Goal: Task Accomplishment & Management: Manage account settings

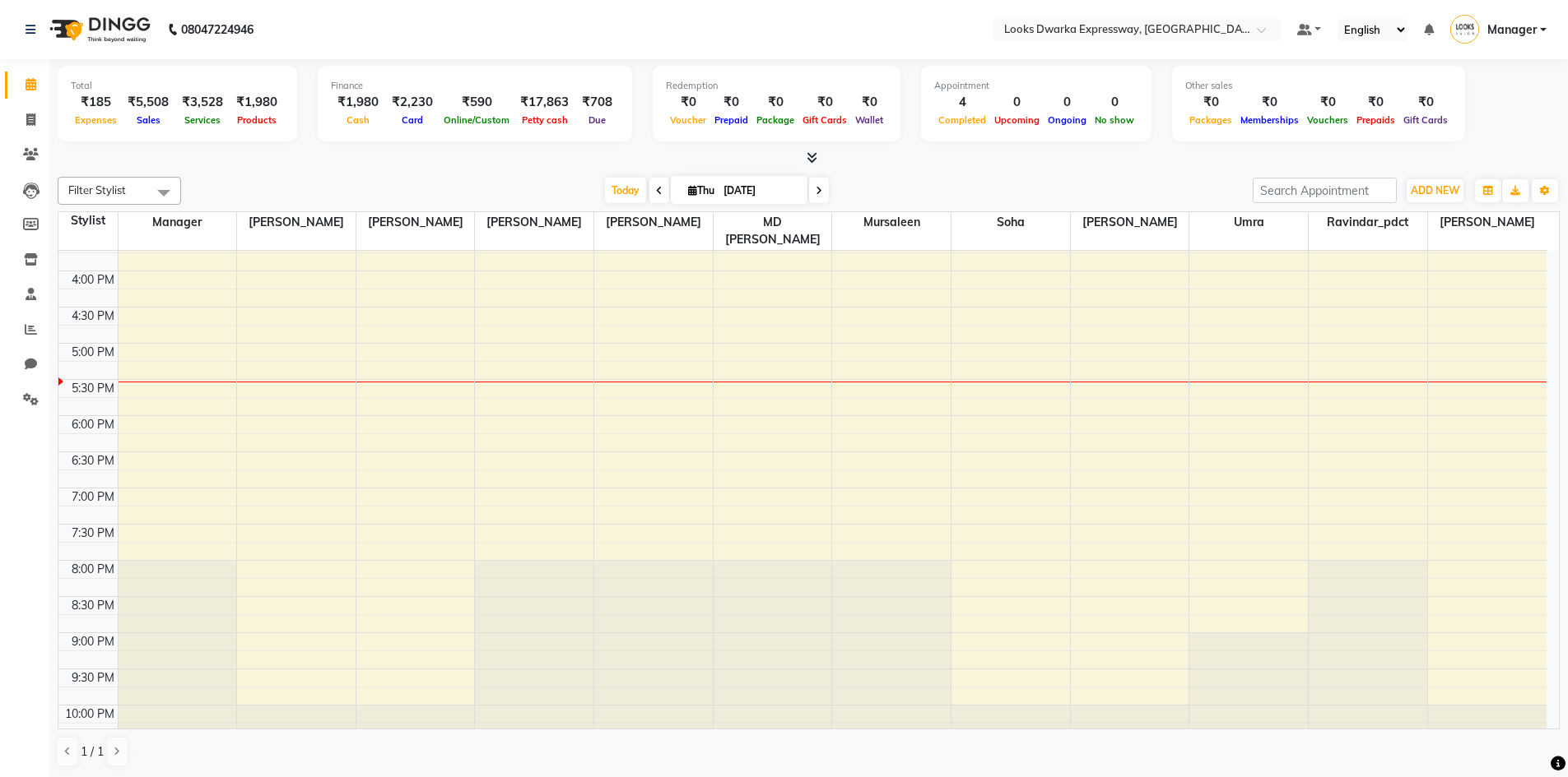
click at [57, 110] on div "Total ₹185 Expenses ₹5,508 Sales ₹3,528 Services ₹1,980 Products" at bounding box center [177, 104] width 240 height 76
click at [39, 115] on span at bounding box center [31, 120] width 29 height 18
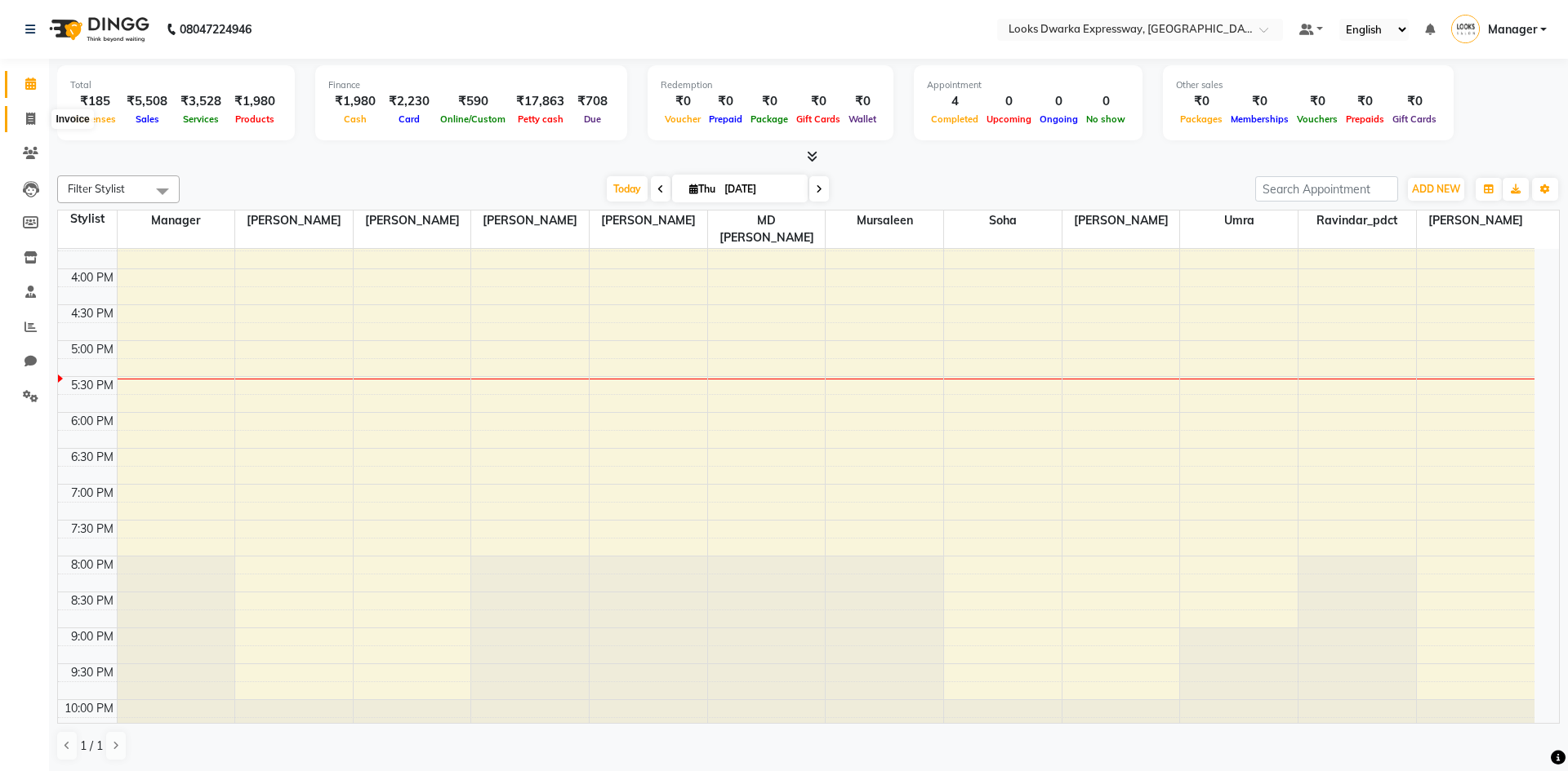
select select "6011"
select select "service"
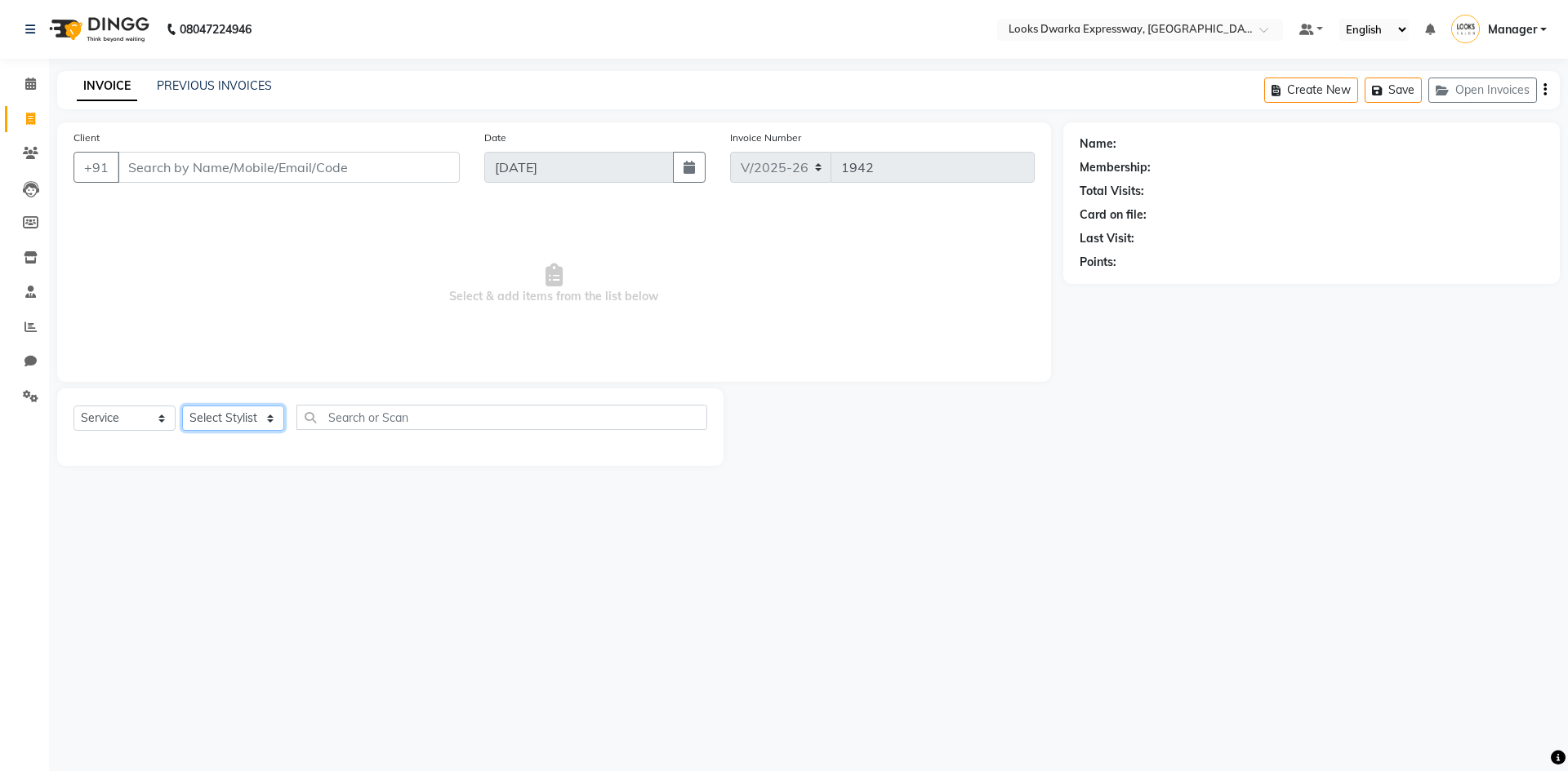
click at [265, 409] on select "Select Stylist Manager MD [PERSON_NAME] [PERSON_NAME] [PERSON_NAME] [PERSON_NAM…" at bounding box center [233, 418] width 102 height 25
select select "61091"
click at [182, 406] on select "Select Stylist Manager MD [PERSON_NAME] [PERSON_NAME] [PERSON_NAME] [PERSON_NAM…" at bounding box center [233, 418] width 102 height 25
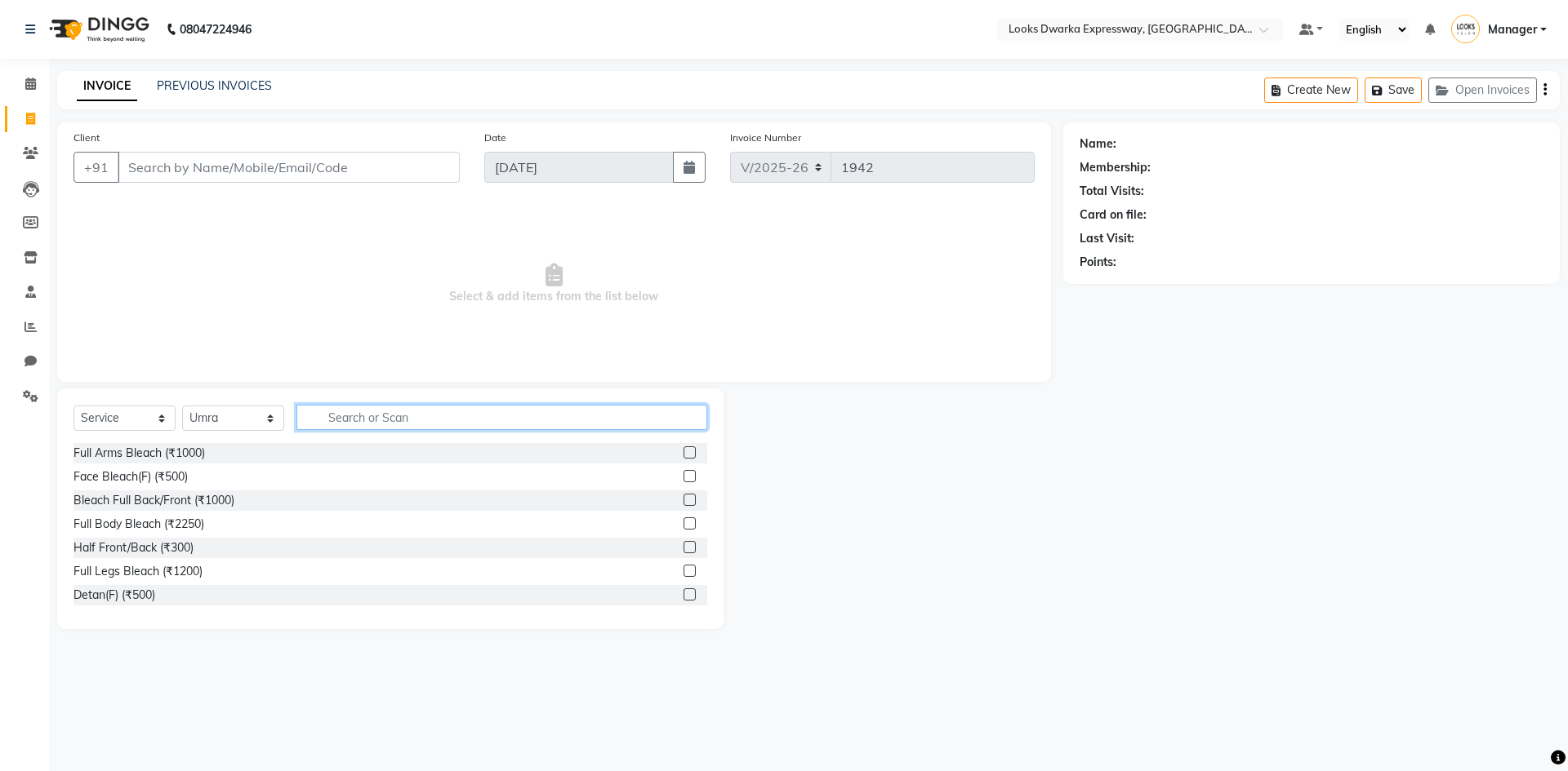
click at [484, 406] on input "text" at bounding box center [502, 417] width 411 height 25
type input "eye"
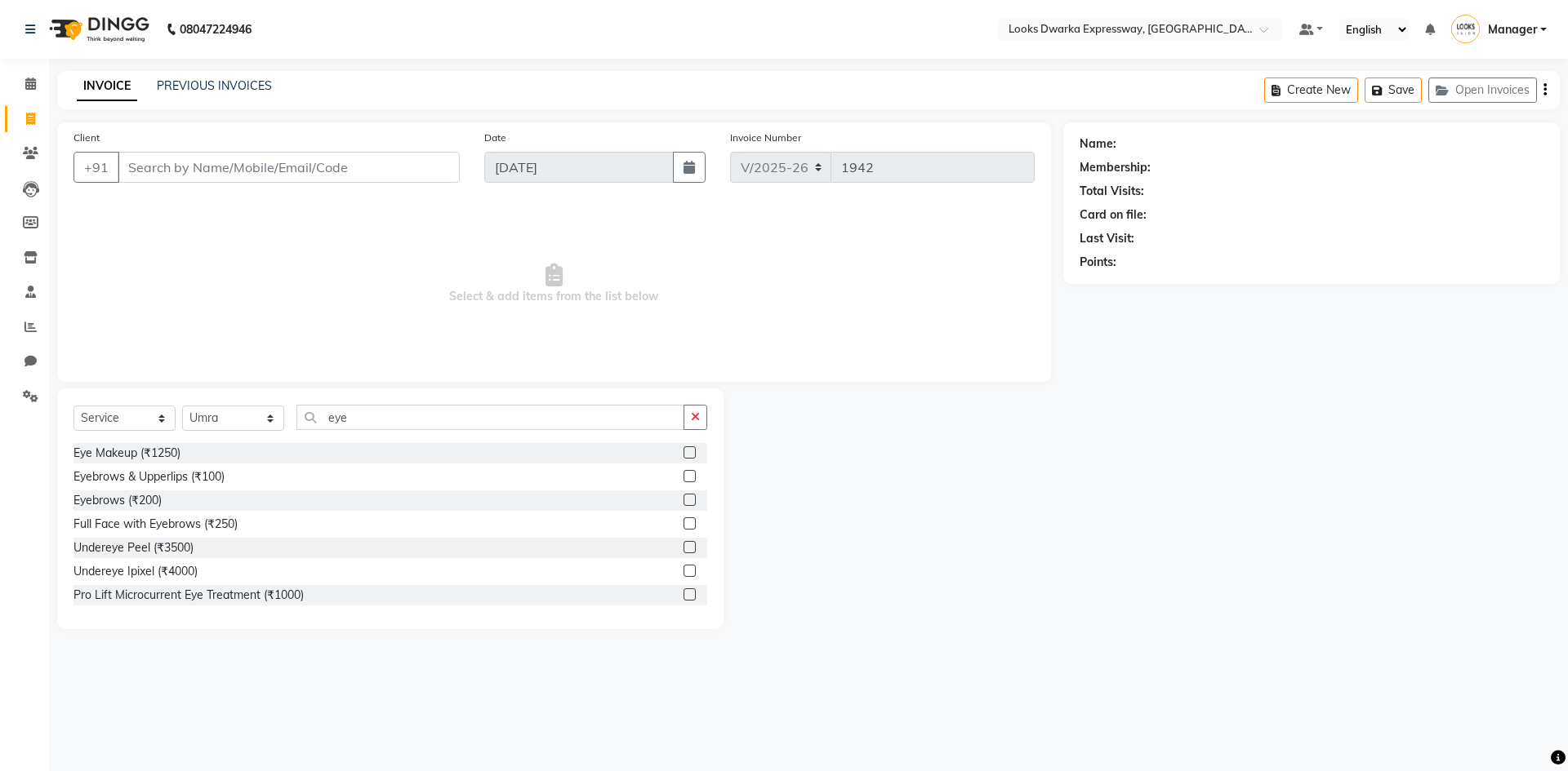
click at [684, 497] on label at bounding box center [690, 500] width 12 height 12
click at [684, 497] on input "checkbox" at bounding box center [689, 501] width 10 height 10
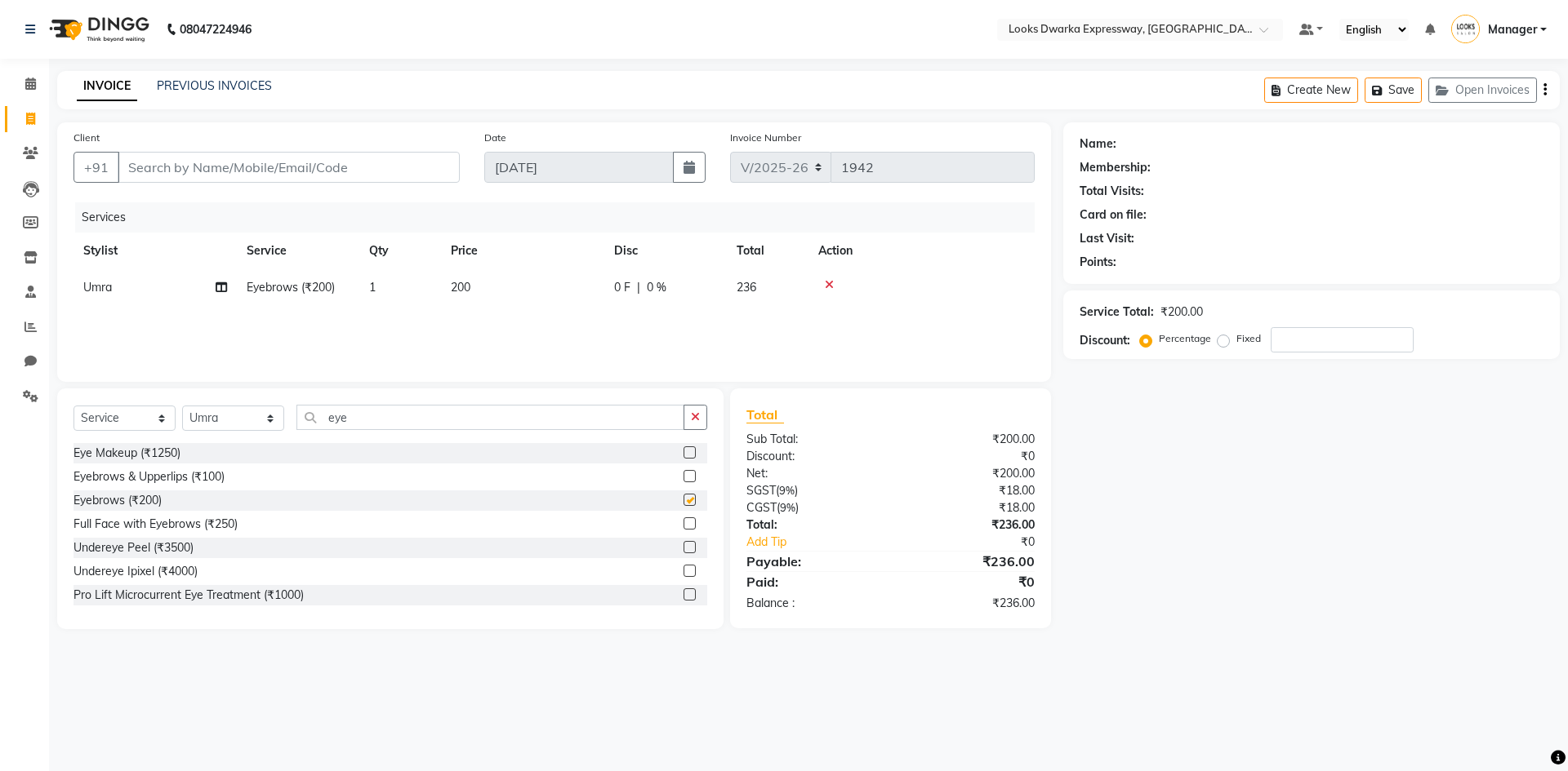
checkbox input "false"
click at [500, 291] on td "200" at bounding box center [522, 288] width 164 height 37
select select "61091"
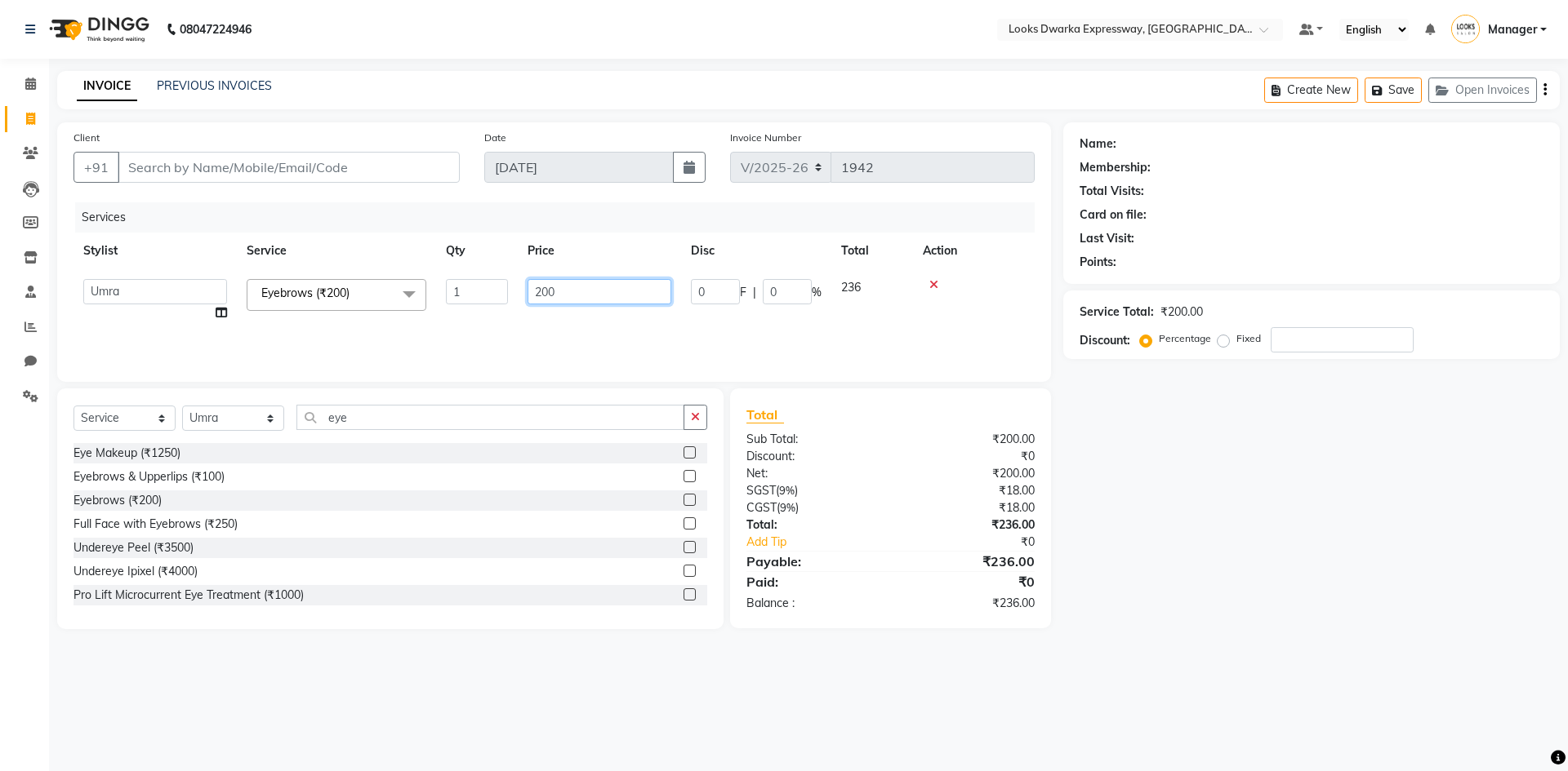
click at [614, 290] on input "200" at bounding box center [599, 291] width 143 height 25
type input "2"
type input "0"
type input "100"
click at [609, 410] on input "eye" at bounding box center [491, 417] width 388 height 25
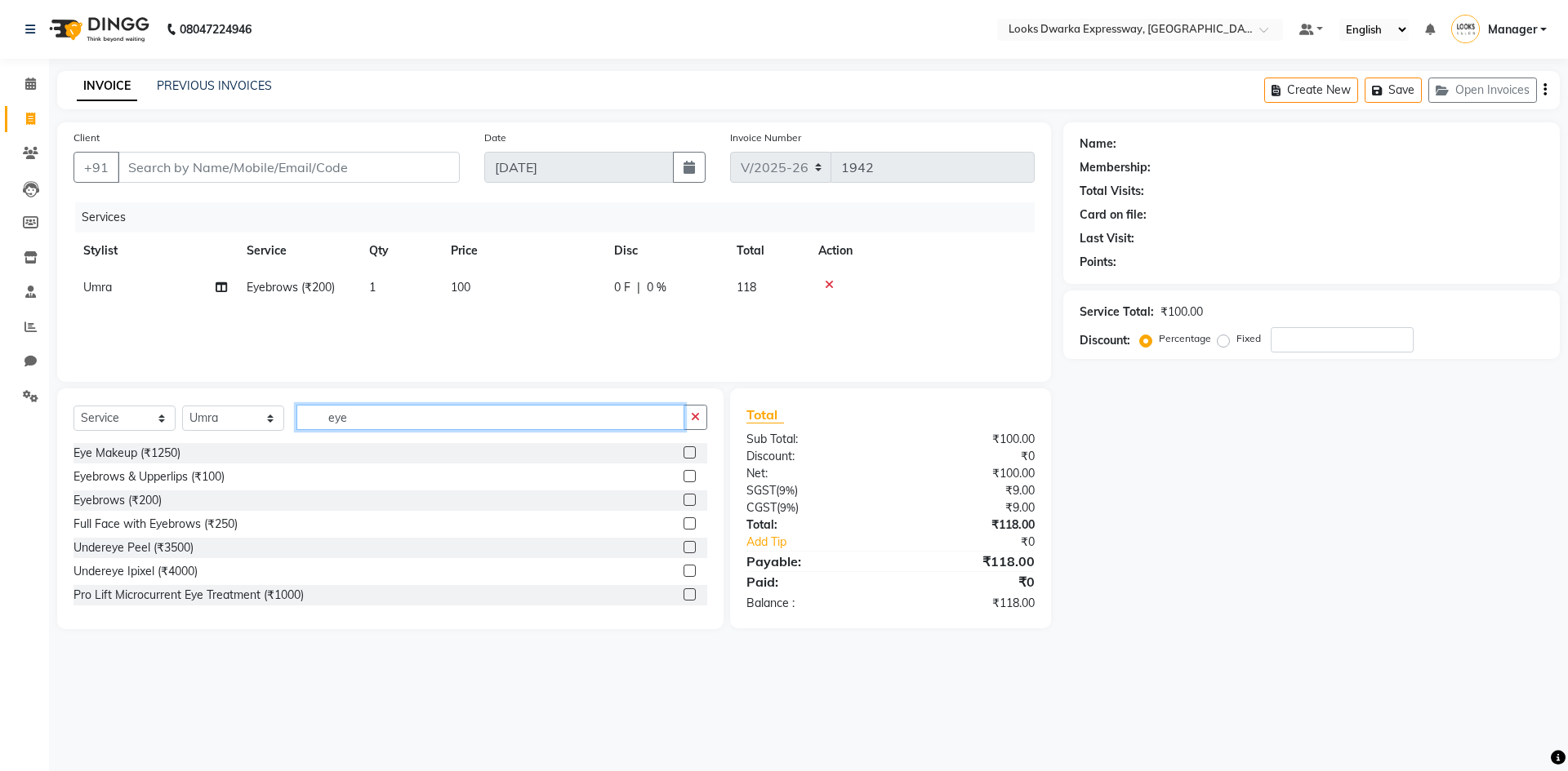
click at [609, 410] on input "eye" at bounding box center [491, 417] width 388 height 25
type input "e"
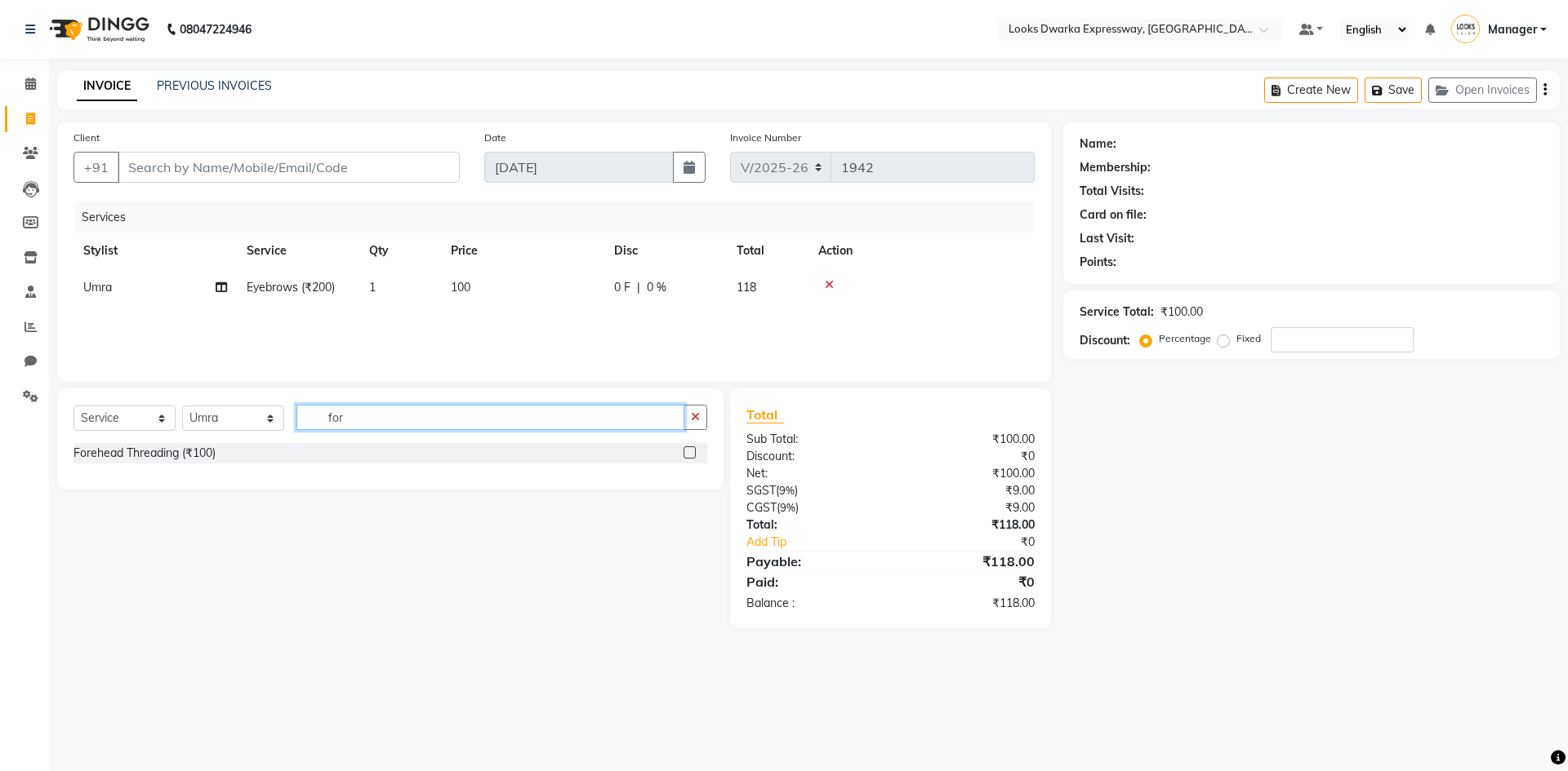
type input "for"
click at [691, 451] on label at bounding box center [690, 453] width 12 height 12
click at [691, 451] on input "checkbox" at bounding box center [689, 454] width 10 height 10
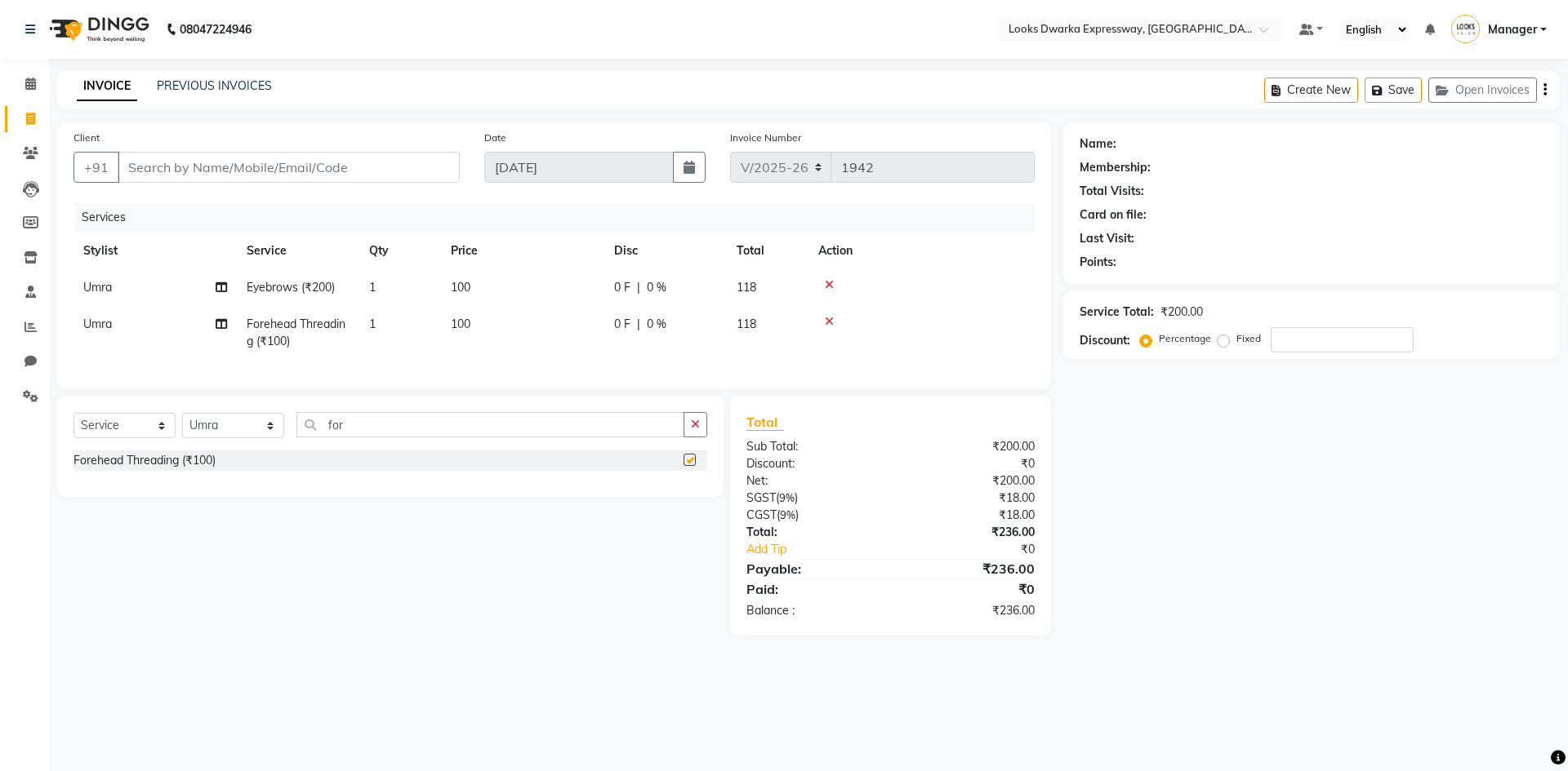
checkbox input "false"
click at [432, 435] on input "for" at bounding box center [491, 425] width 388 height 25
type input "f"
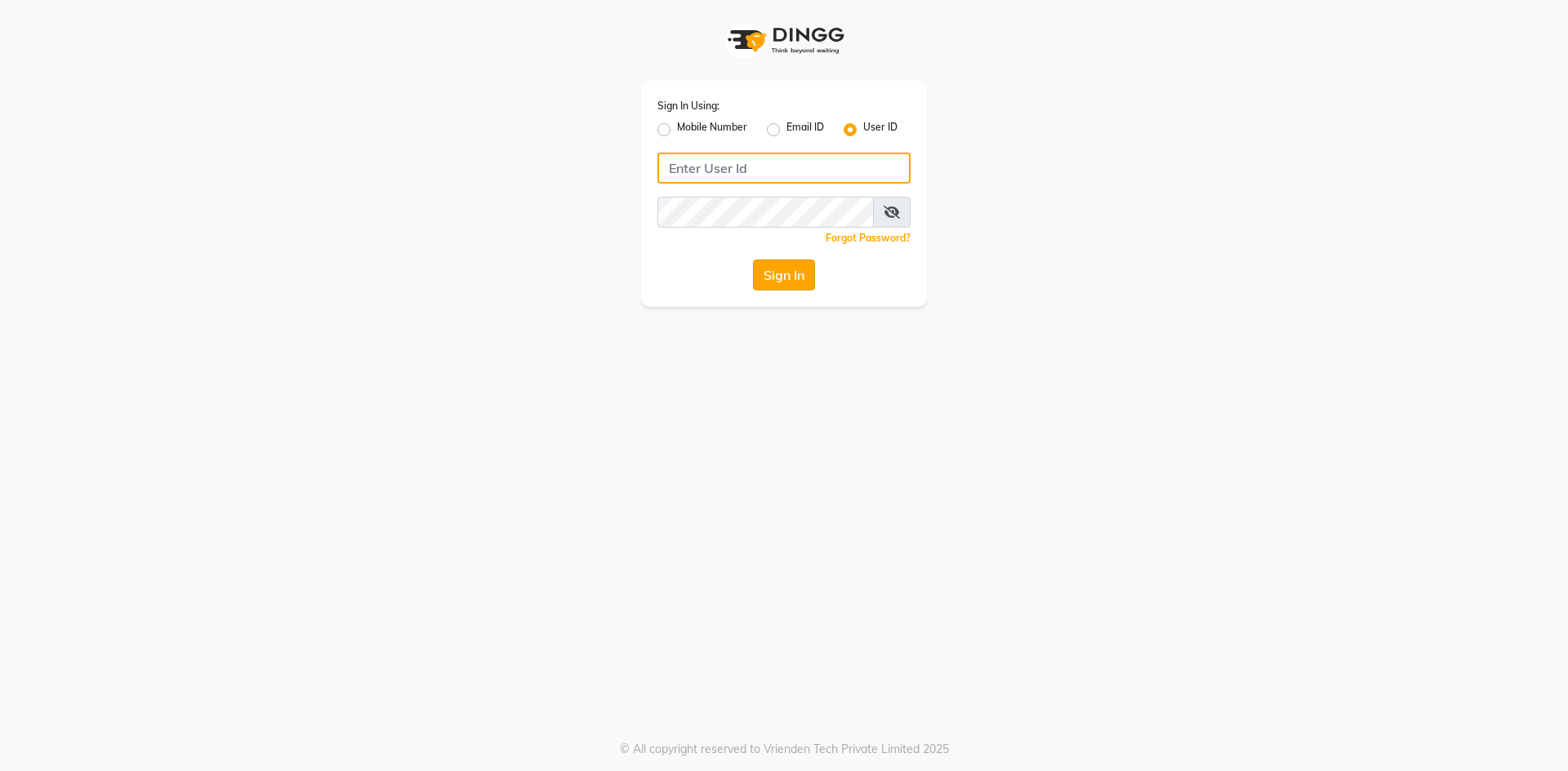
type input "e2600-01"
click at [770, 274] on button "Sign In" at bounding box center [784, 274] width 62 height 31
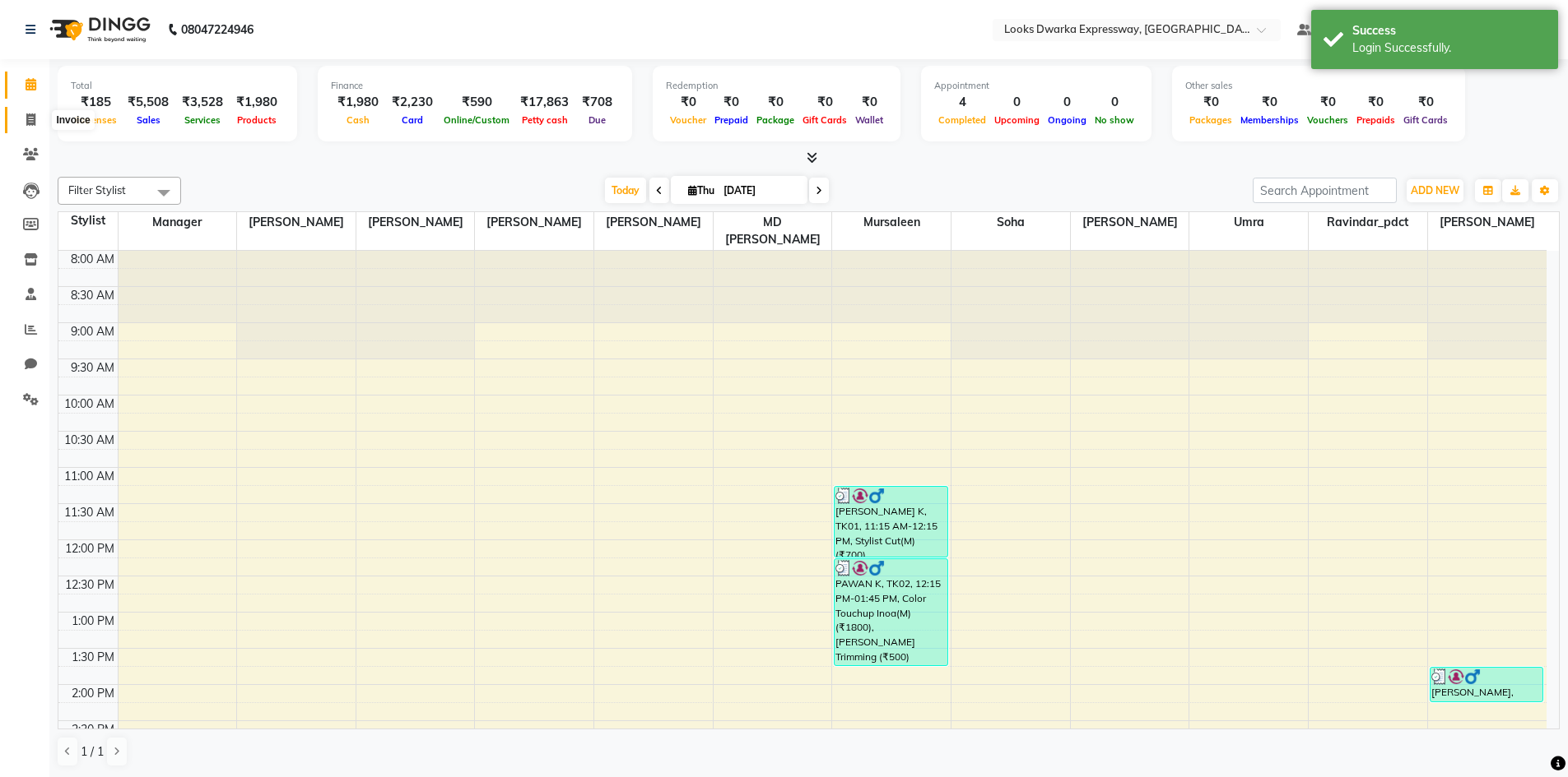
click at [25, 122] on span at bounding box center [31, 120] width 29 height 18
select select "service"
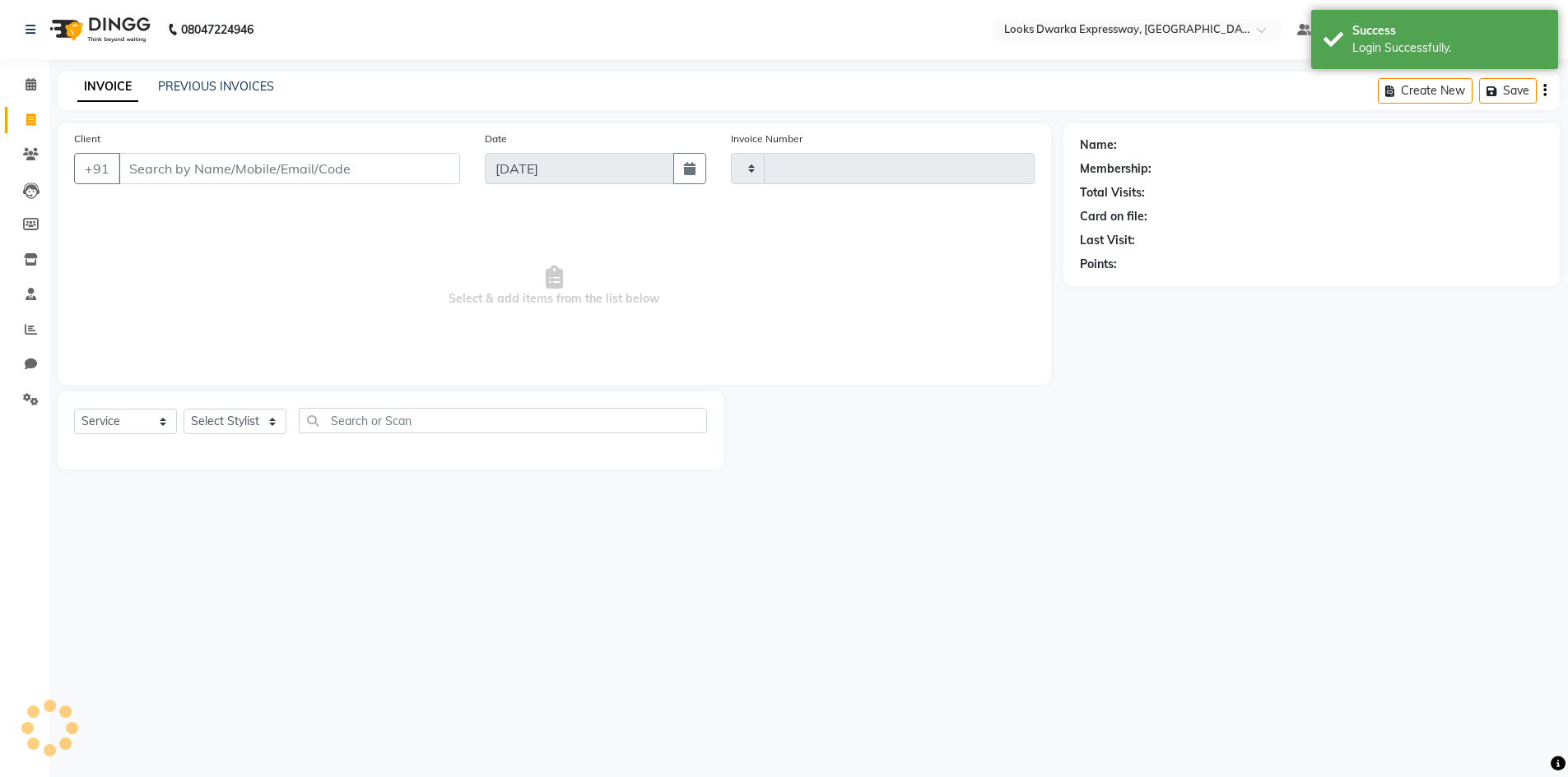
type input "1942"
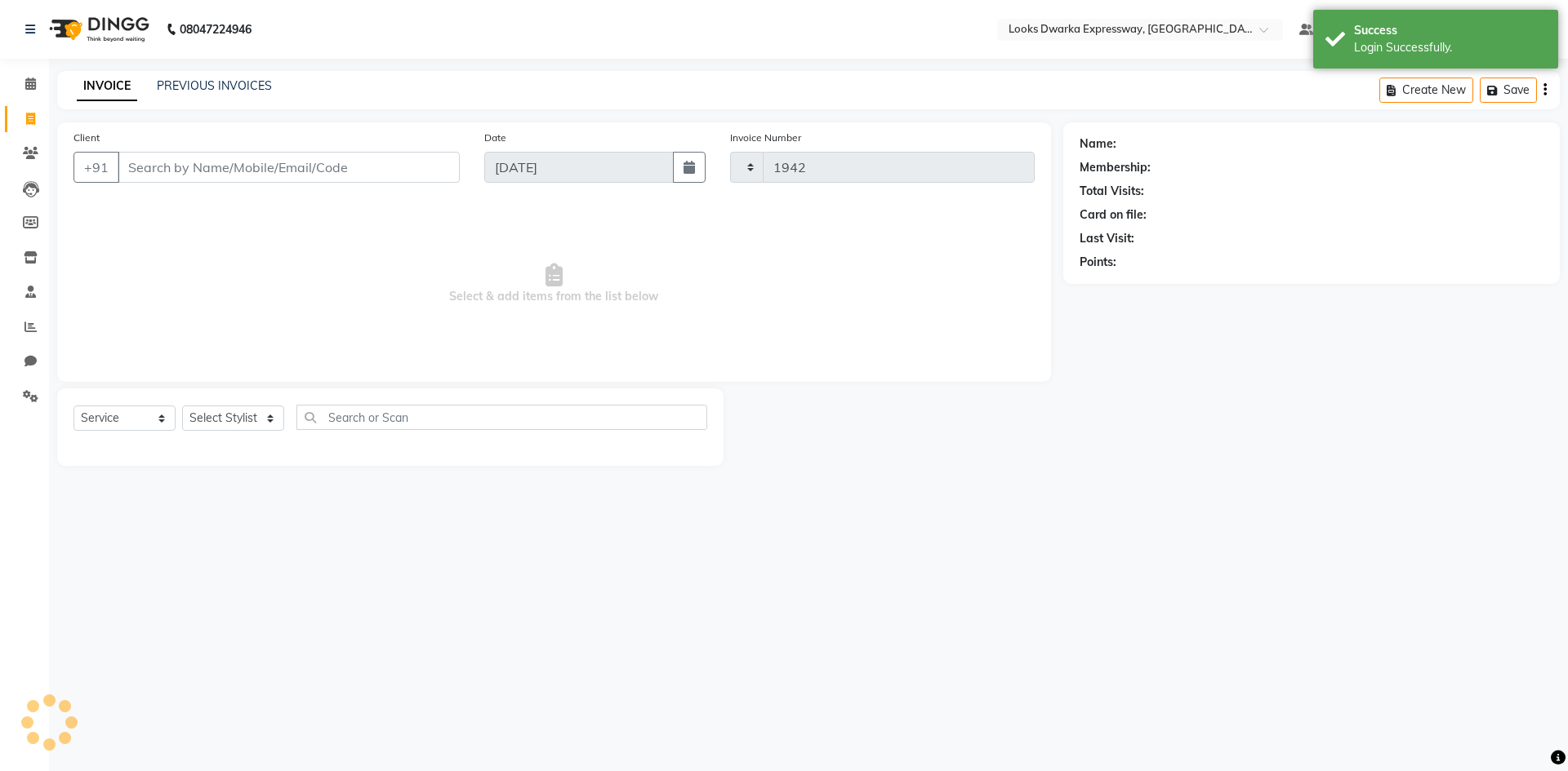
select select "6011"
click at [227, 415] on select "Select Stylist Manager MD [PERSON_NAME] [PERSON_NAME] [PERSON_NAME] [PERSON_NAM…" at bounding box center [233, 418] width 102 height 25
select select "61091"
click at [182, 406] on select "Select Stylist Manager MD [PERSON_NAME] [PERSON_NAME] [PERSON_NAME] [PERSON_NAM…" at bounding box center [233, 418] width 102 height 25
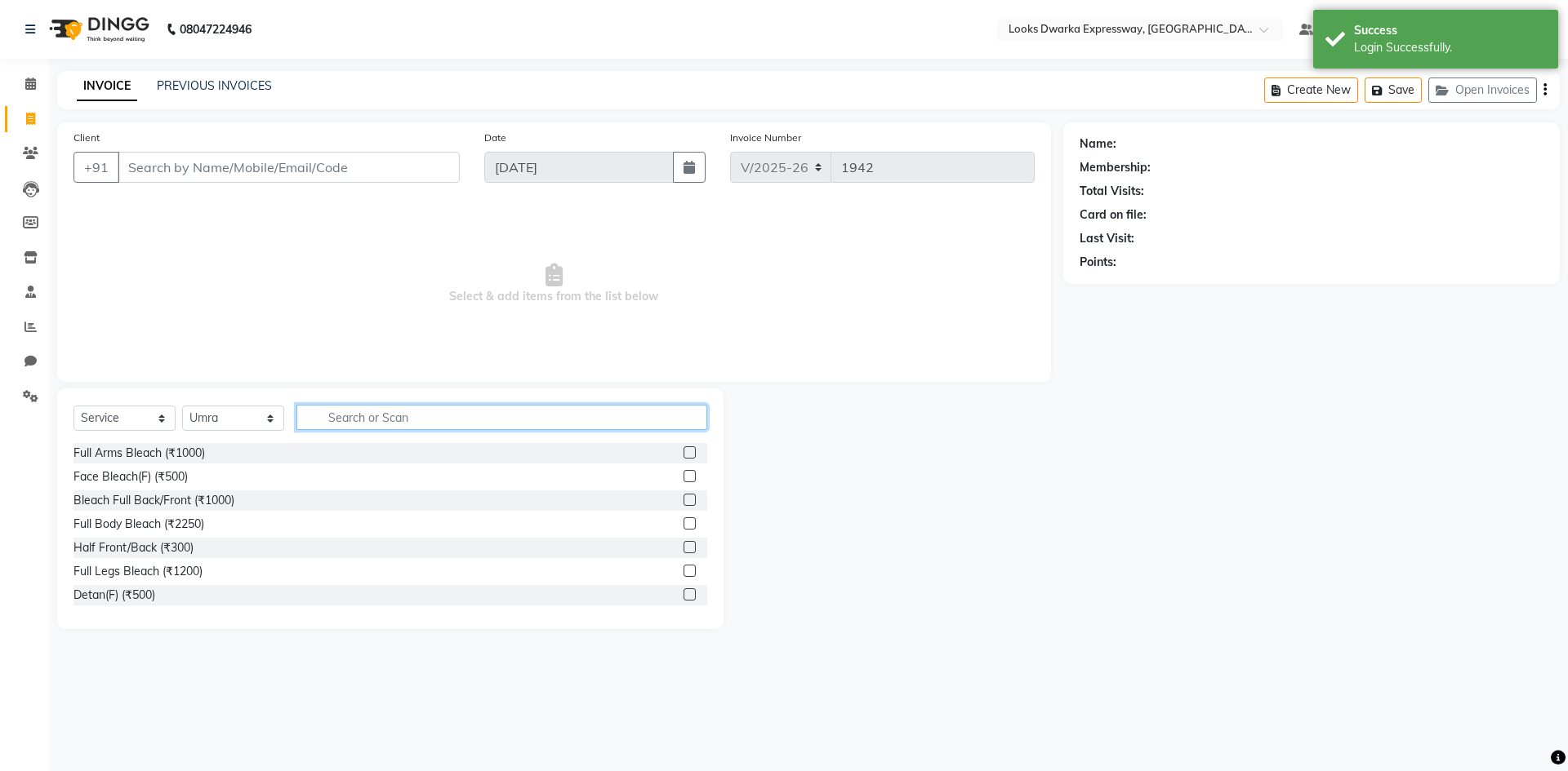
click at [350, 420] on input "text" at bounding box center [502, 417] width 411 height 25
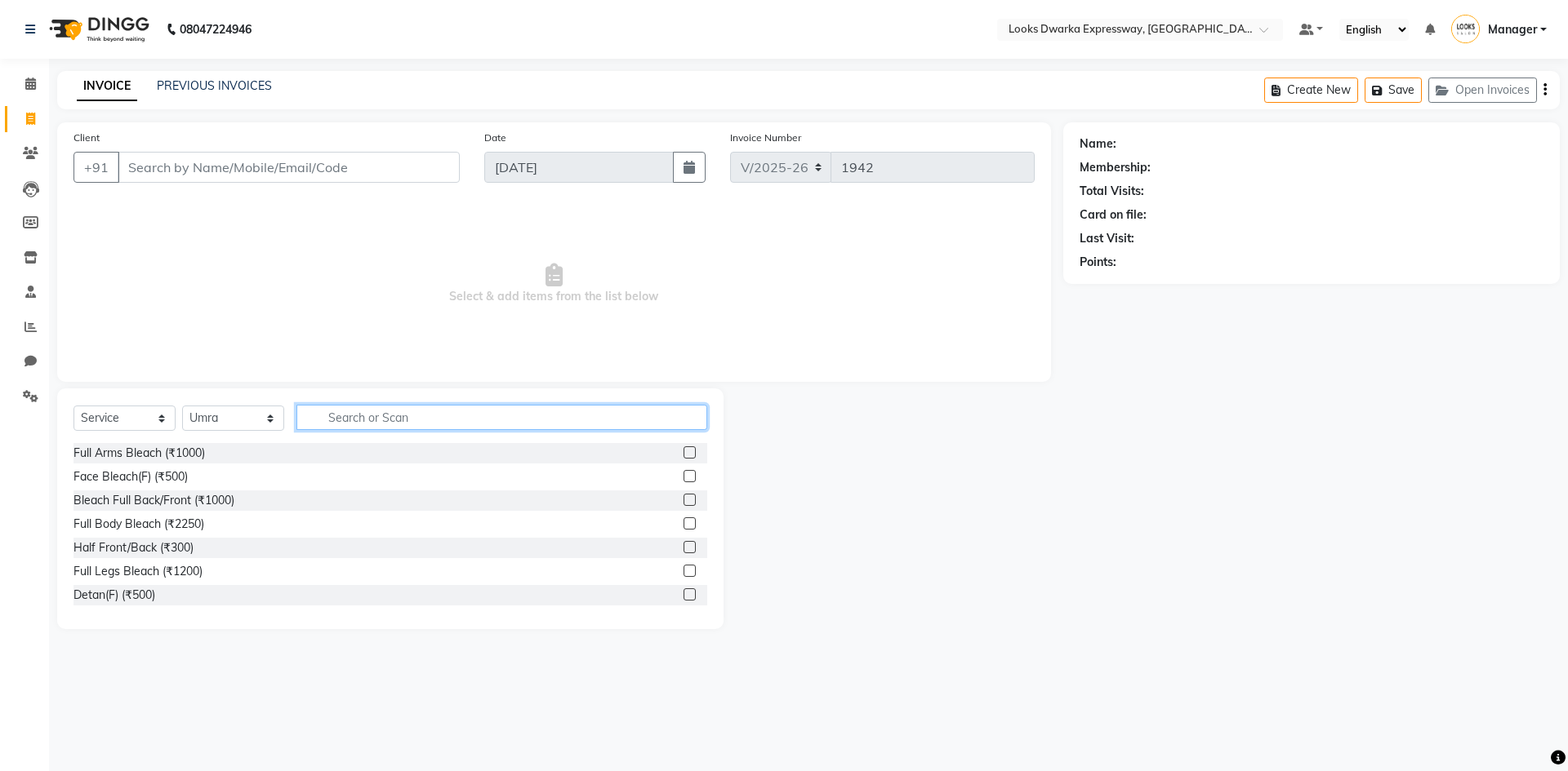
type input "y"
type input "eye"
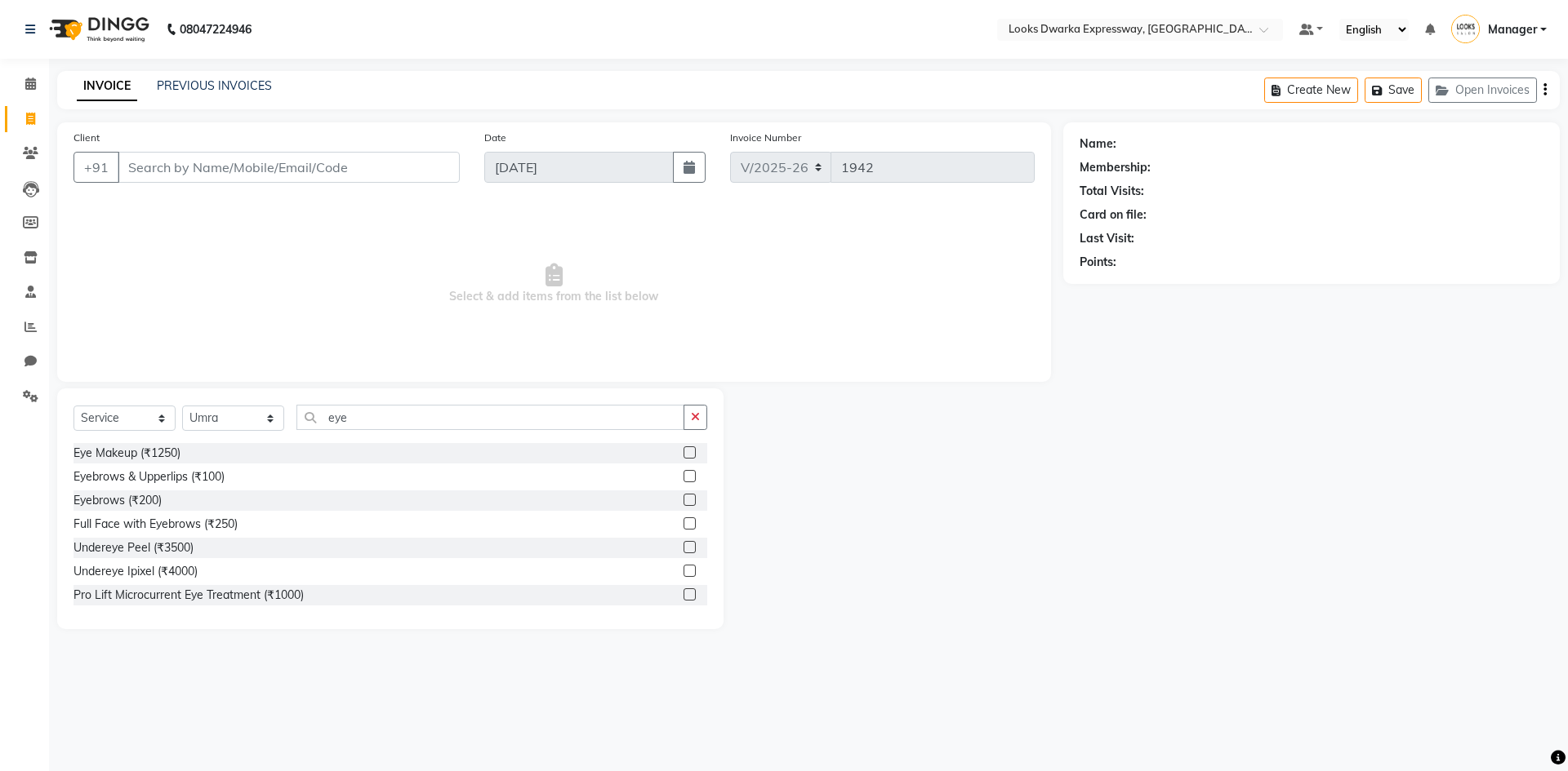
click at [684, 478] on div at bounding box center [689, 479] width 10 height 17
click at [684, 478] on label at bounding box center [690, 476] width 12 height 12
click at [684, 478] on input "checkbox" at bounding box center [689, 477] width 10 height 10
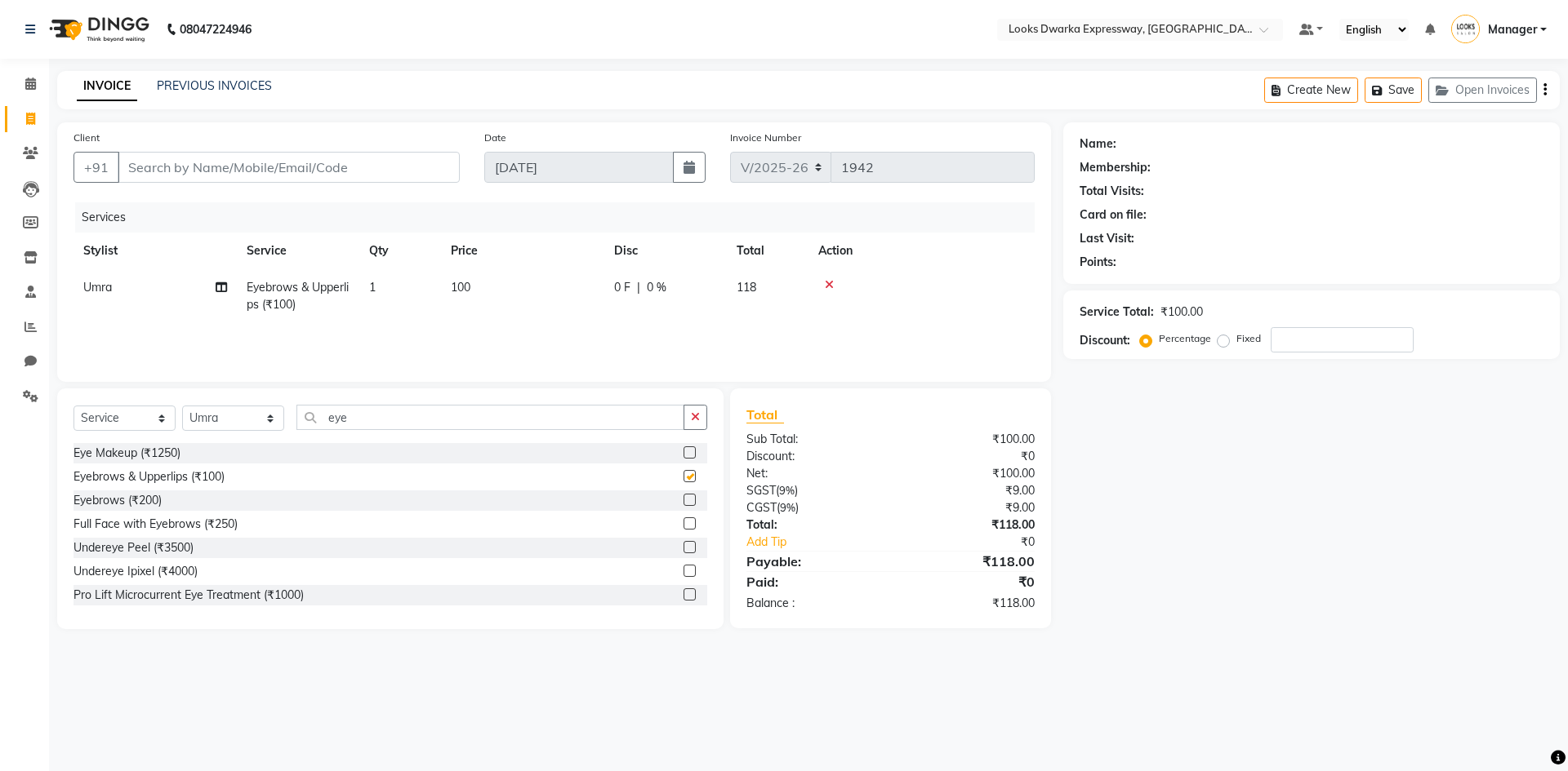
checkbox input "false"
click at [441, 425] on input "eye" at bounding box center [491, 417] width 388 height 25
type input "e"
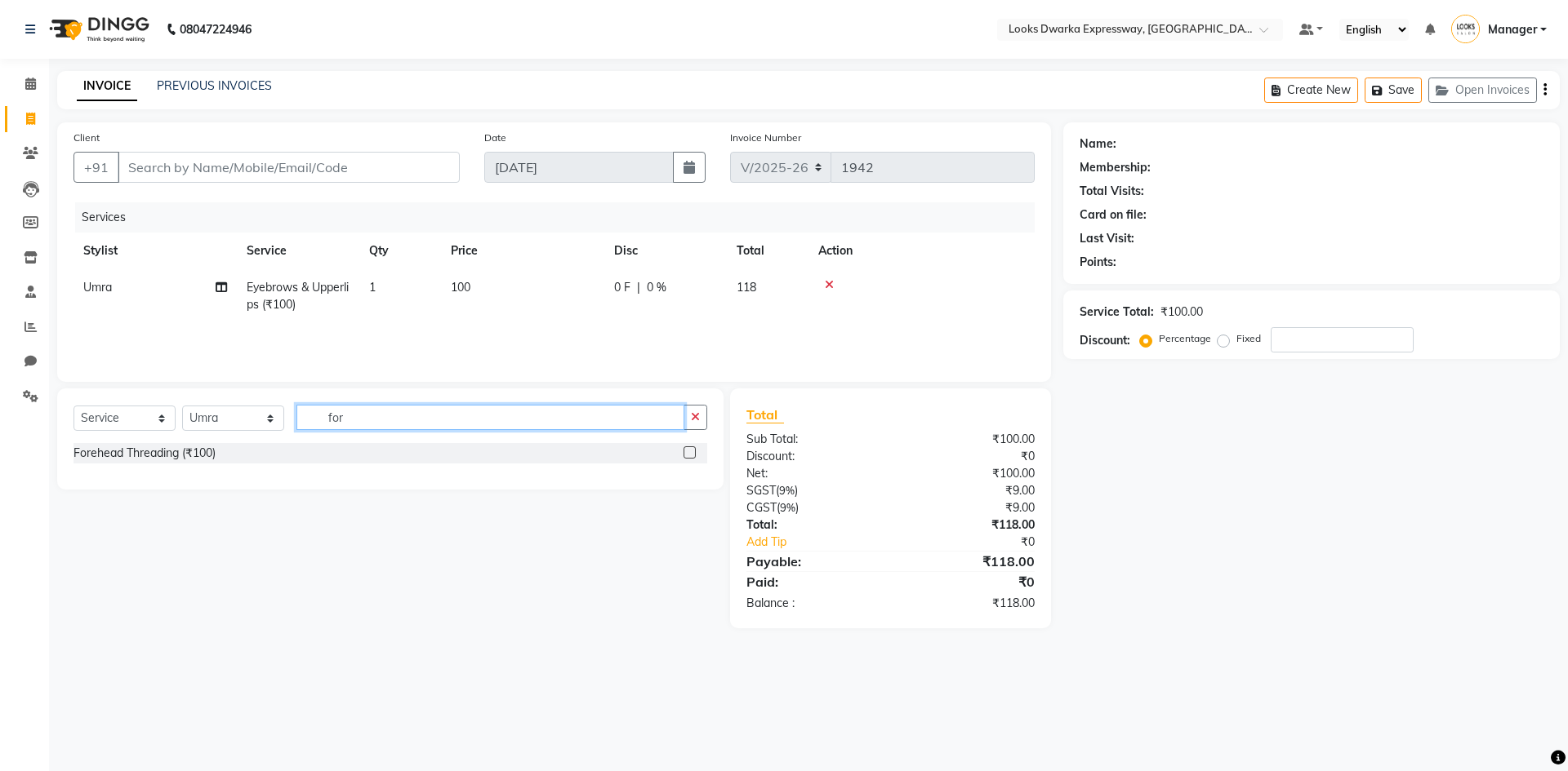
type input "for"
drag, startPoint x: 696, startPoint y: 452, endPoint x: 691, endPoint y: 445, distance: 8.6
click at [691, 445] on div at bounding box center [695, 453] width 24 height 20
click at [691, 453] on label at bounding box center [690, 453] width 12 height 12
click at [691, 453] on input "checkbox" at bounding box center [689, 454] width 10 height 10
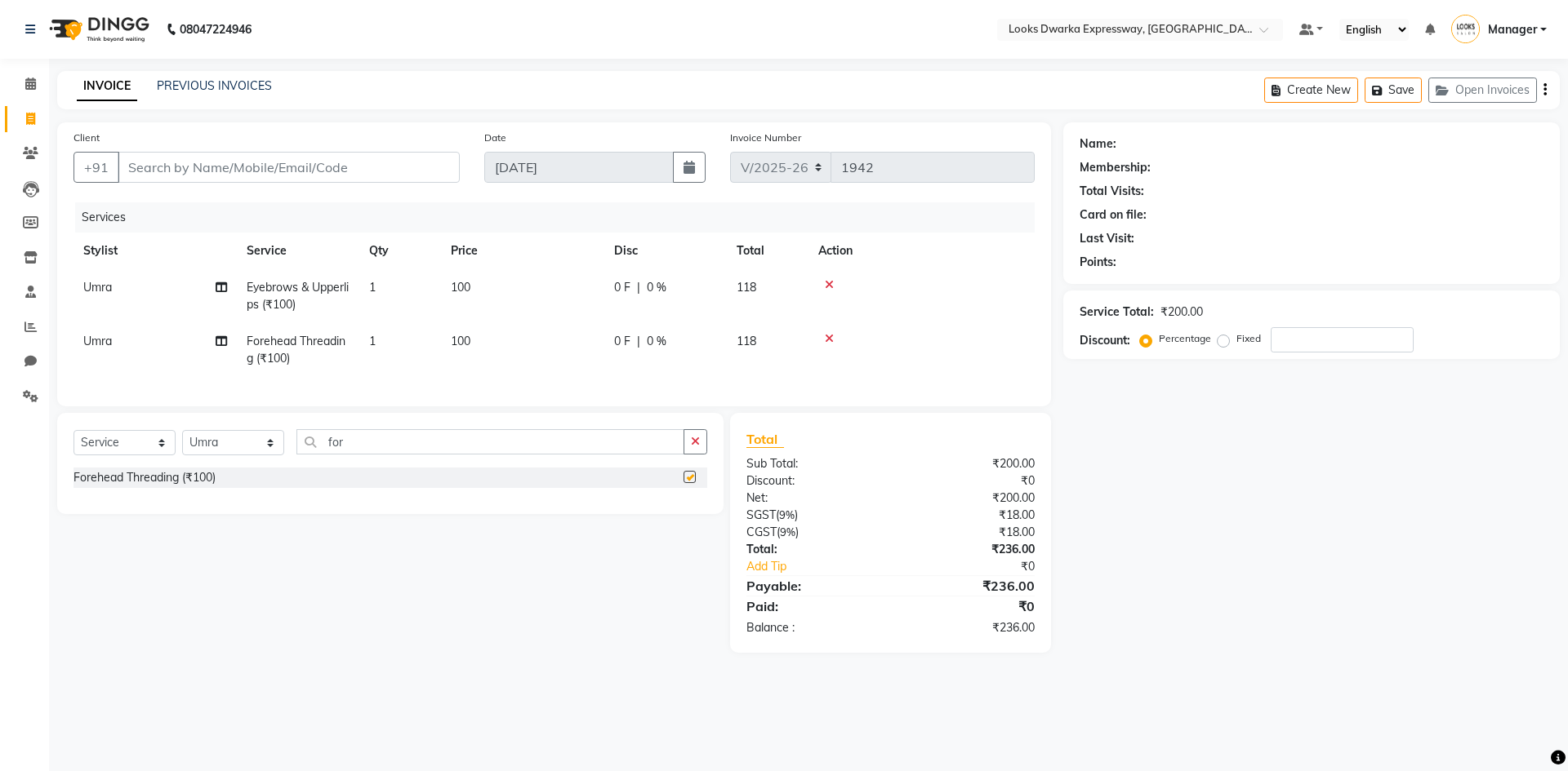
checkbox input "false"
click at [389, 455] on input "for" at bounding box center [491, 441] width 388 height 25
type input "f"
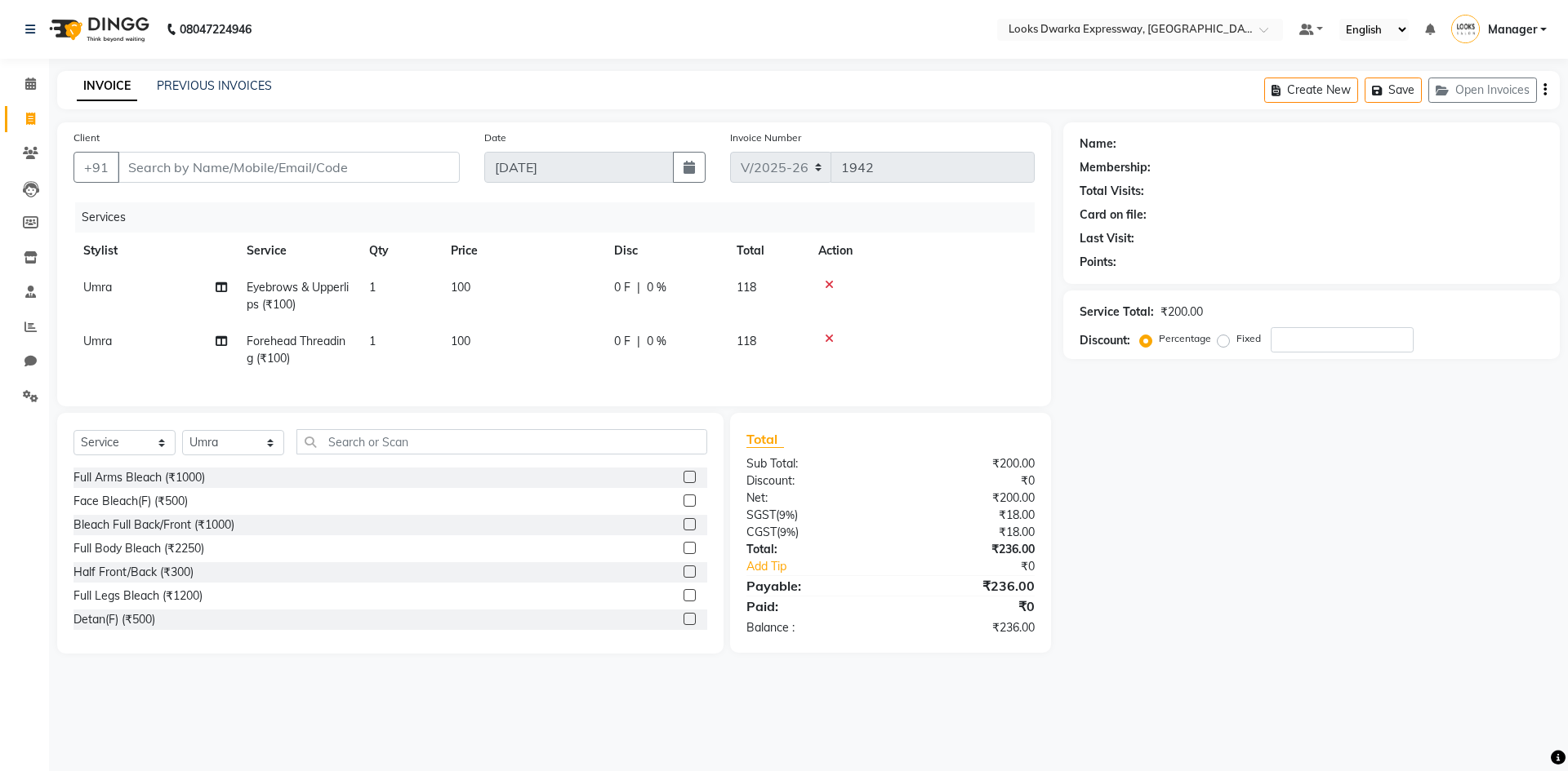
click at [832, 270] on td at bounding box center [921, 296] width 226 height 54
click at [826, 286] on icon at bounding box center [829, 284] width 9 height 11
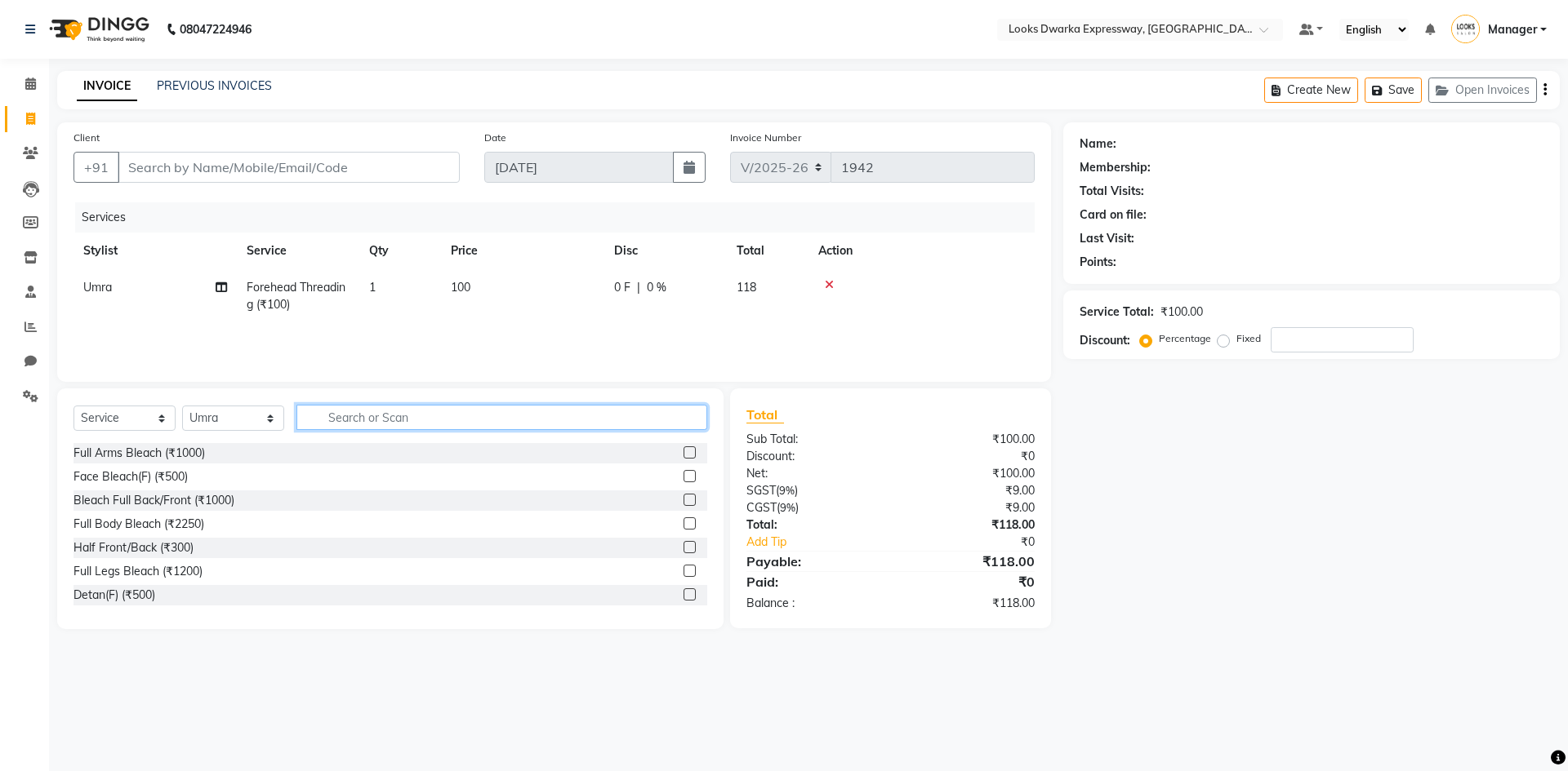
click at [431, 413] on input "text" at bounding box center [502, 417] width 411 height 25
type input "eye"
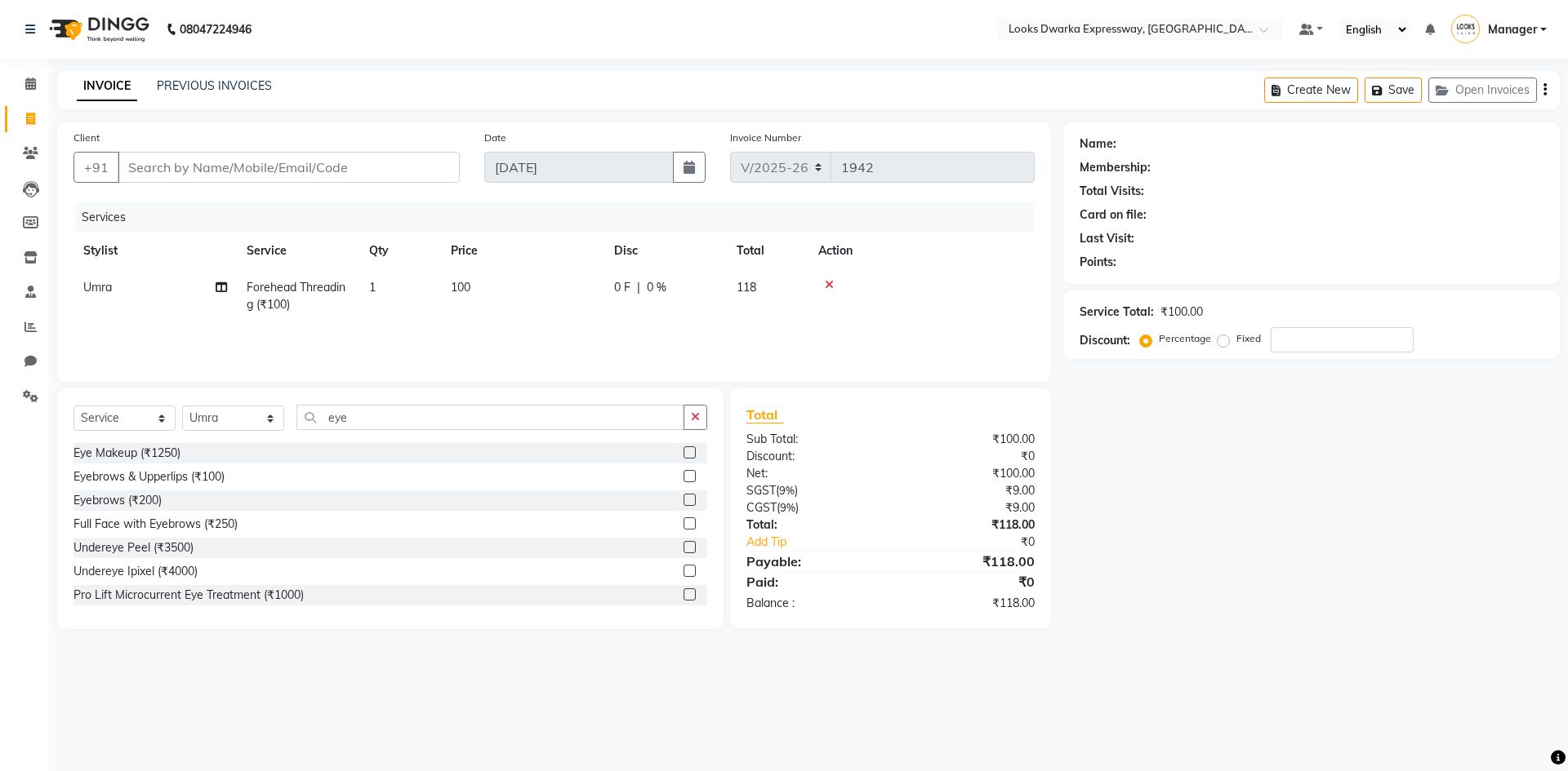
click at [684, 502] on label at bounding box center [690, 500] width 12 height 12
click at [684, 502] on input "checkbox" at bounding box center [689, 501] width 10 height 10
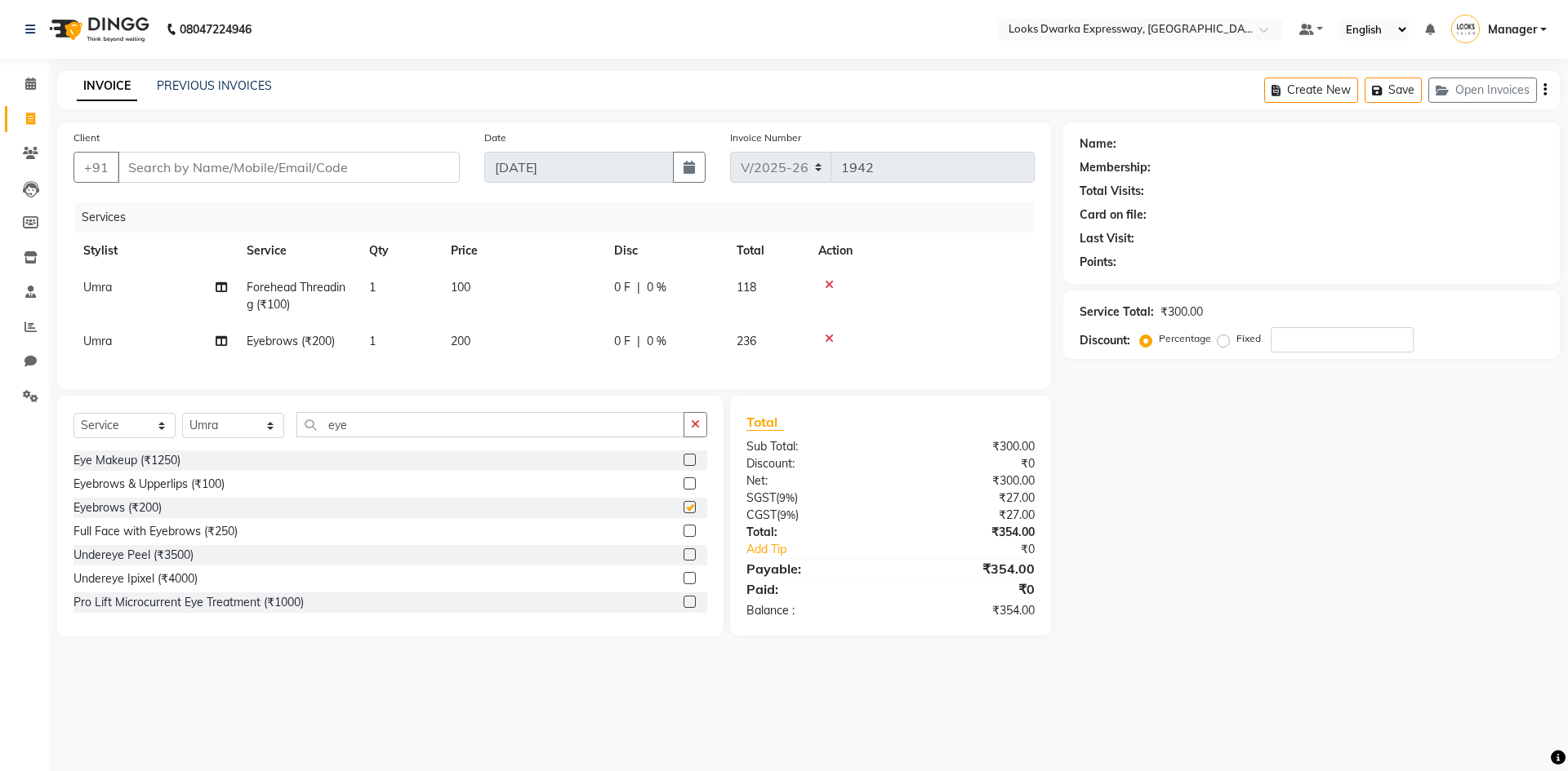
checkbox input "false"
click at [499, 342] on td "200" at bounding box center [522, 342] width 164 height 37
select select "61091"
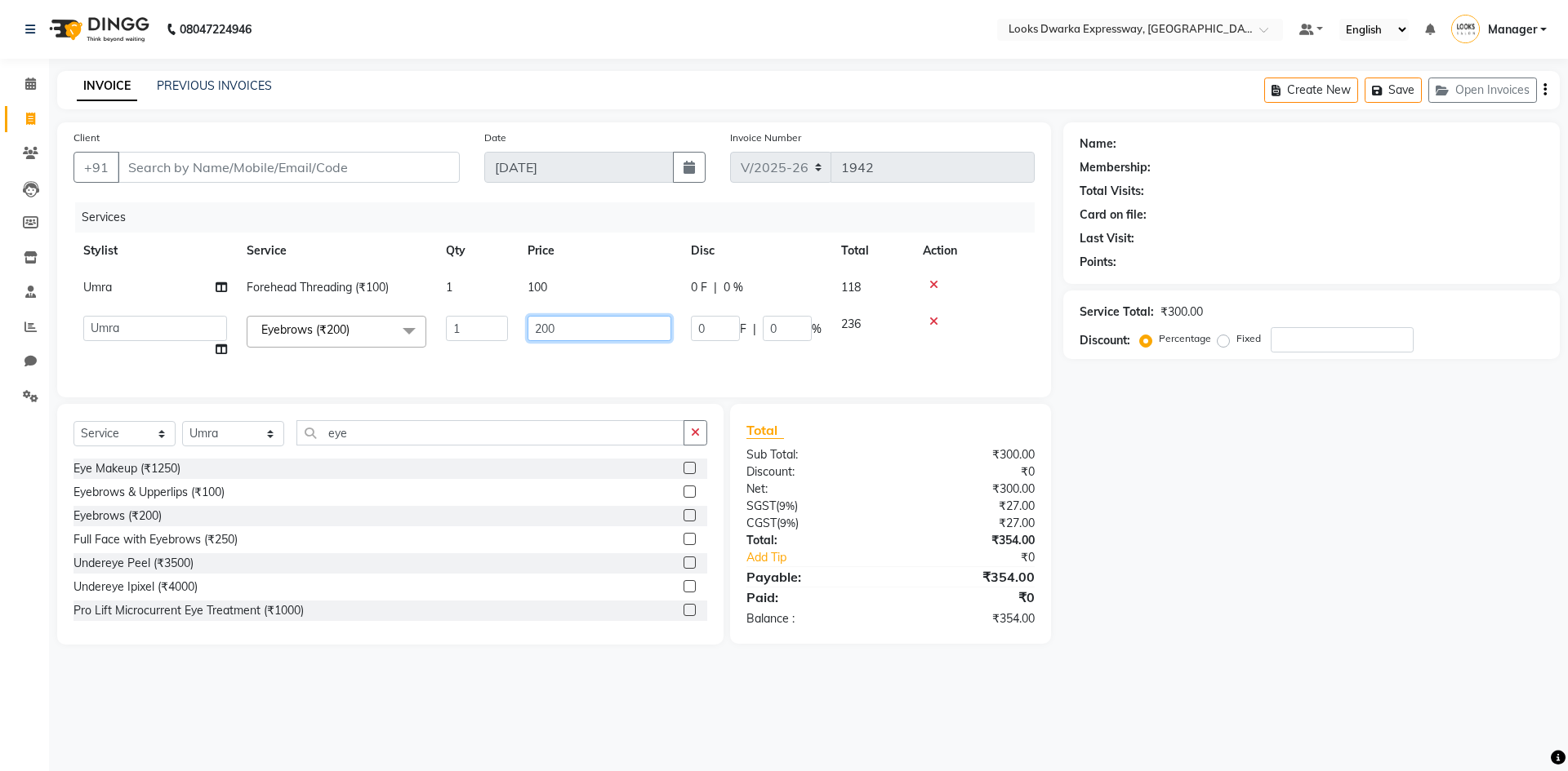
click at [586, 330] on input "200" at bounding box center [599, 328] width 143 height 25
type input "2"
type input "100"
click at [587, 333] on input "100" at bounding box center [599, 328] width 143 height 25
click at [591, 336] on input "100" at bounding box center [599, 328] width 143 height 25
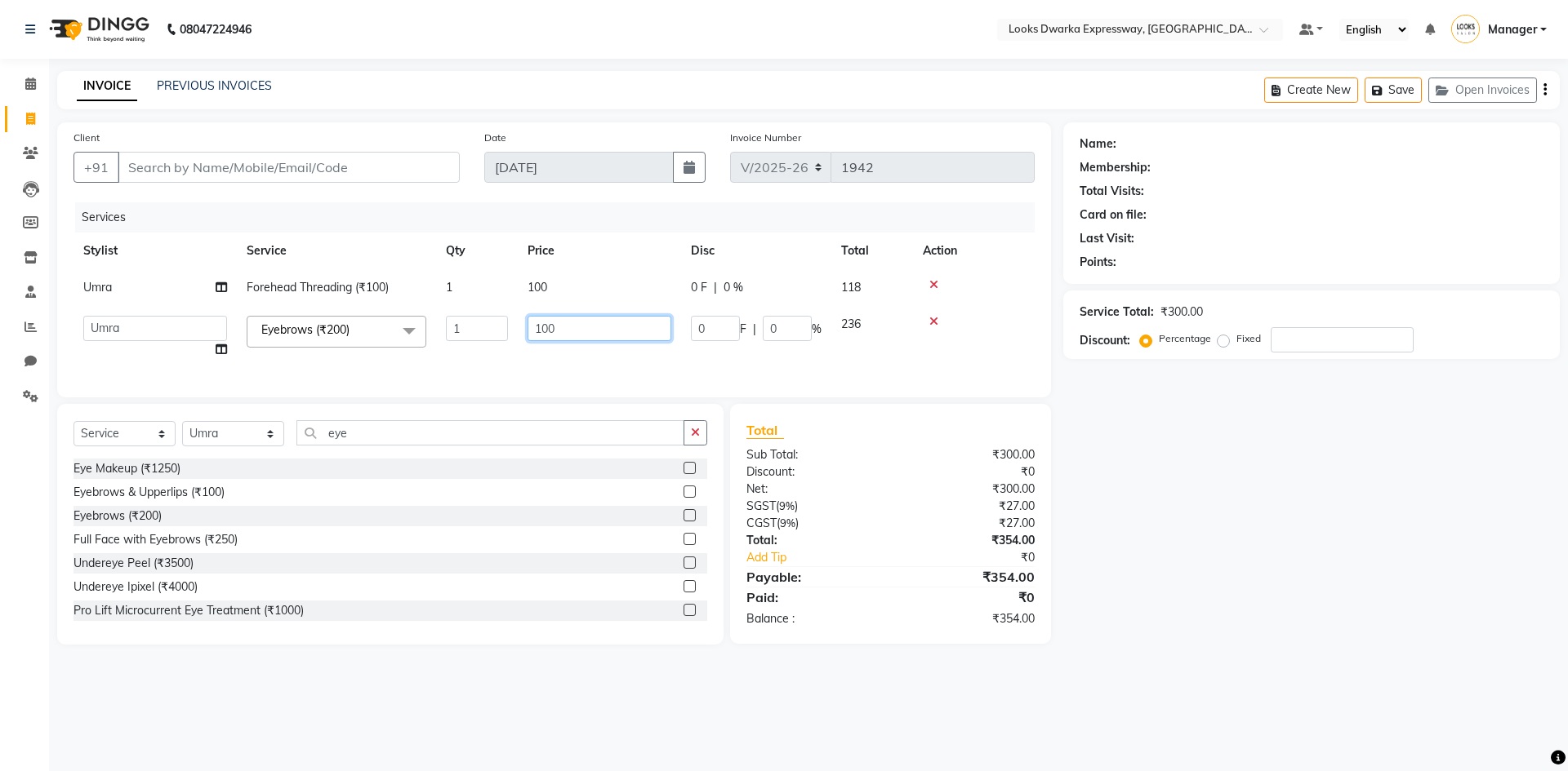
click at [584, 345] on td "100" at bounding box center [599, 337] width 164 height 62
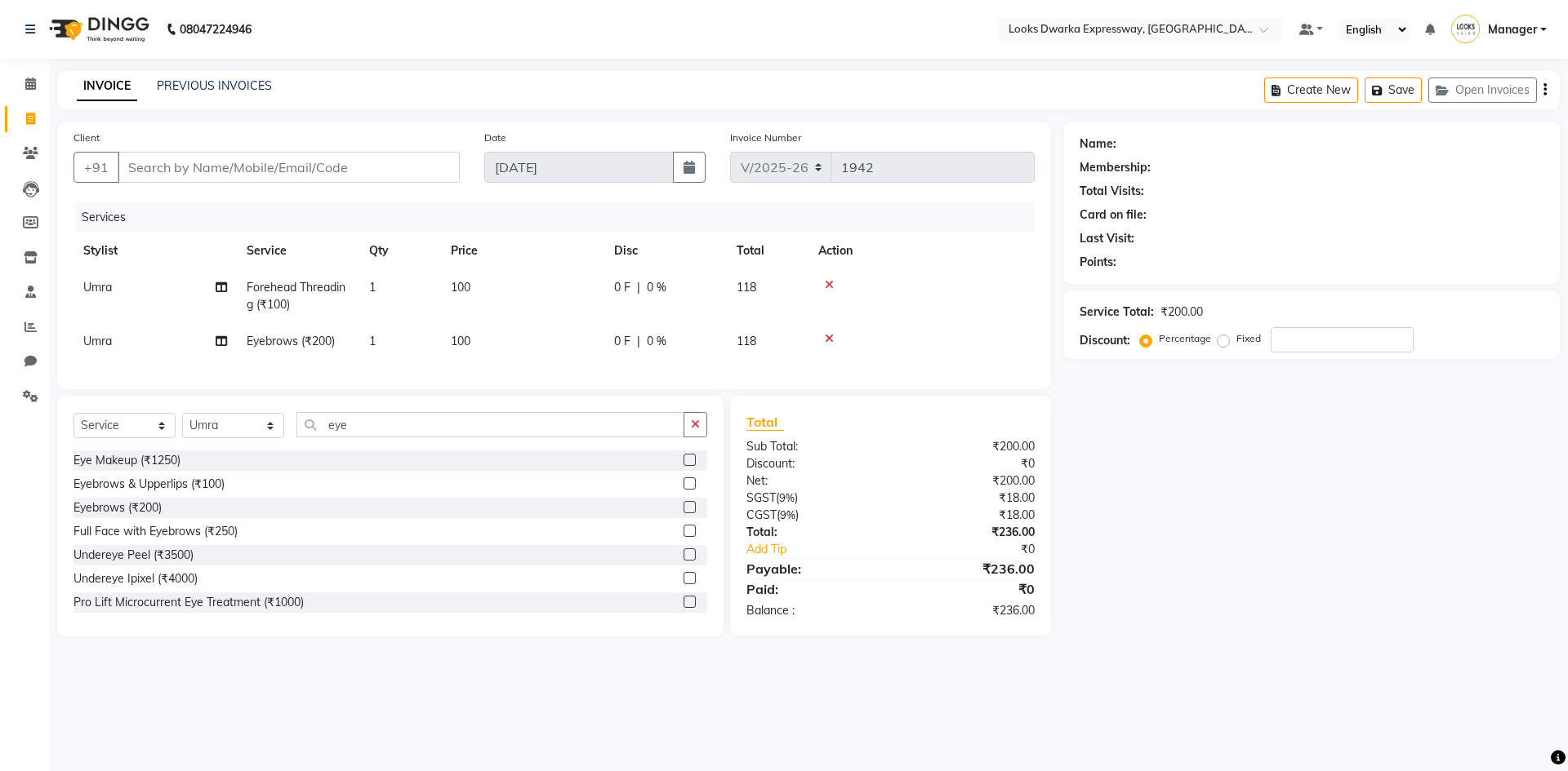
click at [584, 347] on td "100" at bounding box center [522, 342] width 164 height 37
select select "61091"
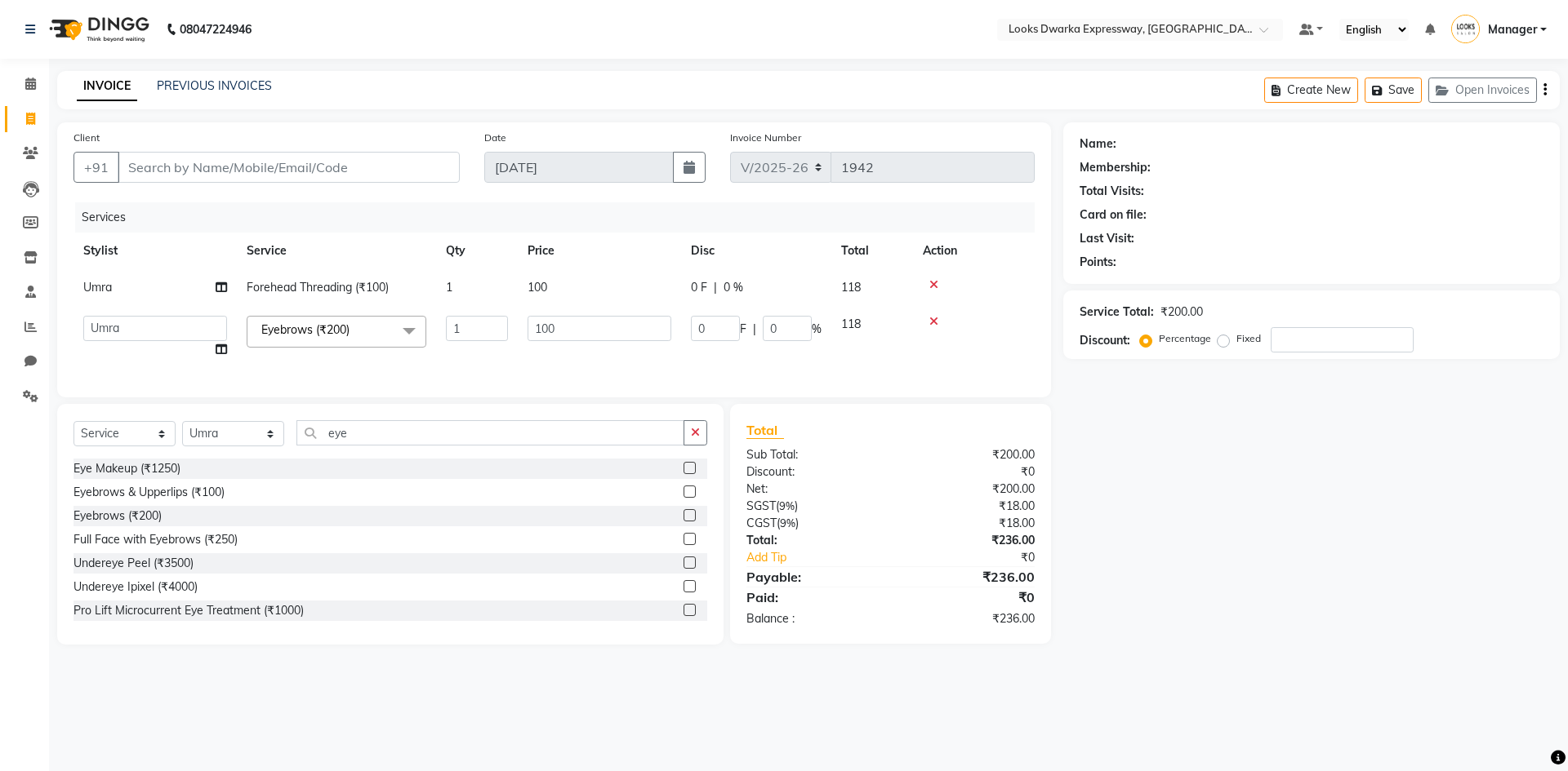
click at [586, 349] on td "100" at bounding box center [599, 337] width 164 height 62
click at [595, 326] on input "100" at bounding box center [599, 328] width 143 height 25
click at [573, 365] on div "Services Stylist Service Qty Price Disc Total Action Umra Forehead Threading (₹…" at bounding box center [554, 292] width 961 height 178
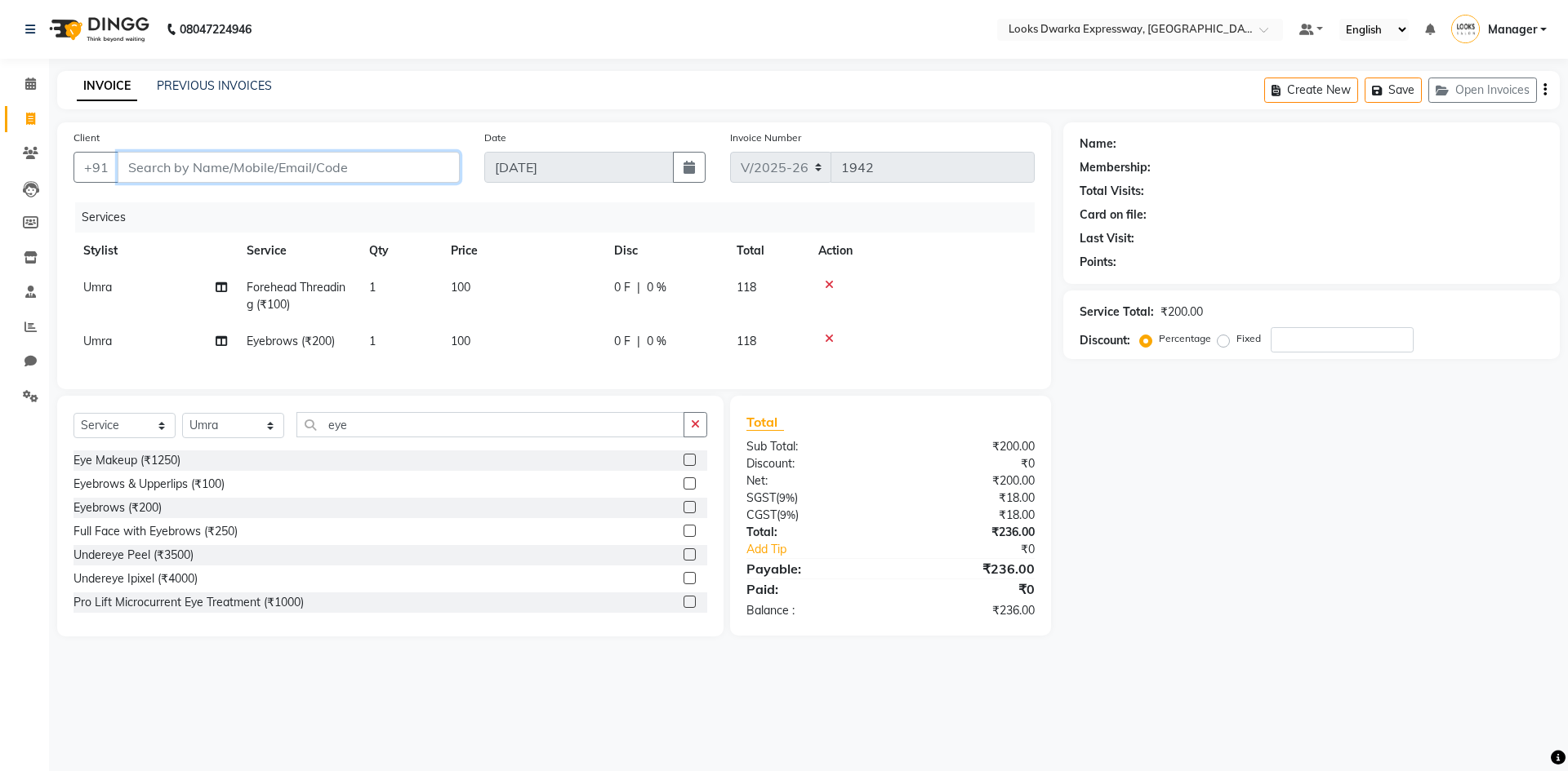
click at [167, 170] on input "Client" at bounding box center [288, 167] width 342 height 31
click at [125, 162] on input "Client" at bounding box center [288, 167] width 342 height 31
click at [150, 170] on input "Client" at bounding box center [288, 167] width 342 height 31
click at [401, 436] on input "eye" at bounding box center [491, 425] width 388 height 25
type input "e"
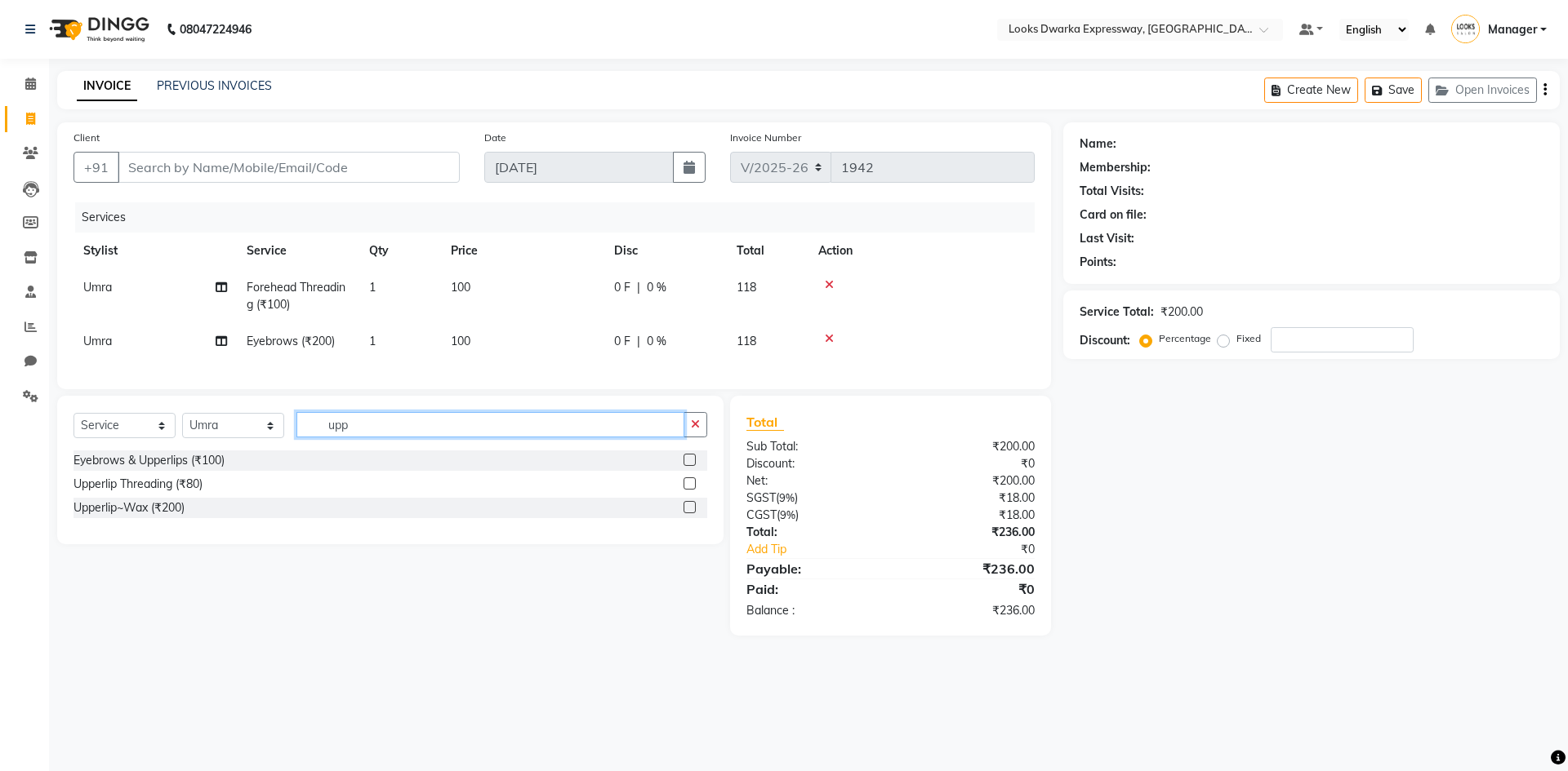
type input "upp"
click at [692, 490] on label at bounding box center [690, 483] width 12 height 12
click at [692, 490] on input "checkbox" at bounding box center [689, 484] width 10 height 10
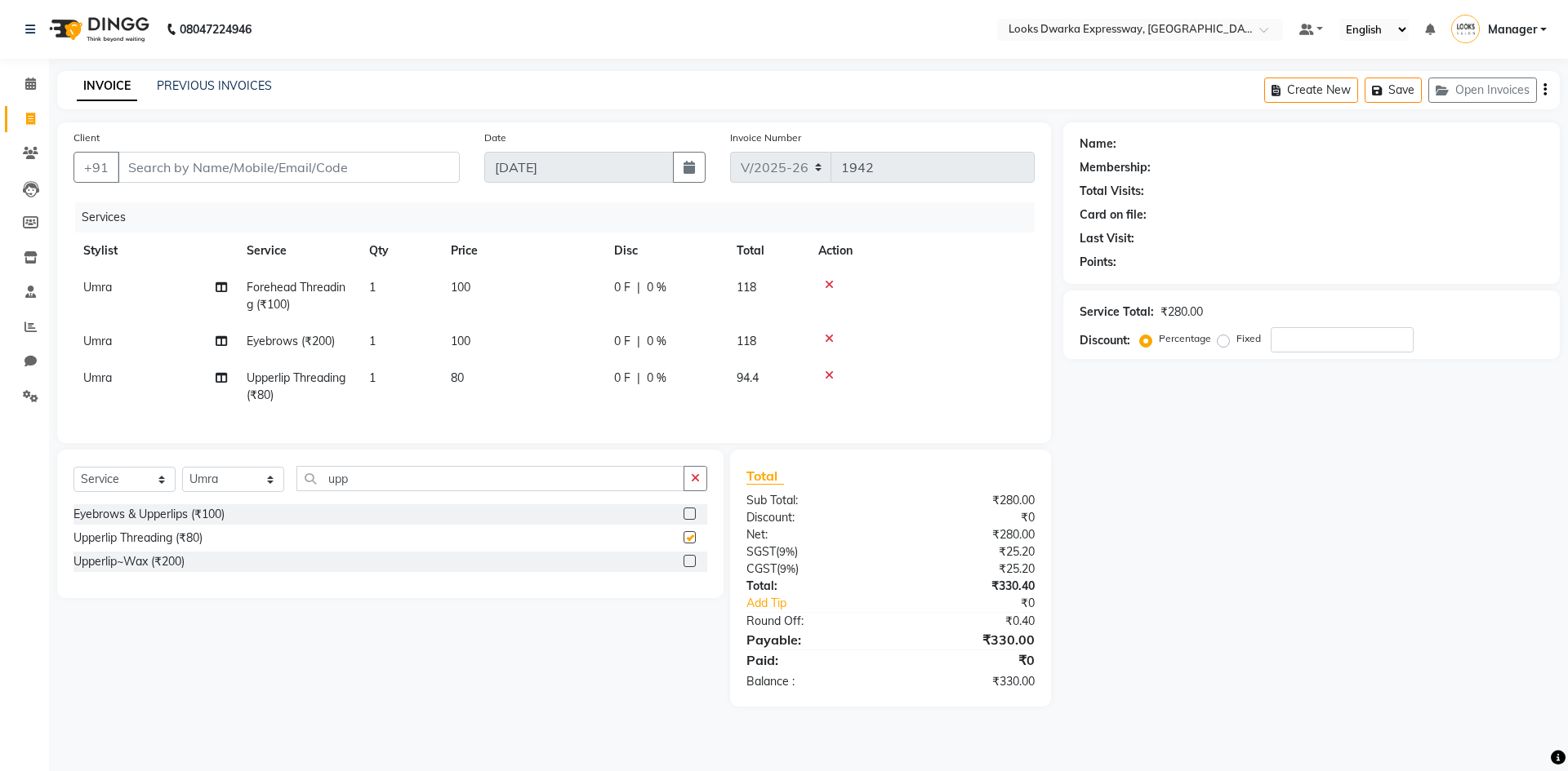
checkbox input "false"
click at [505, 365] on td "80" at bounding box center [522, 387] width 164 height 54
select select "61091"
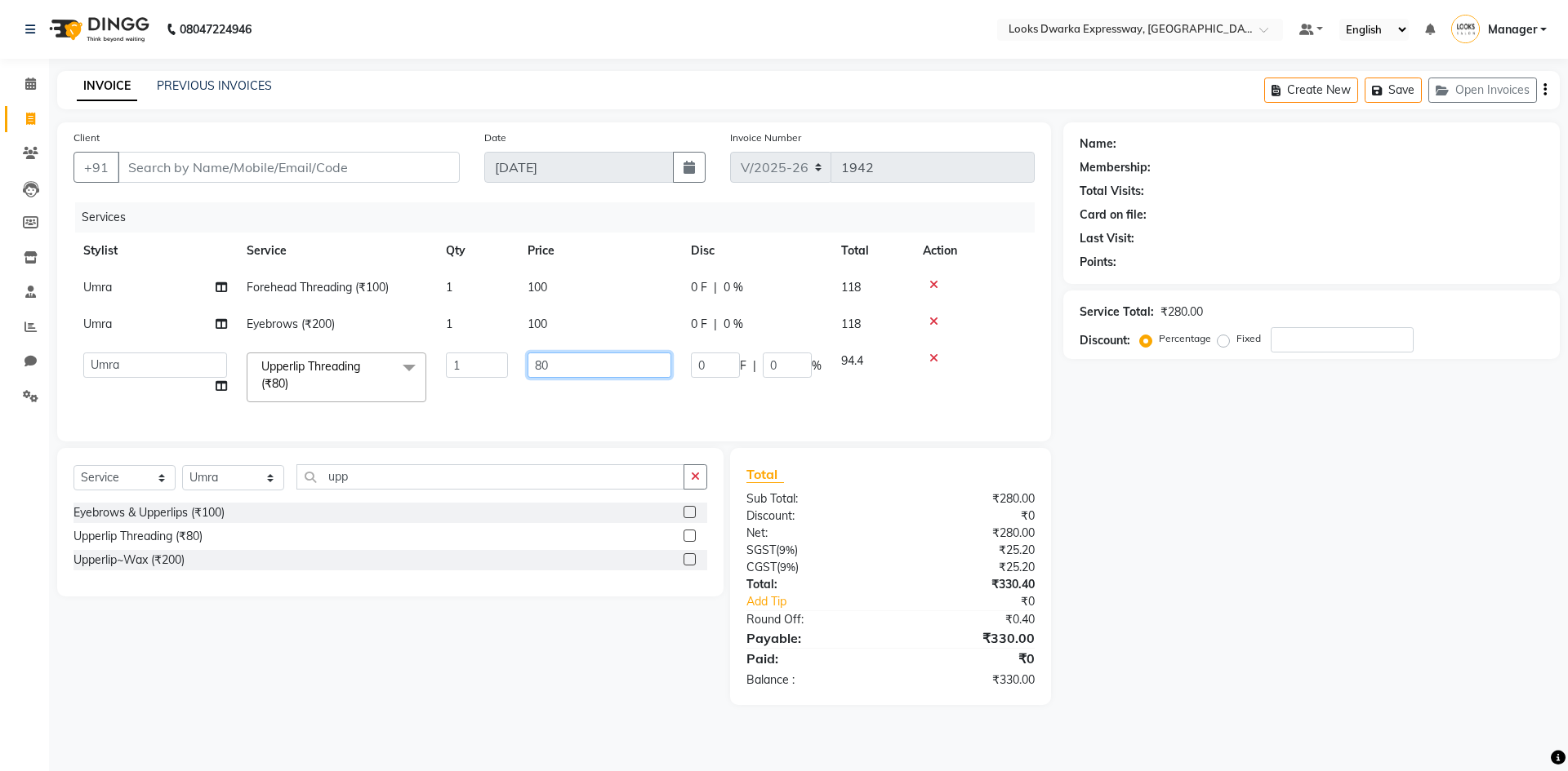
click at [570, 365] on input "80" at bounding box center [599, 365] width 143 height 25
type input "8"
type input "100"
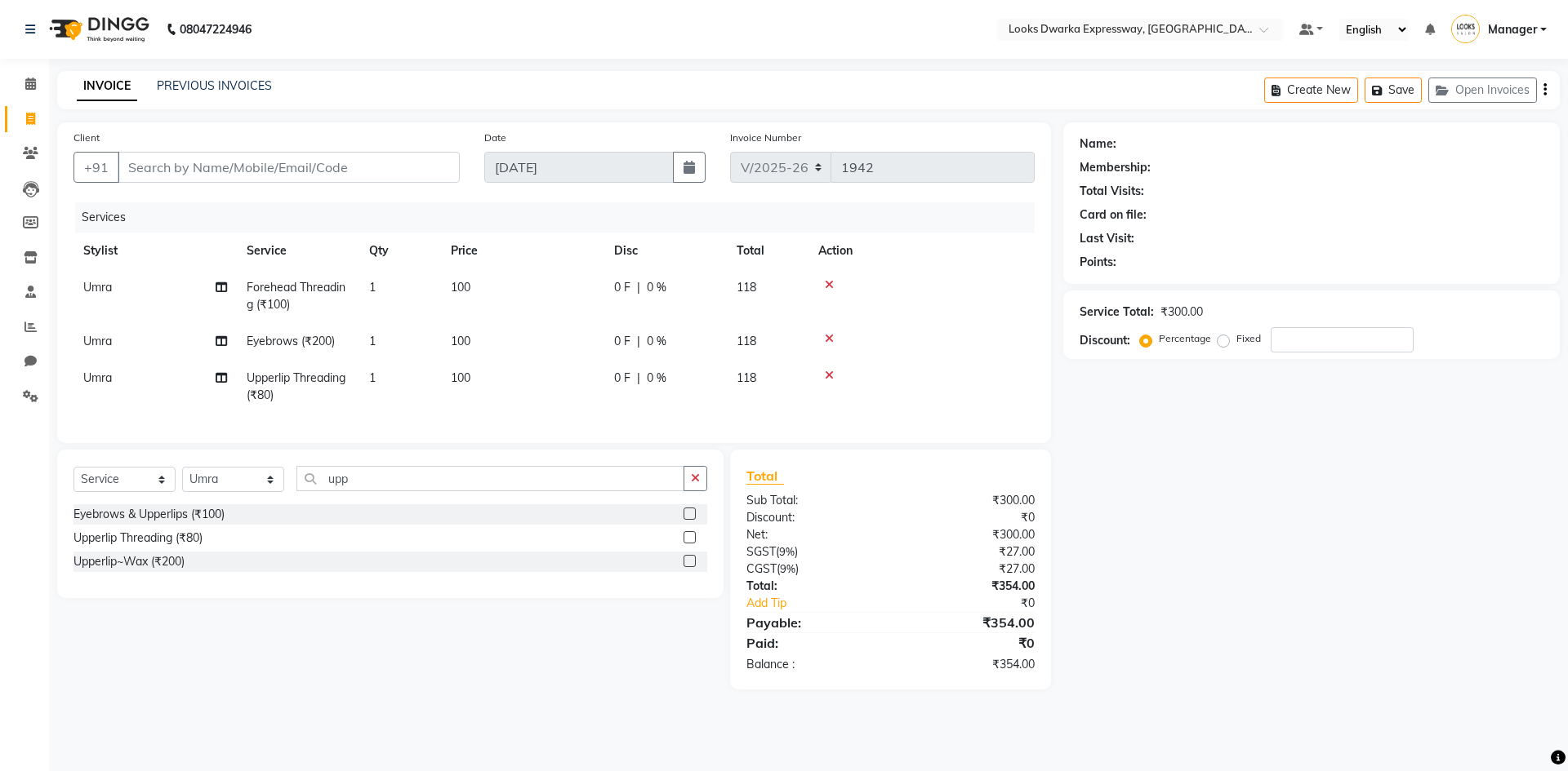
click at [538, 391] on td "100" at bounding box center [522, 387] width 164 height 54
select select "61091"
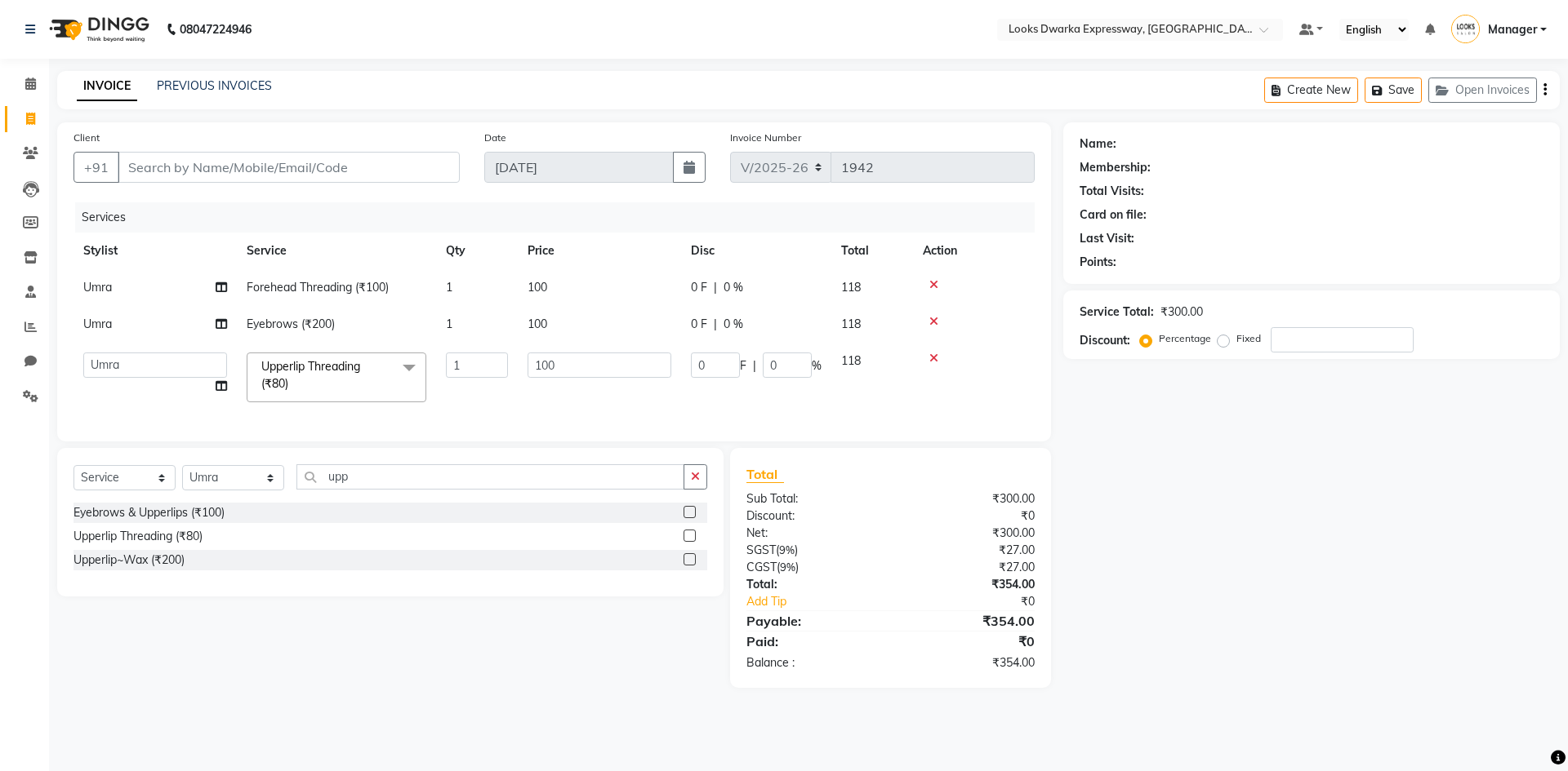
click at [536, 392] on td "100" at bounding box center [599, 377] width 164 height 69
click at [613, 364] on input "100" at bounding box center [599, 365] width 143 height 25
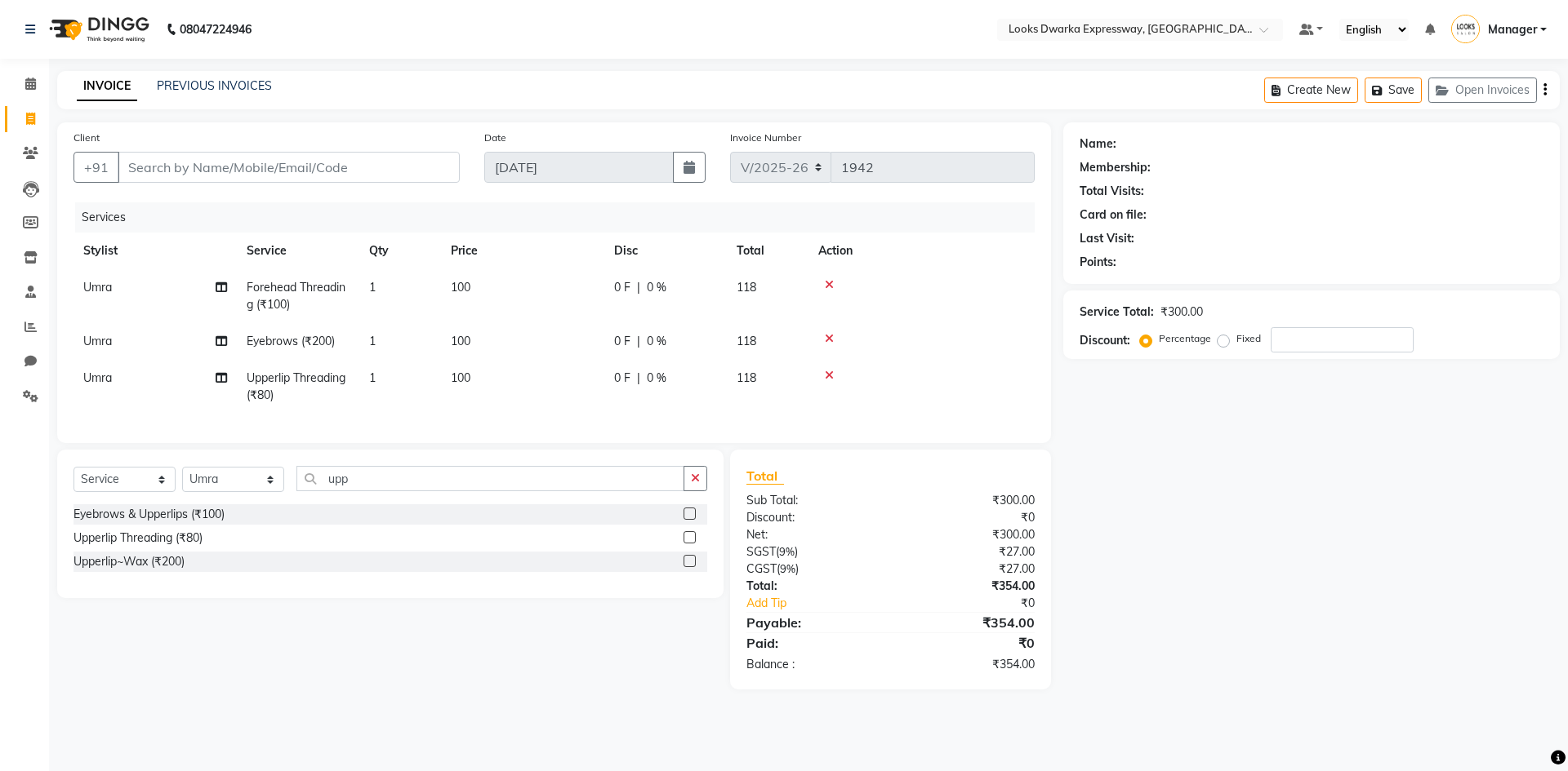
click at [624, 395] on tr "Umra Upperlip Threading (₹80) 1 100 0 F | 0 % 118" at bounding box center [554, 387] width 961 height 54
click at [401, 174] on input "Client" at bounding box center [288, 167] width 342 height 31
type input "9"
type input "0"
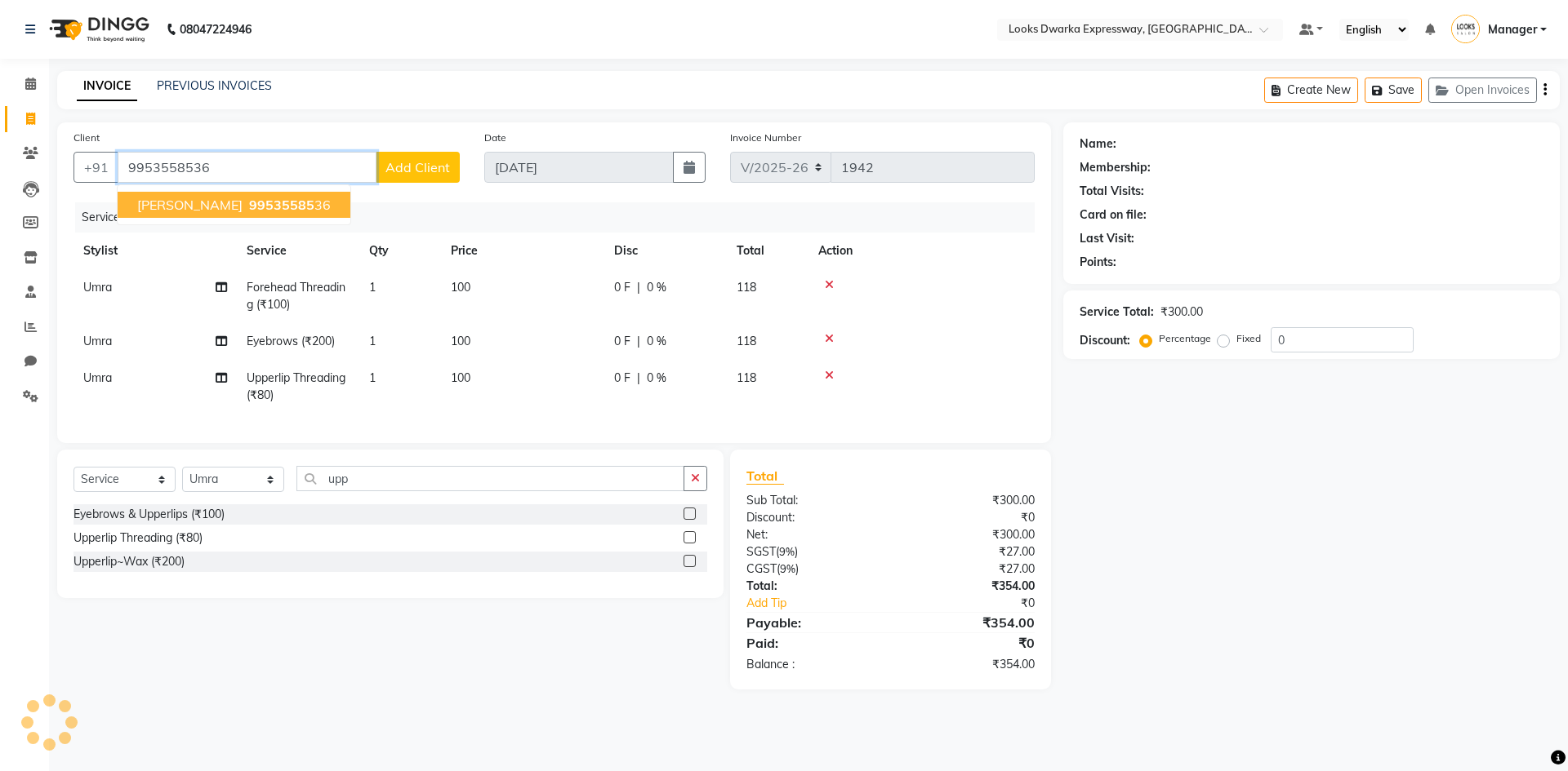
type input "9953558536"
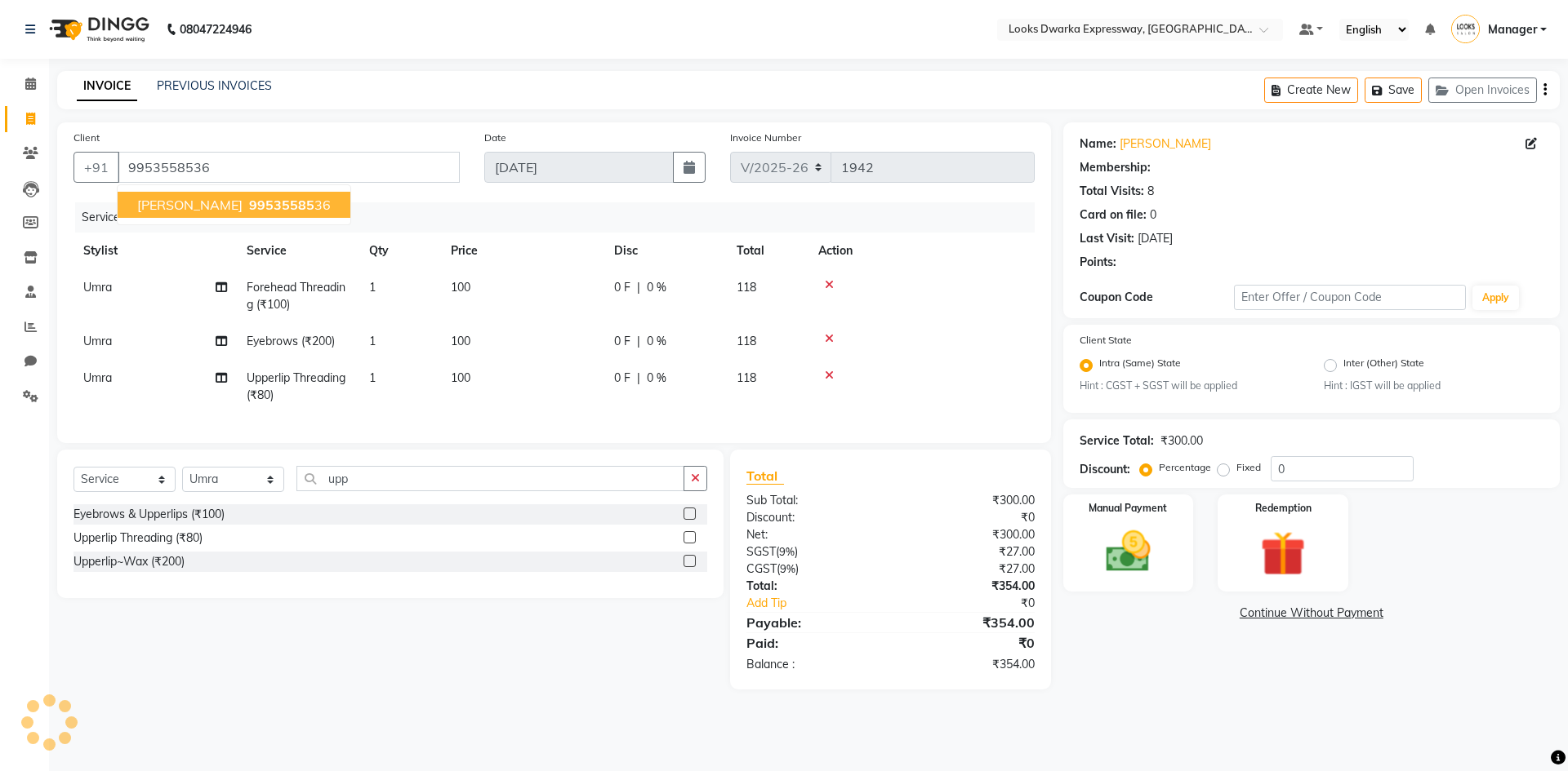
select select "1: Object"
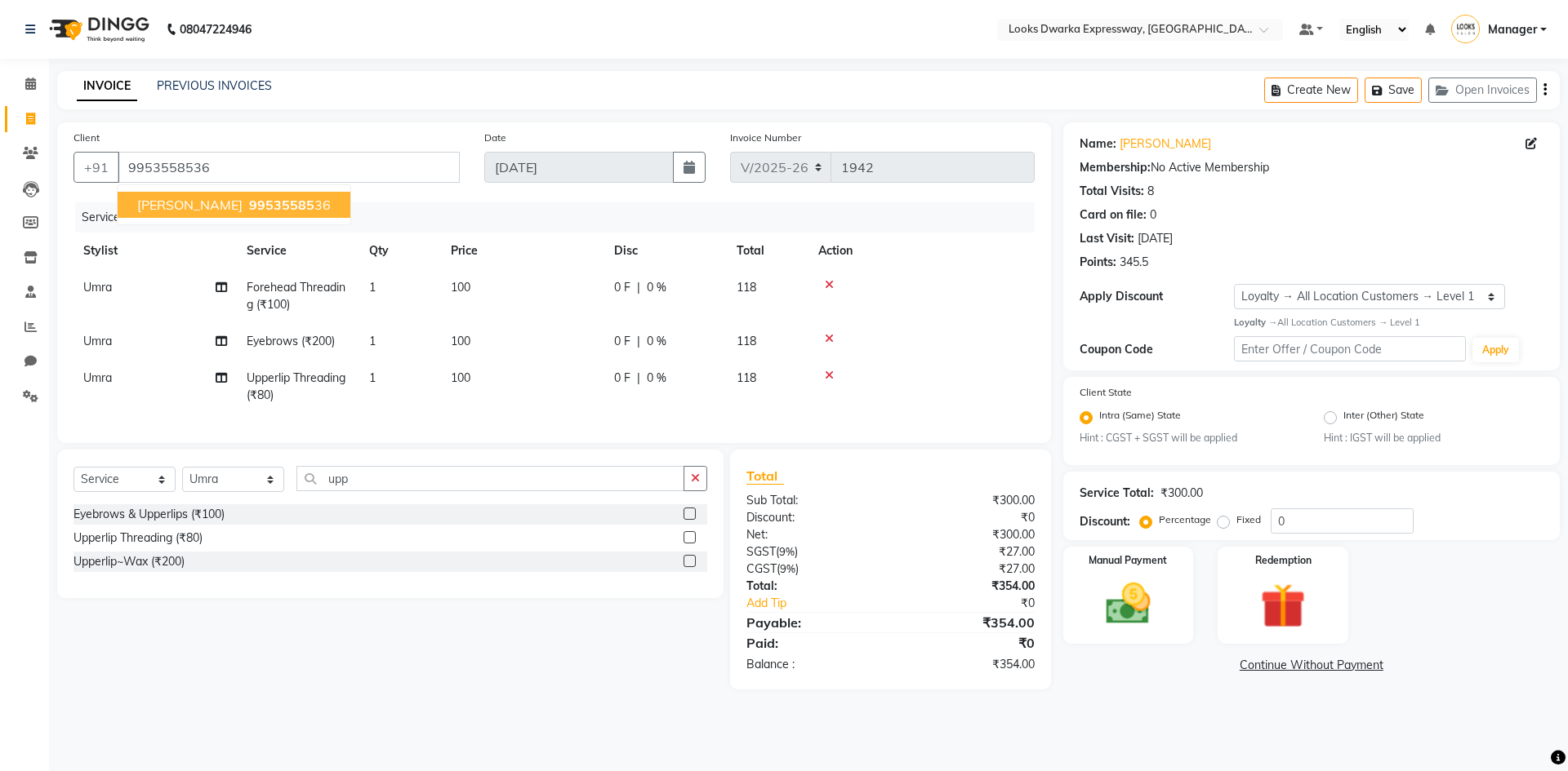
click at [256, 191] on button "[PERSON_NAME] 99535585 36" at bounding box center [233, 205] width 233 height 26
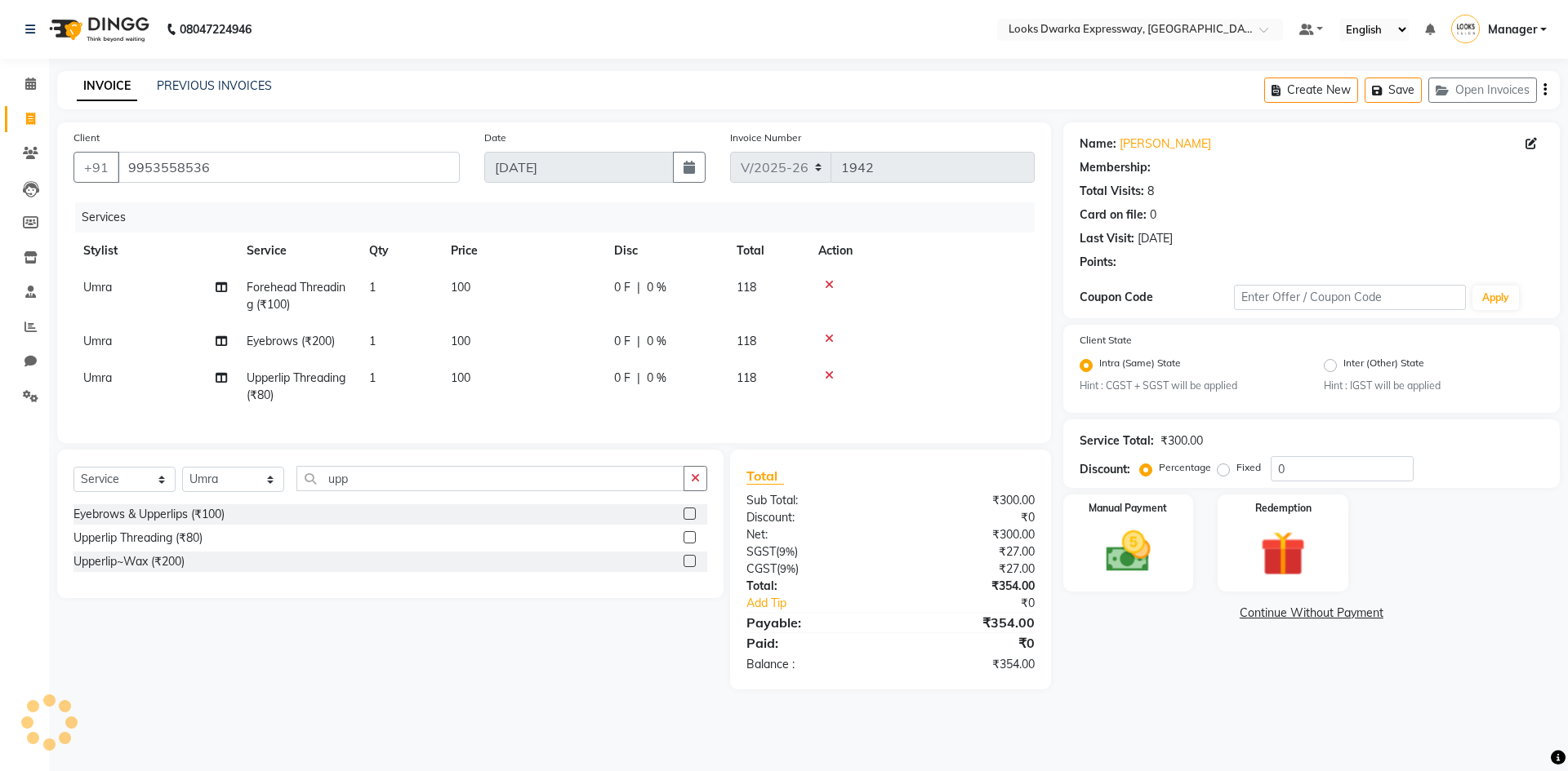
select select "1: Object"
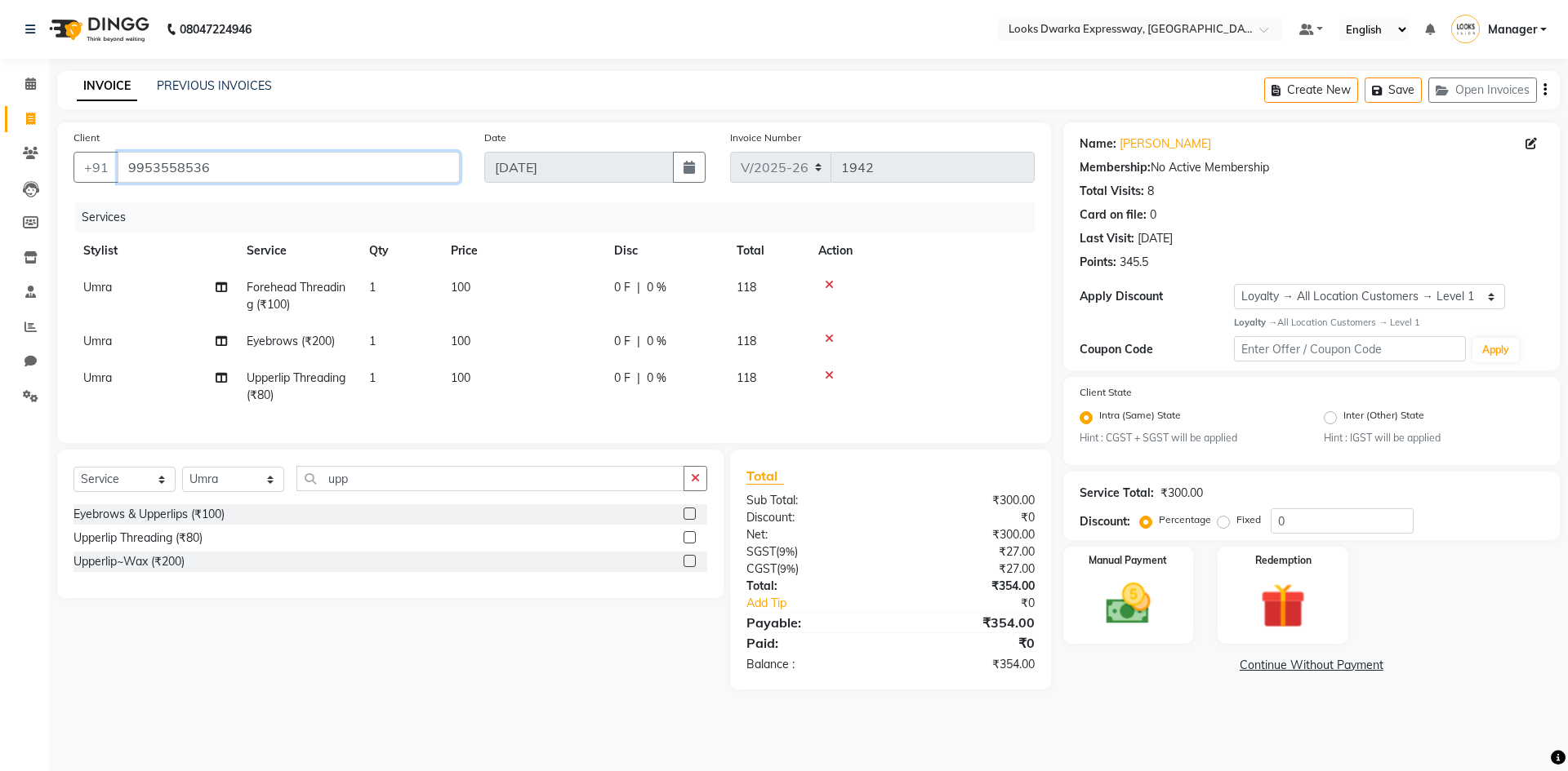
click at [275, 156] on input "9953558536" at bounding box center [288, 167] width 342 height 31
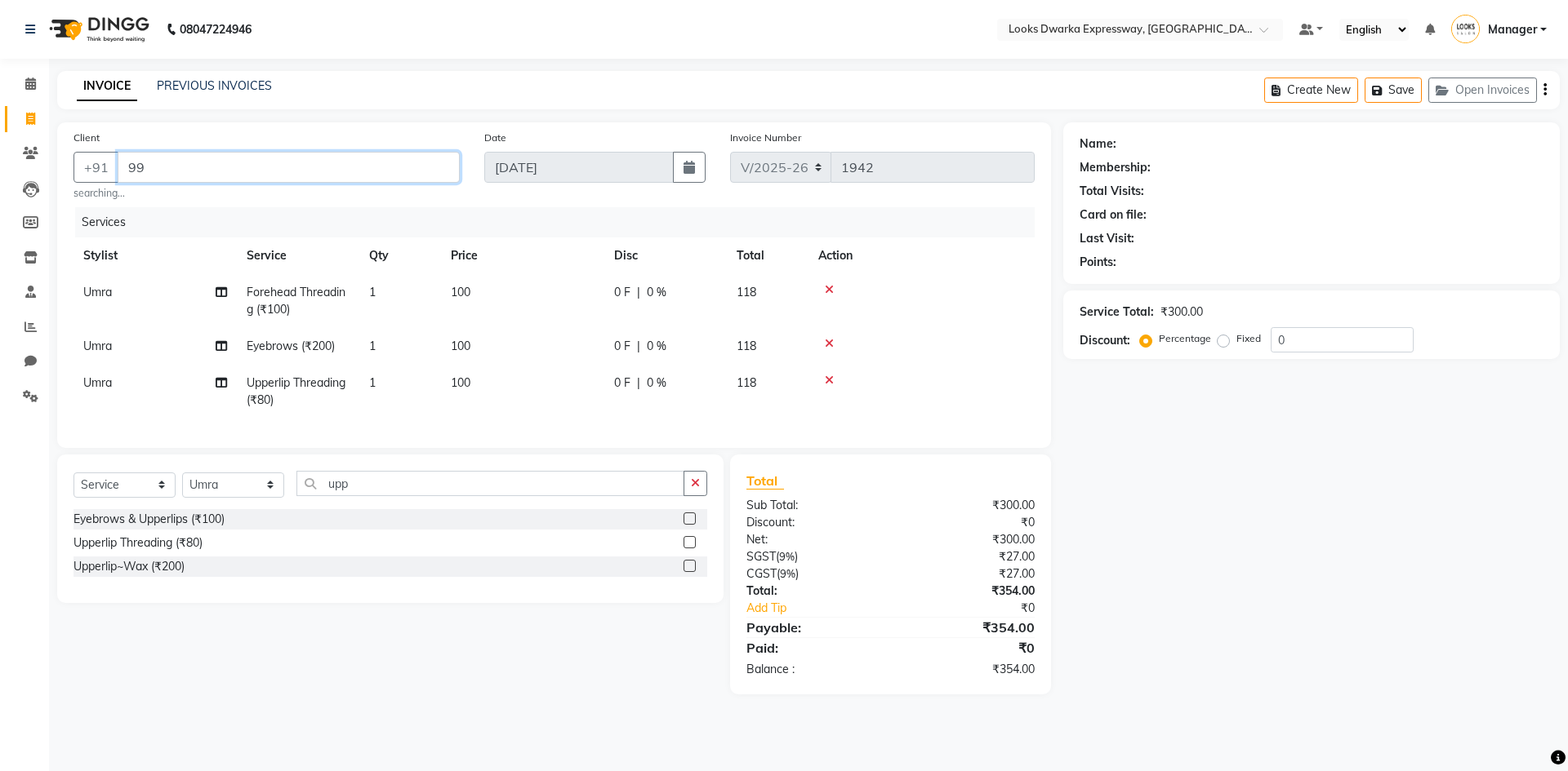
type input "9"
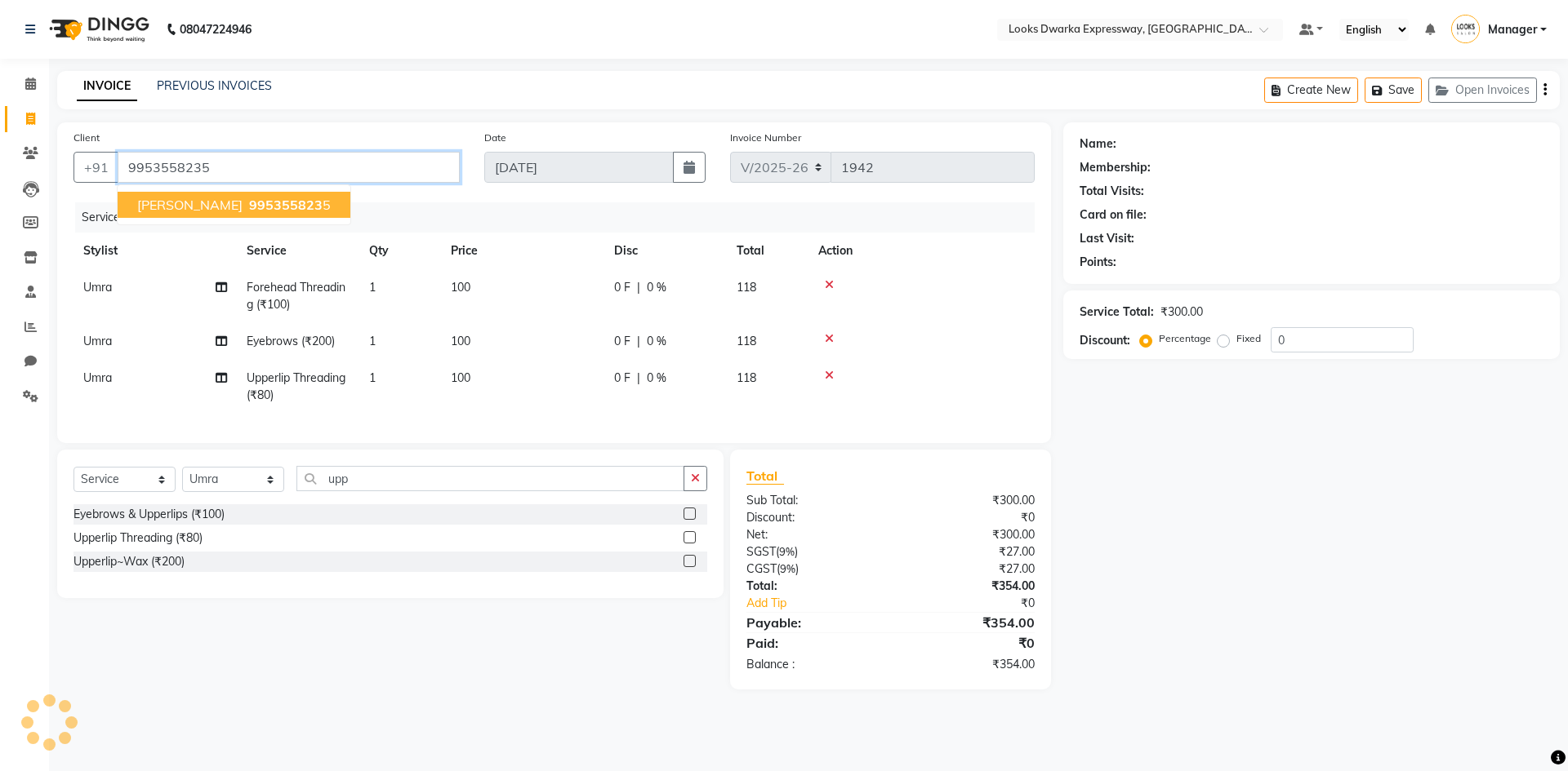
type input "9953558235"
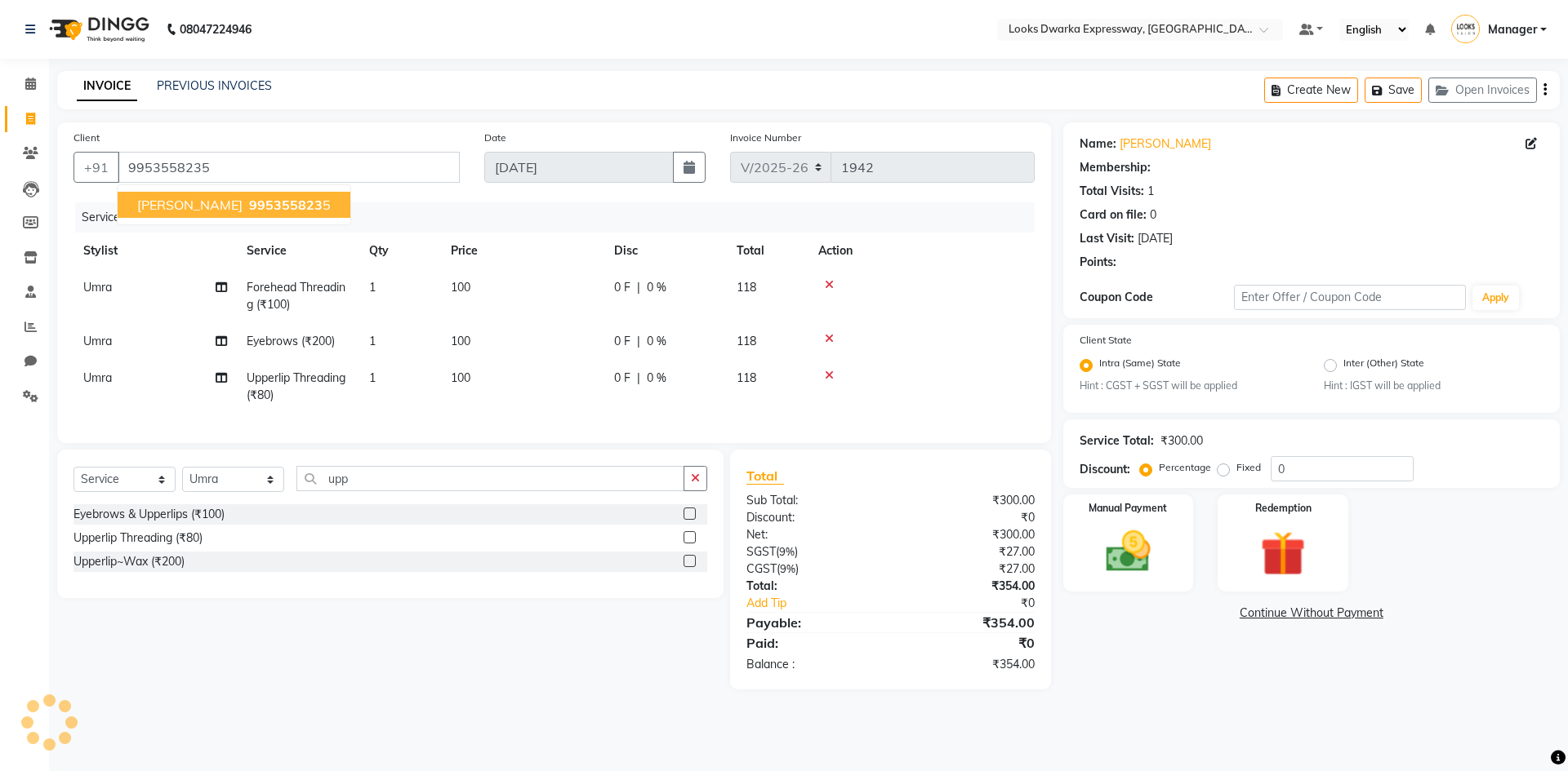
select select "1: Object"
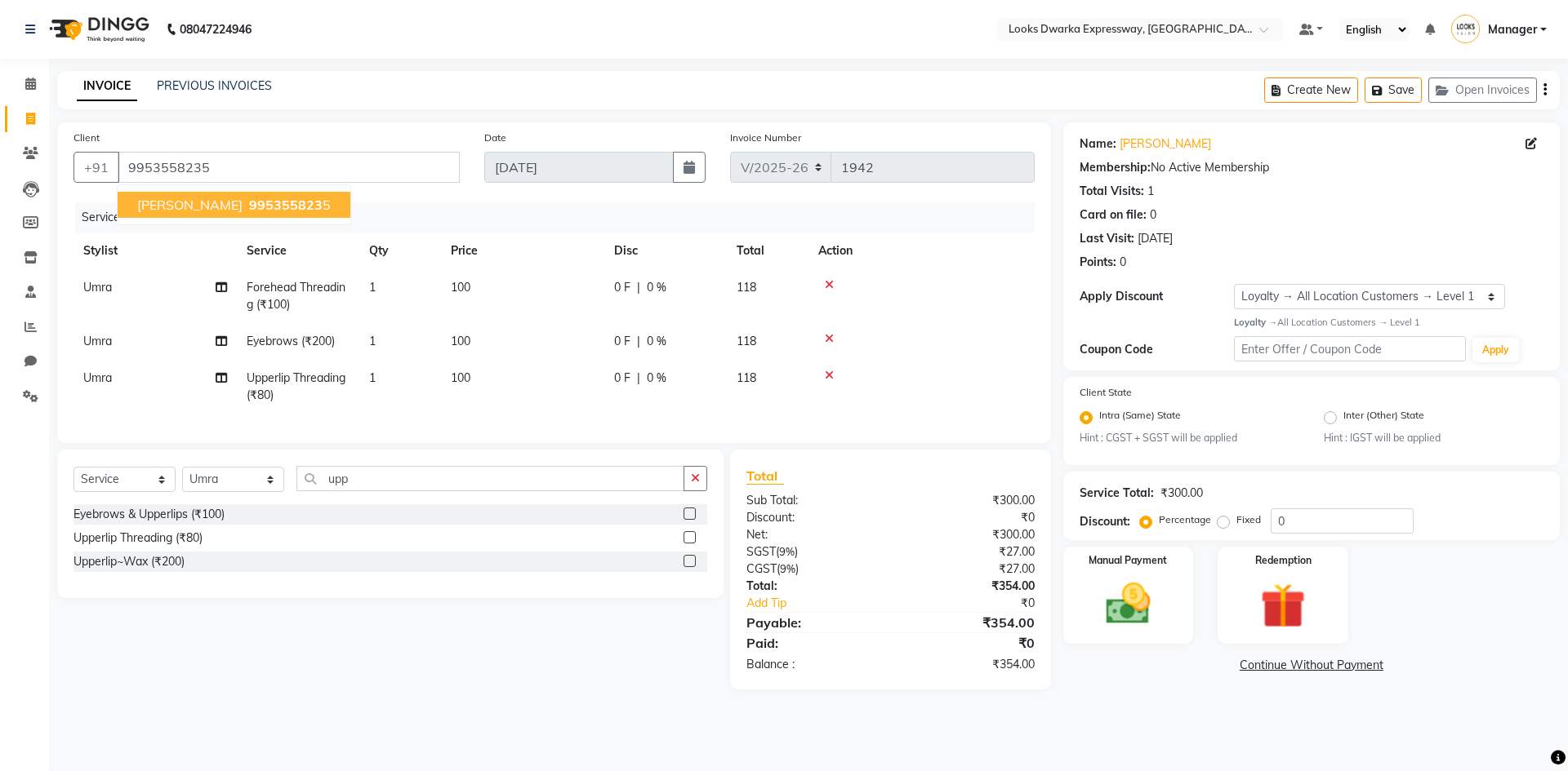
click at [254, 203] on span "995355823" at bounding box center [286, 205] width 73 height 17
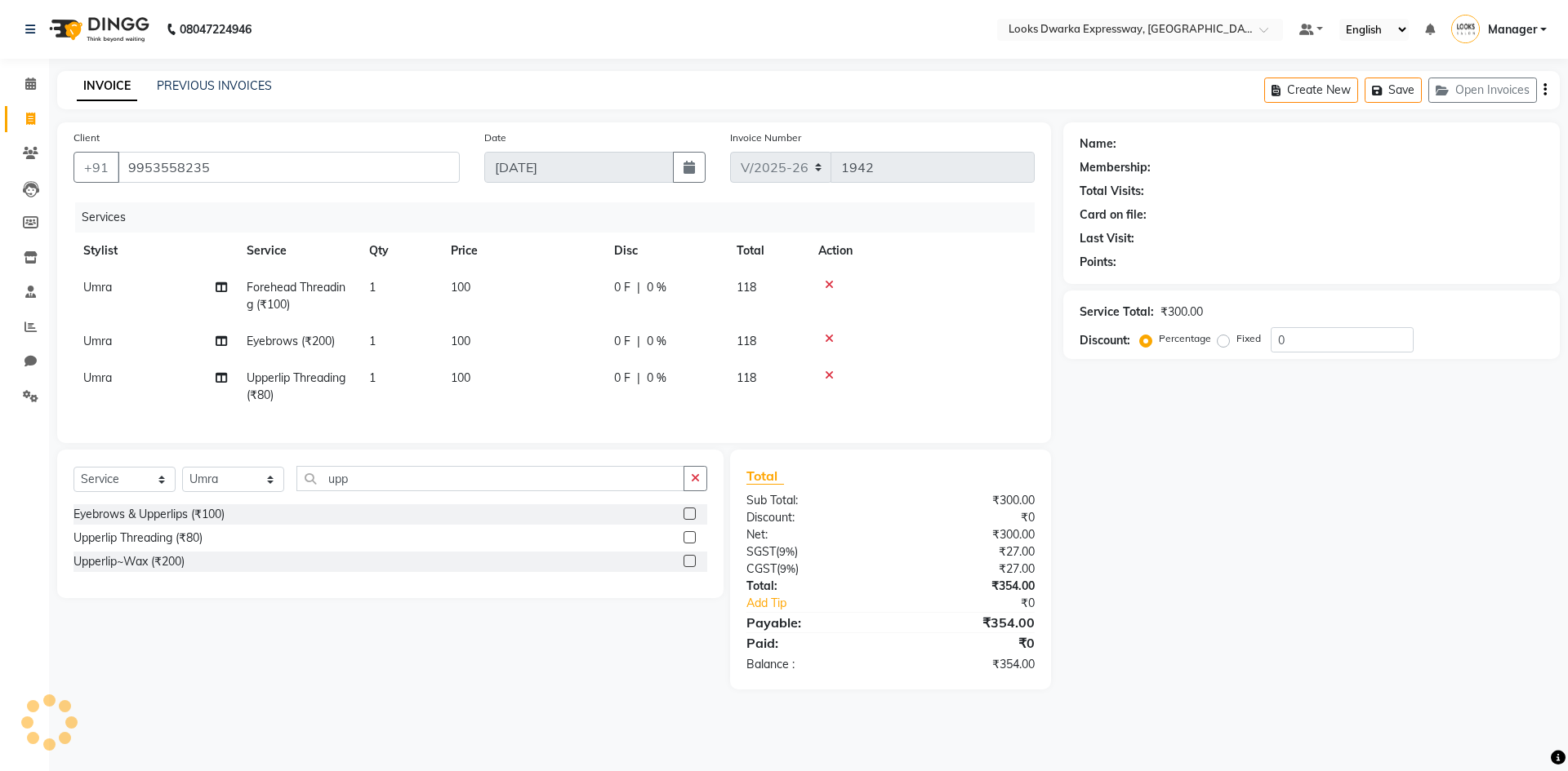
select select "1: Object"
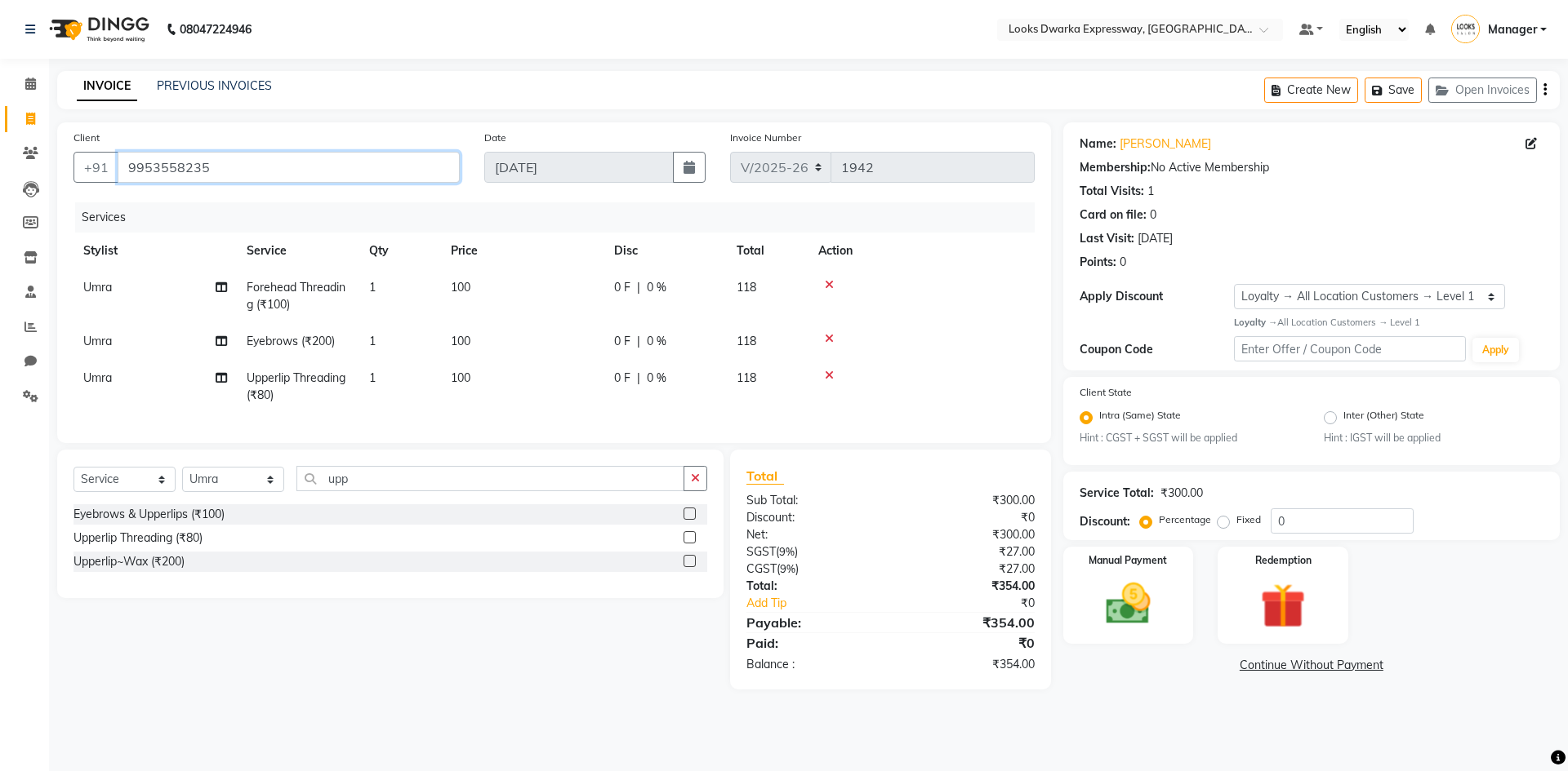
click at [240, 173] on input "9953558235" at bounding box center [288, 167] width 342 height 31
click at [244, 171] on input "9953558235" at bounding box center [288, 167] width 342 height 31
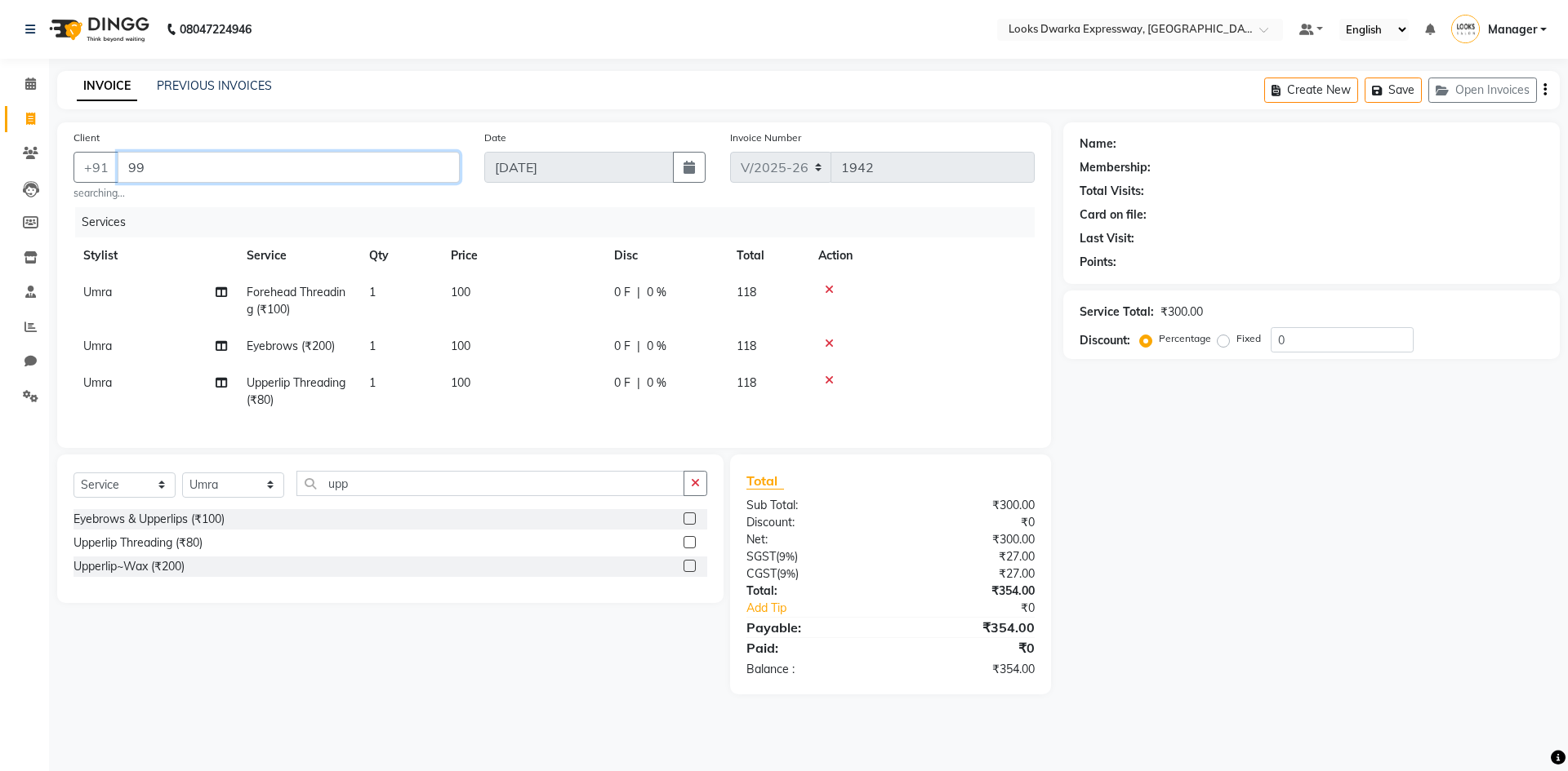
type input "9"
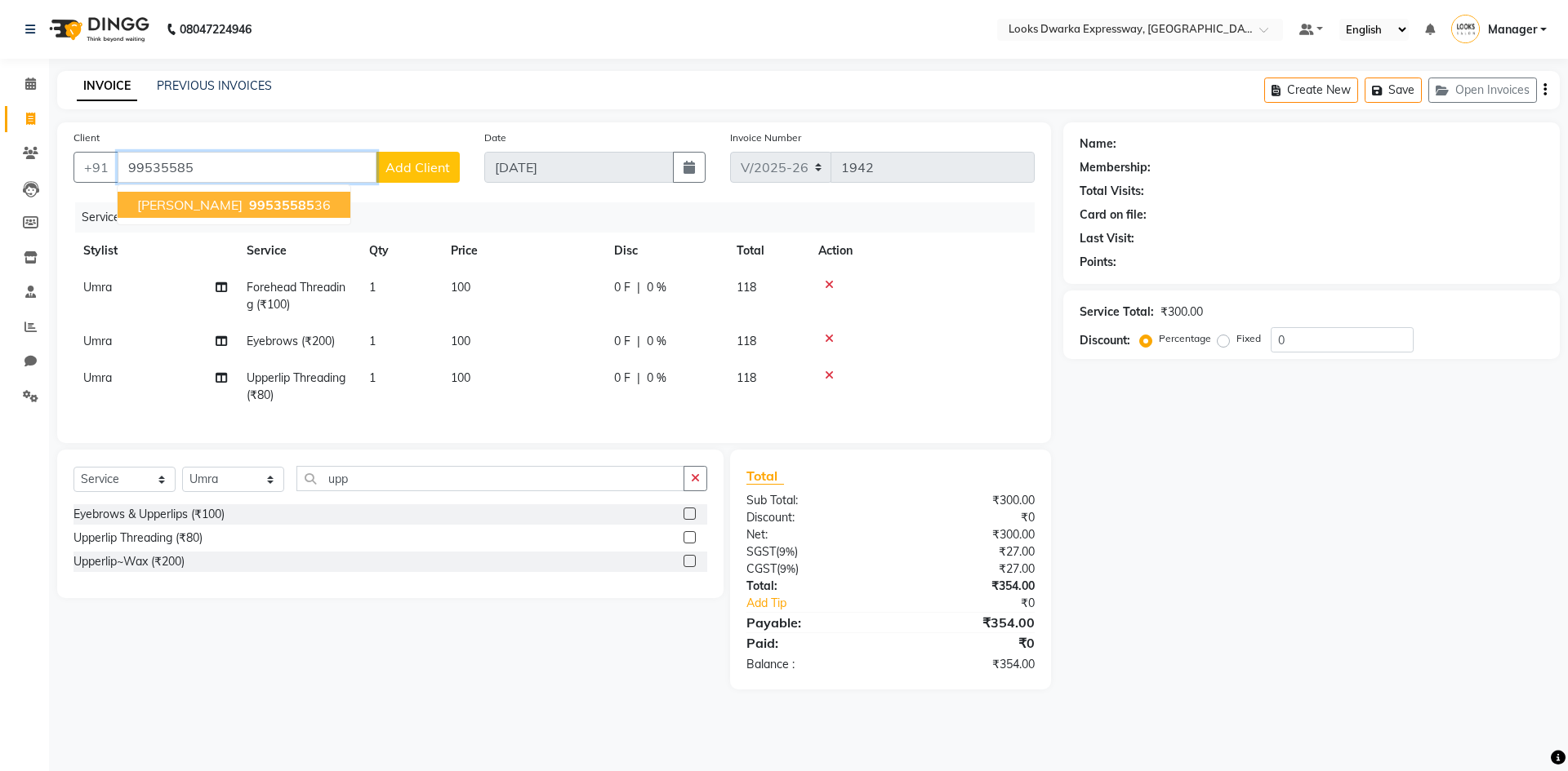
click at [249, 198] on span "99535585" at bounding box center [282, 205] width 66 height 17
type input "9953558536"
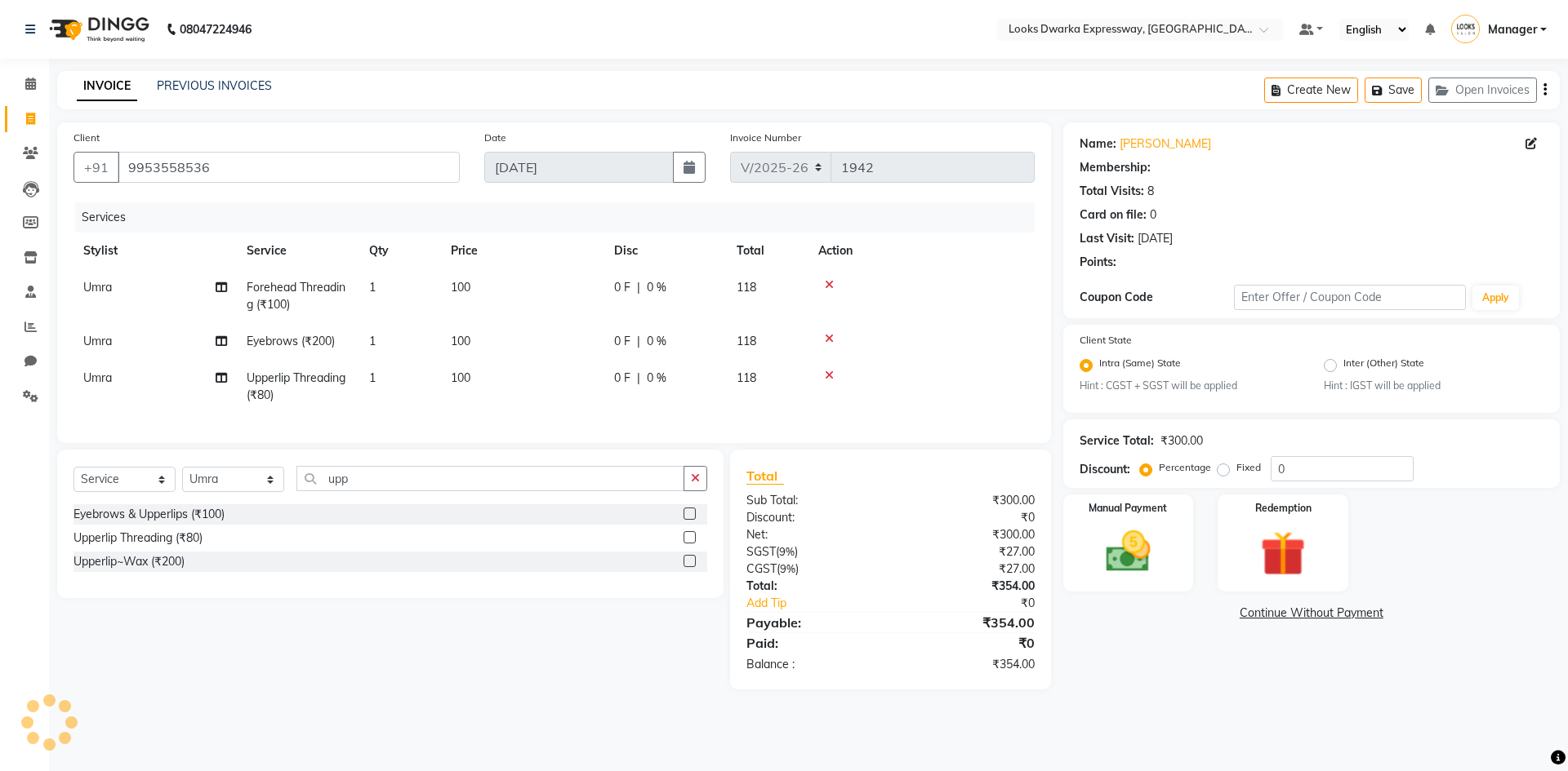
select select "1: Object"
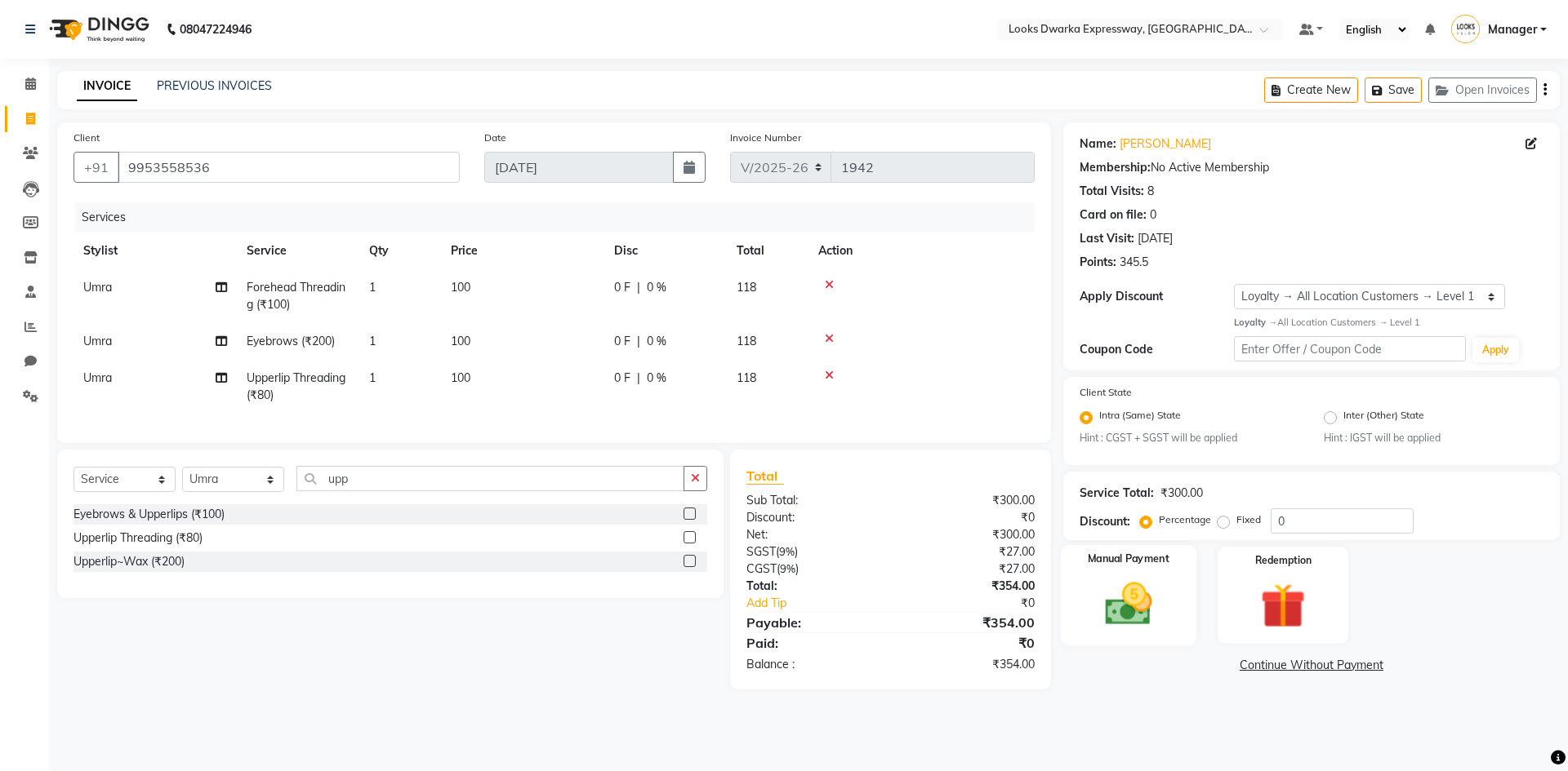
click at [1143, 610] on img at bounding box center [1128, 604] width 76 height 54
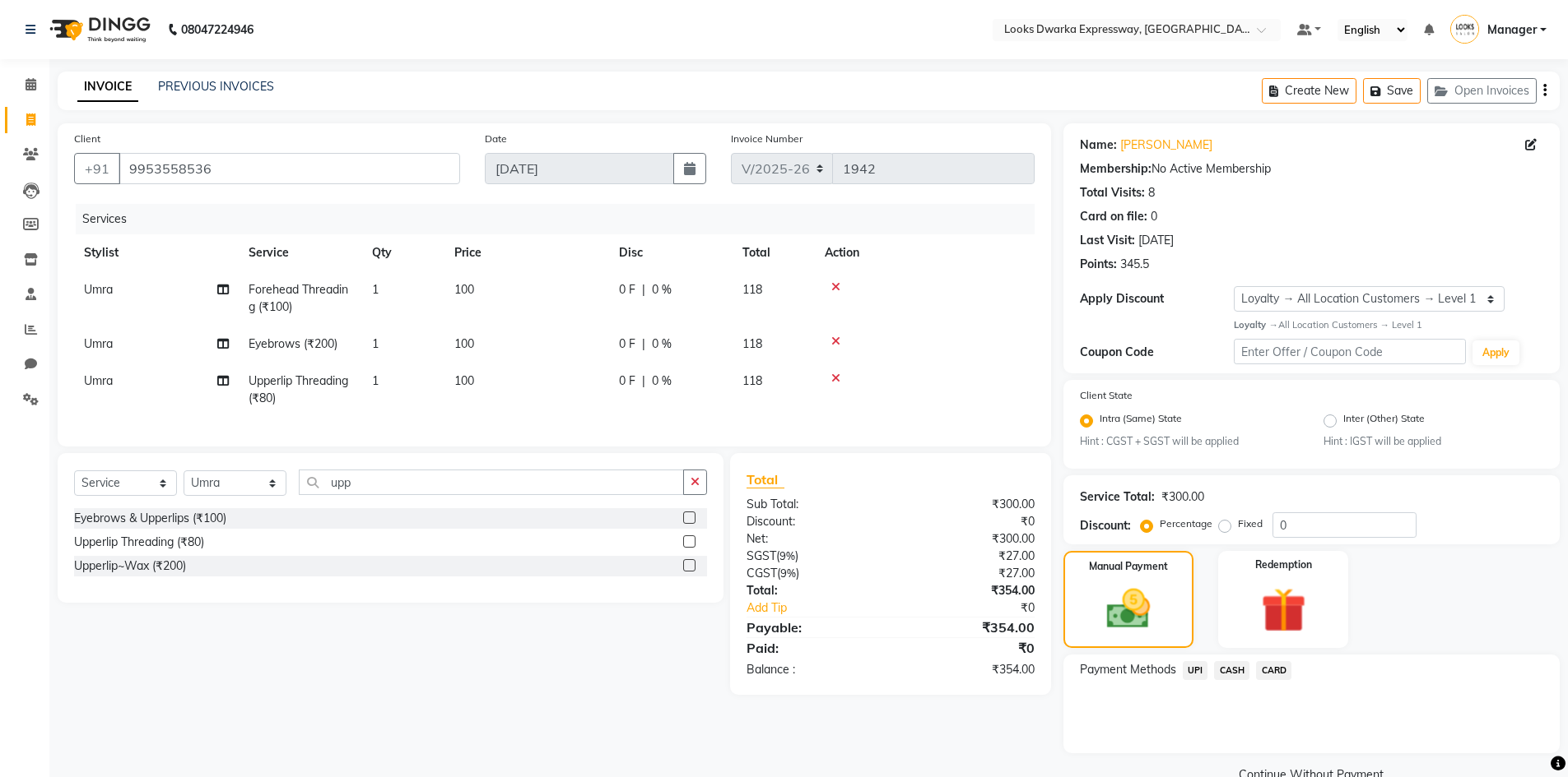
click at [1194, 664] on span "UPI" at bounding box center [1195, 670] width 26 height 18
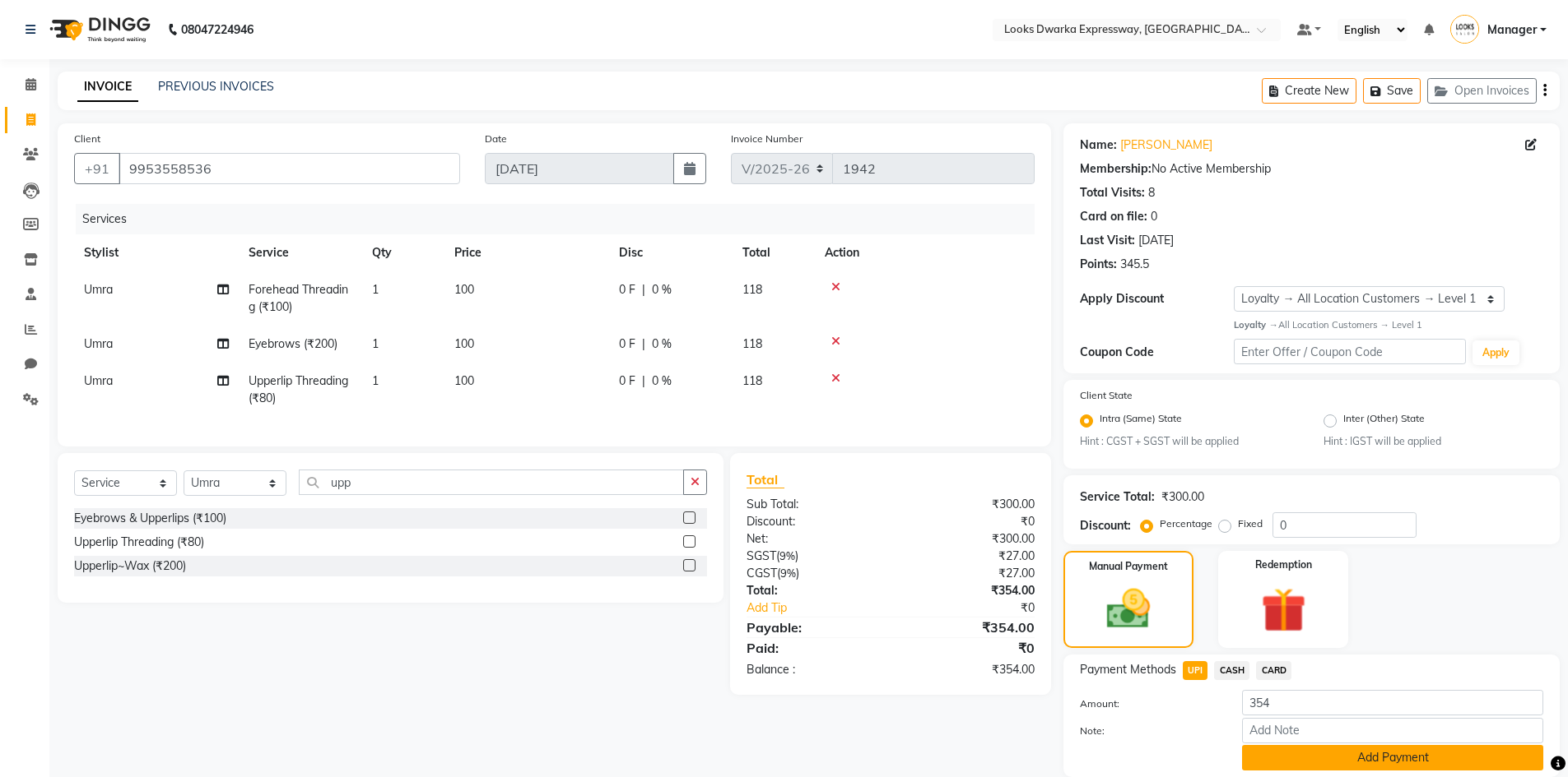
click at [1349, 755] on button "Add Payment" at bounding box center [1393, 758] width 301 height 26
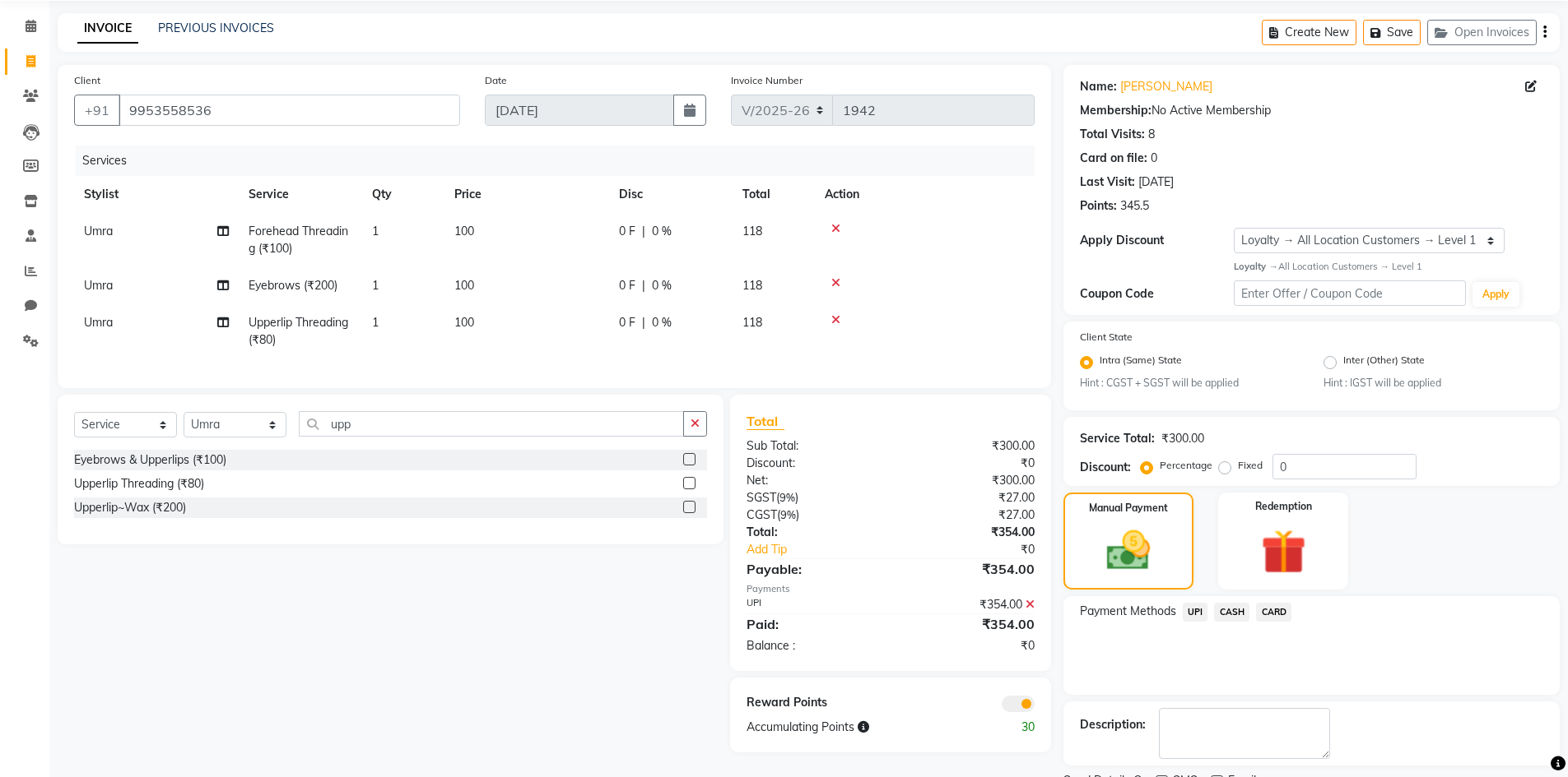
scroll to position [128, 0]
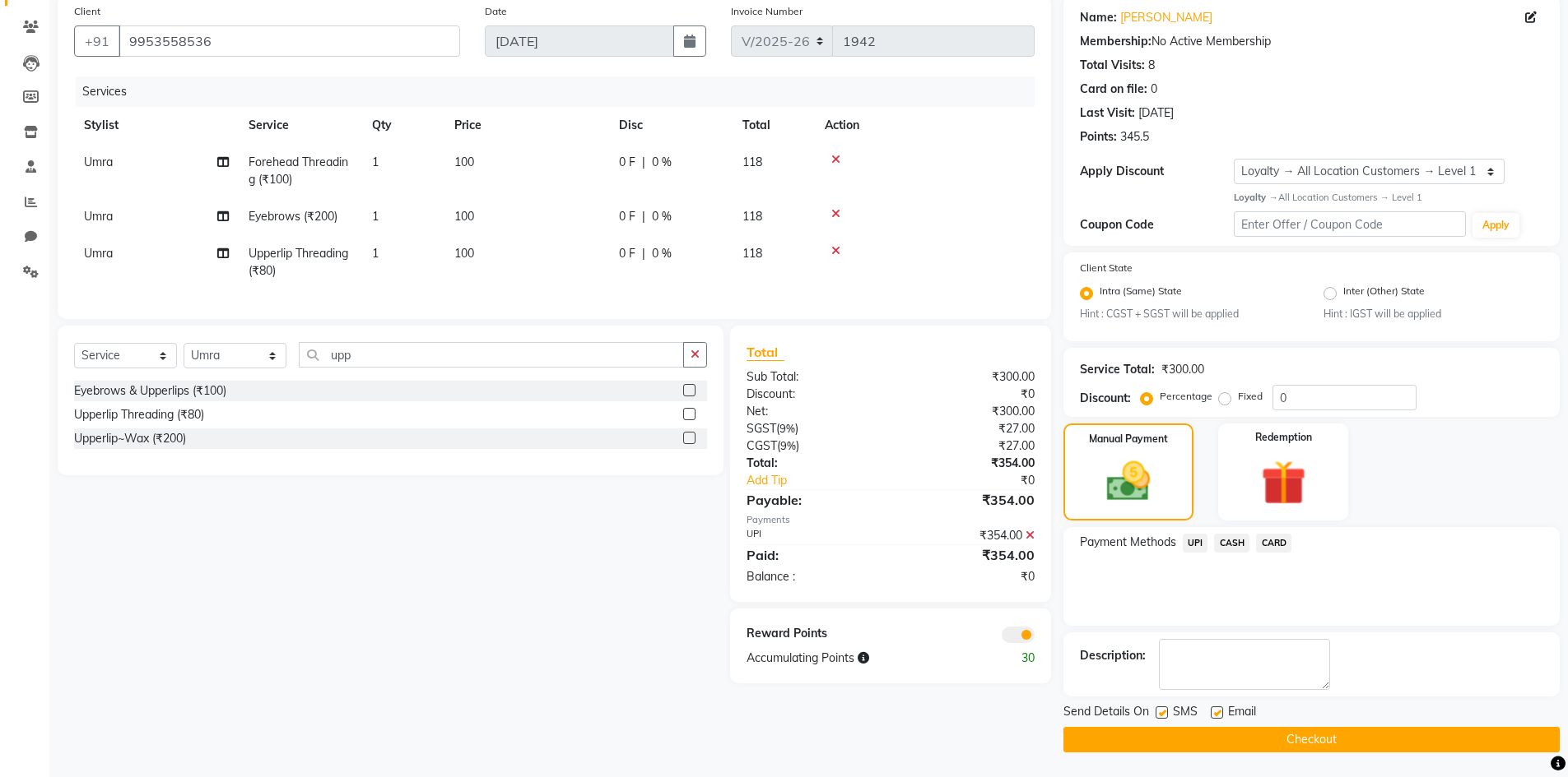
click at [1336, 739] on button "Checkout" at bounding box center [1311, 739] width 496 height 26
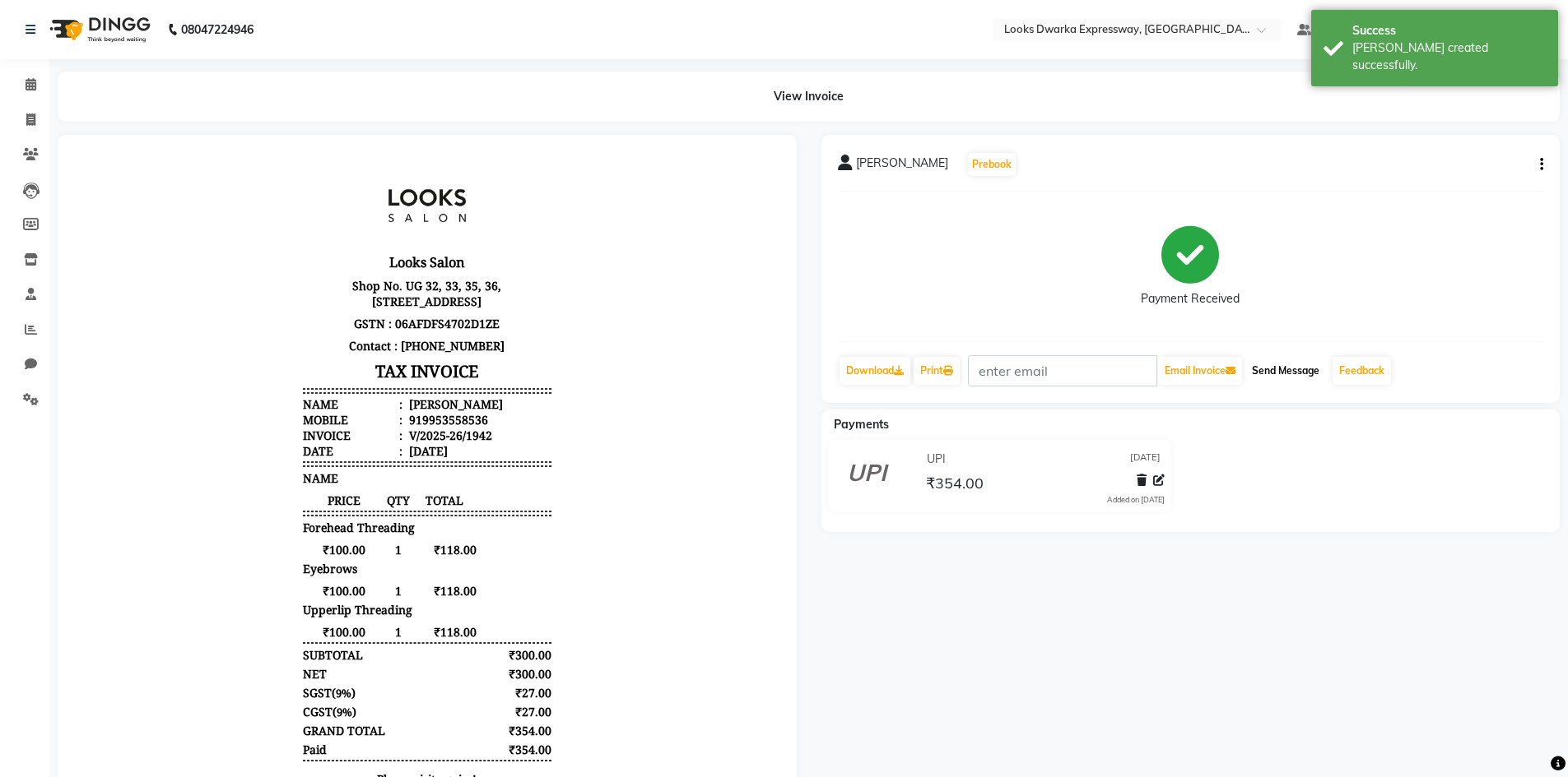
click at [1276, 366] on button "Send Message" at bounding box center [1286, 371] width 81 height 28
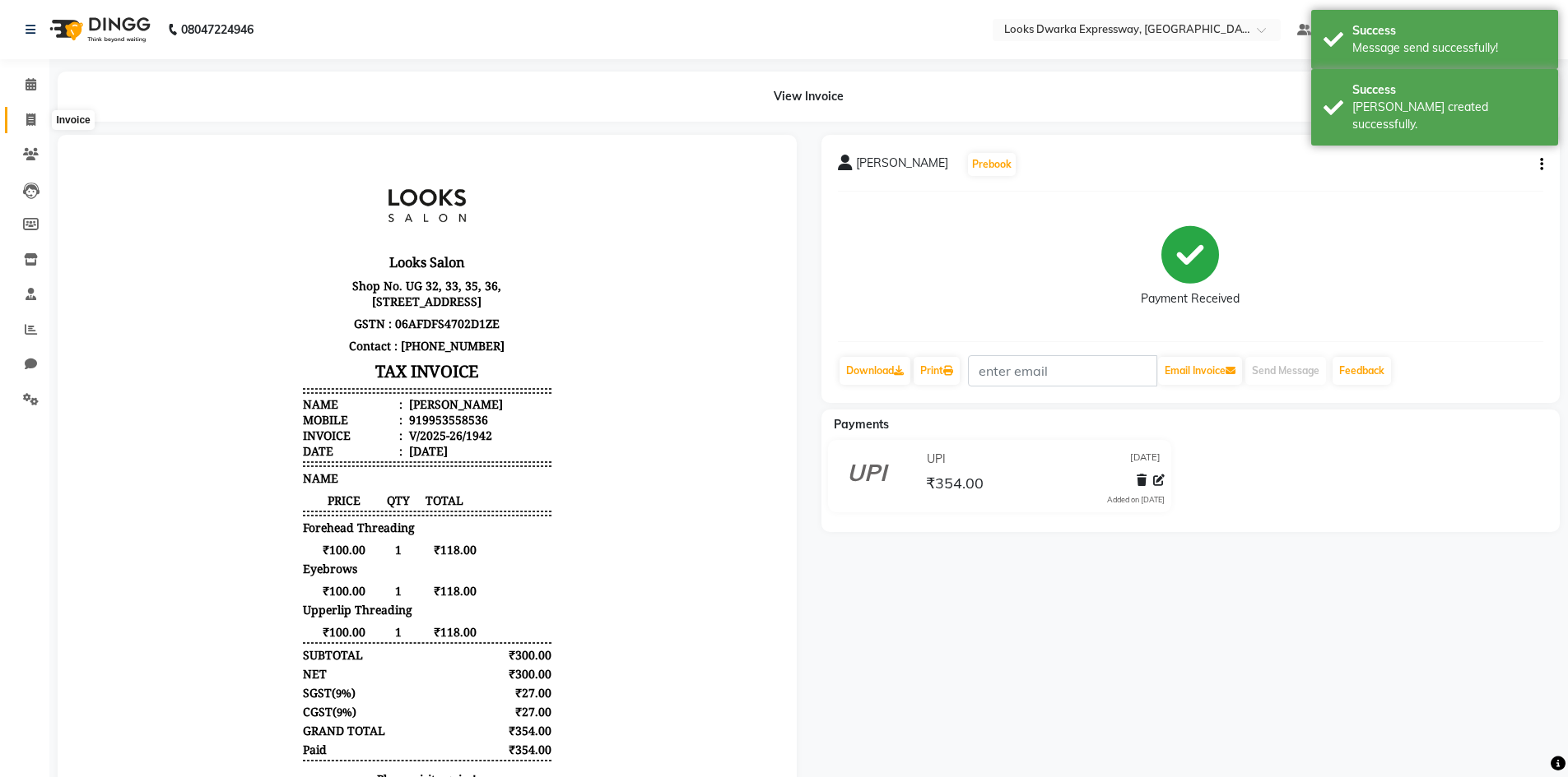
click at [34, 111] on span at bounding box center [31, 120] width 29 height 18
select select "6011"
select select "service"
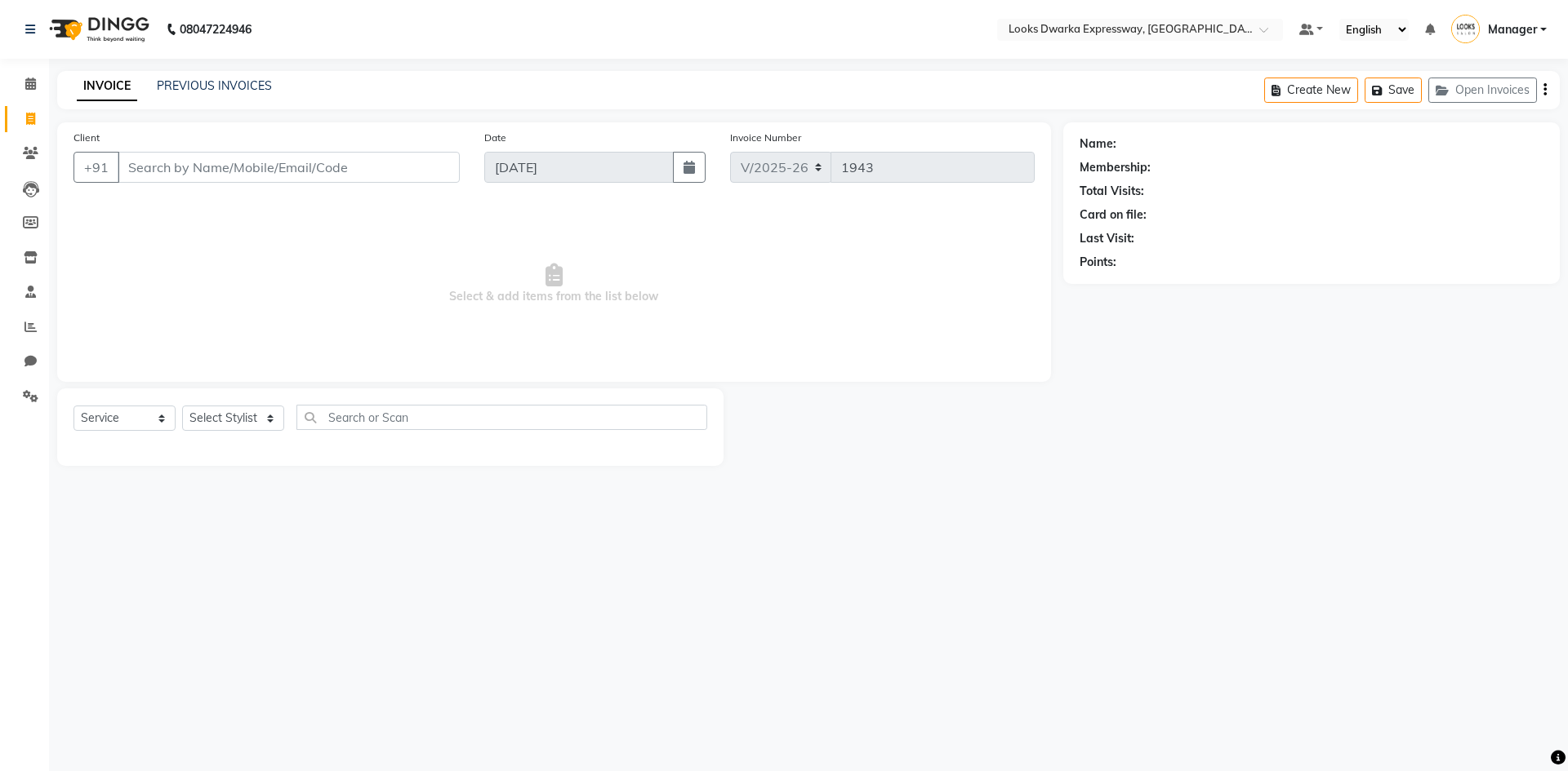
click at [164, 166] on input "Client" at bounding box center [288, 167] width 342 height 31
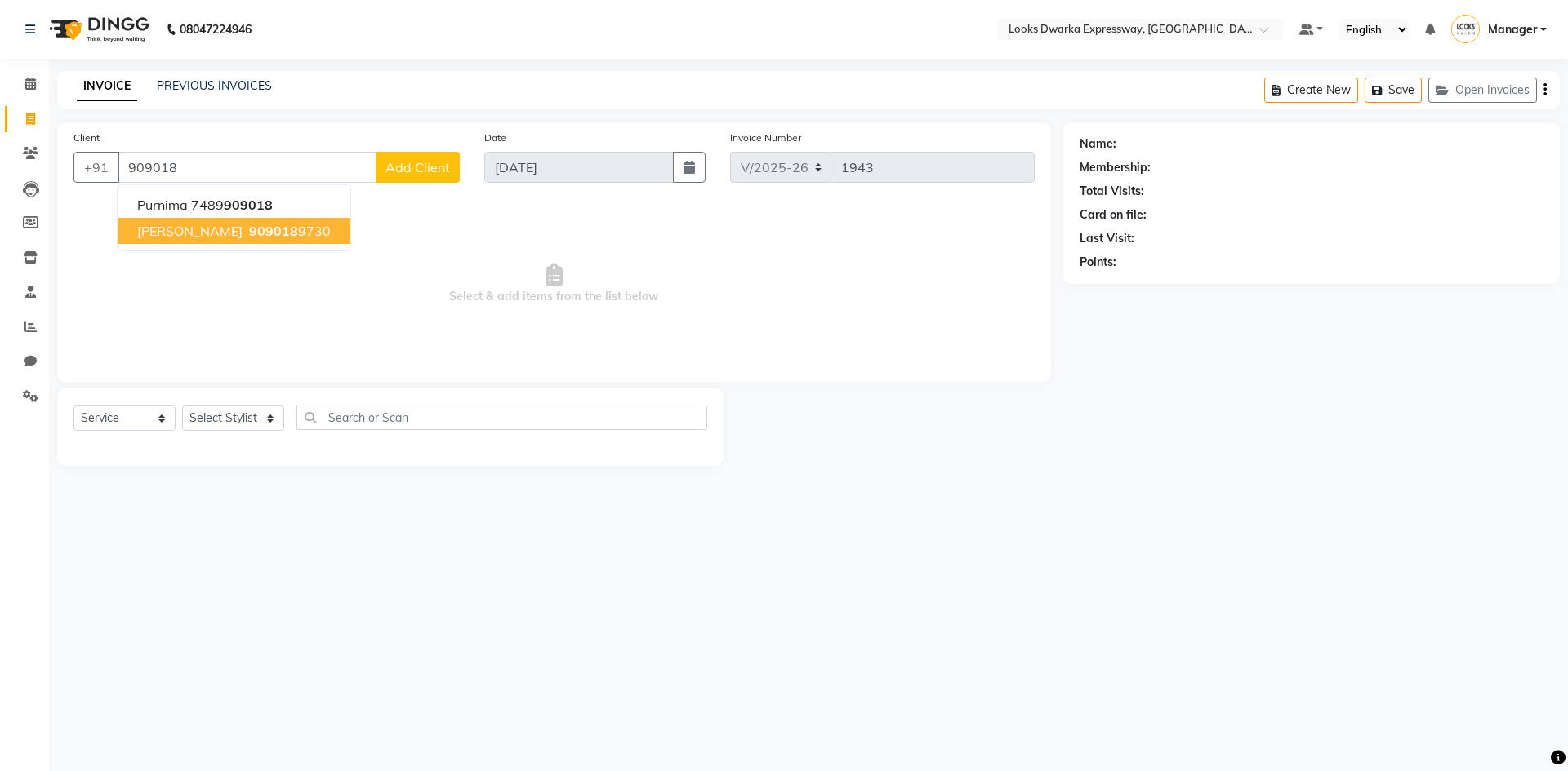
click at [172, 226] on span "[PERSON_NAME]" at bounding box center [190, 231] width 105 height 17
type input "9090189730"
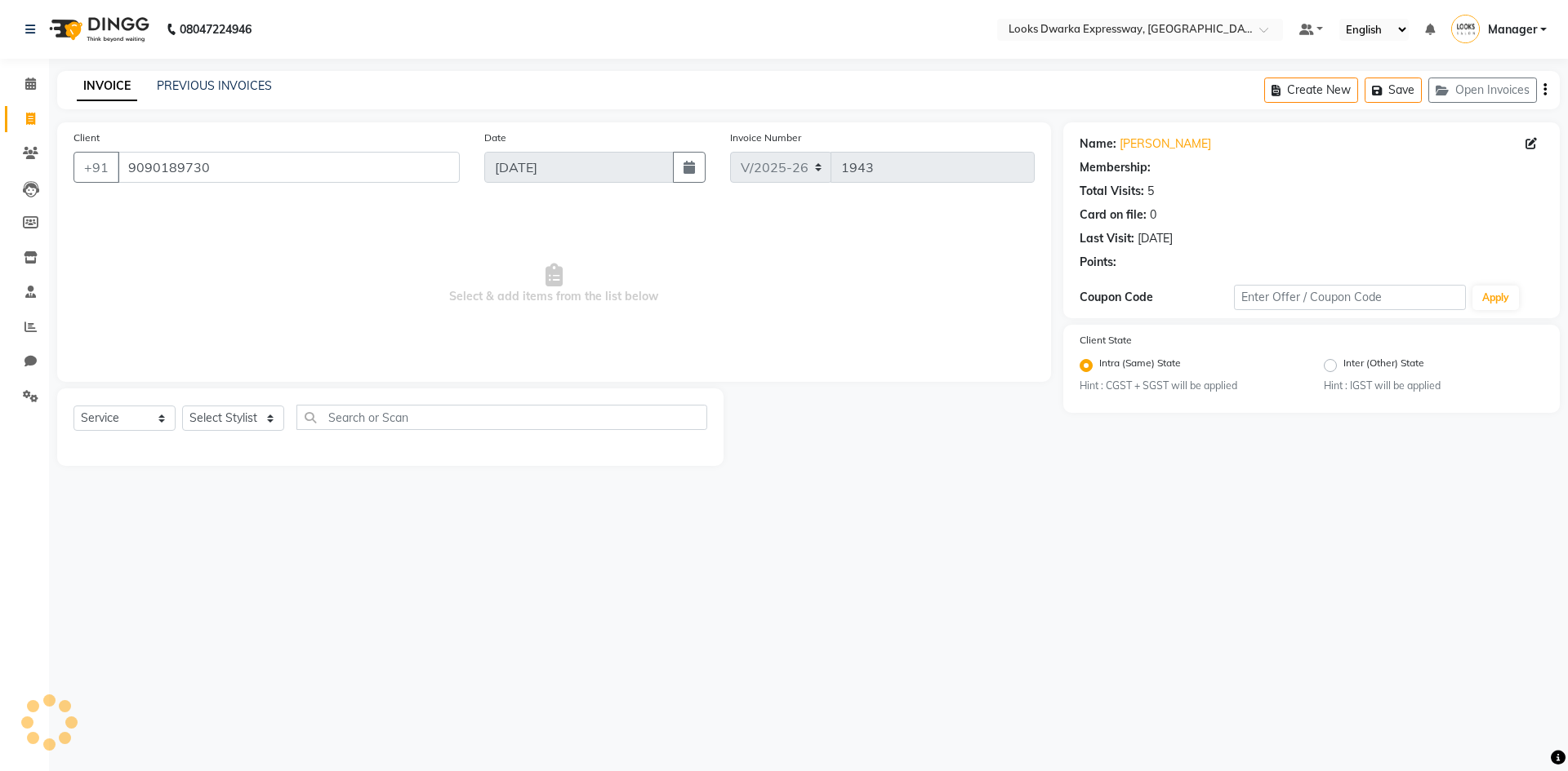
select select "1: Object"
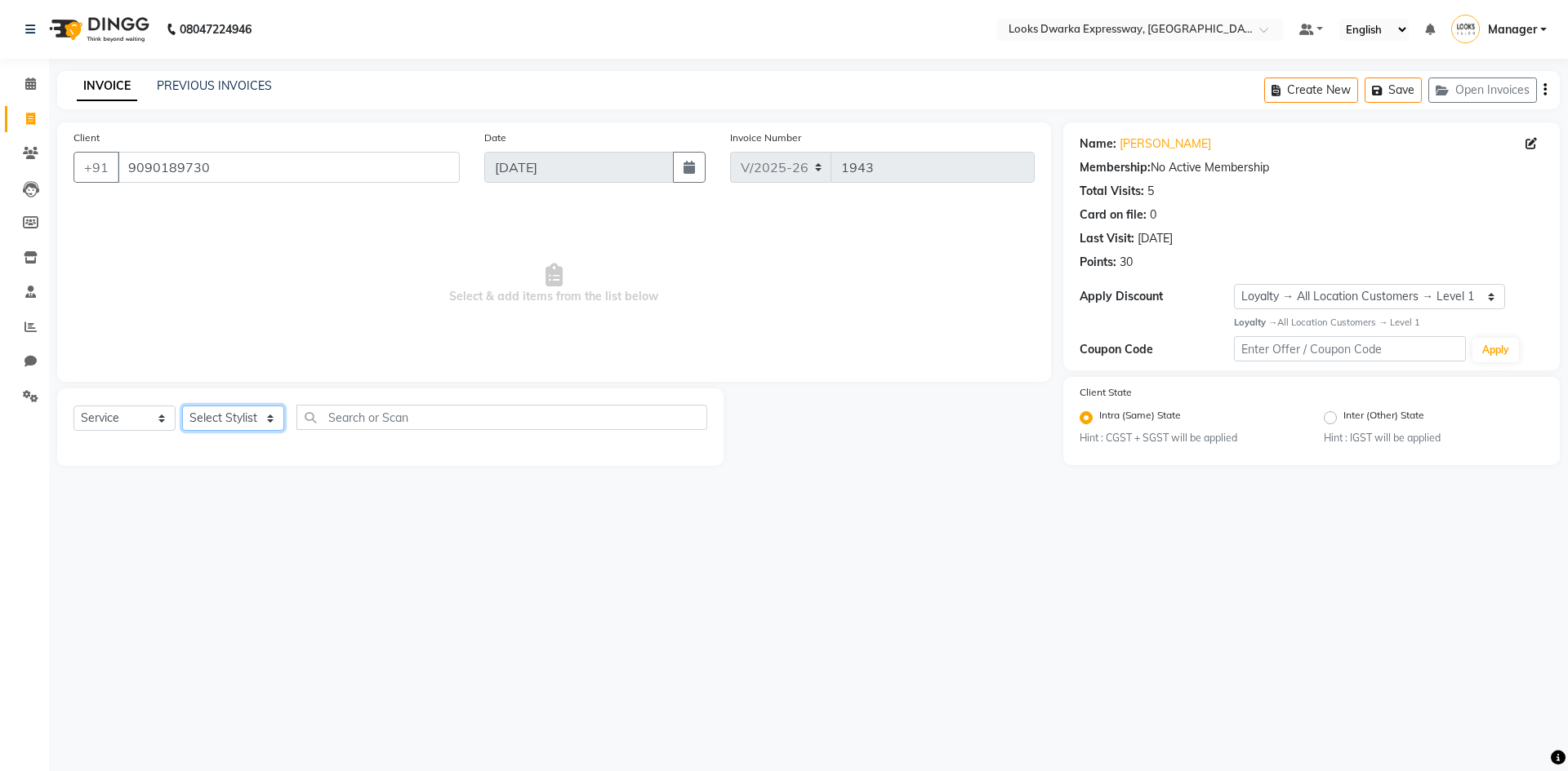
click at [272, 418] on select "Select Stylist Manager MD [PERSON_NAME] [PERSON_NAME] [PERSON_NAME] [PERSON_NAM…" at bounding box center [233, 418] width 102 height 25
select select "43892"
click at [182, 406] on select "Select Stylist Manager MD [PERSON_NAME] [PERSON_NAME] [PERSON_NAME] [PERSON_NAM…" at bounding box center [233, 418] width 102 height 25
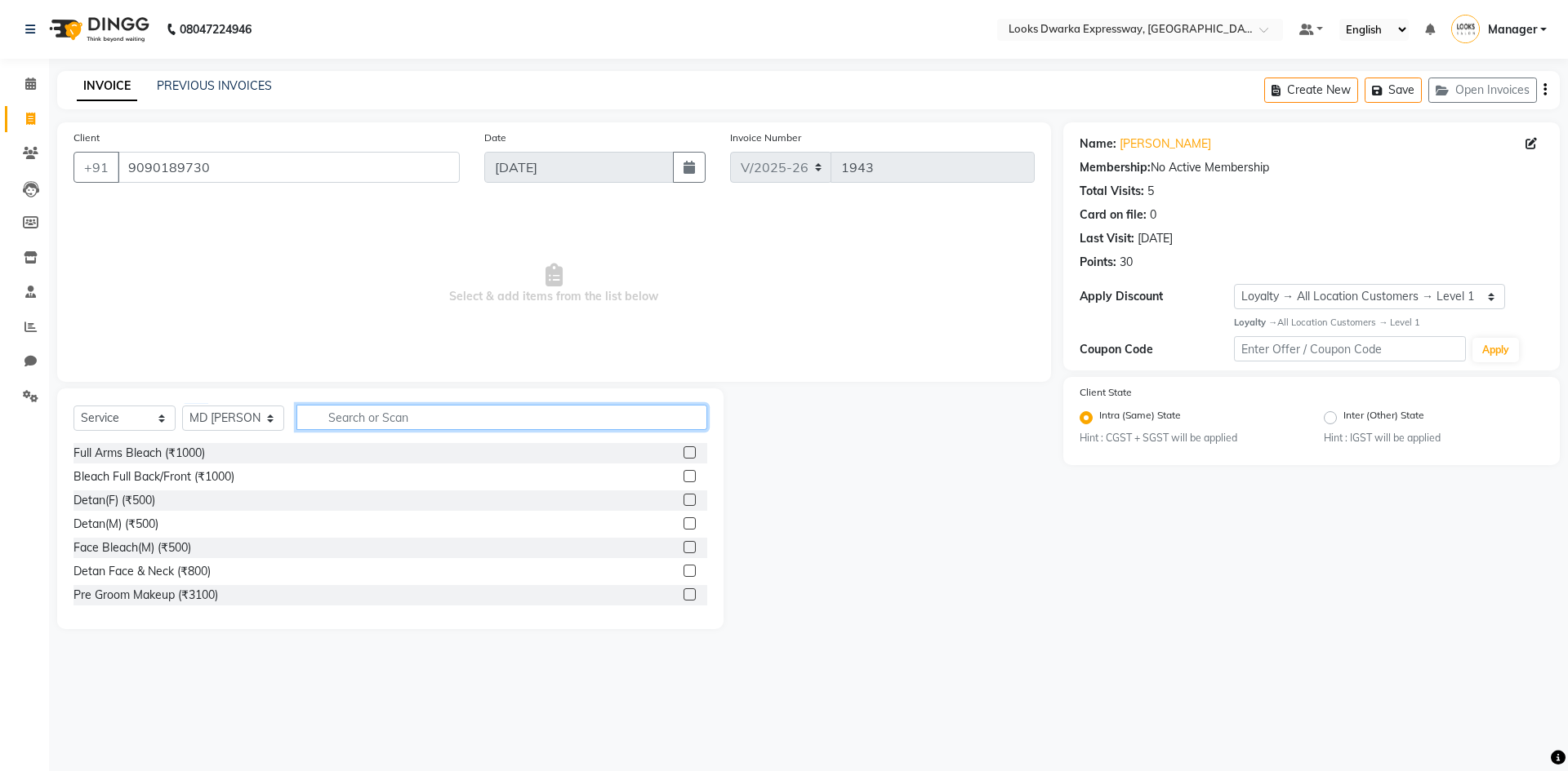
click at [359, 412] on input "text" at bounding box center [502, 417] width 411 height 25
click at [369, 412] on input "wash" at bounding box center [491, 417] width 388 height 25
type input "w"
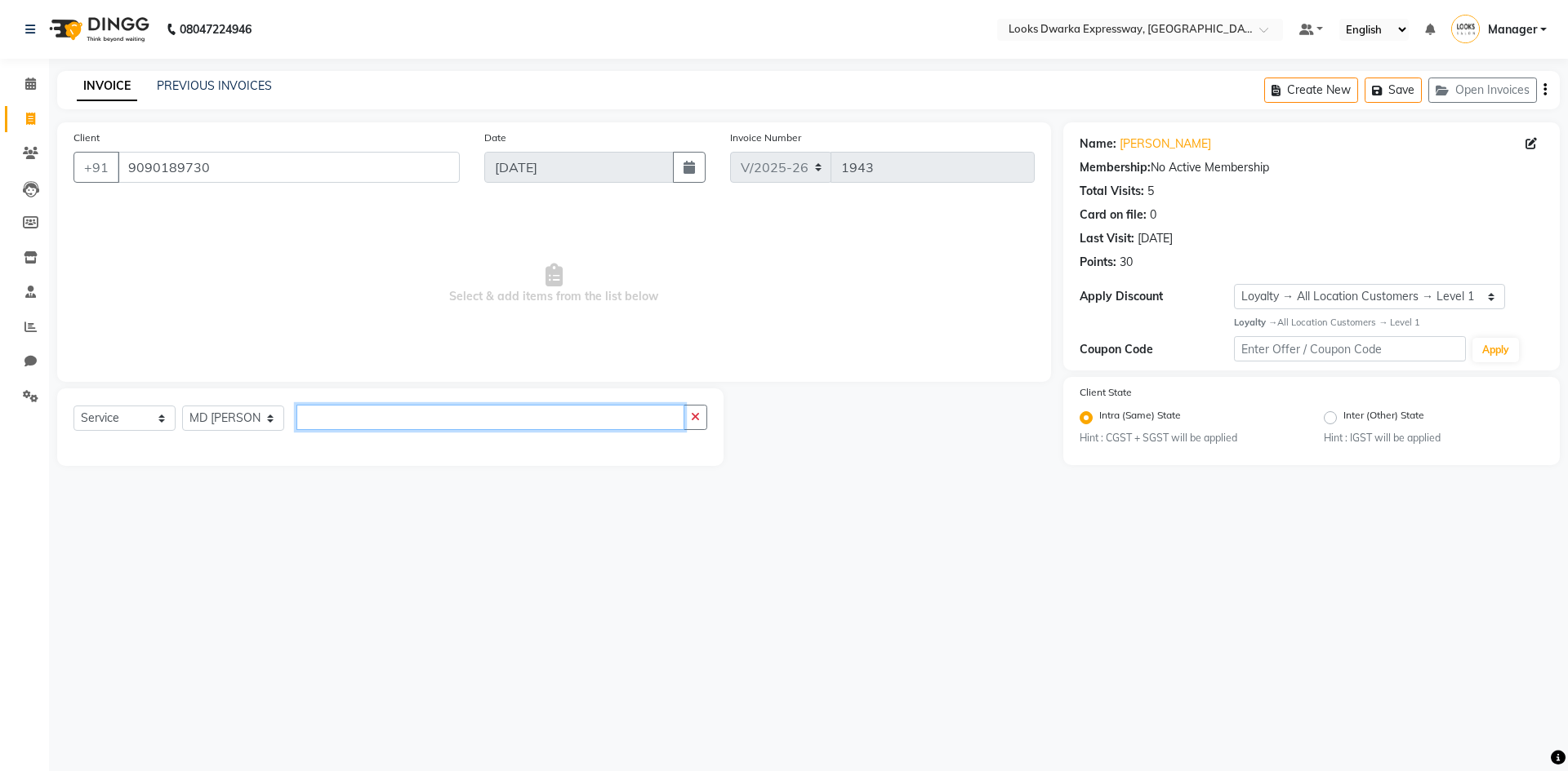
type input "n"
click at [466, 418] on input "wash" at bounding box center [491, 417] width 388 height 25
type input "w"
click at [437, 420] on input "wa" at bounding box center [491, 417] width 388 height 25
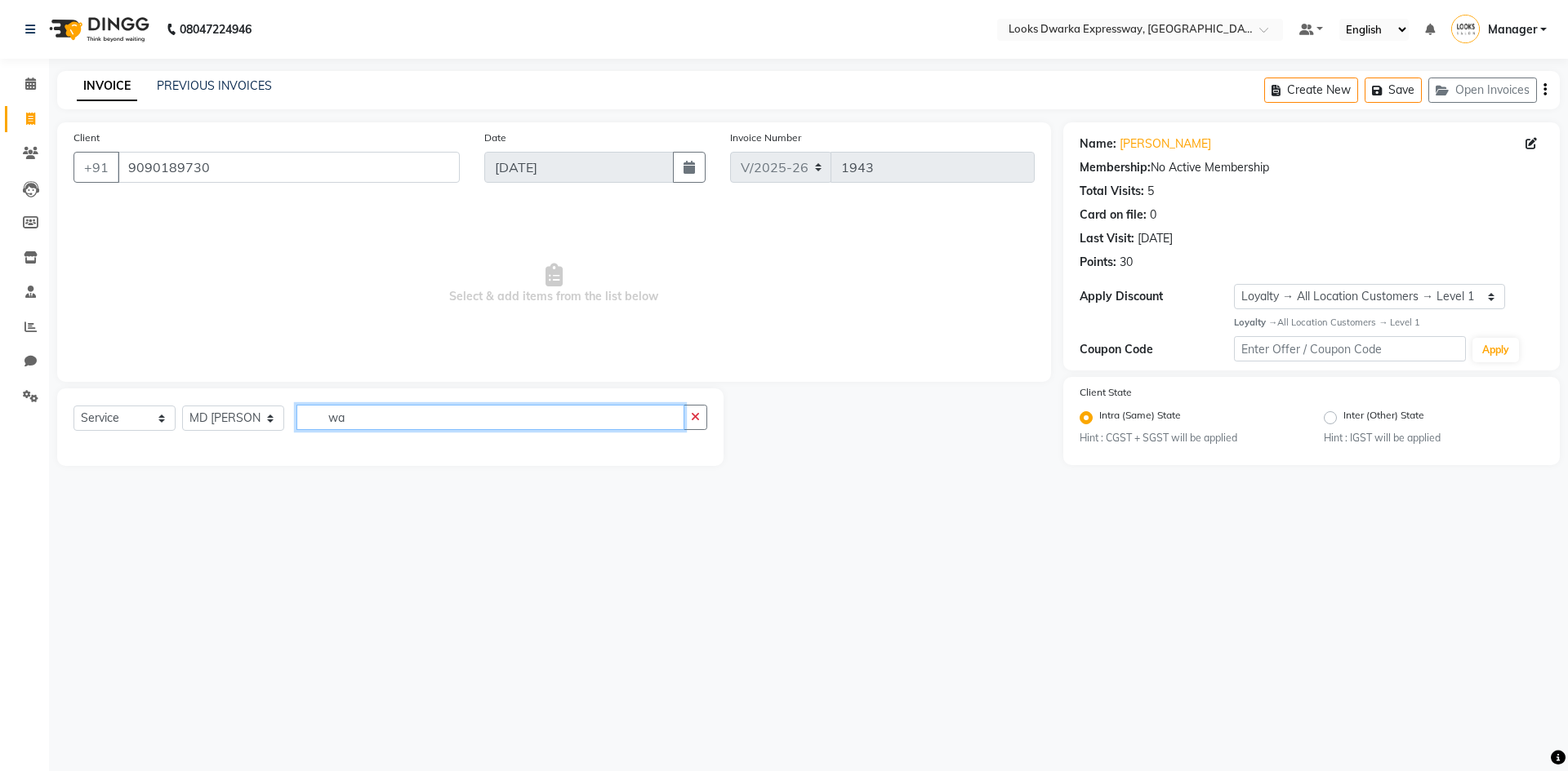
type input "w"
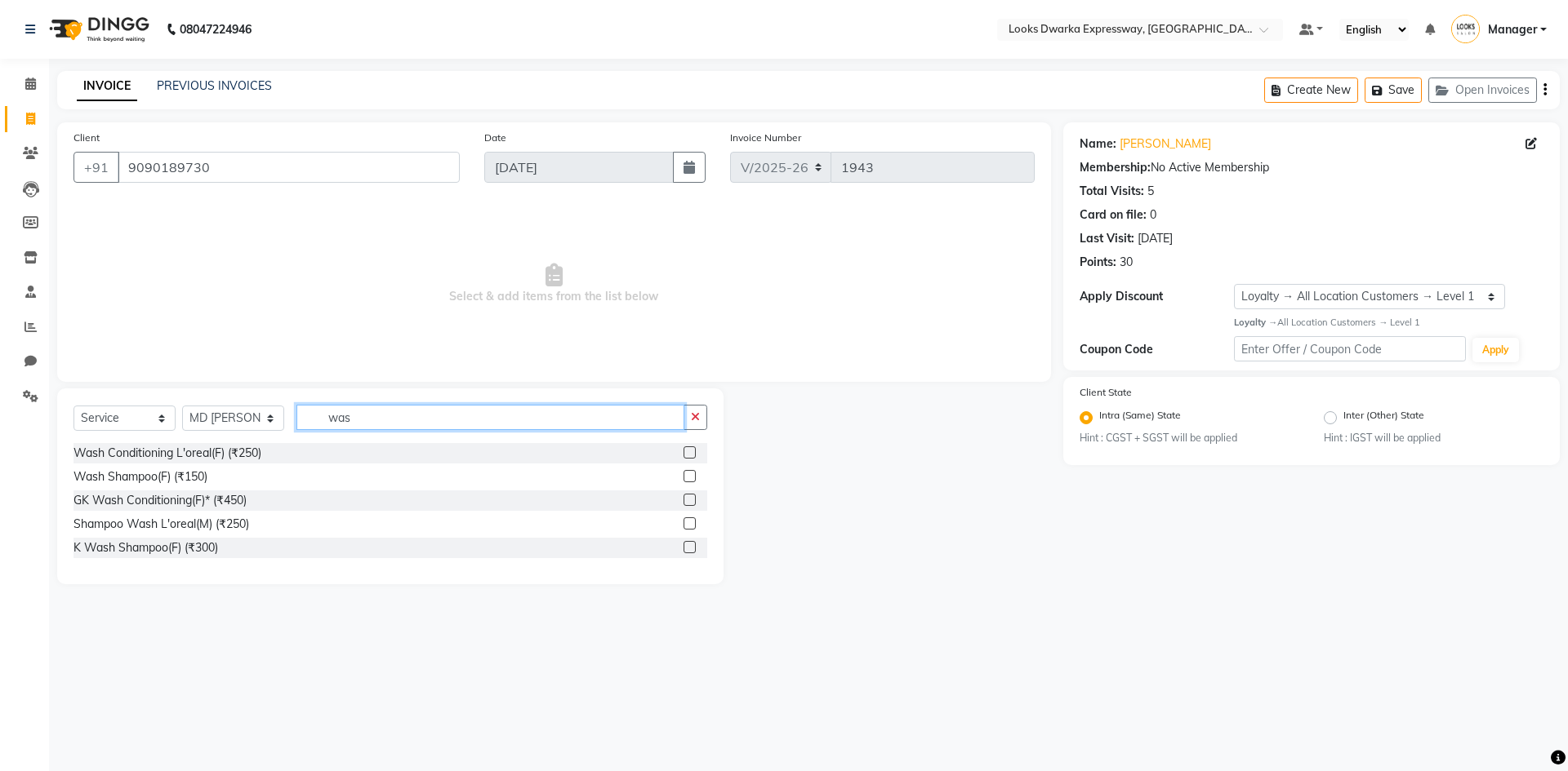
type input "was"
click at [689, 452] on label at bounding box center [690, 453] width 12 height 12
click at [689, 452] on input "checkbox" at bounding box center [689, 454] width 10 height 10
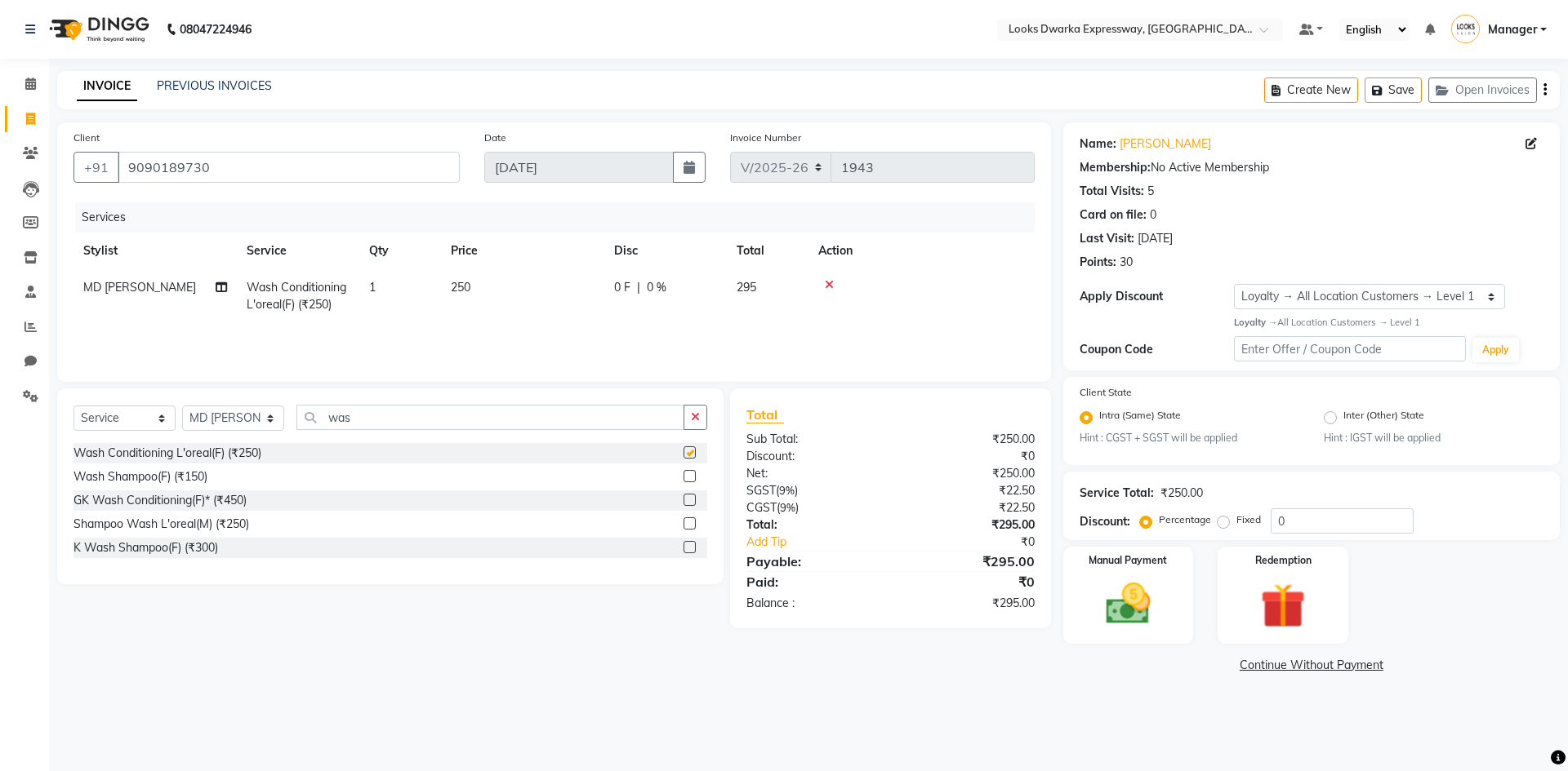
checkbox input "false"
click at [495, 416] on input "was" at bounding box center [491, 417] width 388 height 25
type input "w"
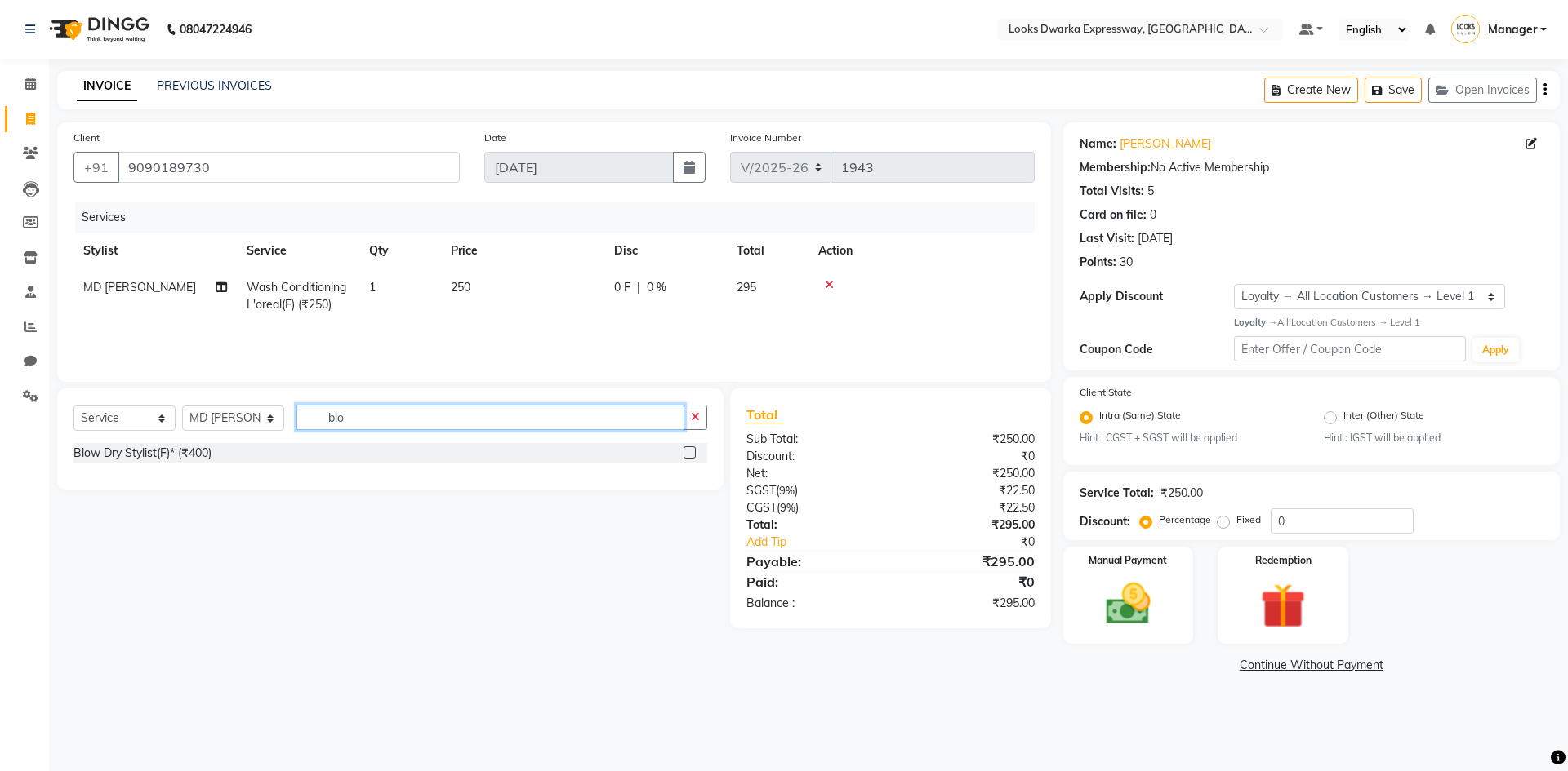
type input "blo"
click at [692, 450] on label at bounding box center [690, 453] width 12 height 12
click at [692, 450] on input "checkbox" at bounding box center [689, 454] width 10 height 10
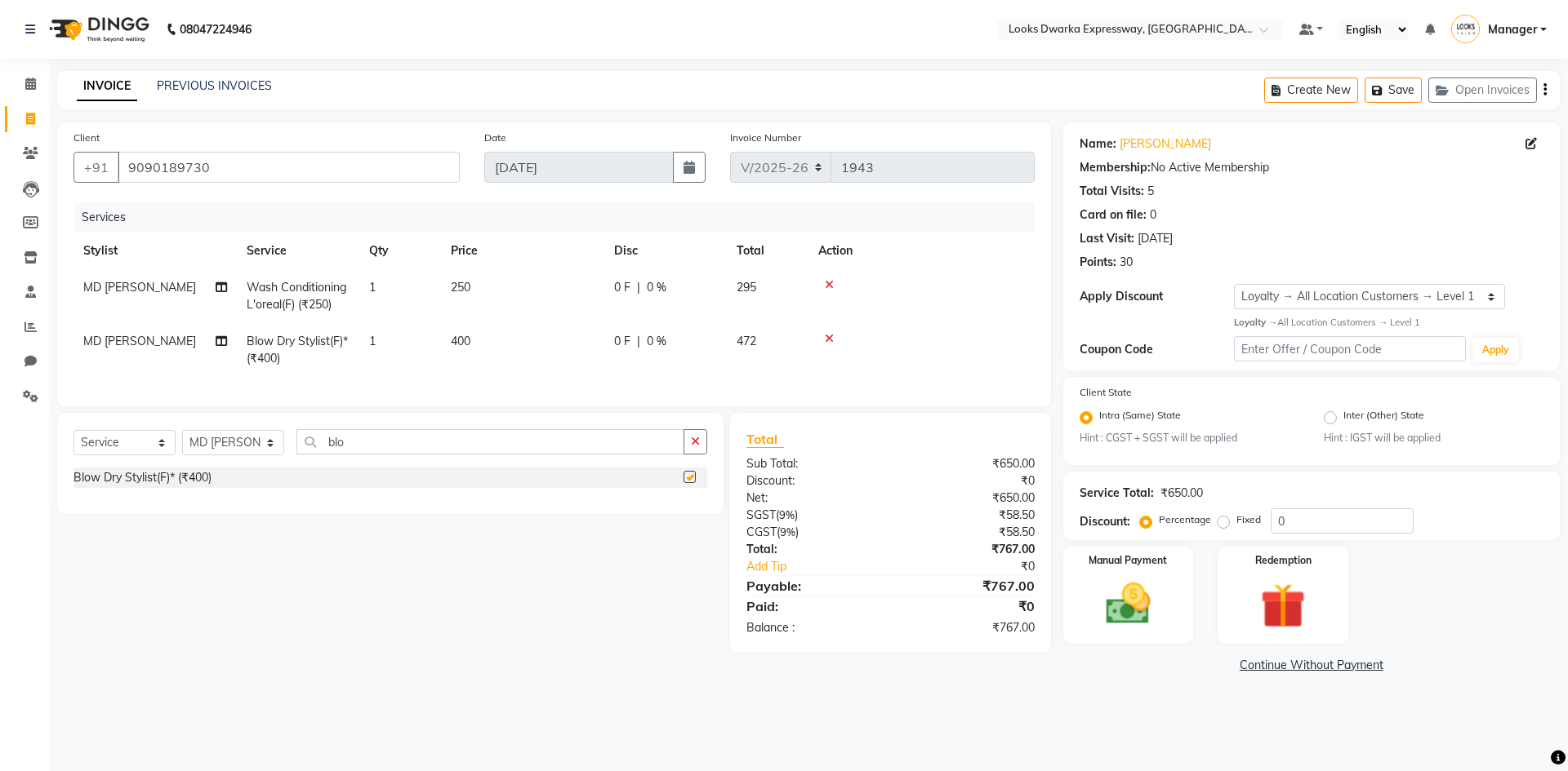
checkbox input "false"
click at [509, 332] on td "400" at bounding box center [522, 351] width 164 height 54
select select "43892"
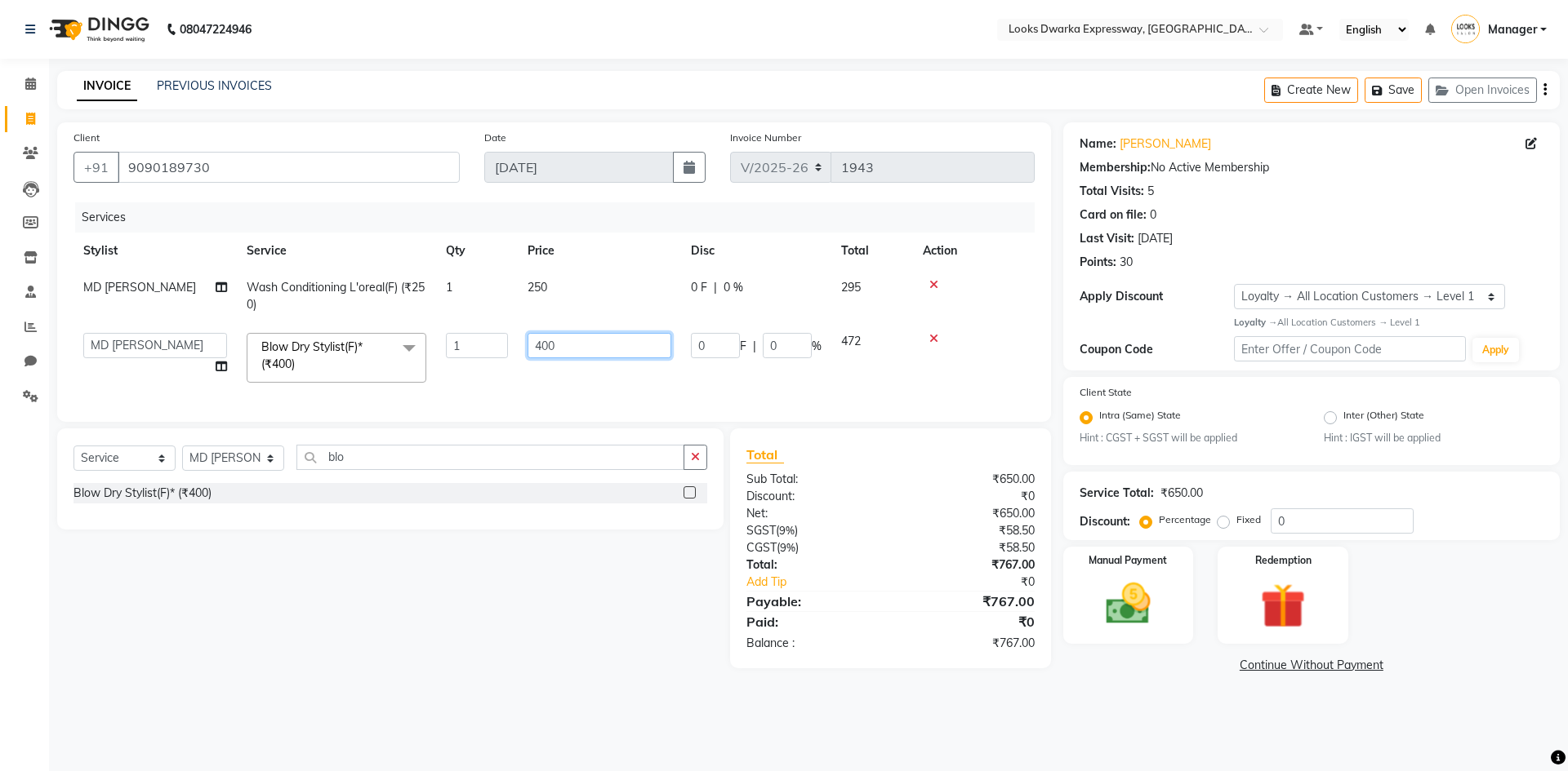
click at [588, 344] on input "400" at bounding box center [599, 345] width 143 height 25
type input "4"
type input "550"
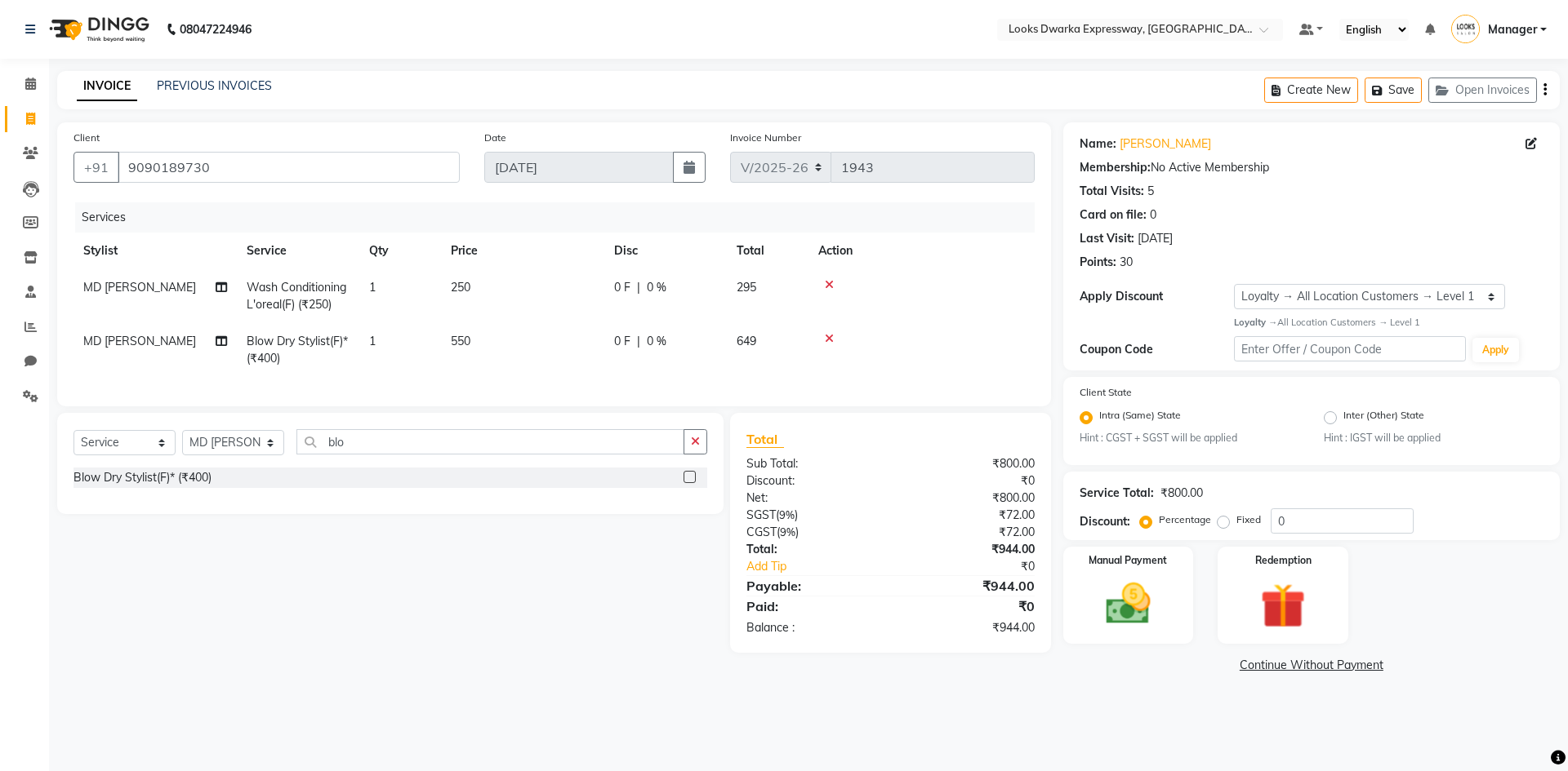
click at [582, 269] on td "250" at bounding box center [522, 296] width 164 height 54
select select "43892"
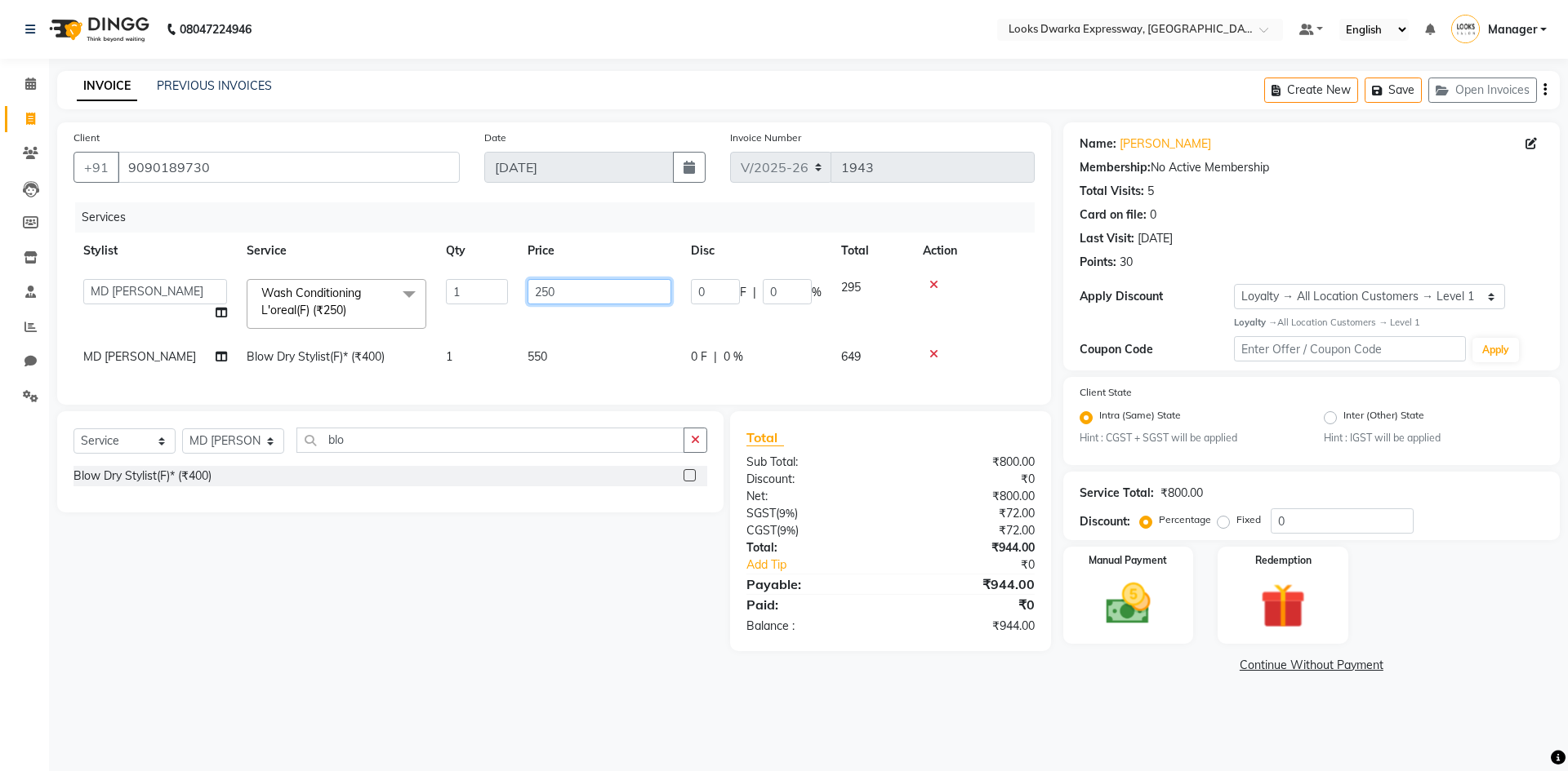
click at [568, 291] on input "250" at bounding box center [599, 291] width 143 height 25
type input "2"
type input "400"
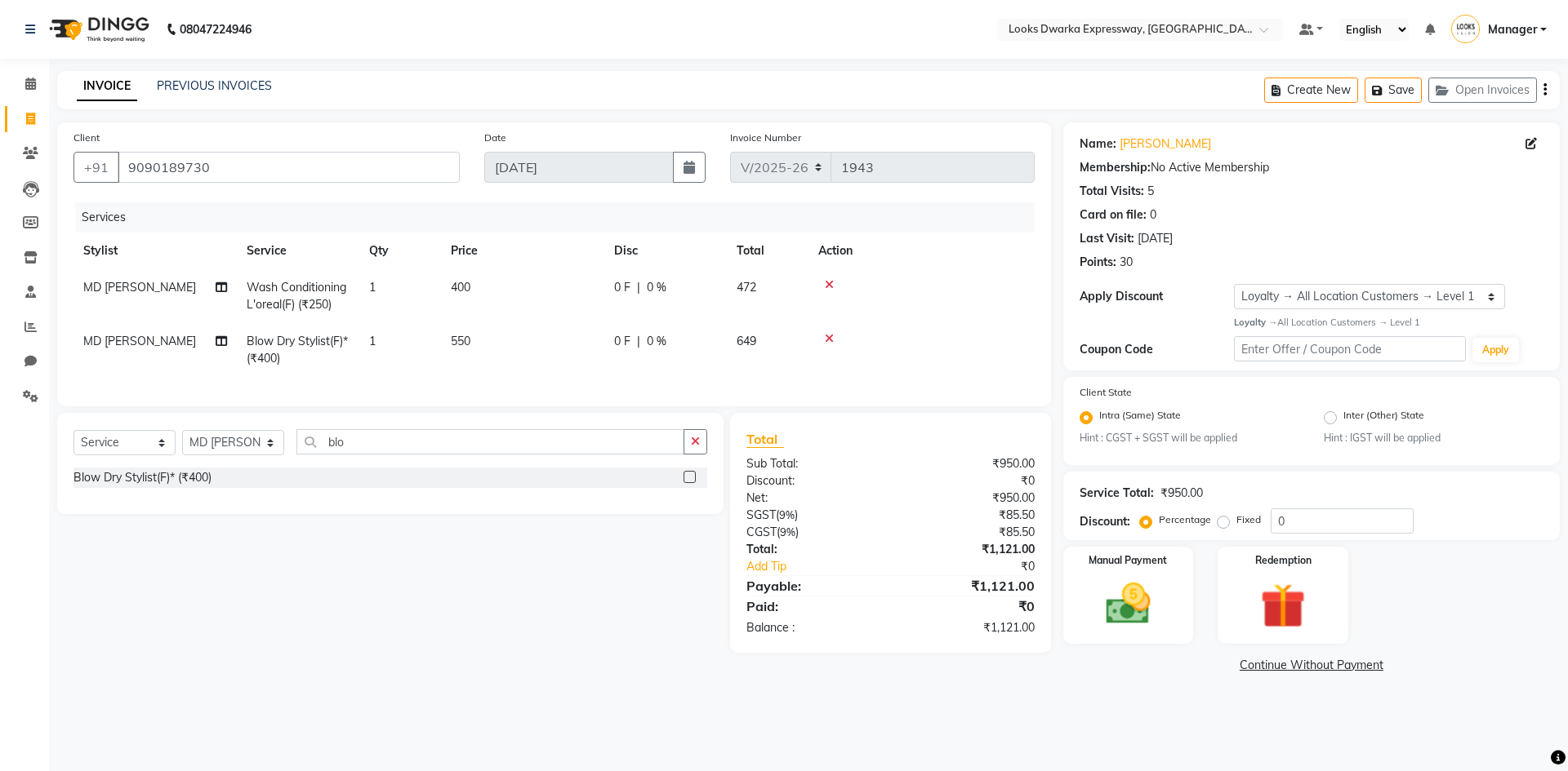
click at [536, 404] on div "Client [PHONE_NUMBER] Date [DATE] Invoice Number V/2025 V/[PHONE_NUMBER] Servic…" at bounding box center [554, 264] width 993 height 284
click at [269, 448] on select "Select Stylist Manager MD [PERSON_NAME] [PERSON_NAME] [PERSON_NAME] [PERSON_NAM…" at bounding box center [233, 442] width 102 height 25
select select "79681"
click at [182, 442] on select "Select Stylist Manager MD [PERSON_NAME] [PERSON_NAME] [PERSON_NAME] [PERSON_NAM…" at bounding box center [233, 442] width 102 height 25
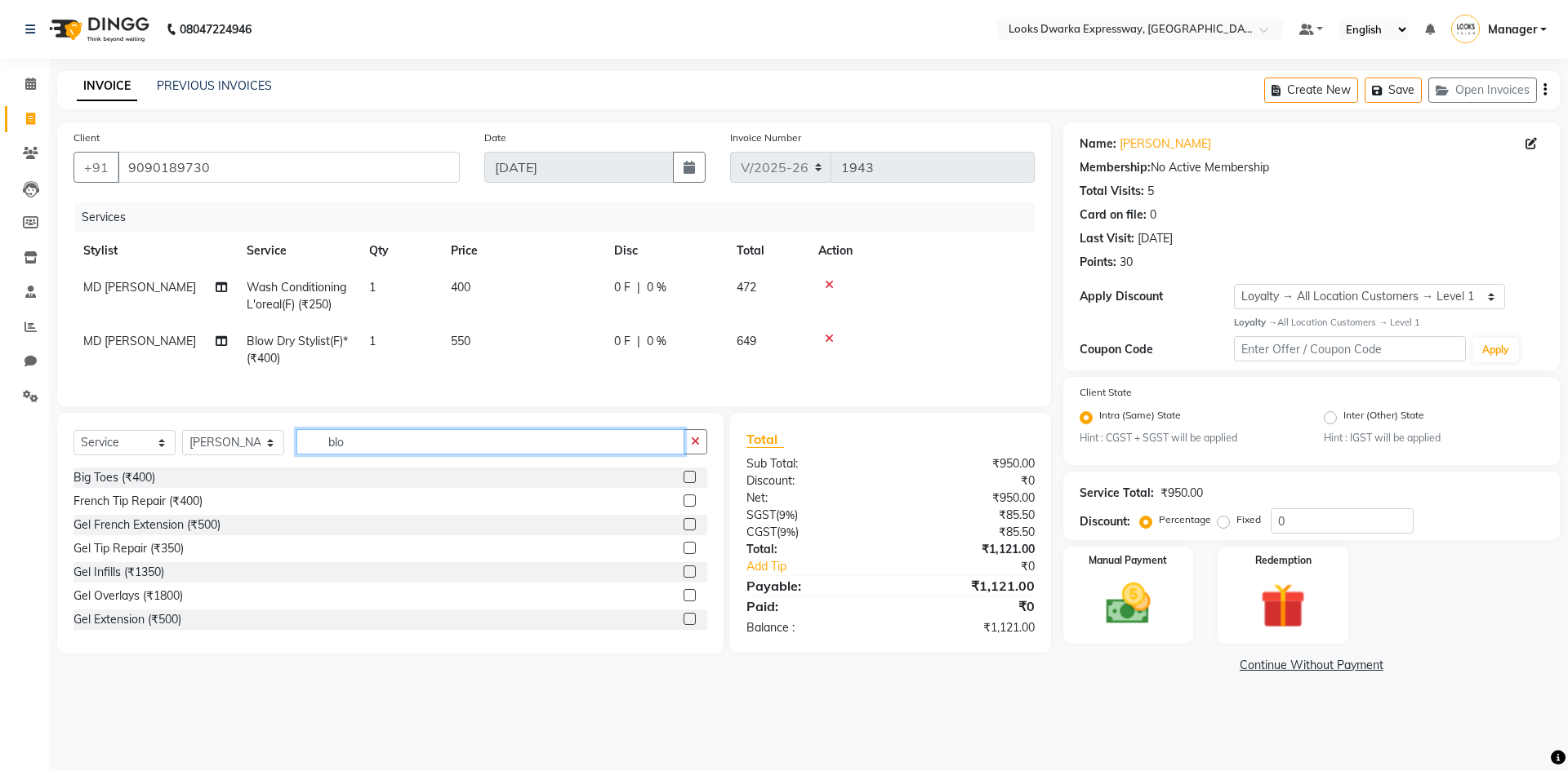
click at [402, 455] on input "blo" at bounding box center [491, 441] width 388 height 25
type input "b"
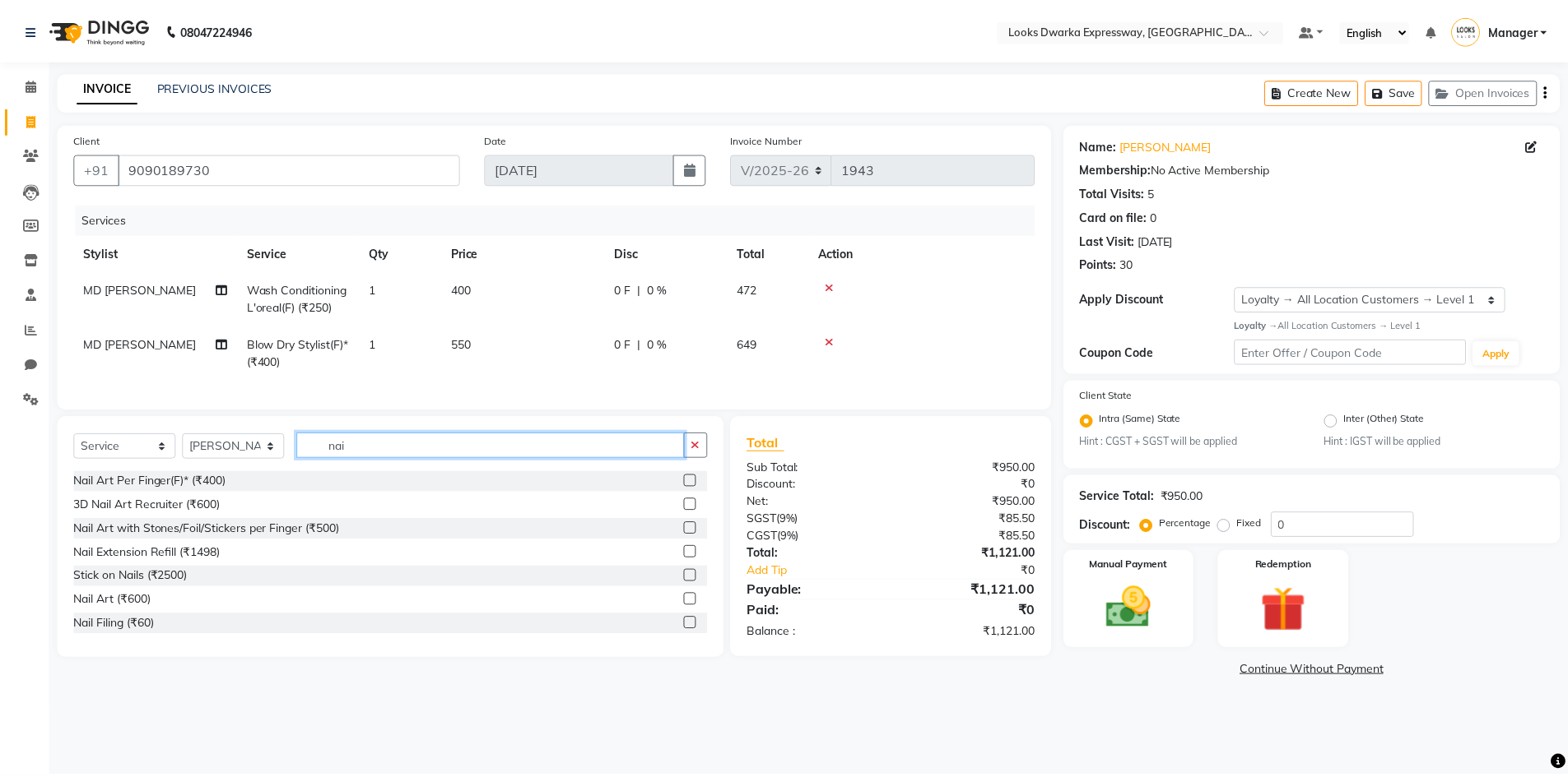
scroll to position [169, 0]
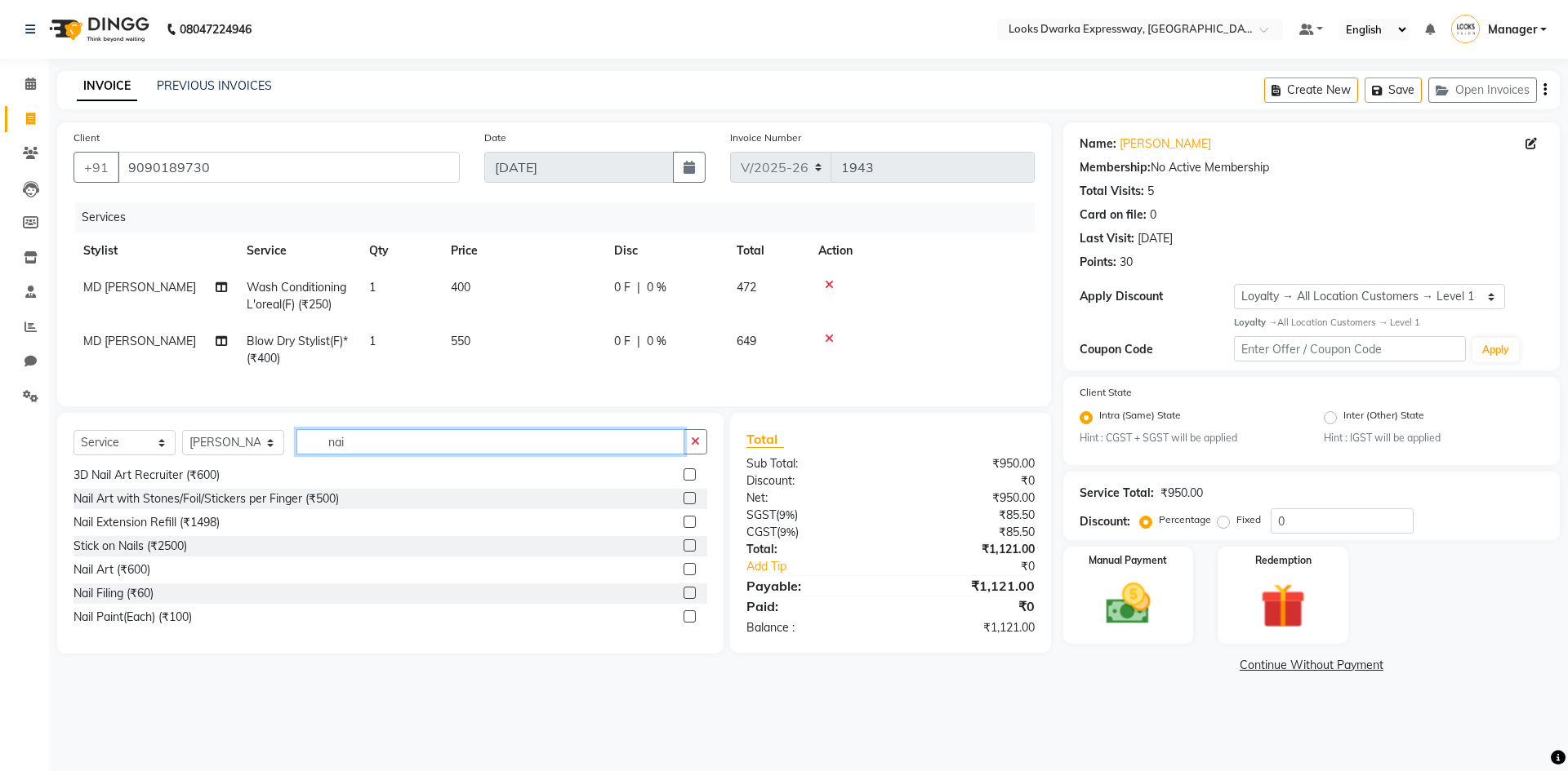
type input "nai"
click at [684, 622] on label at bounding box center [690, 616] width 12 height 12
click at [684, 622] on input "checkbox" at bounding box center [689, 617] width 10 height 10
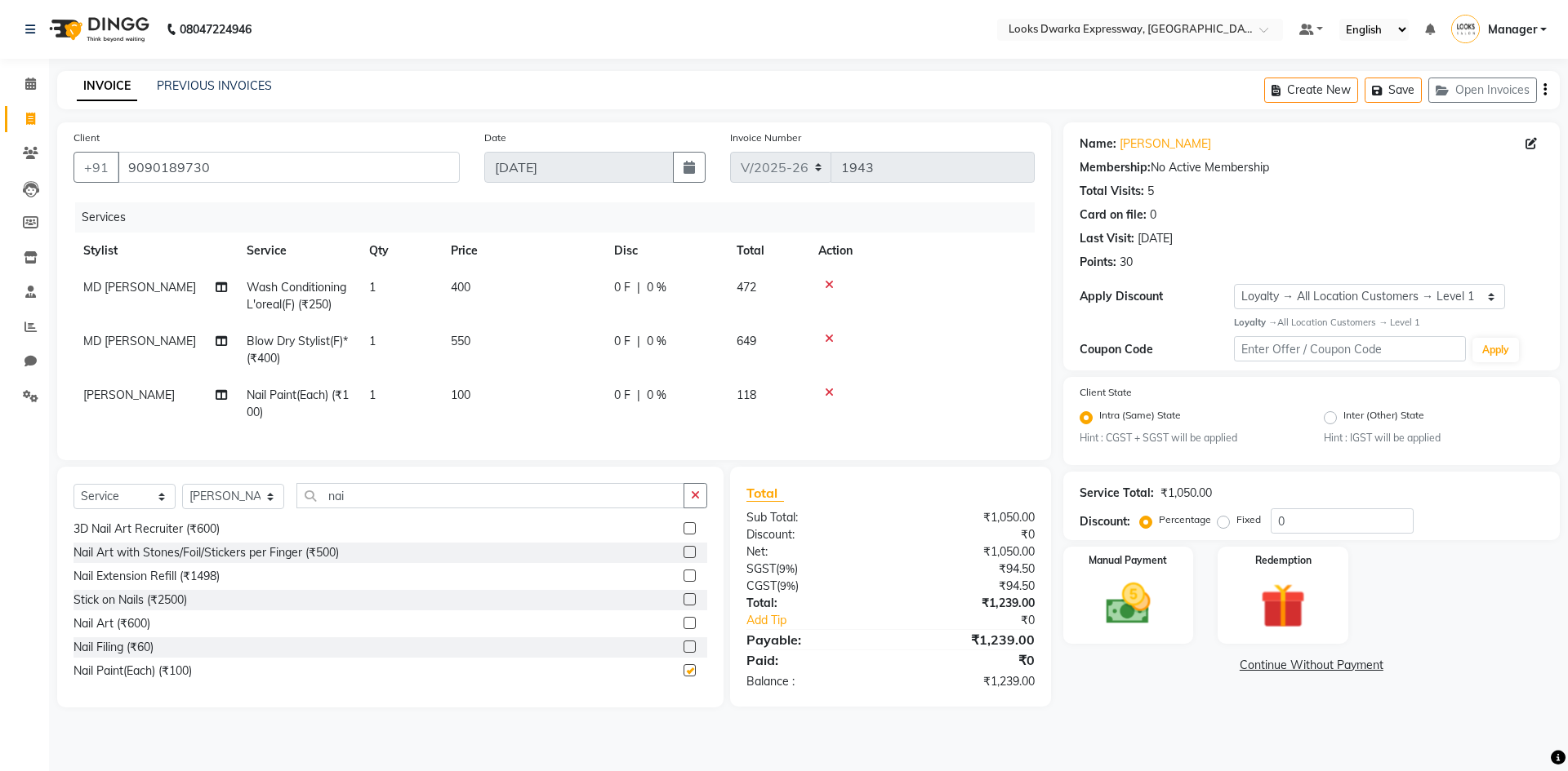
checkbox input "false"
click at [498, 404] on td "100" at bounding box center [522, 404] width 164 height 54
select select "79681"
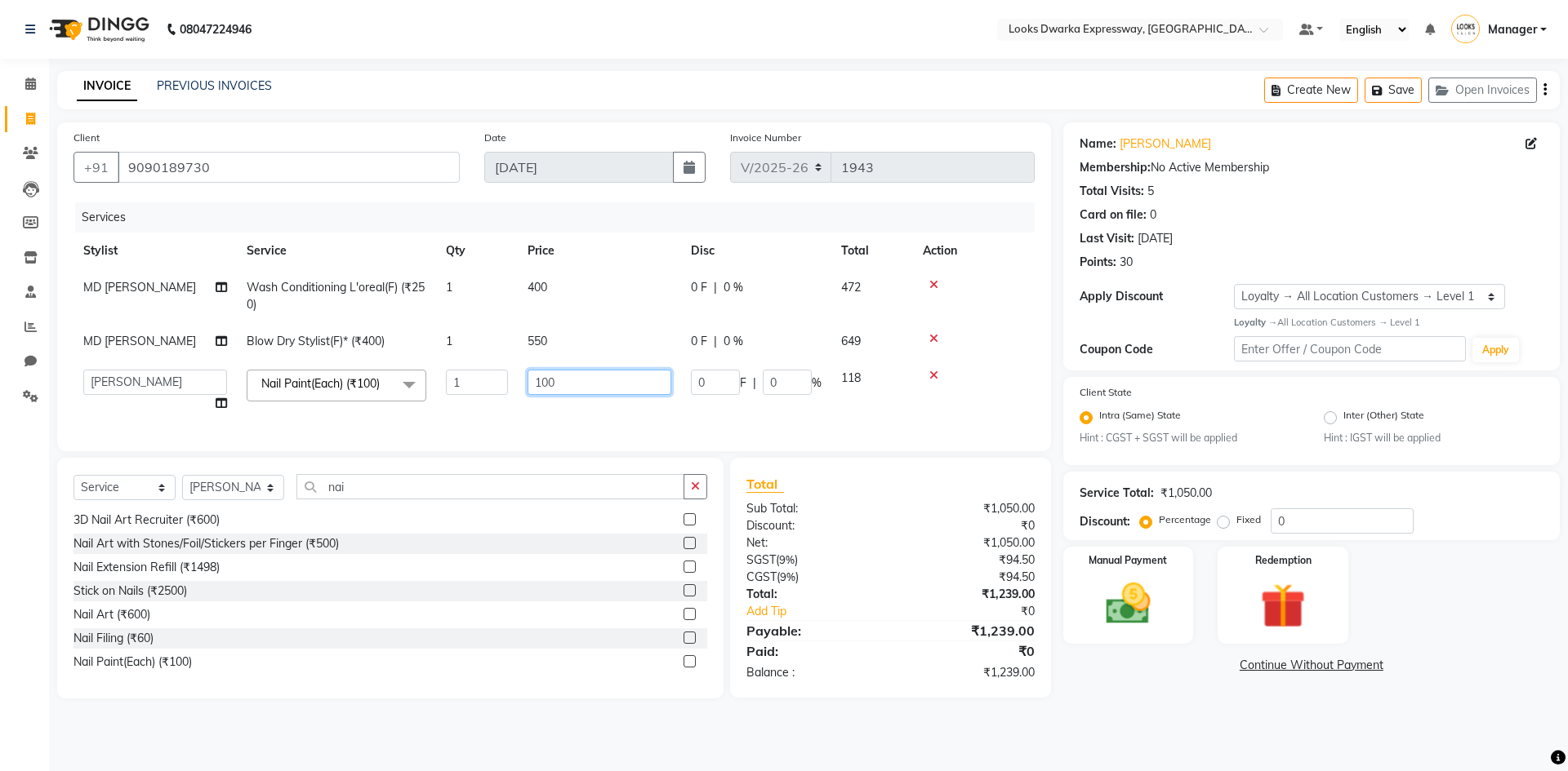
click at [573, 386] on input "100" at bounding box center [599, 382] width 143 height 25
type input "1"
type input "200"
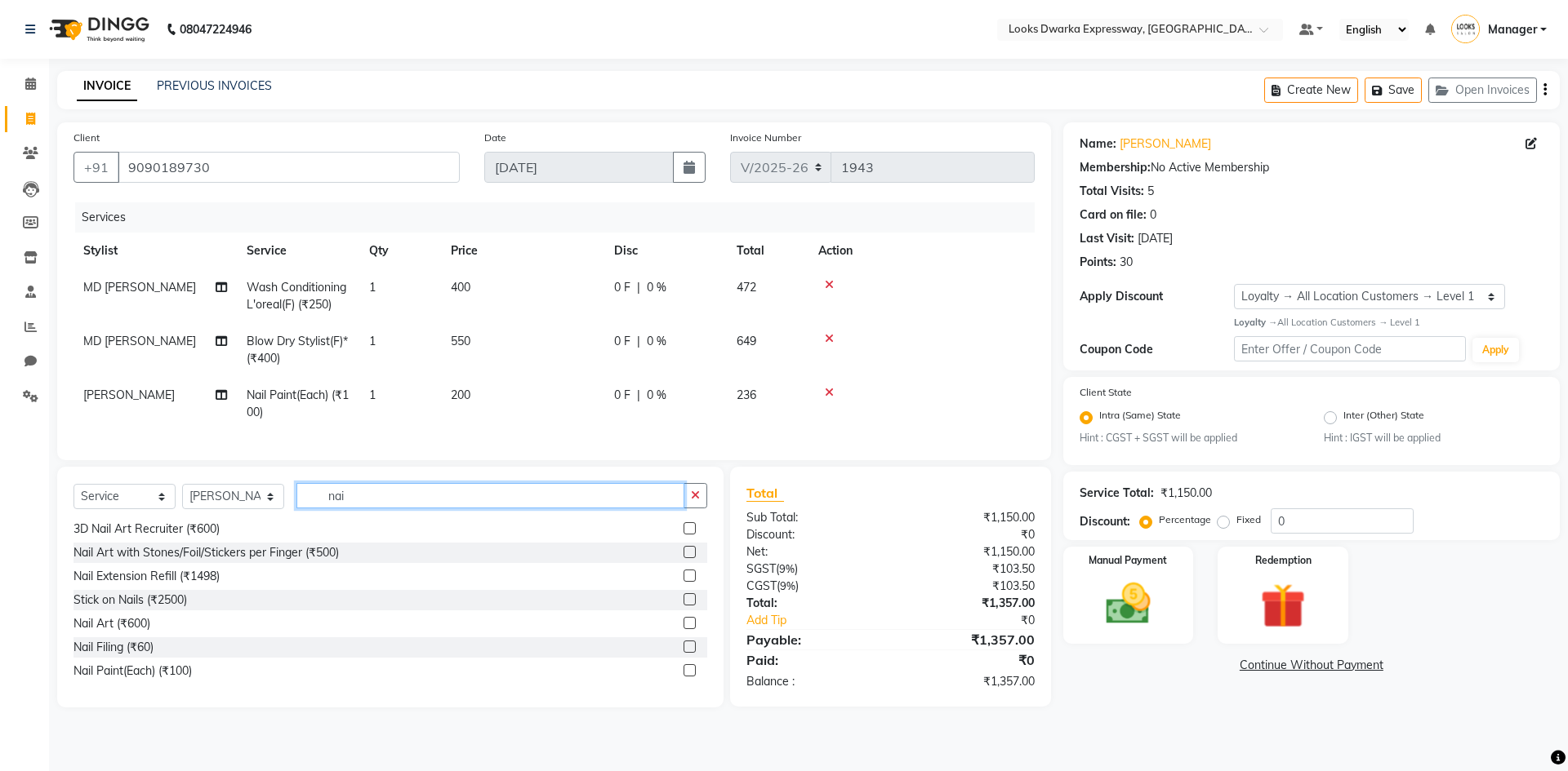
click at [387, 503] on input "nai" at bounding box center [491, 496] width 388 height 25
click at [684, 677] on label at bounding box center [690, 670] width 12 height 12
click at [684, 677] on input "checkbox" at bounding box center [689, 671] width 10 height 10
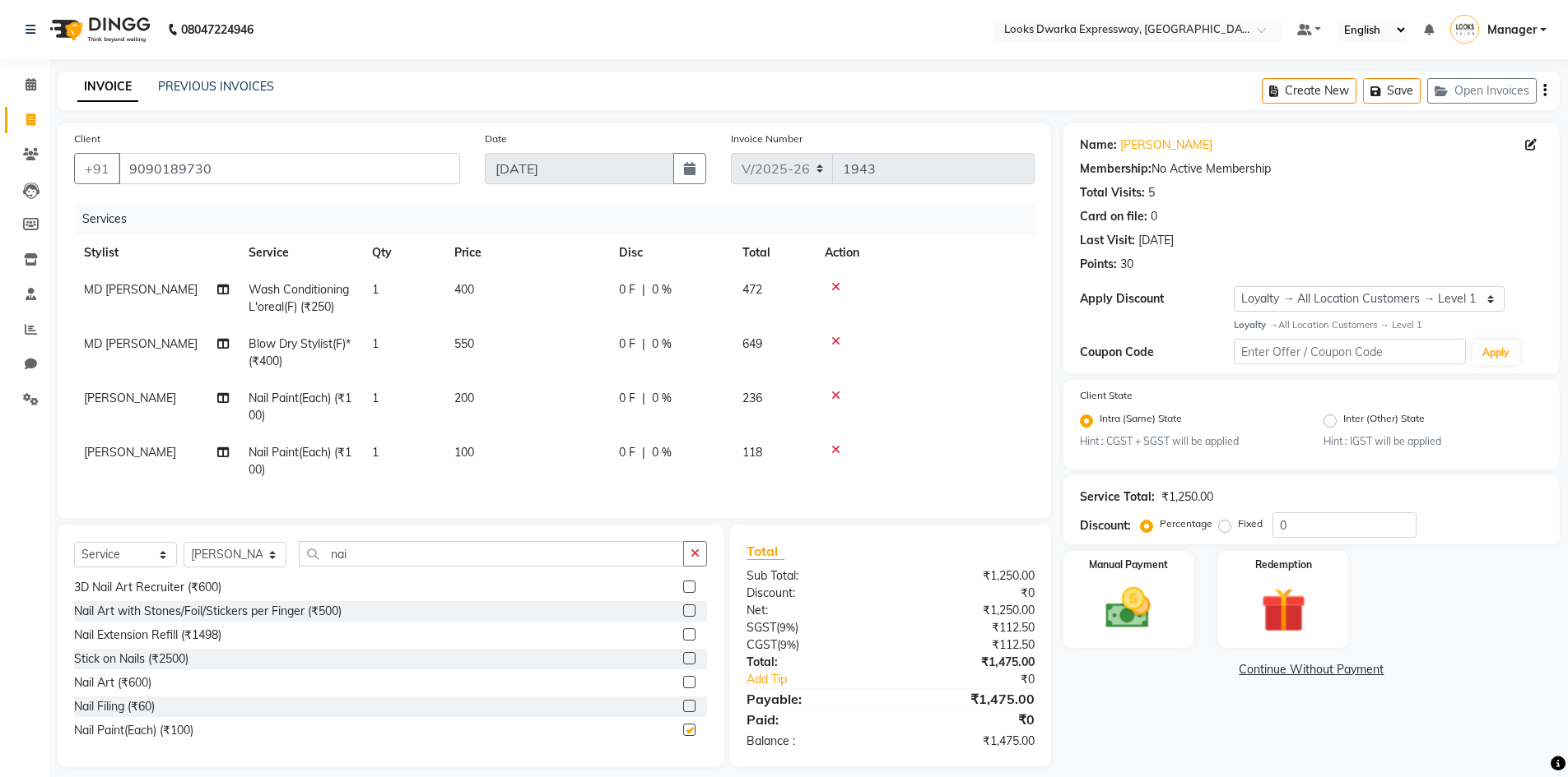
checkbox input "false"
click at [509, 461] on td "100" at bounding box center [526, 462] width 165 height 55
select select "79681"
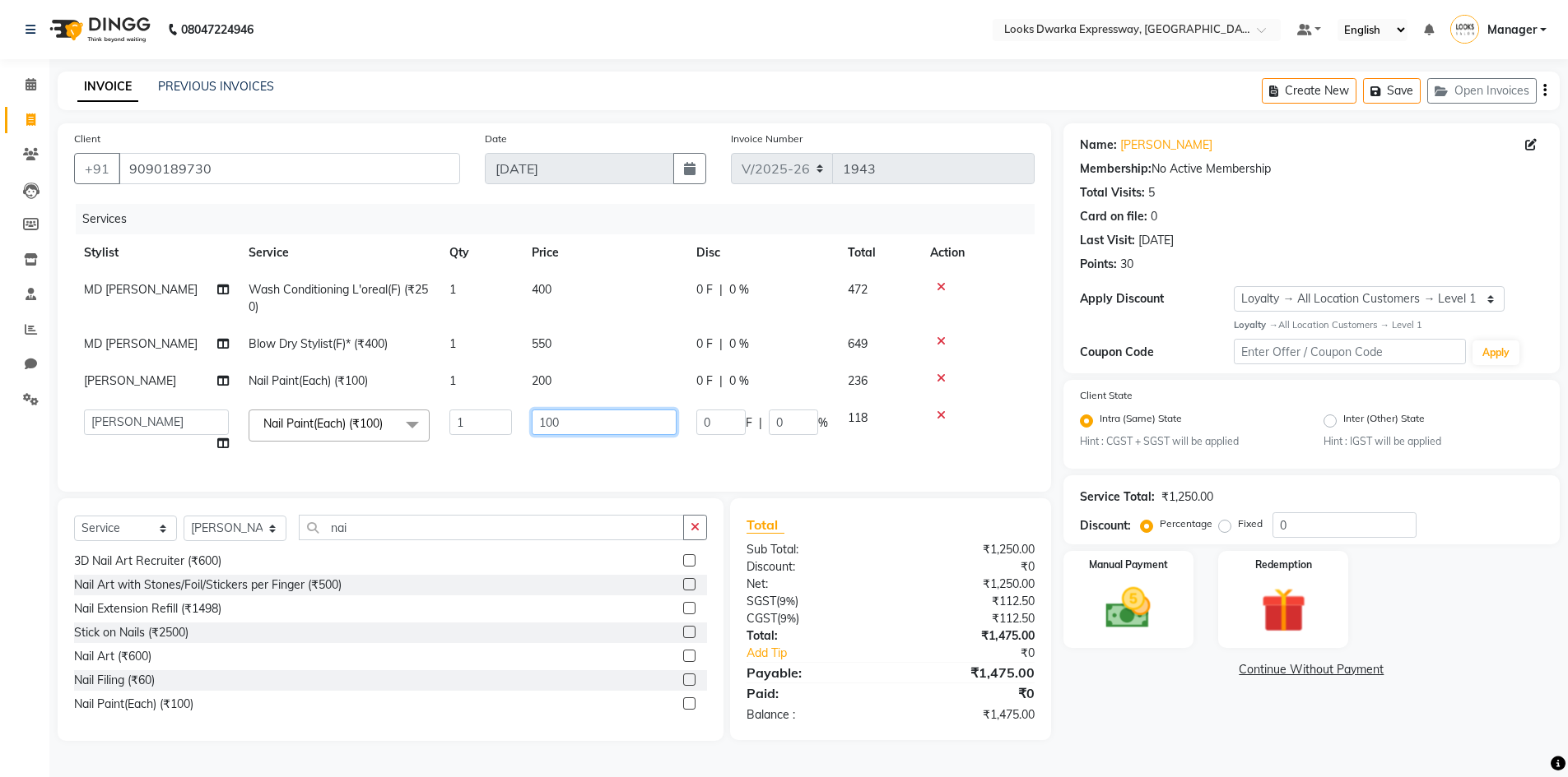
click at [607, 426] on input "100" at bounding box center [604, 422] width 145 height 26
type input "1"
type input "200"
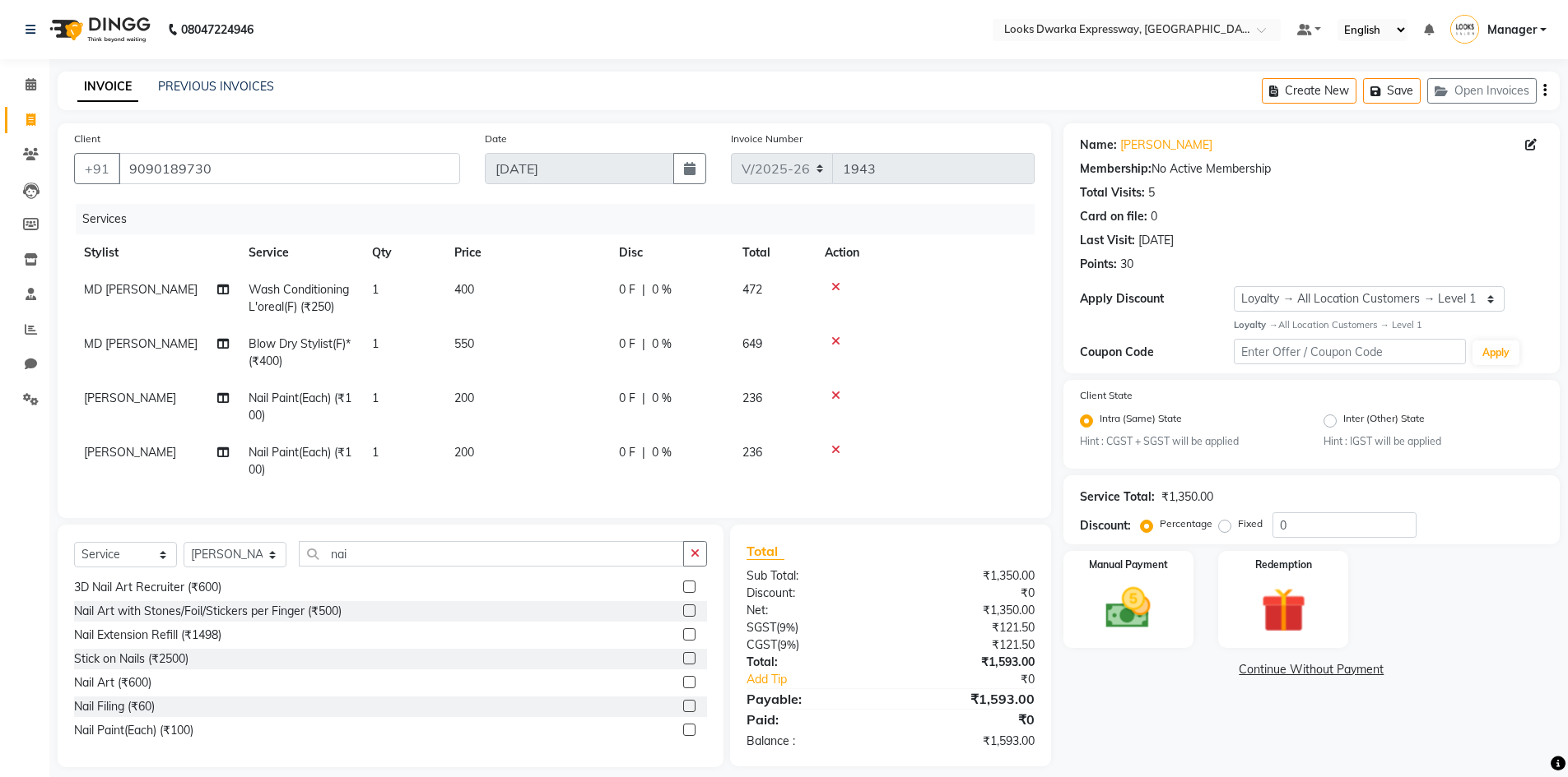
click at [606, 447] on td "200" at bounding box center [526, 462] width 165 height 55
select select "79681"
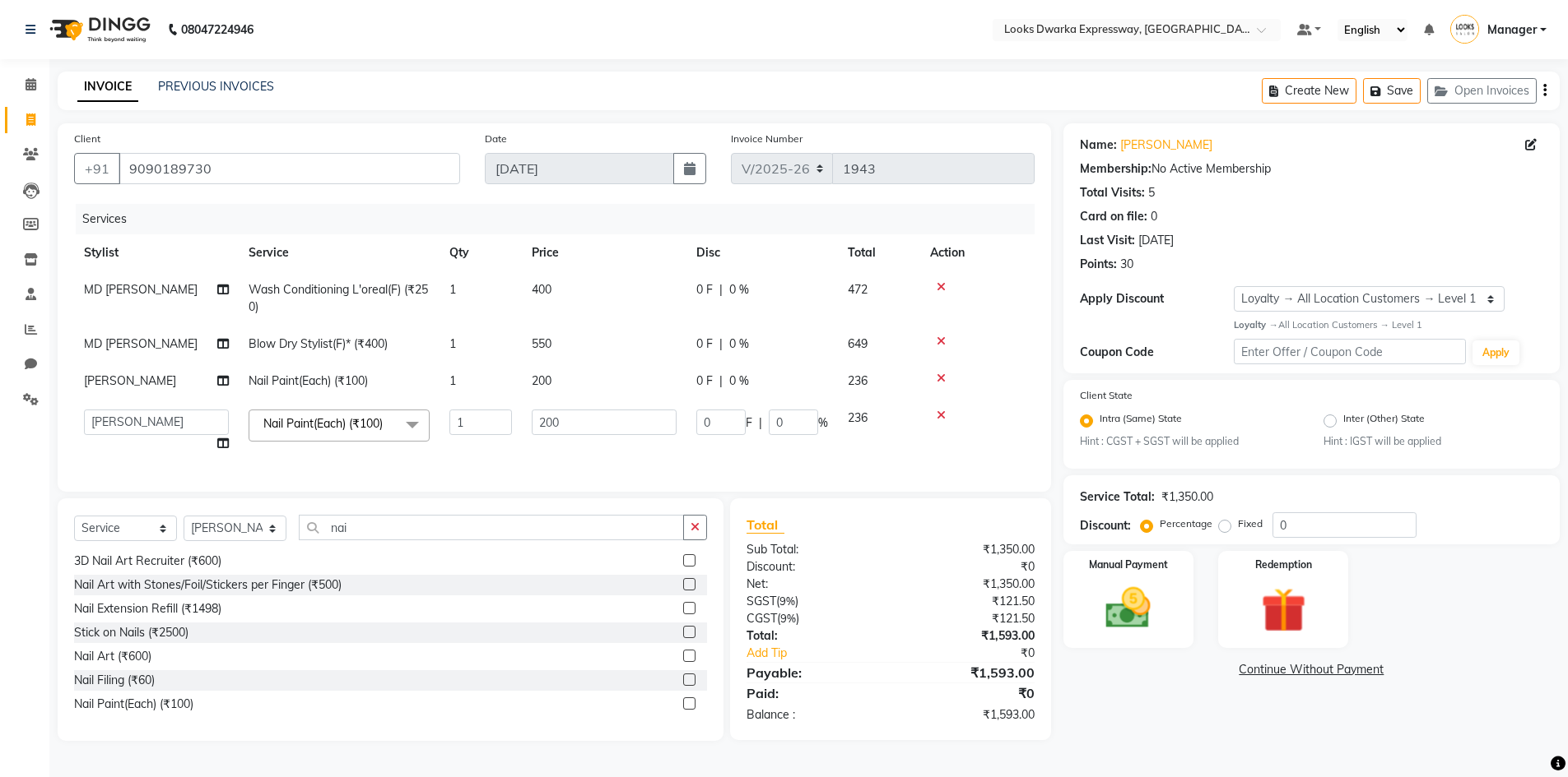
click at [606, 453] on td "200" at bounding box center [604, 431] width 165 height 63
click at [596, 427] on input "200" at bounding box center [604, 422] width 145 height 26
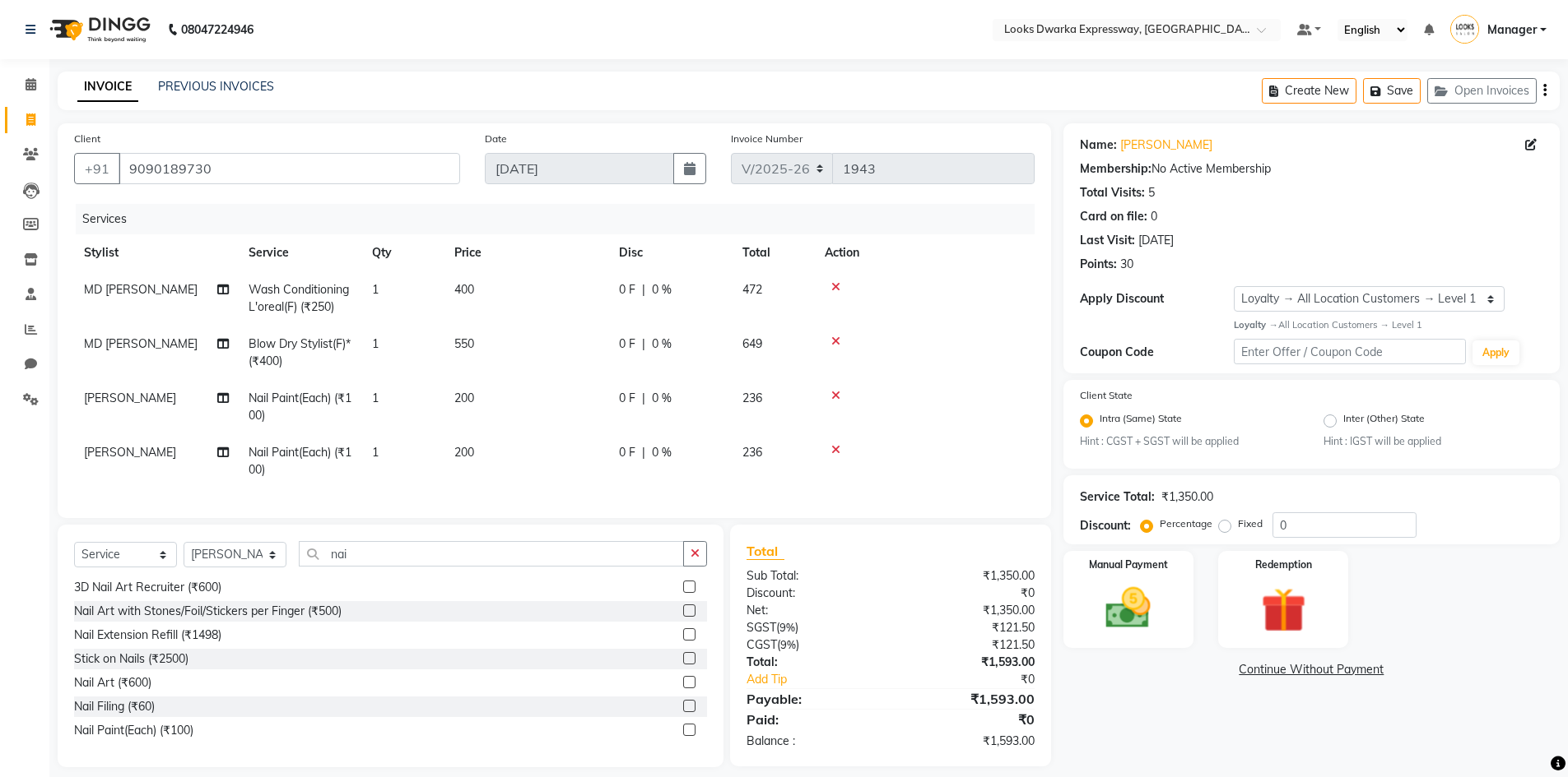
click at [580, 455] on td "200" at bounding box center [526, 462] width 165 height 55
select select "79681"
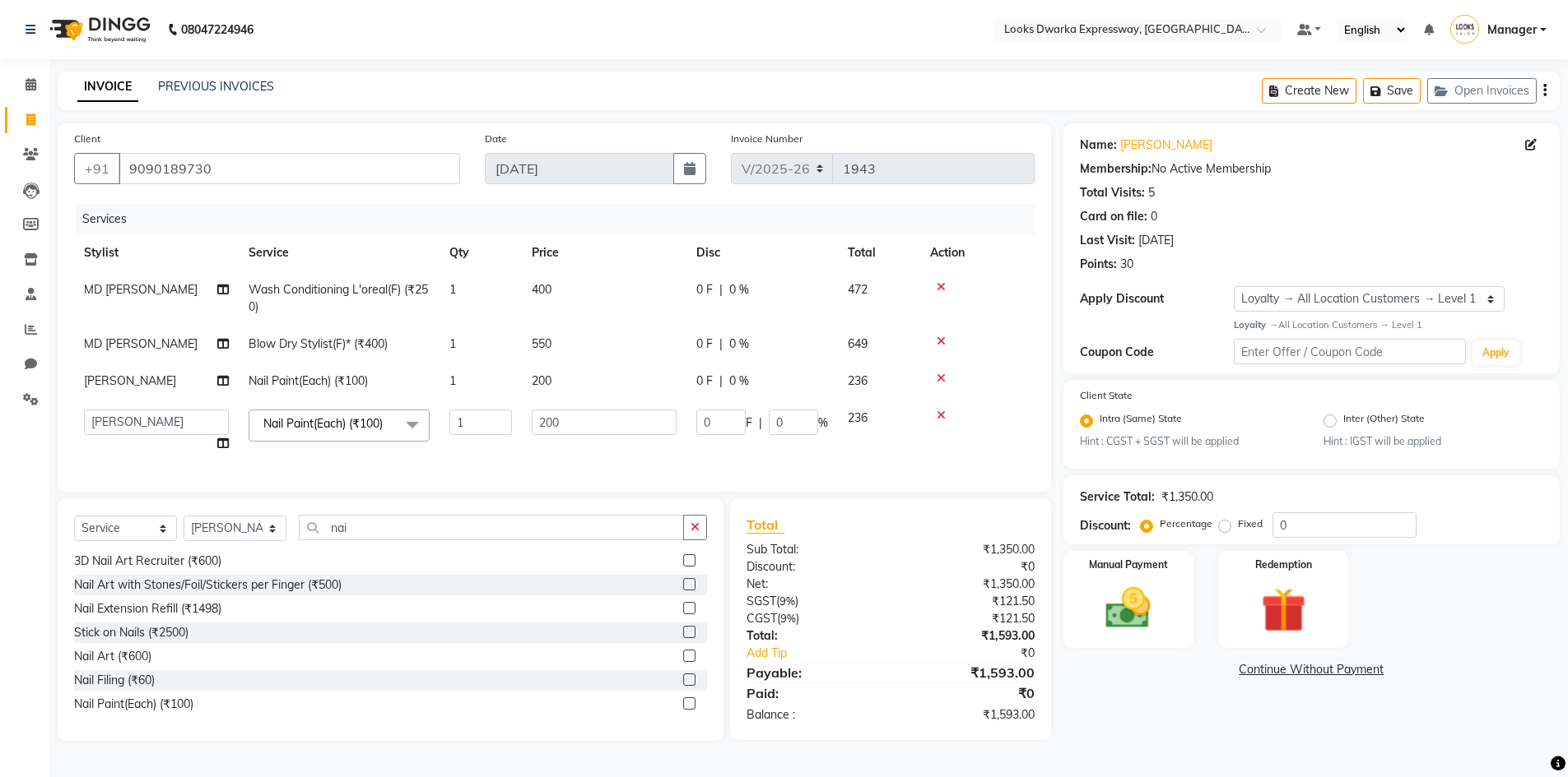
drag, startPoint x: 580, startPoint y: 455, endPoint x: 592, endPoint y: 457, distance: 12.2
click at [592, 457] on td "200" at bounding box center [604, 431] width 165 height 63
click at [577, 422] on input "200" at bounding box center [604, 422] width 145 height 26
click at [578, 437] on td "200" at bounding box center [604, 431] width 165 height 63
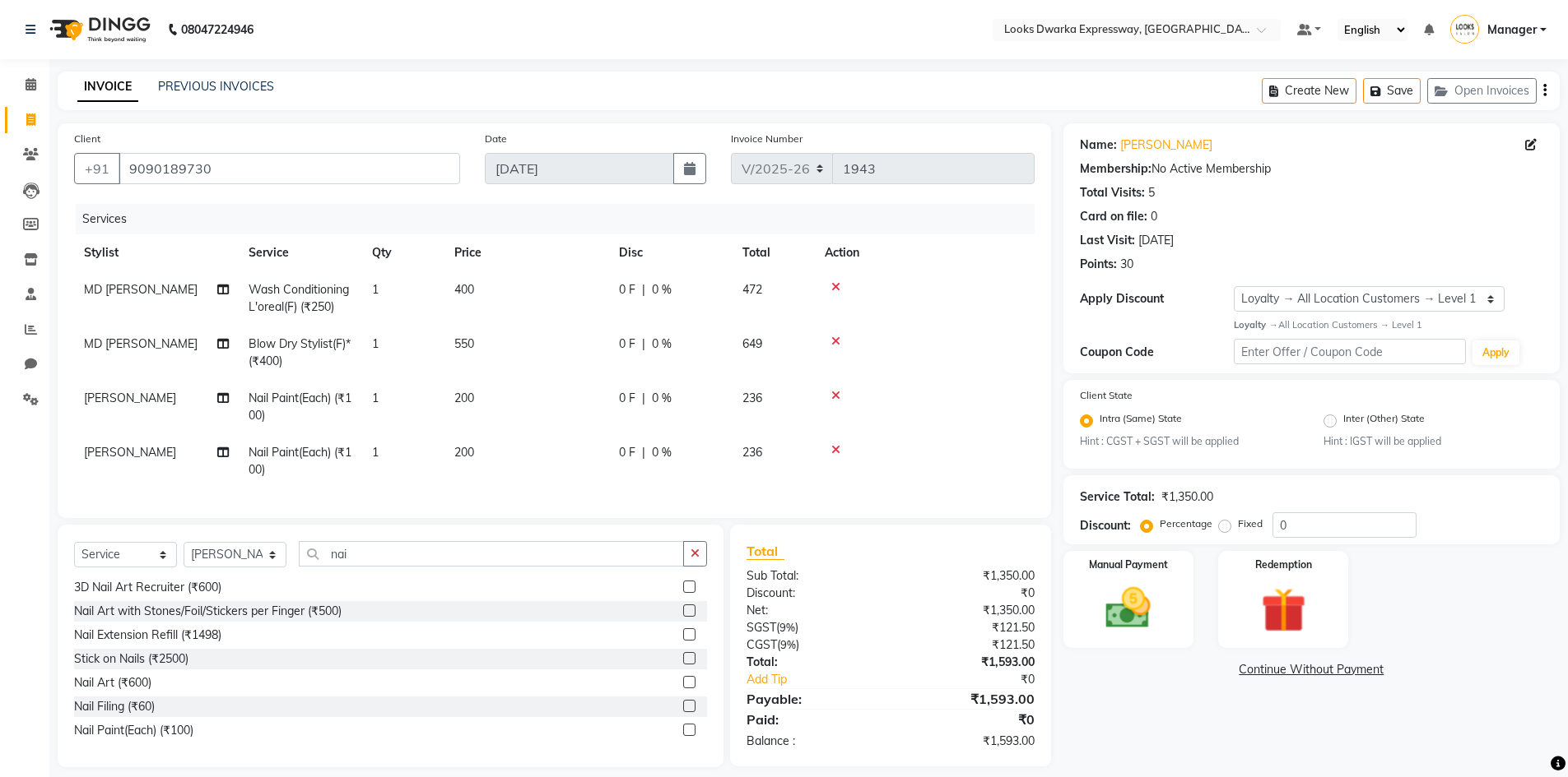
click at [598, 452] on td "200" at bounding box center [526, 462] width 165 height 55
select select "79681"
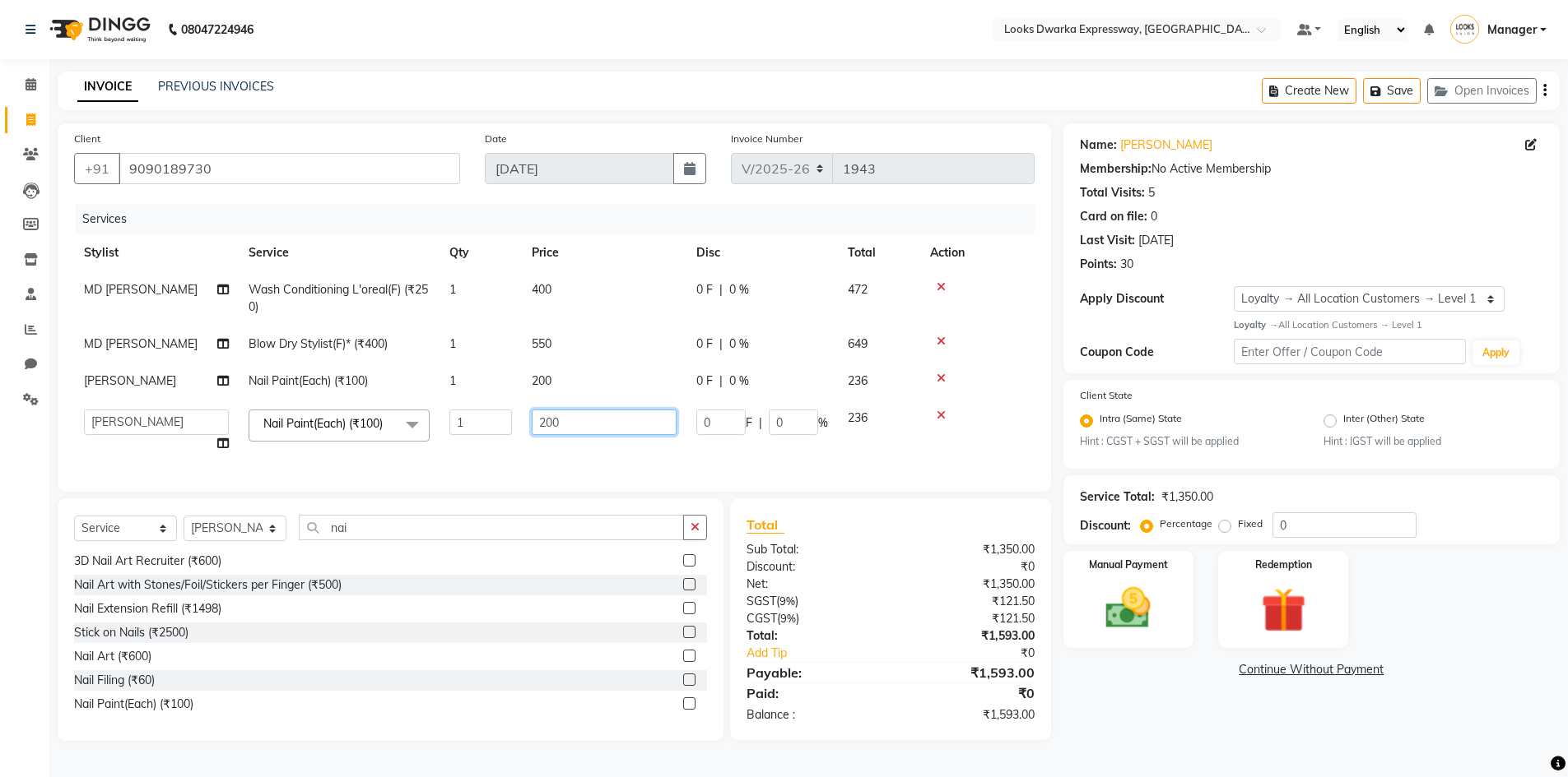
click at [605, 452] on td "200" at bounding box center [604, 431] width 165 height 63
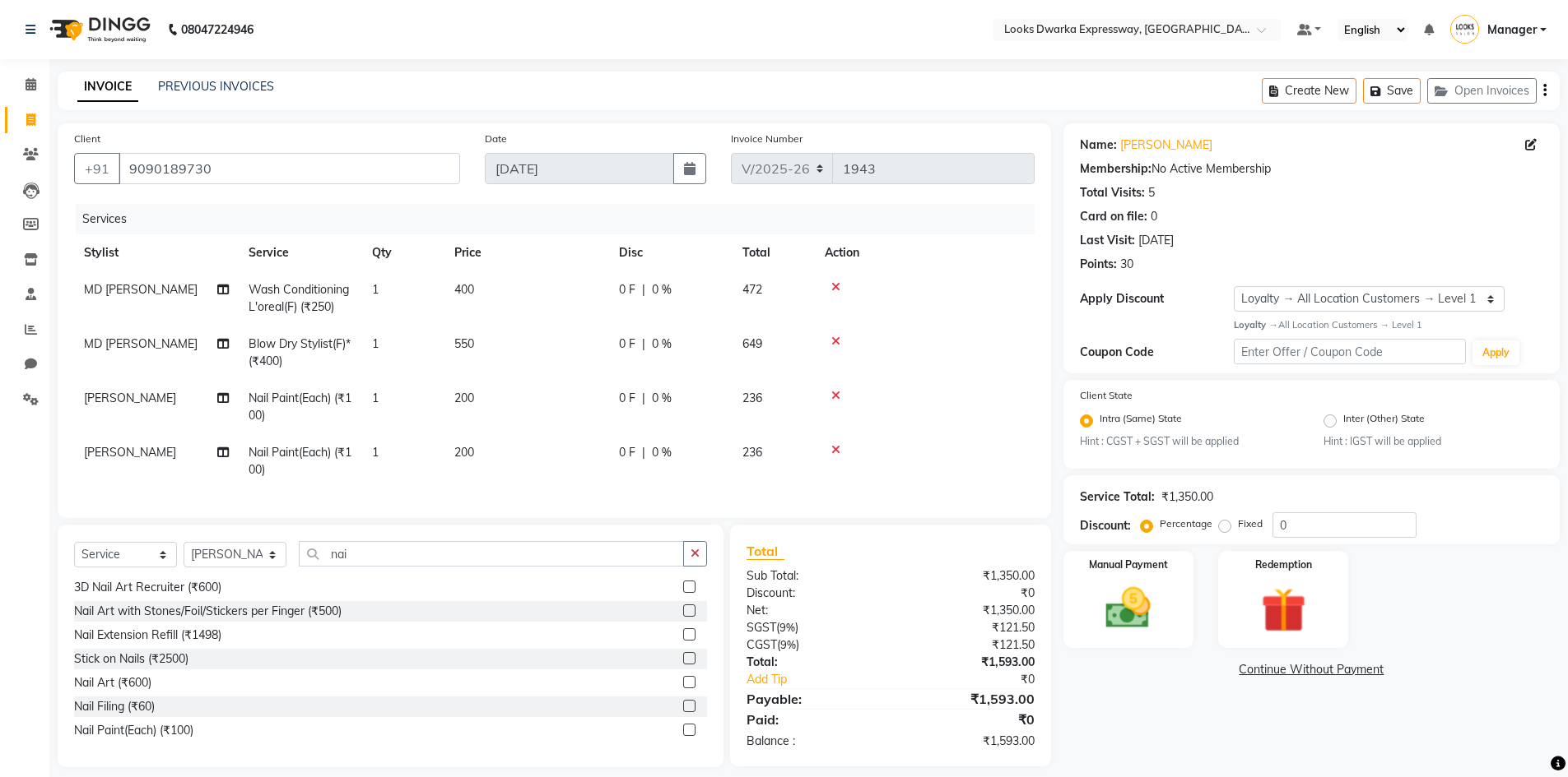
click at [605, 452] on td "200" at bounding box center [526, 462] width 165 height 55
select select "79681"
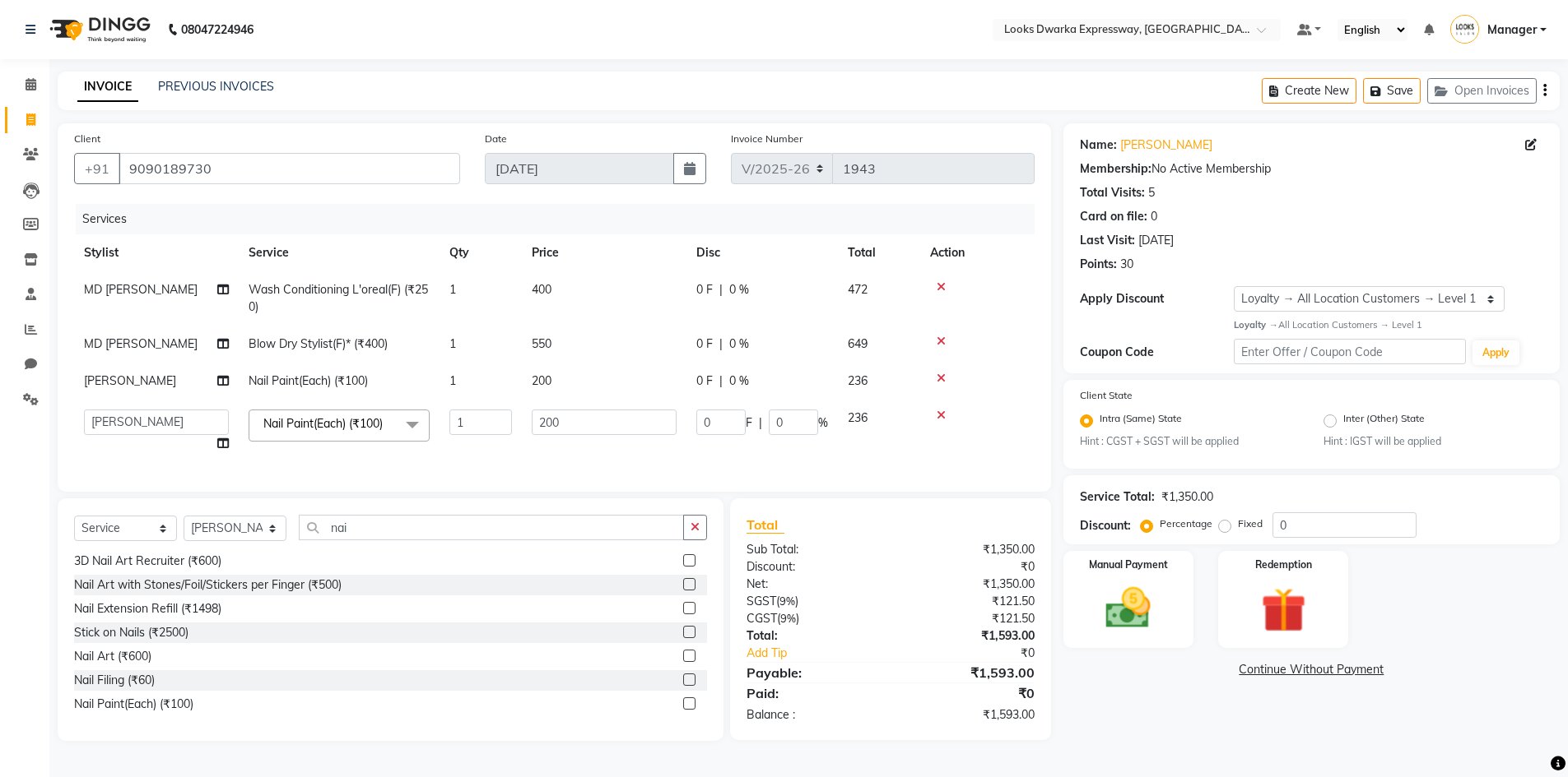
click at [605, 452] on td "200" at bounding box center [604, 431] width 165 height 63
click at [611, 403] on td "200" at bounding box center [604, 431] width 165 height 63
click at [597, 427] on input "200" at bounding box center [604, 422] width 145 height 26
drag, startPoint x: 597, startPoint y: 427, endPoint x: 594, endPoint y: 439, distance: 12.4
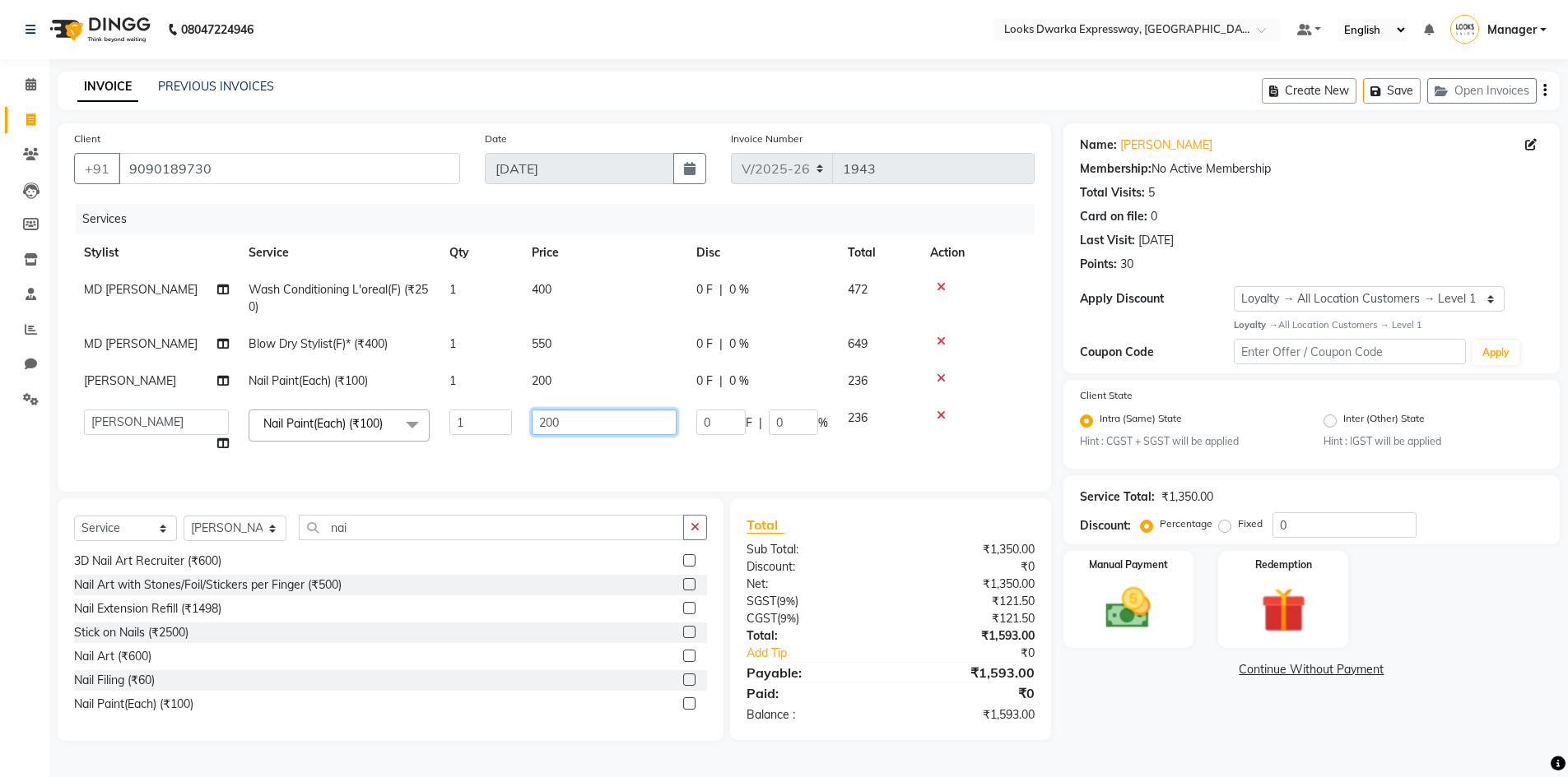
click at [594, 439] on td "200" at bounding box center [604, 431] width 165 height 63
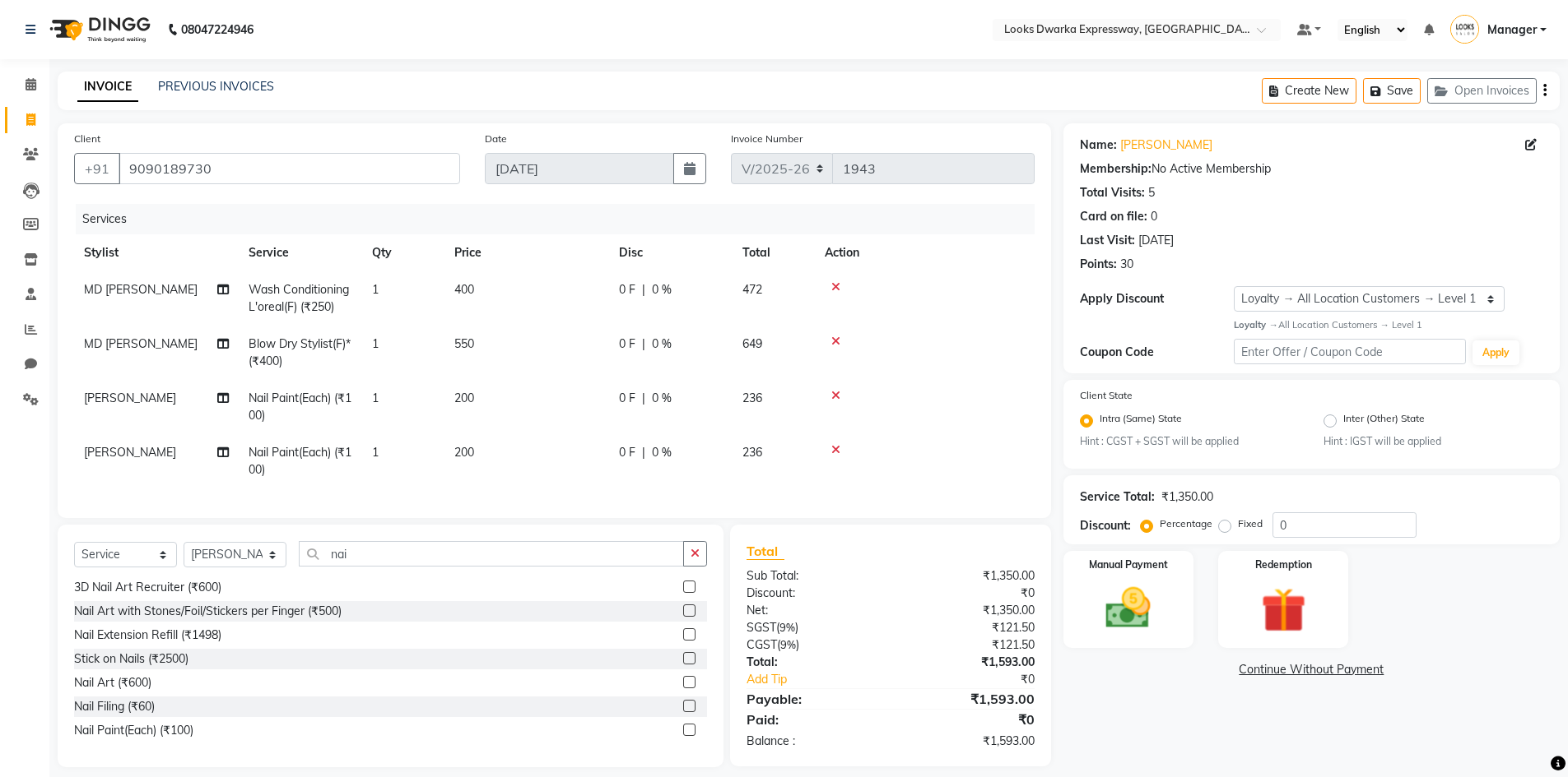
click at [586, 448] on td "200" at bounding box center [526, 462] width 165 height 55
select select "79681"
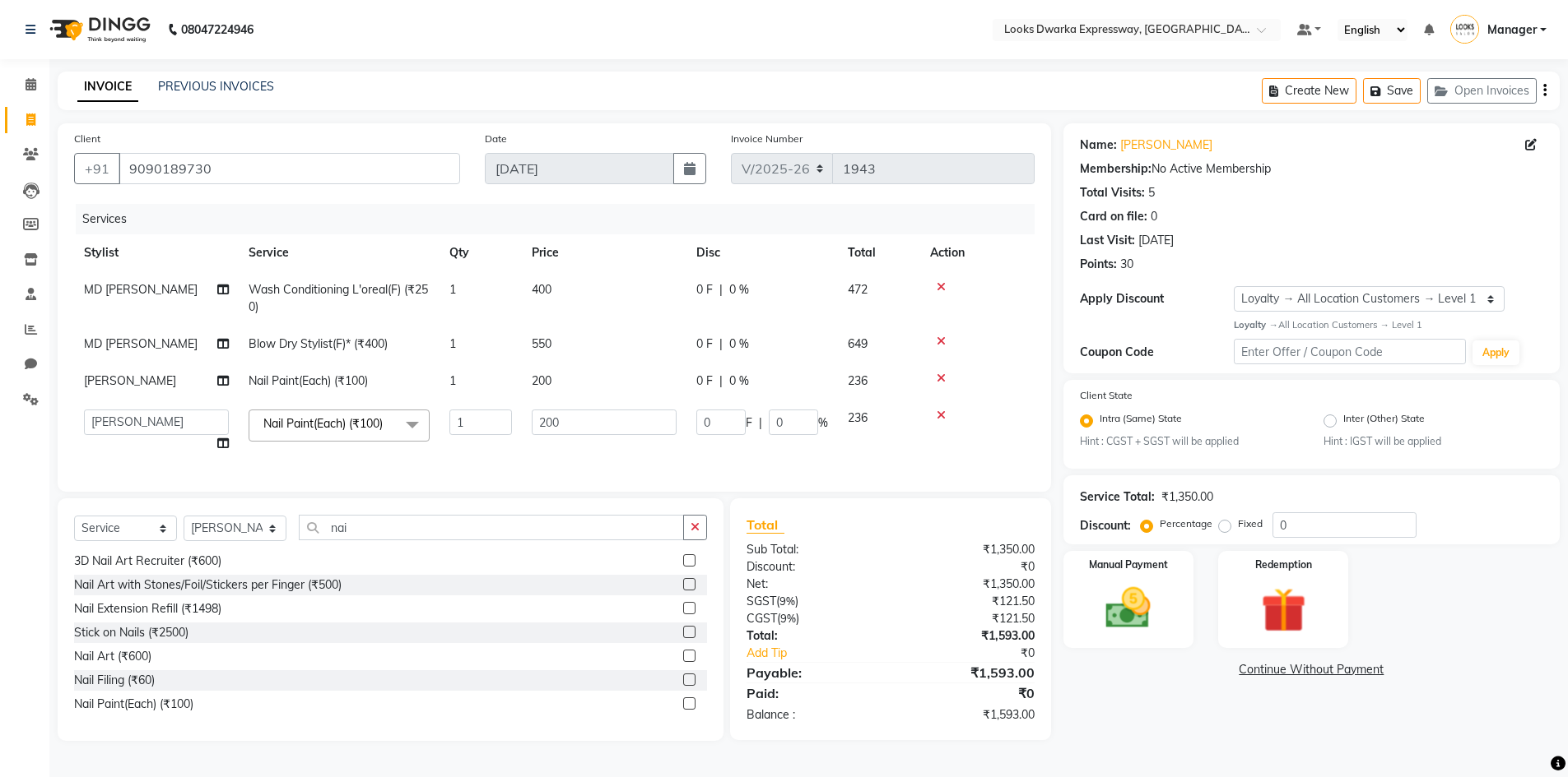
click at [586, 449] on td "200" at bounding box center [604, 431] width 165 height 63
drag, startPoint x: 586, startPoint y: 450, endPoint x: 608, endPoint y: 403, distance: 51.9
click at [594, 427] on td "200" at bounding box center [604, 431] width 165 height 63
drag, startPoint x: 611, startPoint y: 397, endPoint x: 603, endPoint y: 408, distance: 13.6
click at [603, 400] on td "200" at bounding box center [604, 381] width 165 height 37
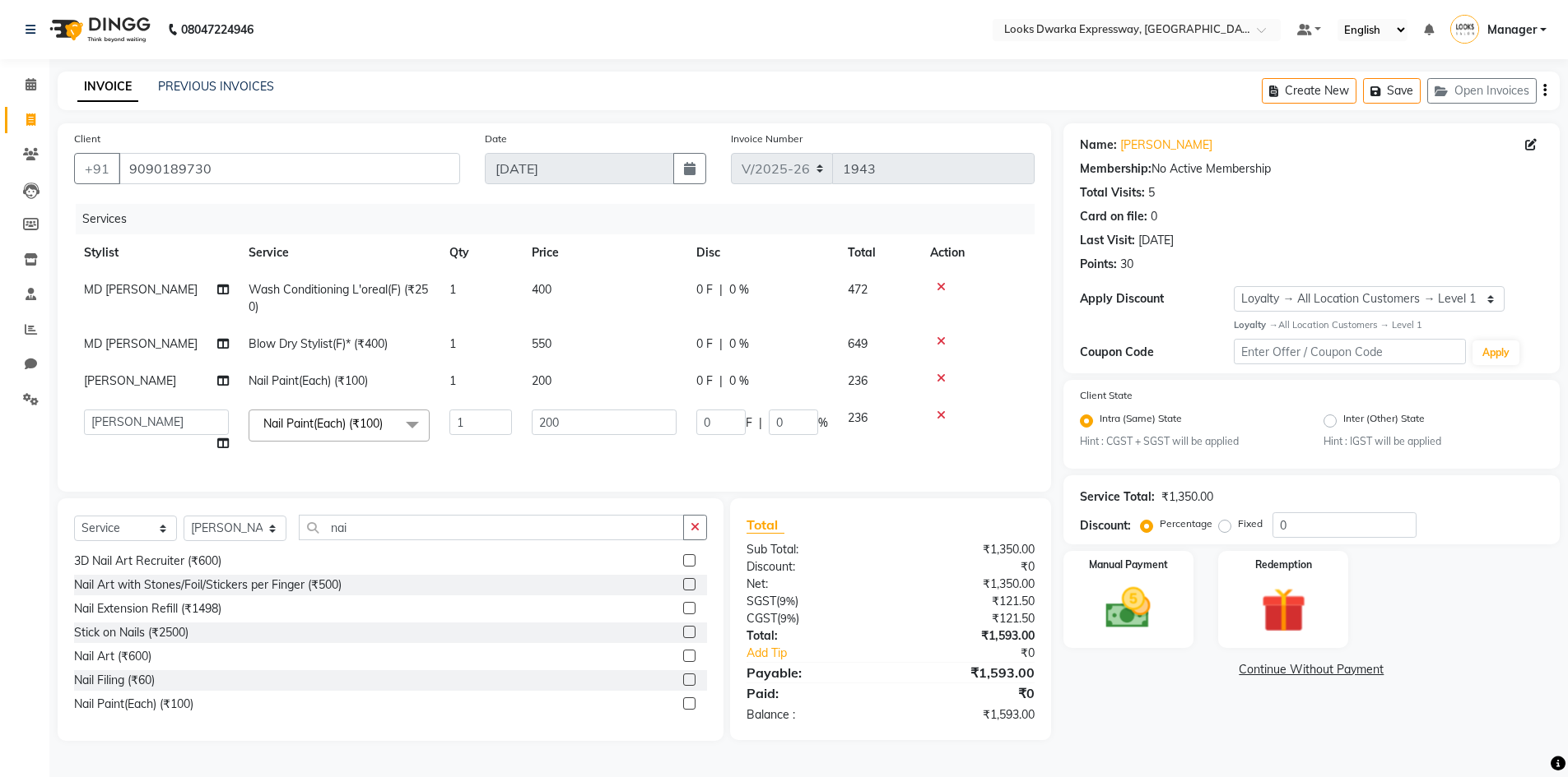
select select "79681"
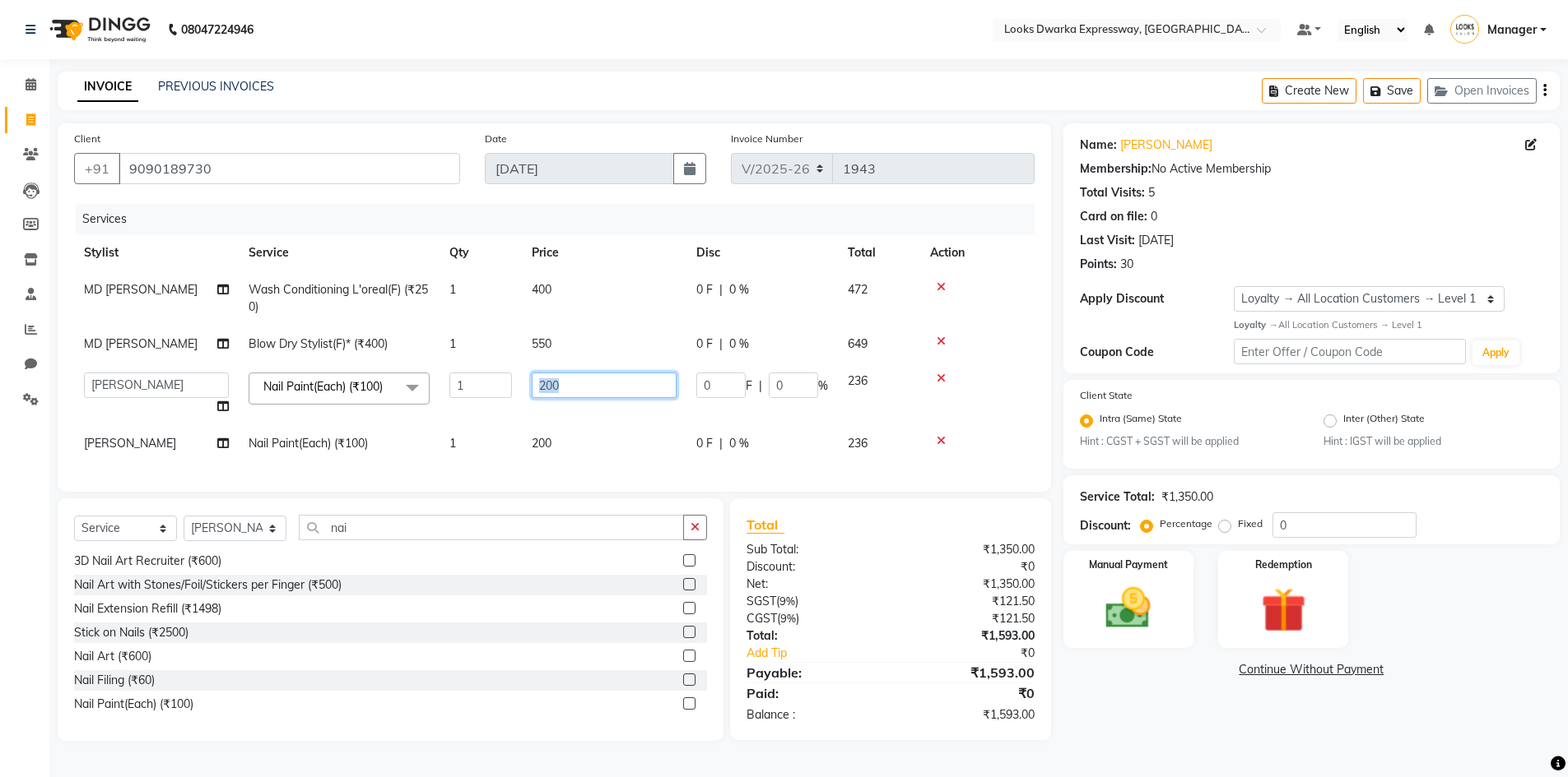
click at [621, 398] on td "200" at bounding box center [604, 394] width 165 height 63
click at [618, 399] on tr "Manager MD [PERSON_NAME] [PERSON_NAME] [PERSON_NAME] [PERSON_NAME] Soha SSBEAUT…" at bounding box center [554, 394] width 961 height 63
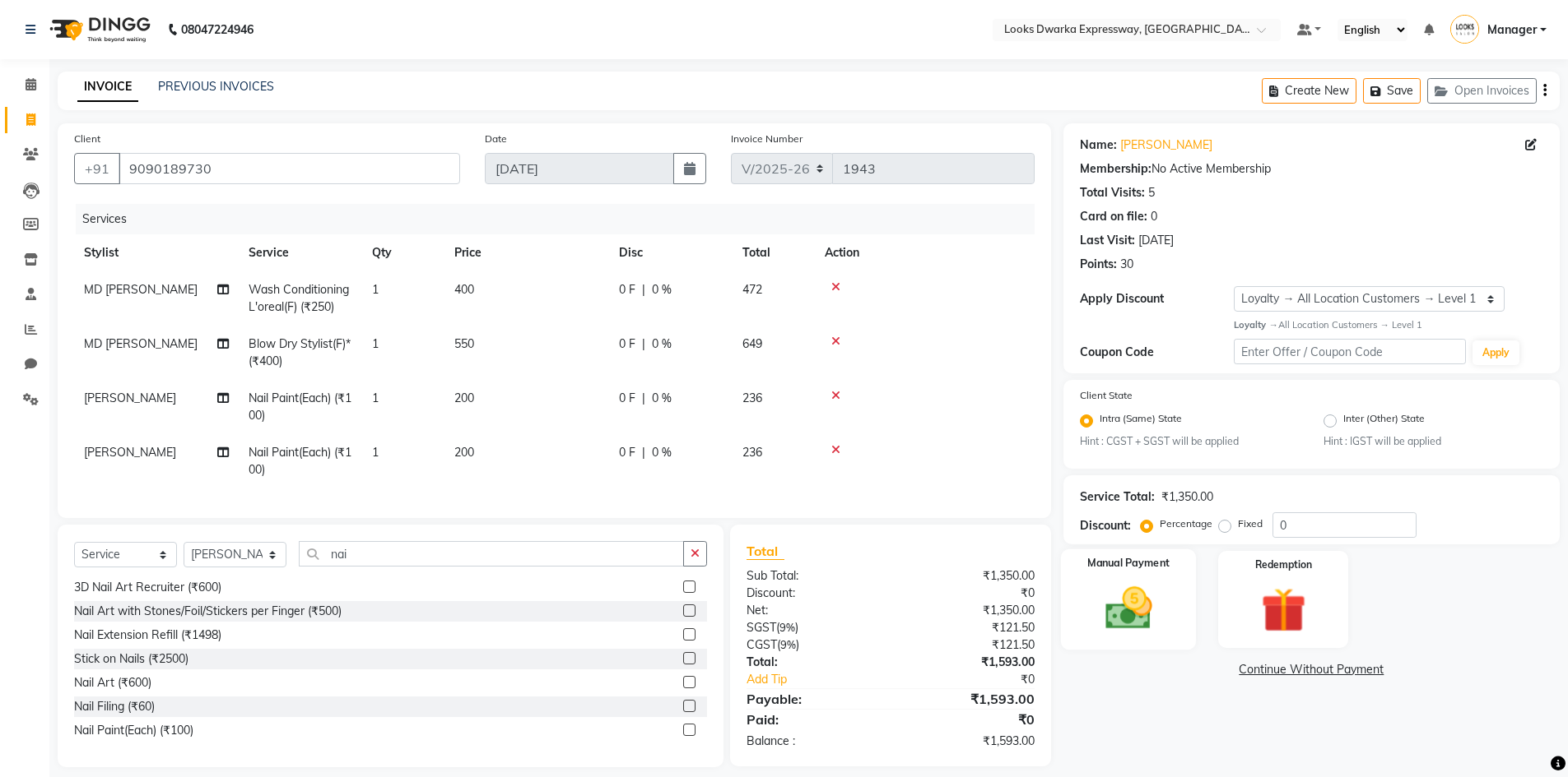
click at [1129, 603] on img at bounding box center [1128, 608] width 76 height 54
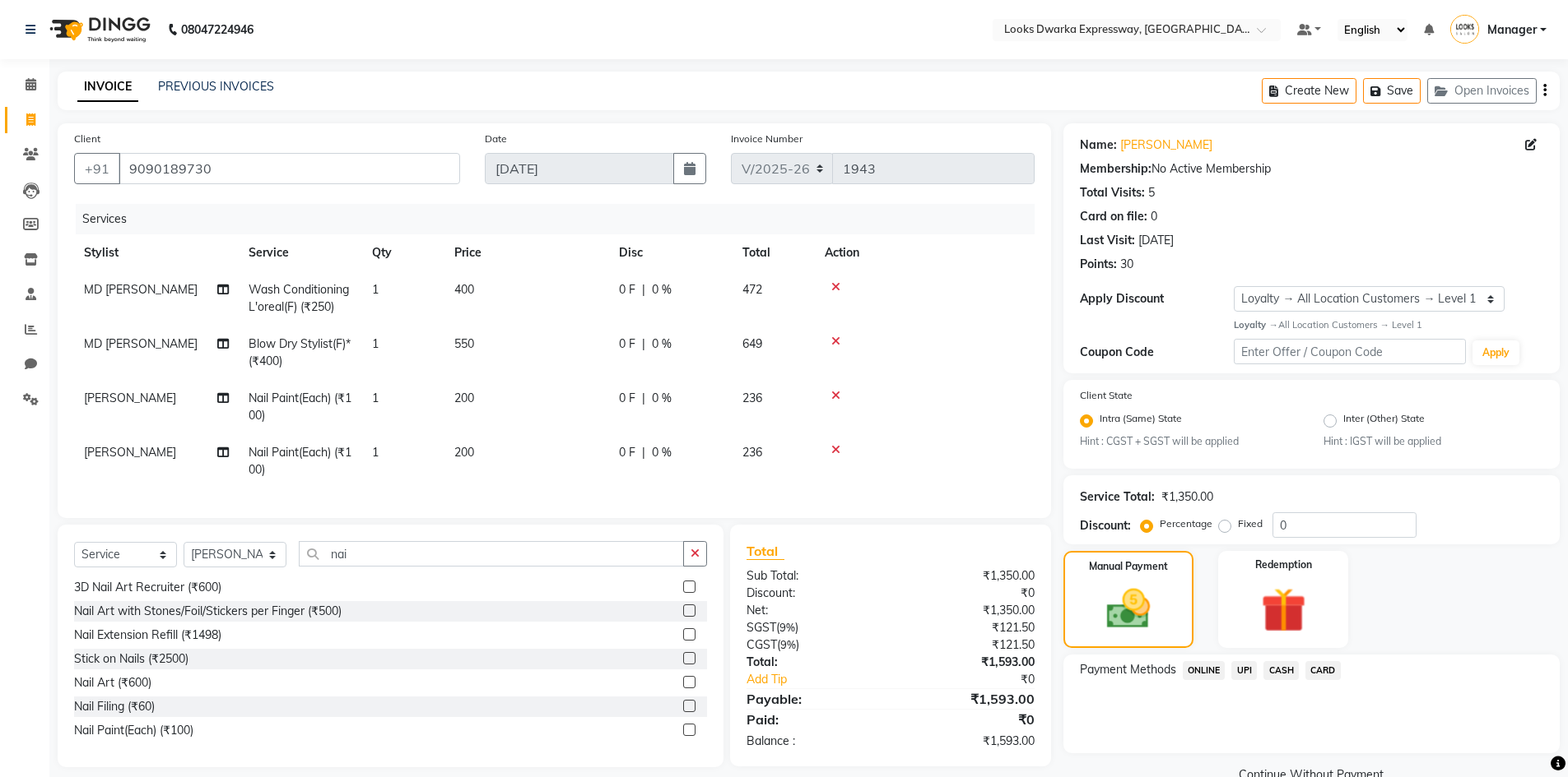
click at [1326, 672] on span "CARD" at bounding box center [1323, 670] width 35 height 18
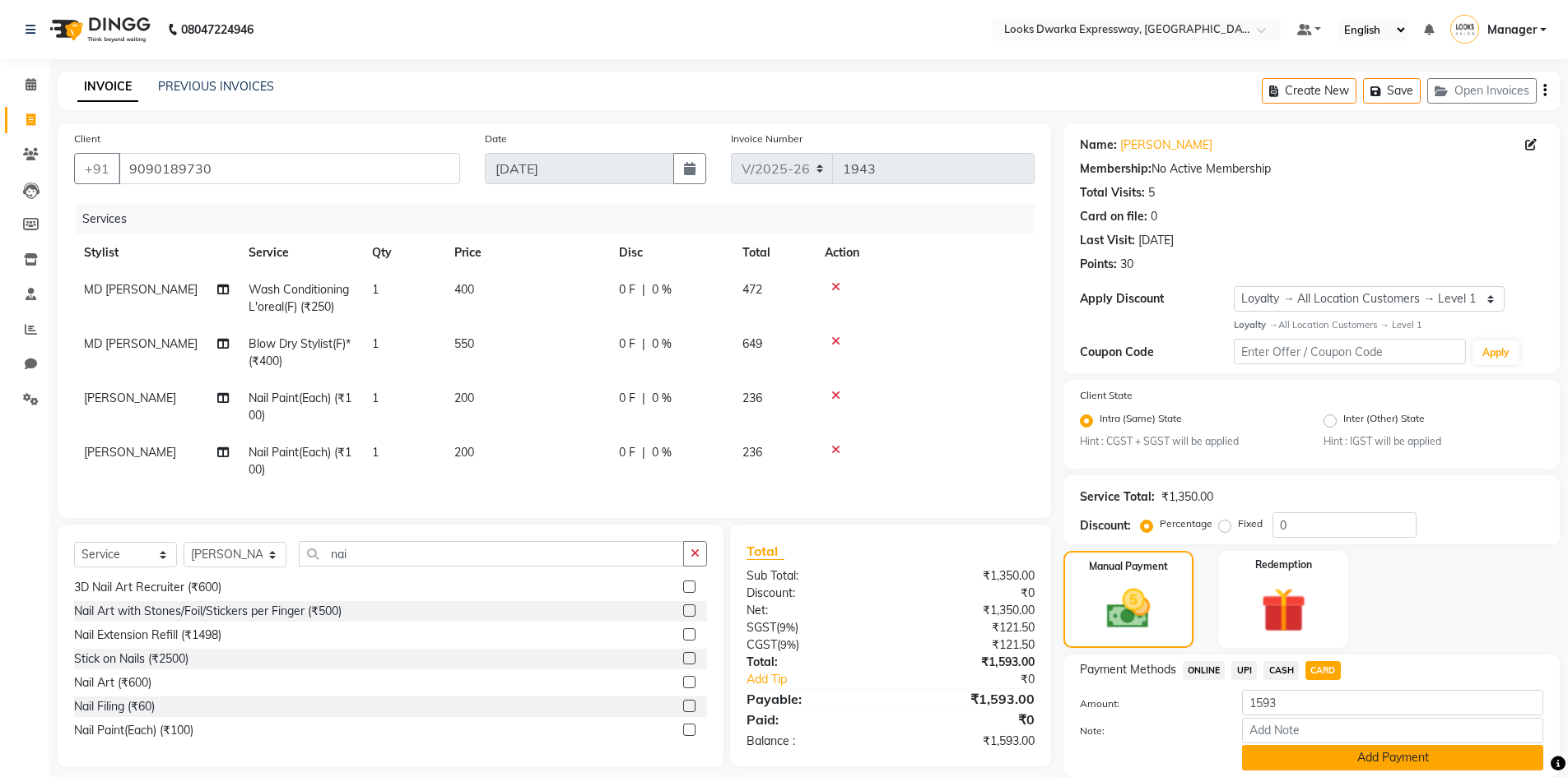
click at [1327, 754] on button "Add Payment" at bounding box center [1393, 758] width 301 height 26
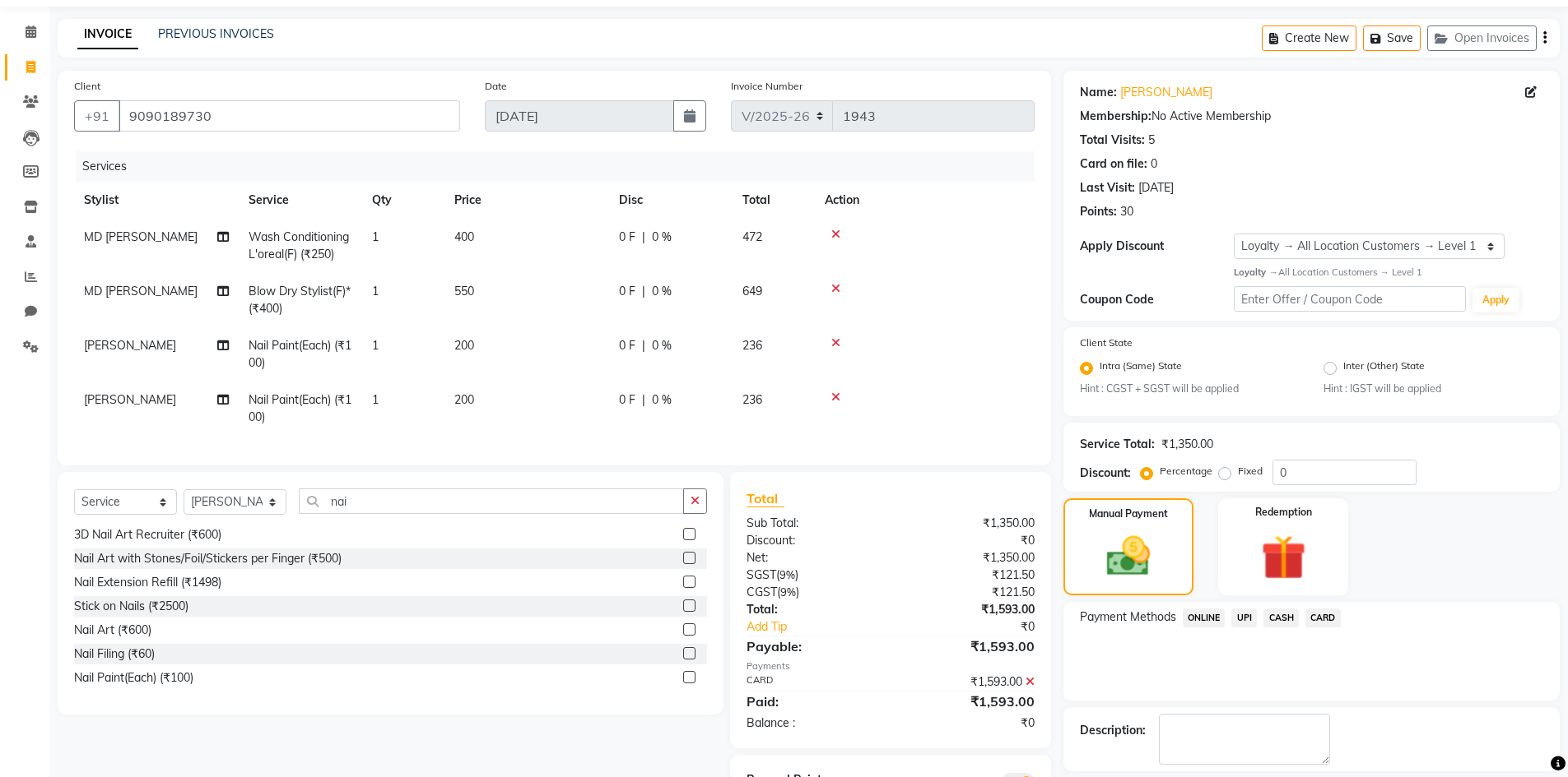
scroll to position [143, 0]
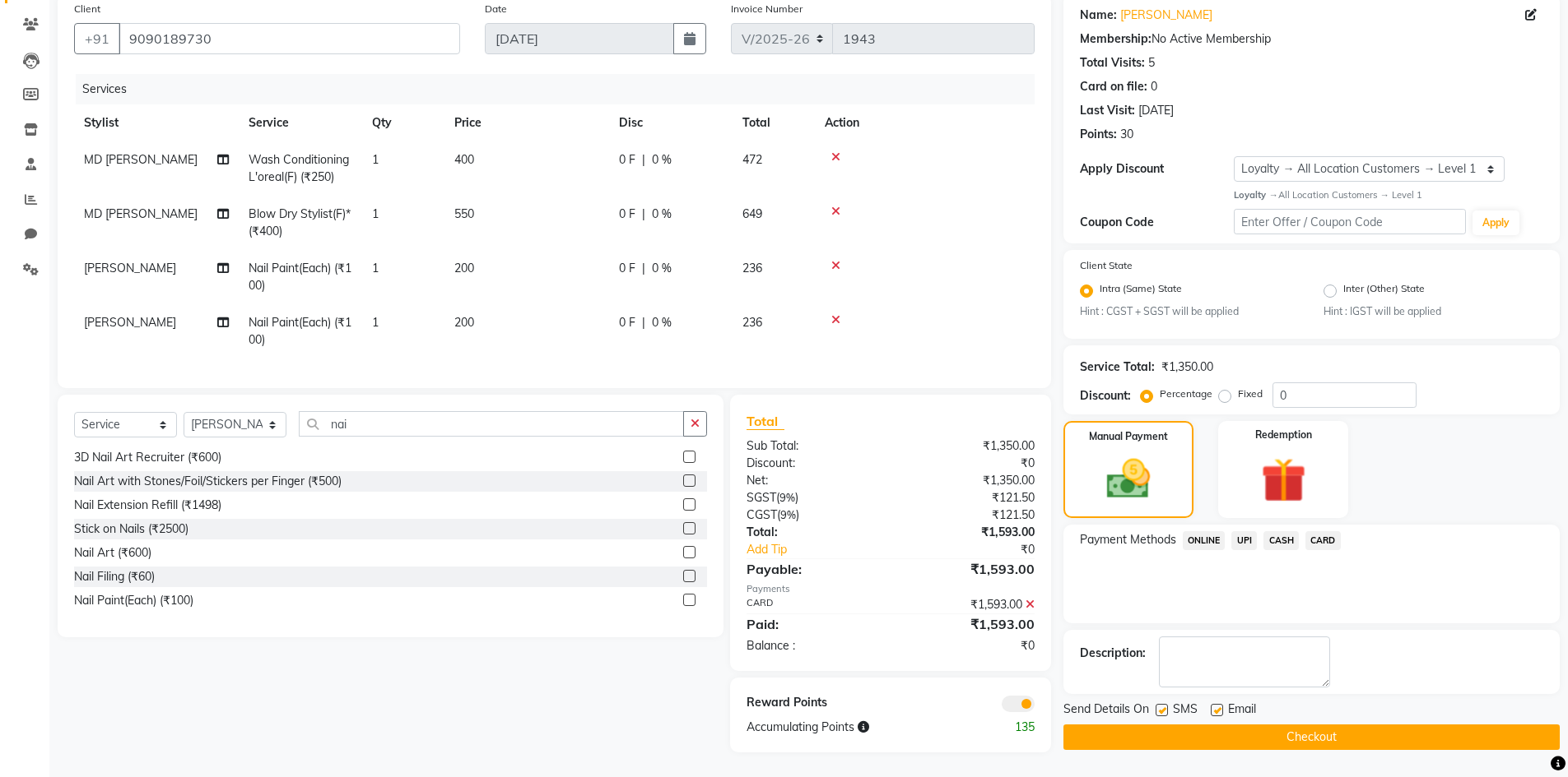
click at [1311, 725] on button "Checkout" at bounding box center [1311, 737] width 496 height 26
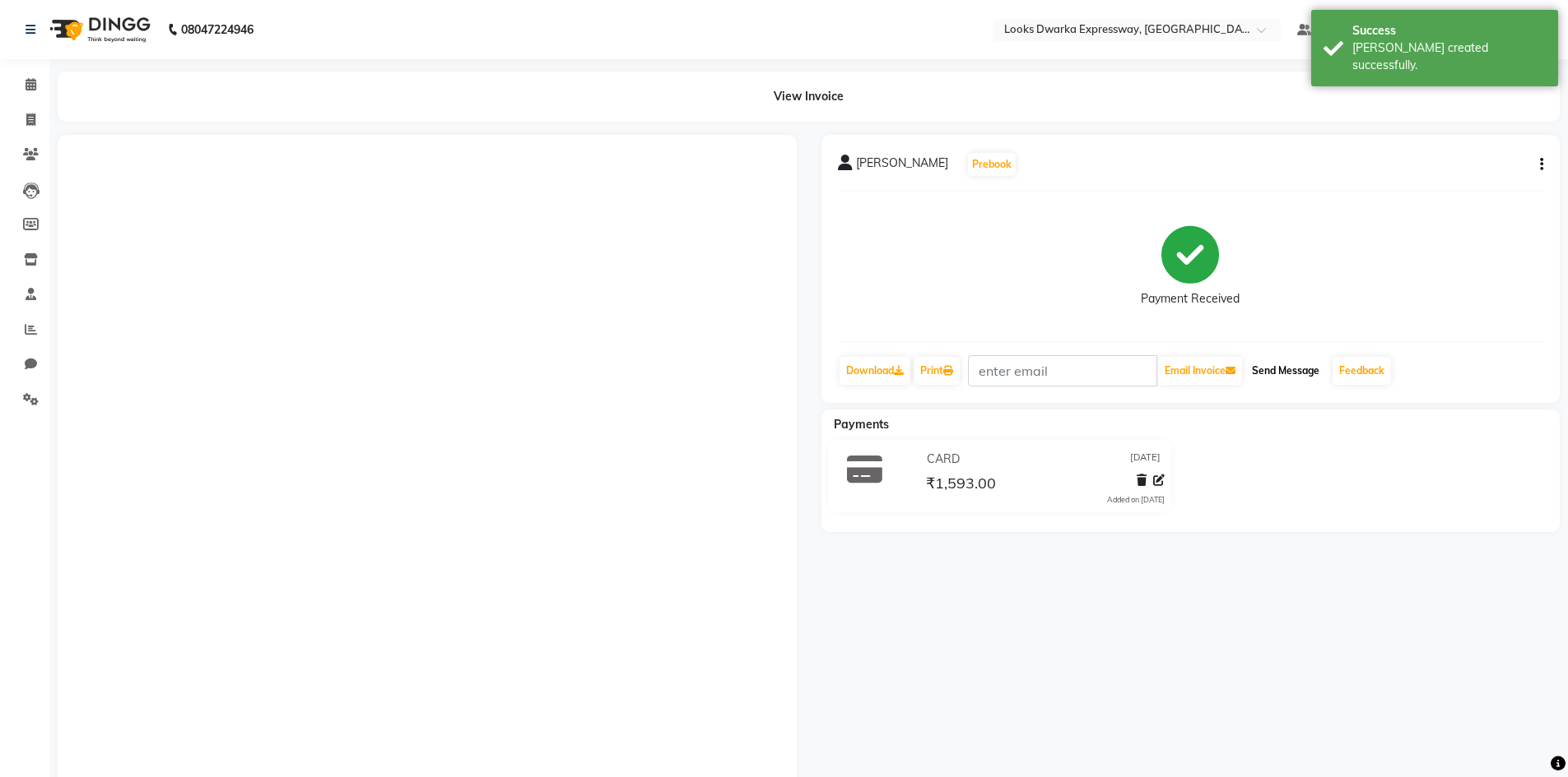
click at [1297, 360] on button "Send Message" at bounding box center [1286, 371] width 81 height 28
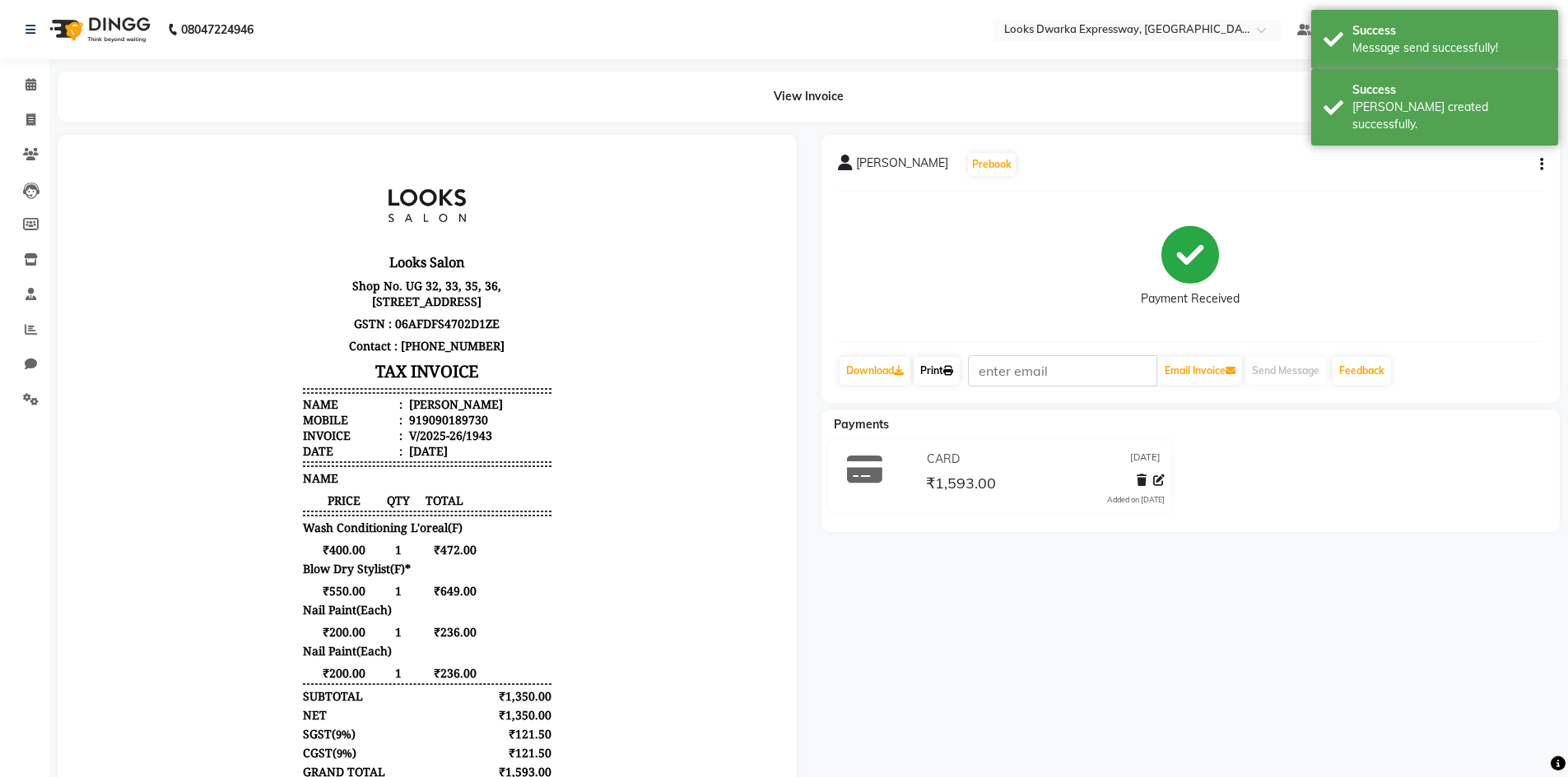
click at [952, 367] on icon at bounding box center [947, 371] width 10 height 10
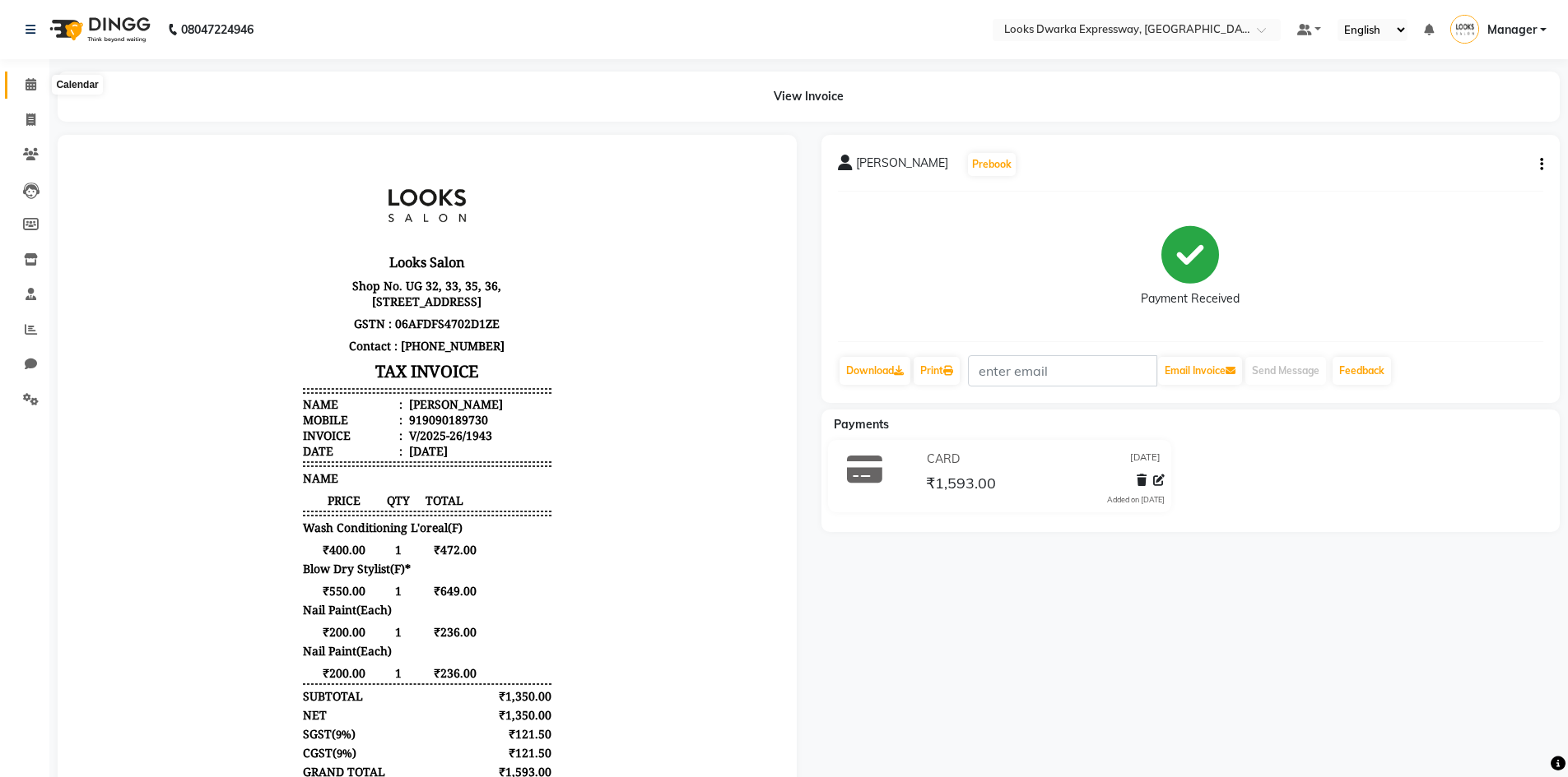
click at [39, 82] on span at bounding box center [31, 85] width 29 height 18
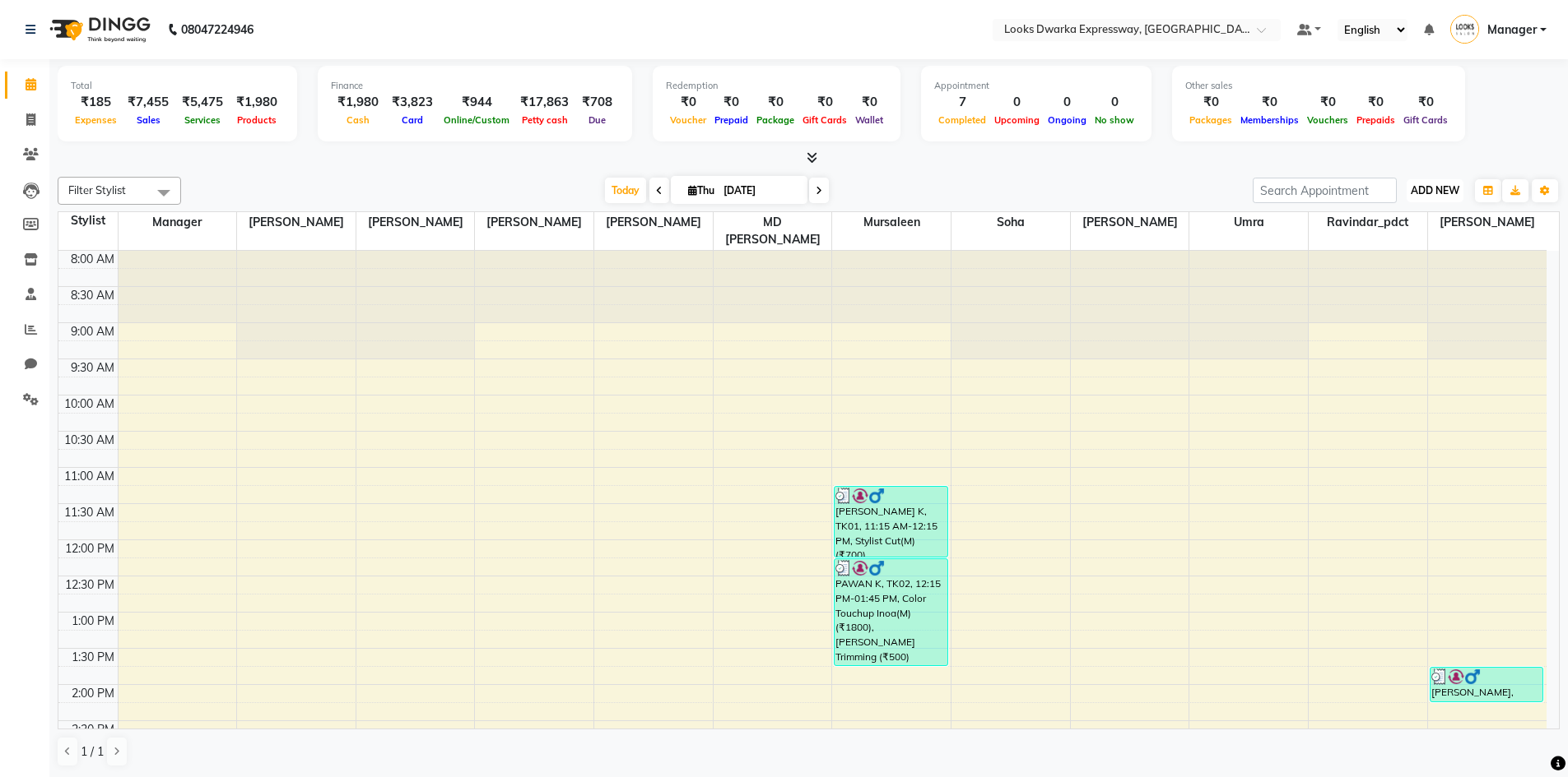
drag, startPoint x: 1446, startPoint y: 185, endPoint x: 1431, endPoint y: 199, distance: 20.5
click at [1445, 187] on span "ADD NEW" at bounding box center [1434, 190] width 48 height 12
click at [1391, 263] on link "Add Expense" at bounding box center [1398, 265] width 130 height 21
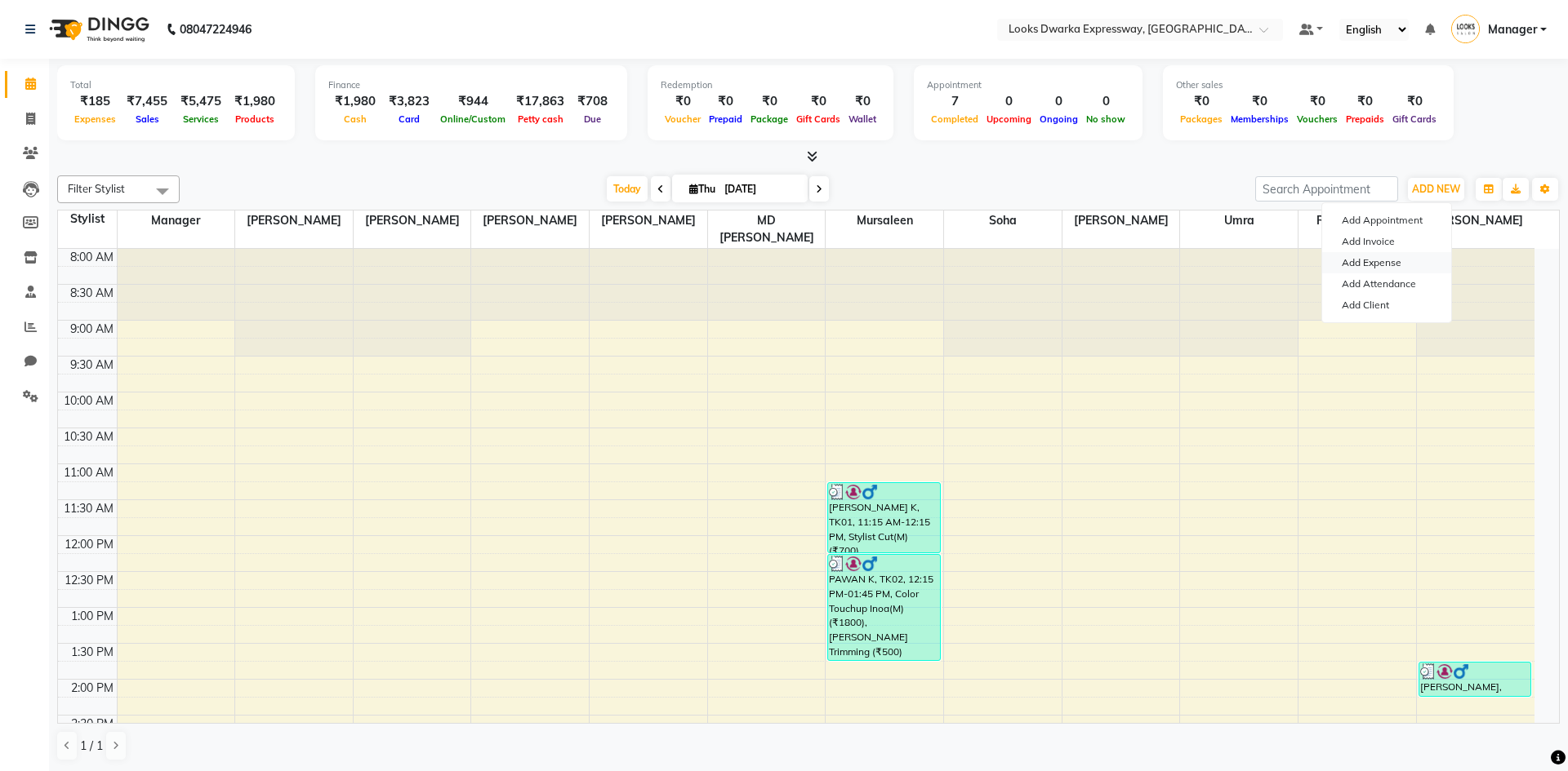
select select "4989"
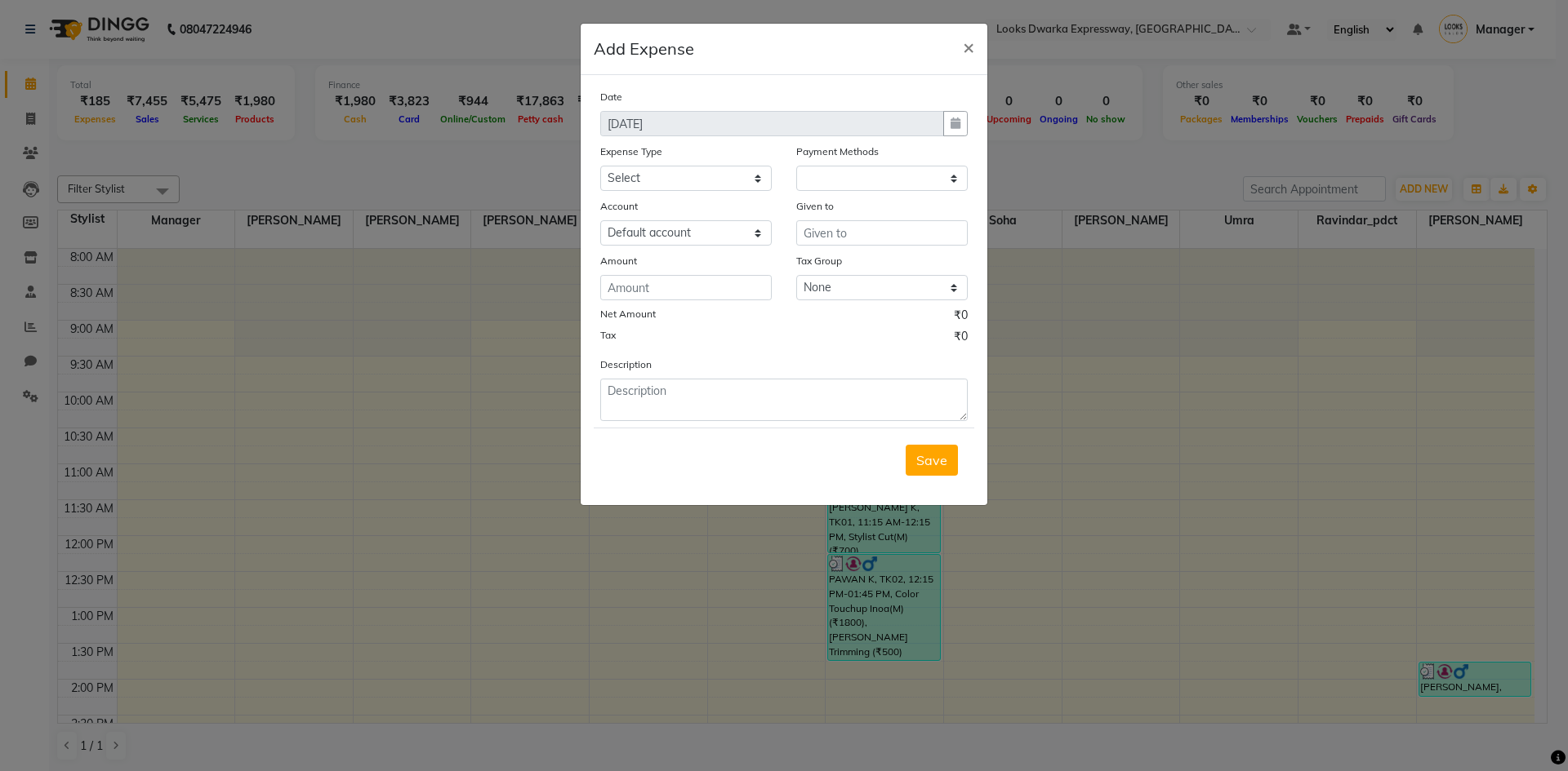
select select "1"
select select "4988"
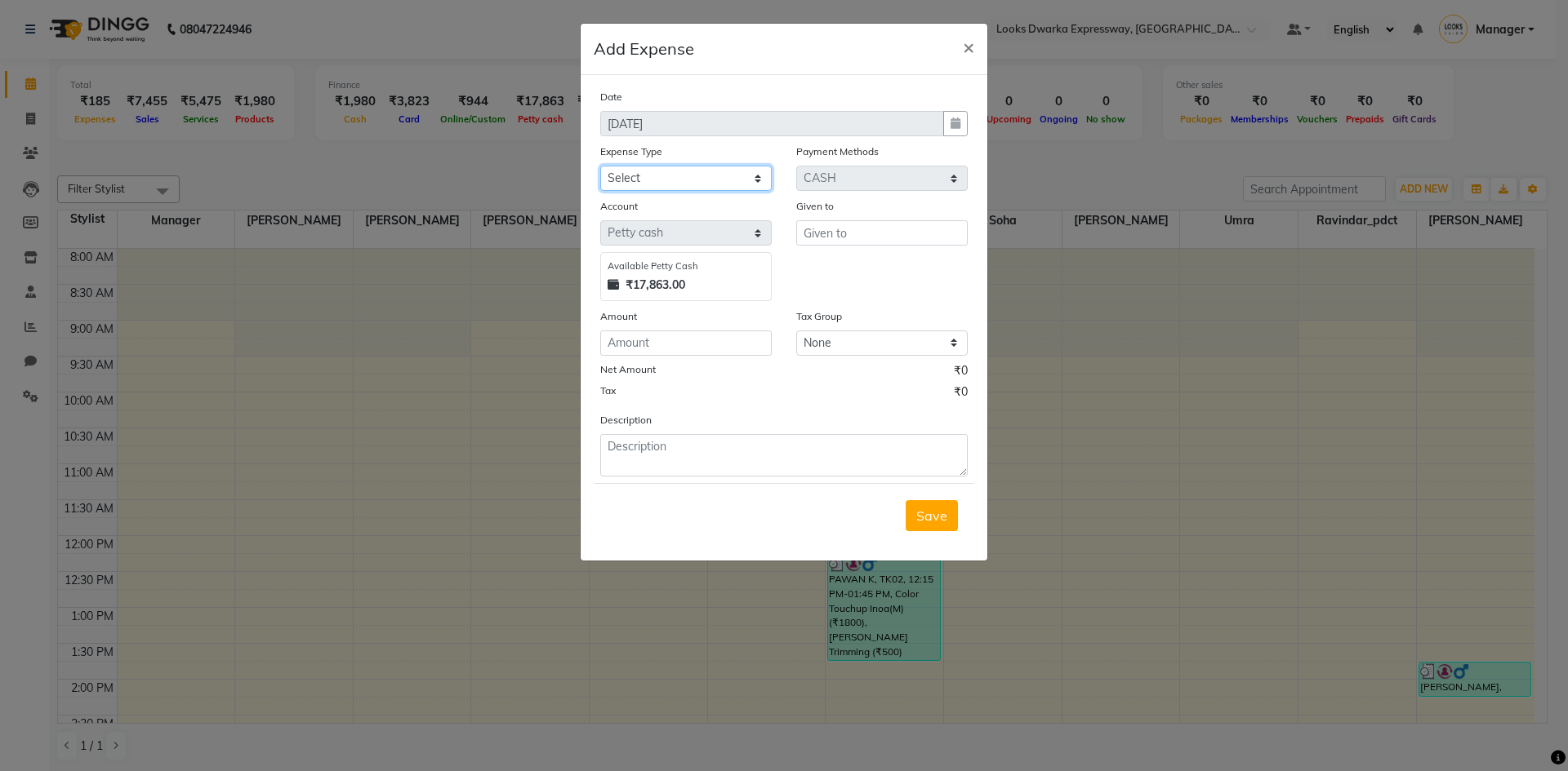
click at [659, 173] on select "Select Bank Deposit Cash Handover Client ordered food Client Refund Agnst Bill …" at bounding box center [686, 178] width 171 height 25
select select "22746"
click at [600, 166] on select "Select Bank Deposit Cash Handover Client ordered food Client Refund Agnst Bill …" at bounding box center [686, 178] width 171 height 25
click at [702, 350] on input "number" at bounding box center [686, 343] width 171 height 25
type input "100"
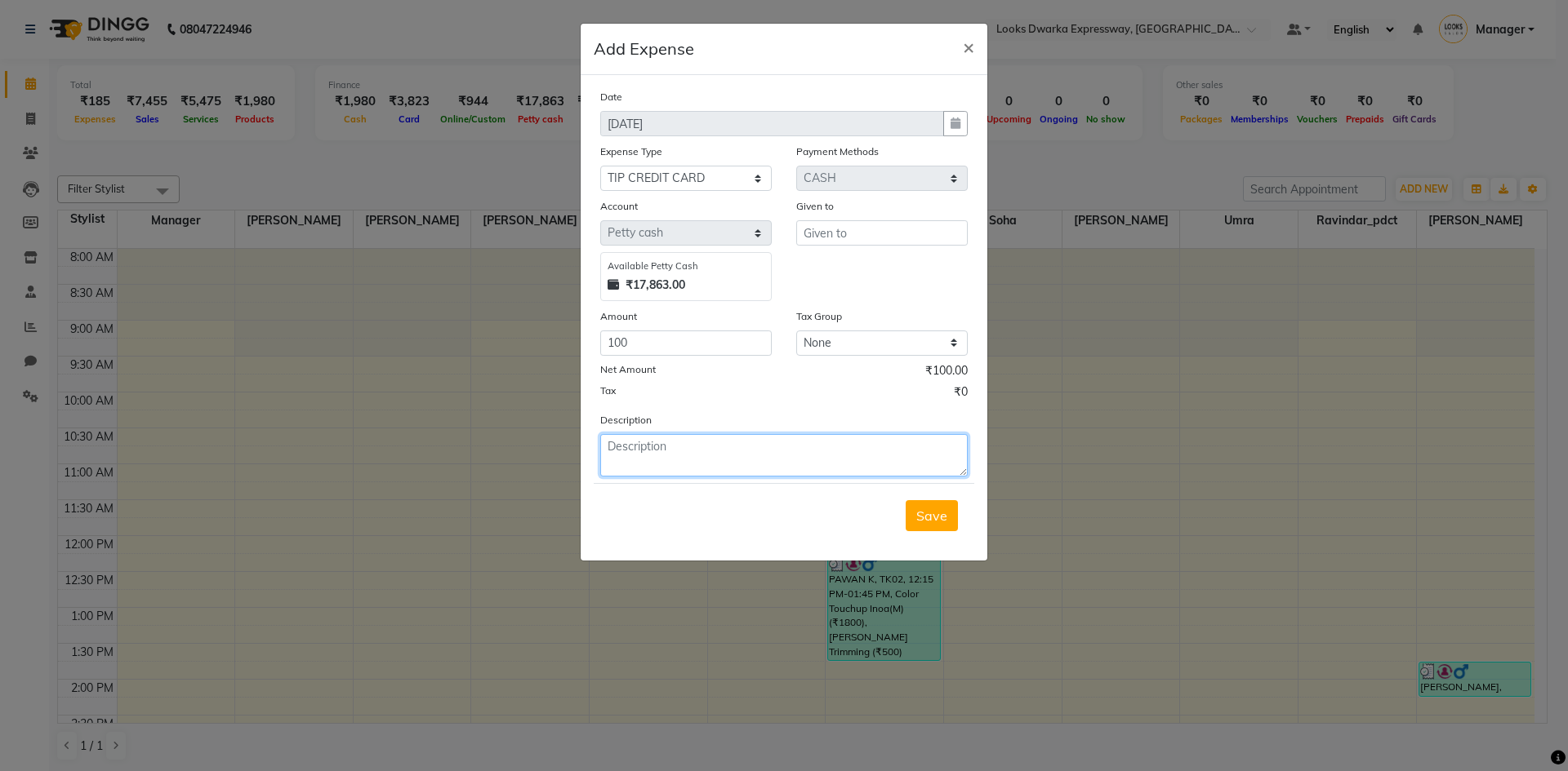
click at [692, 454] on textarea at bounding box center [784, 455] width 367 height 43
type textarea "tip for vijay"
click at [876, 241] on input "text" at bounding box center [882, 233] width 171 height 25
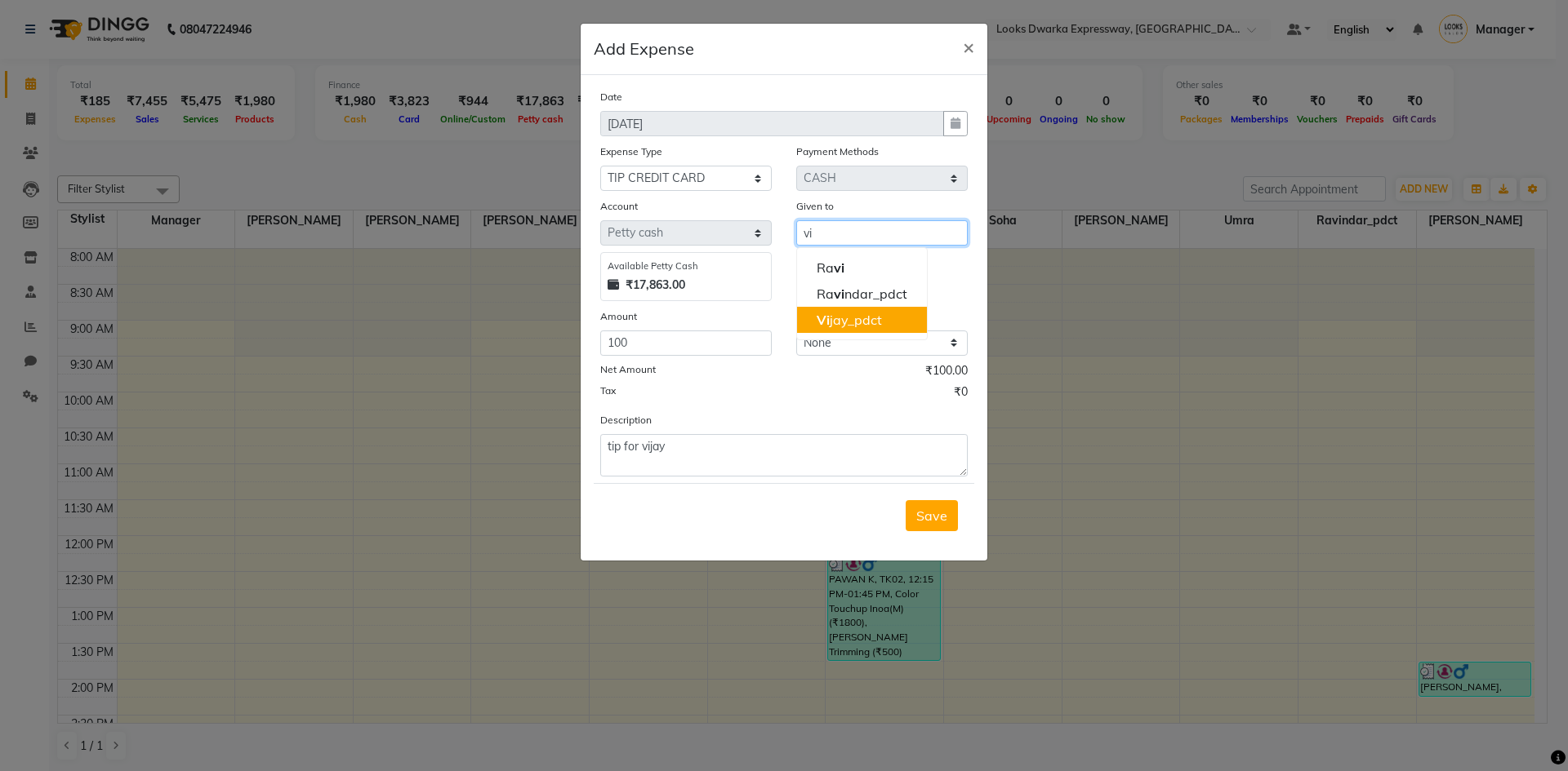
click at [878, 319] on ngb-highlight "[PERSON_NAME]" at bounding box center [849, 320] width 66 height 17
type input "[PERSON_NAME]"
click at [923, 514] on span "Save" at bounding box center [931, 516] width 31 height 17
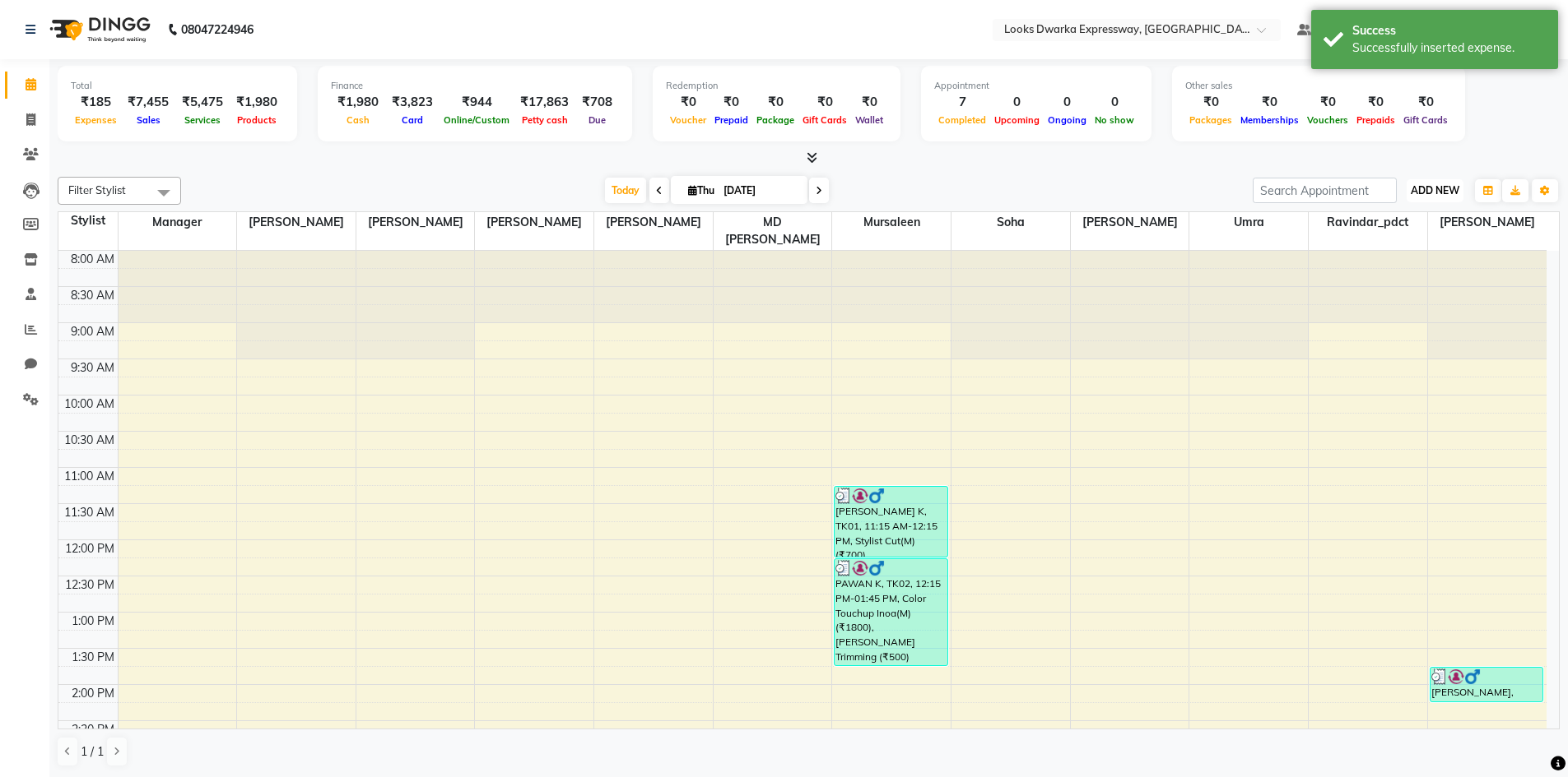
click at [1437, 192] on span "ADD NEW" at bounding box center [1434, 190] width 48 height 12
click at [1371, 259] on link "Add Expense" at bounding box center [1398, 265] width 130 height 21
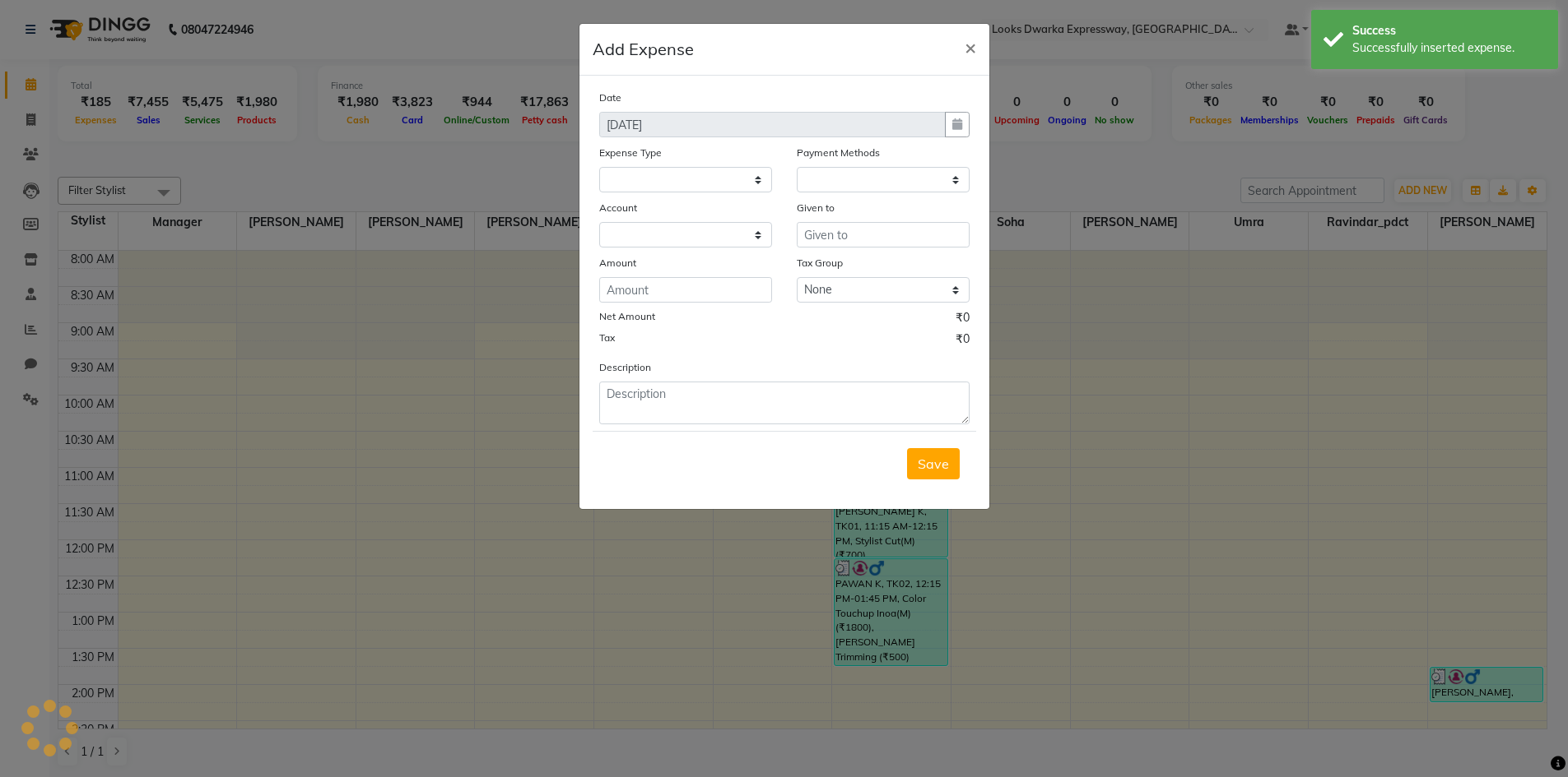
select select
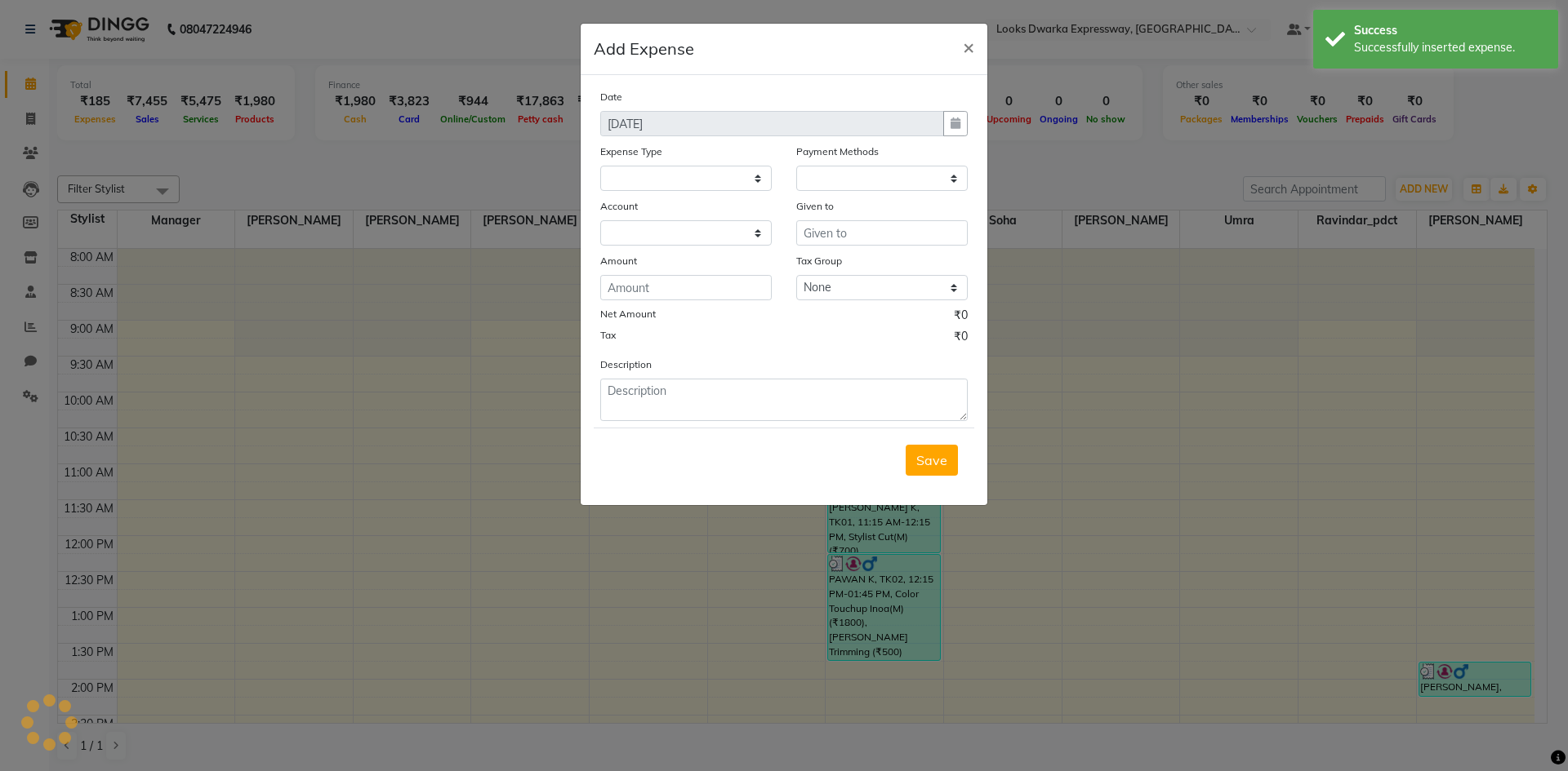
select select "1"
select select "4988"
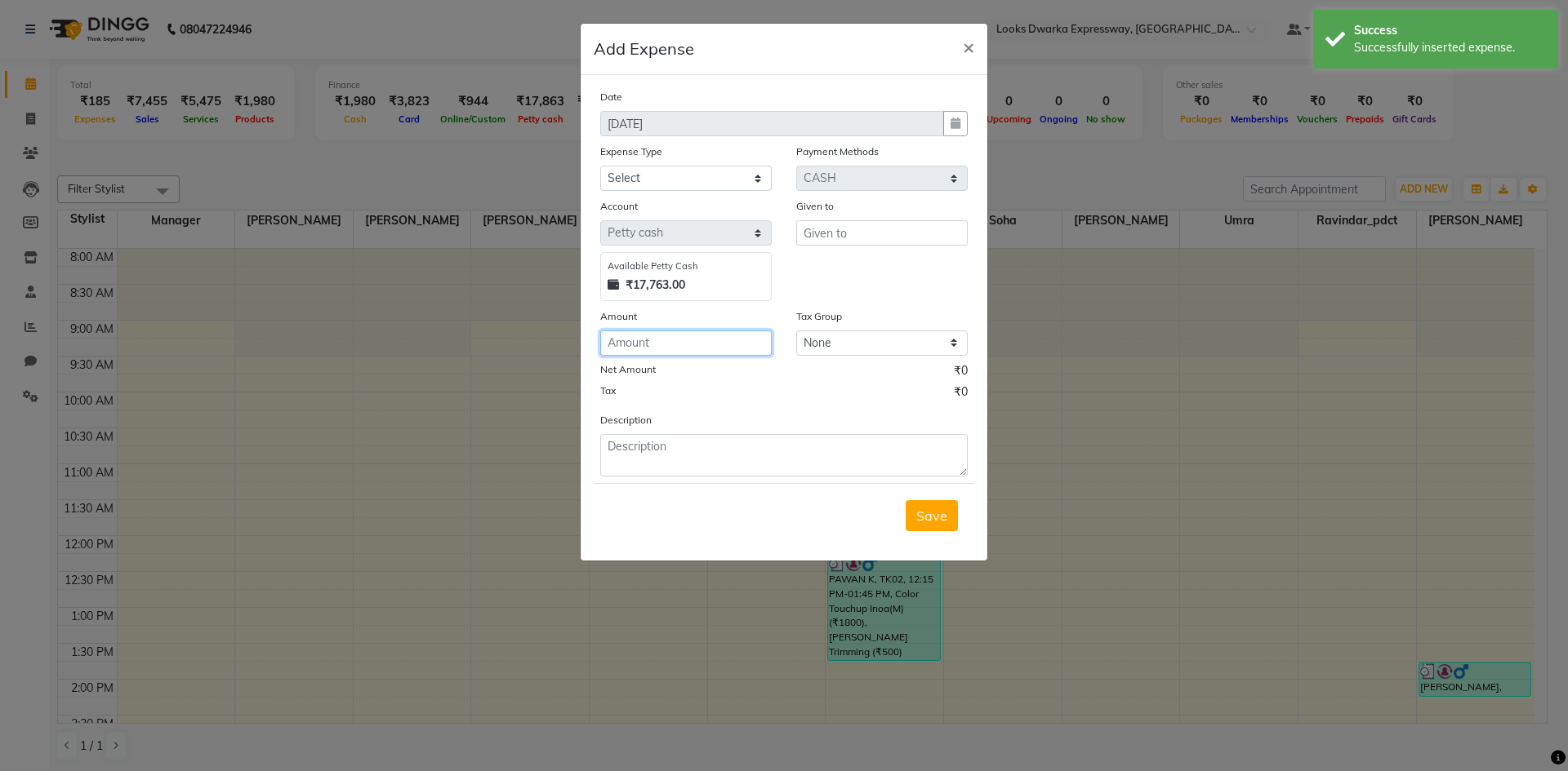
click at [767, 342] on input "number" at bounding box center [686, 343] width 171 height 25
type input "200"
click at [715, 182] on select "Select Bank Deposit Cash Handover Client ordered food Client Refund Agnst Bill …" at bounding box center [686, 178] width 171 height 25
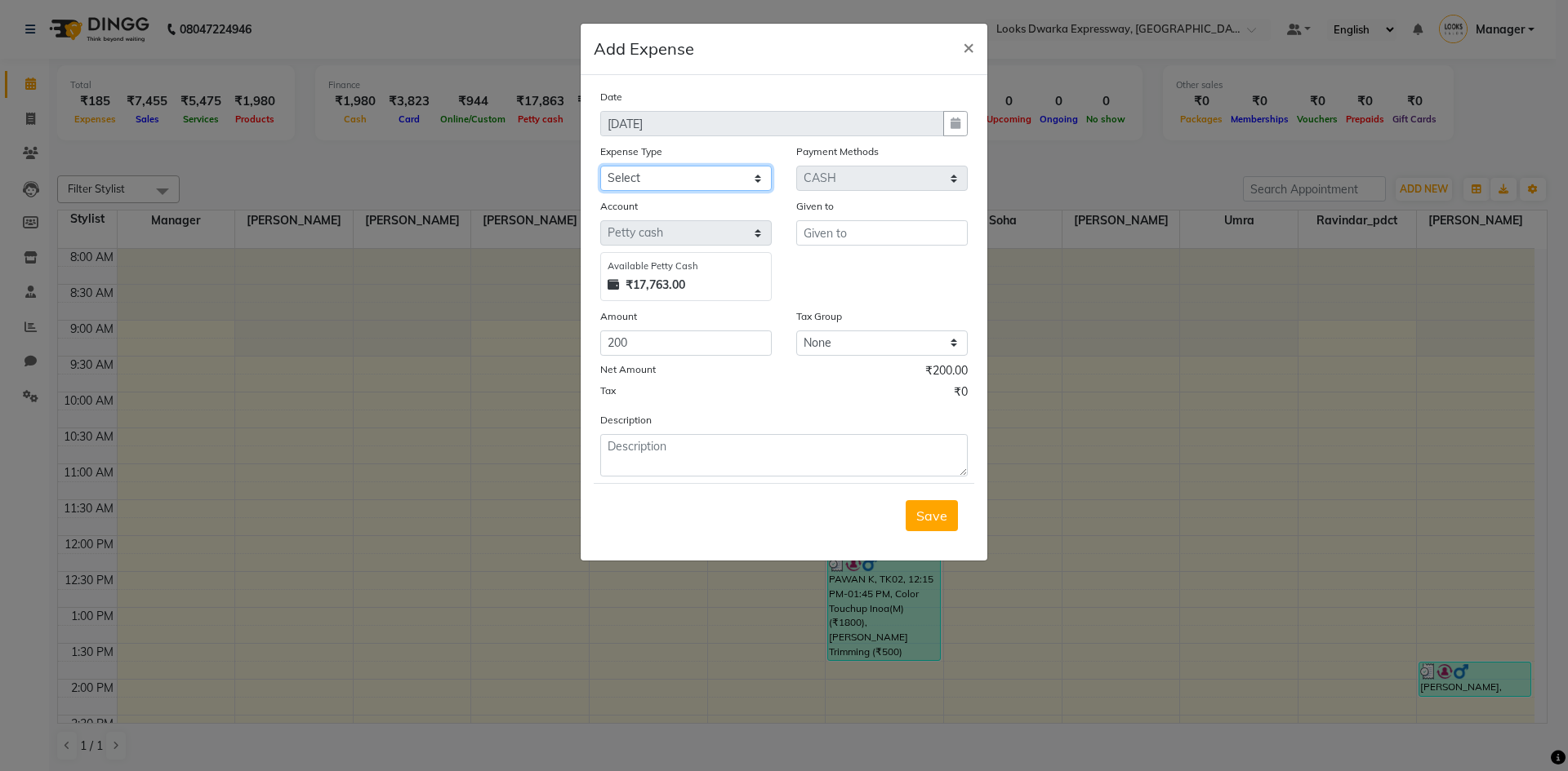
select select "22746"
click at [600, 166] on select "Select Bank Deposit Cash Handover Client ordered food Client Refund Agnst Bill …" at bounding box center [686, 178] width 171 height 25
click at [679, 459] on textarea at bounding box center [784, 455] width 367 height 43
type textarea "tip for irshad"
click at [890, 223] on input "text" at bounding box center [882, 233] width 171 height 25
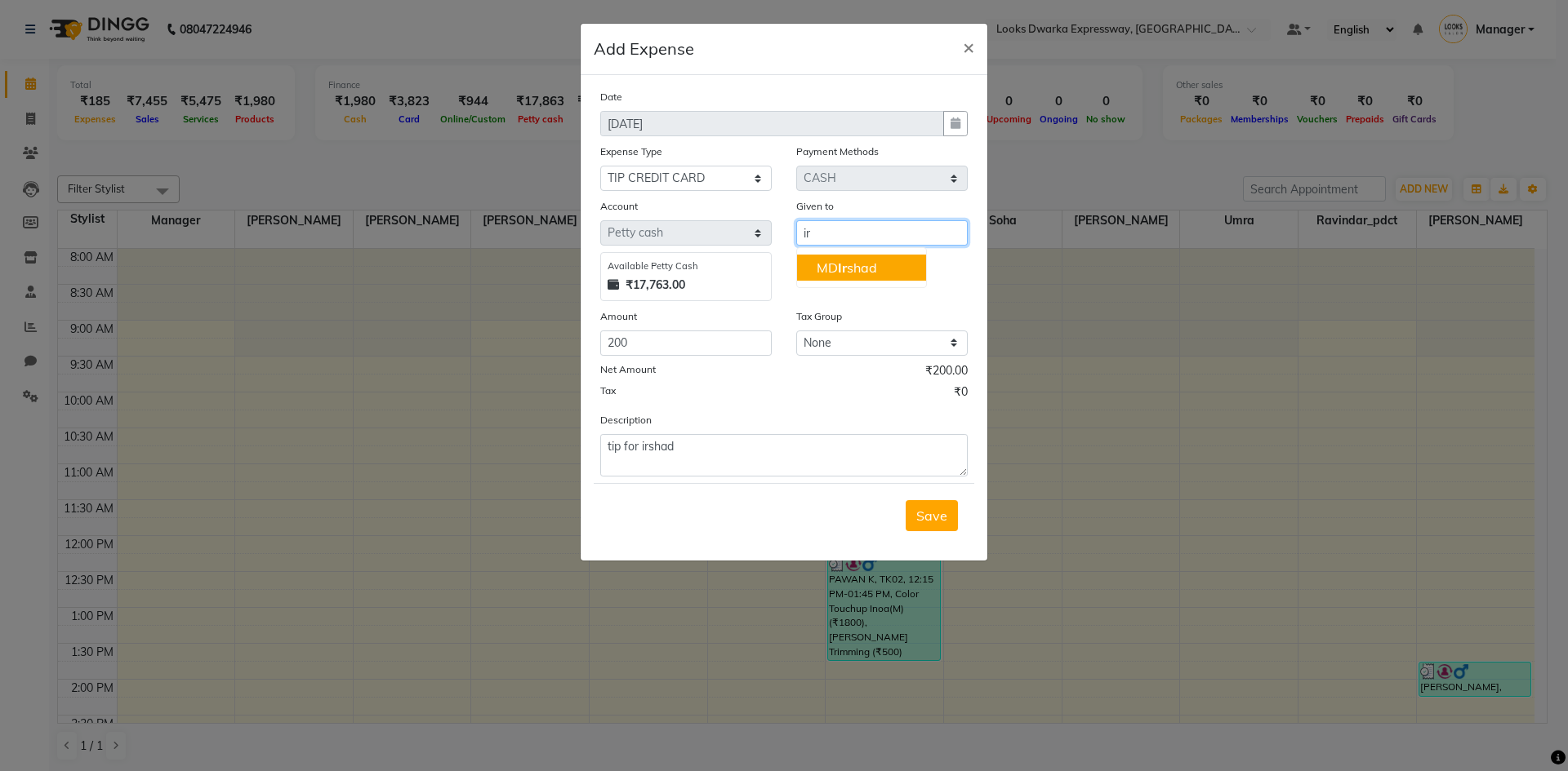
click at [843, 265] on span "Ir" at bounding box center [842, 267] width 9 height 17
type input "MD [PERSON_NAME]"
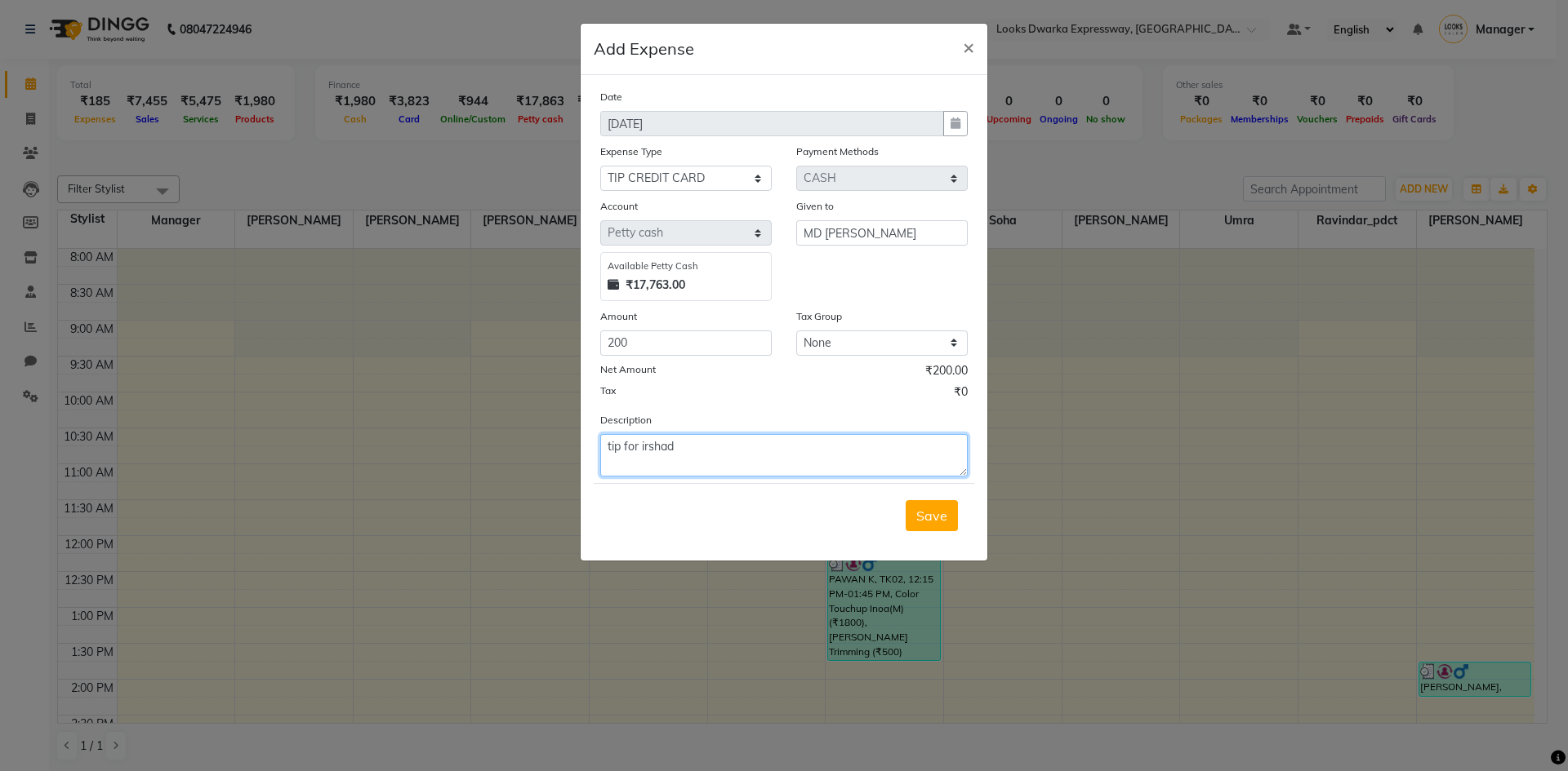
click at [742, 449] on textarea "tip for irshad" at bounding box center [784, 455] width 367 height 43
type textarea "tip for irshad 200"
click at [940, 512] on span "Save" at bounding box center [931, 516] width 31 height 17
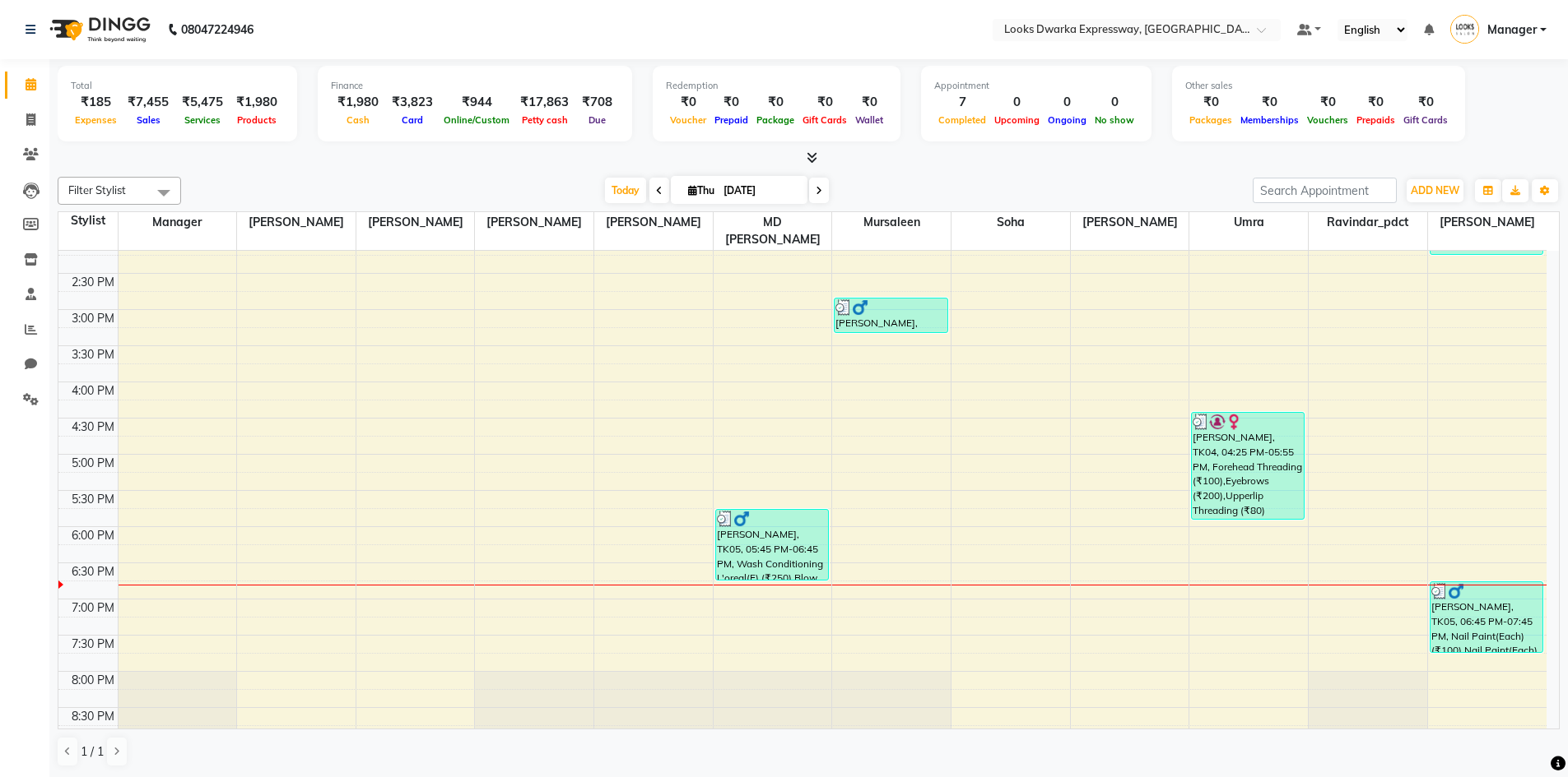
scroll to position [576, 0]
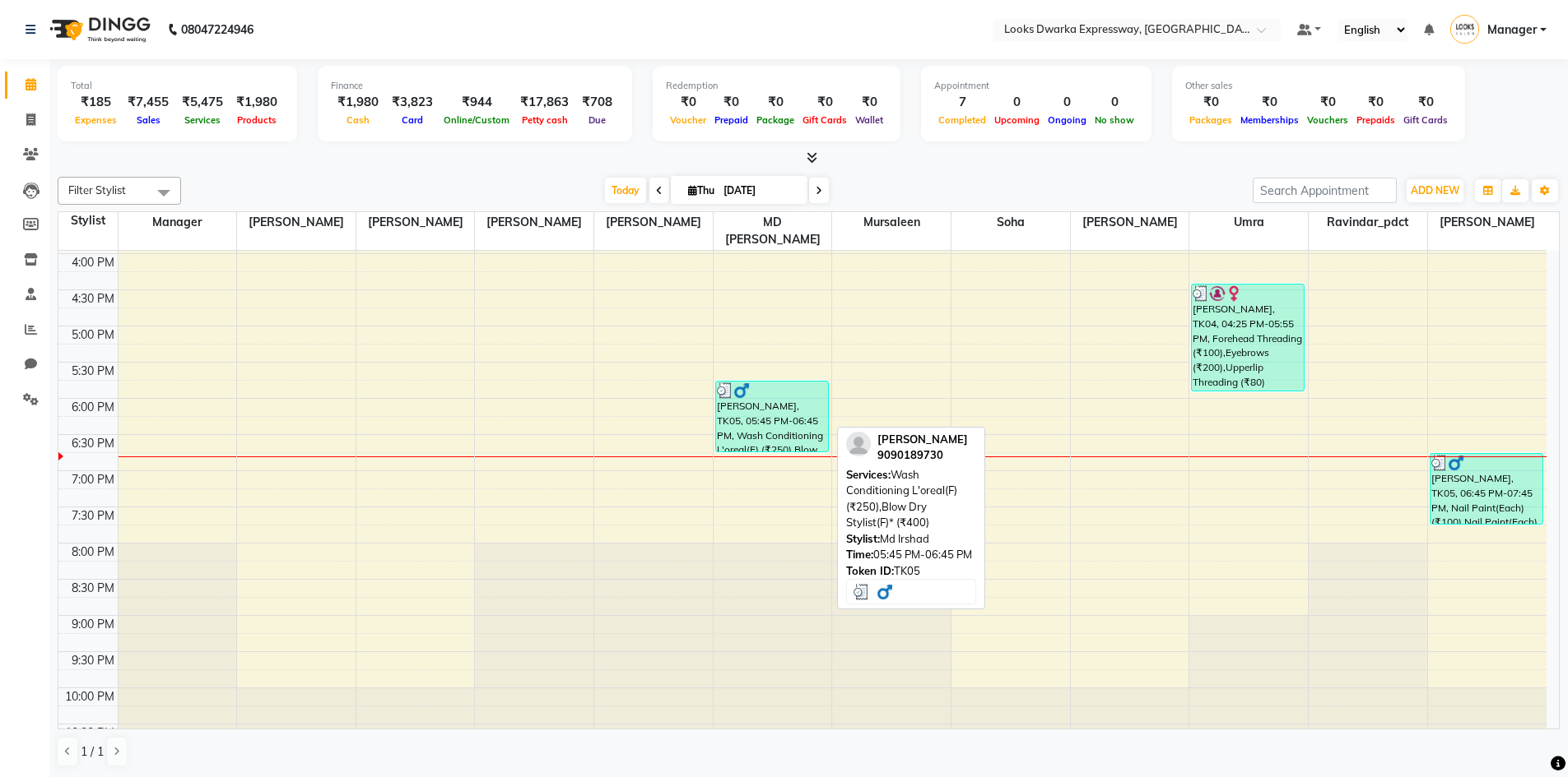
click at [775, 414] on div "[PERSON_NAME], TK05, 05:45 PM-06:45 PM, Wash Conditioning L'oreal(F) (₹250),Blo…" at bounding box center [771, 416] width 112 height 70
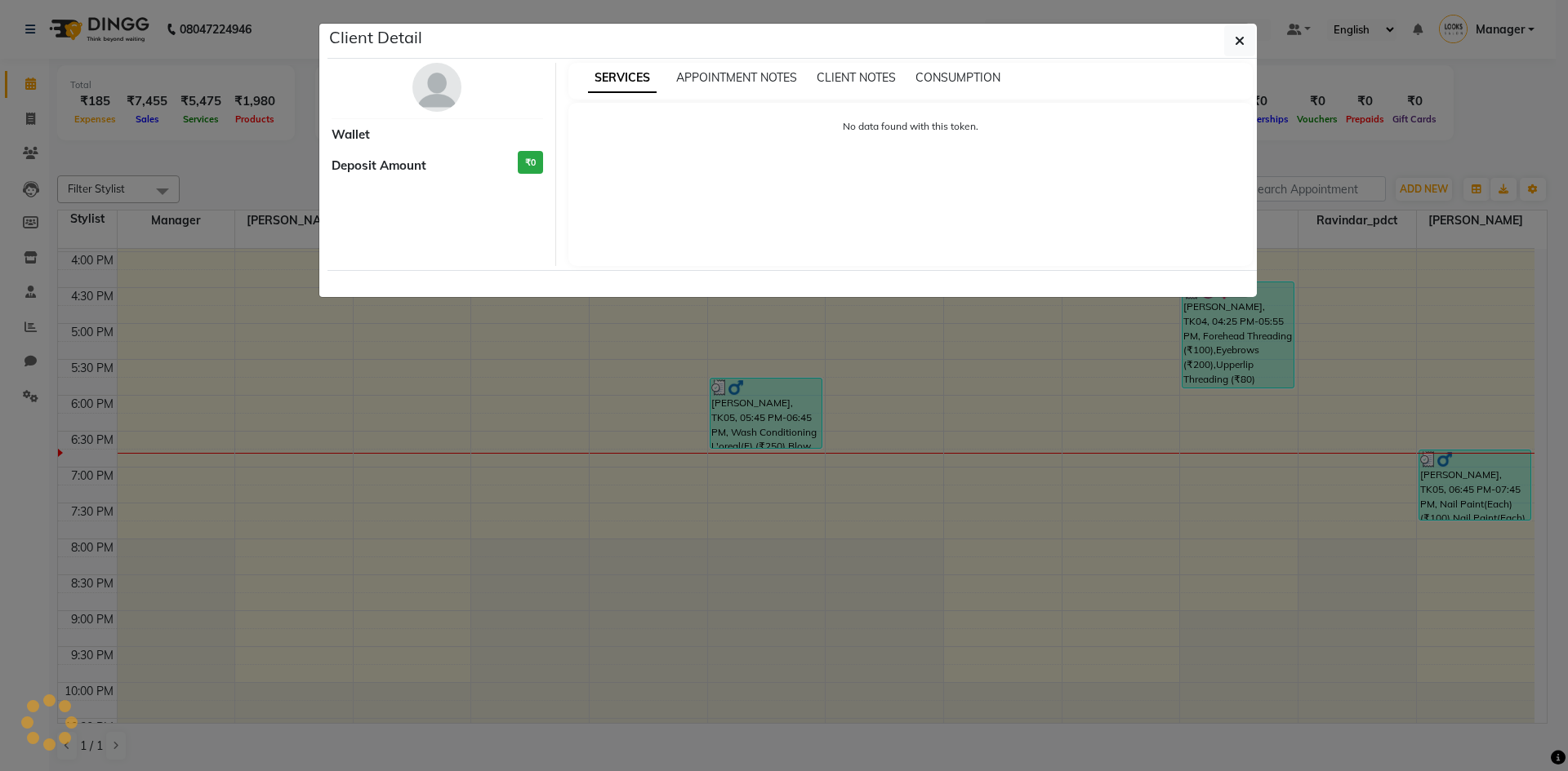
select select "3"
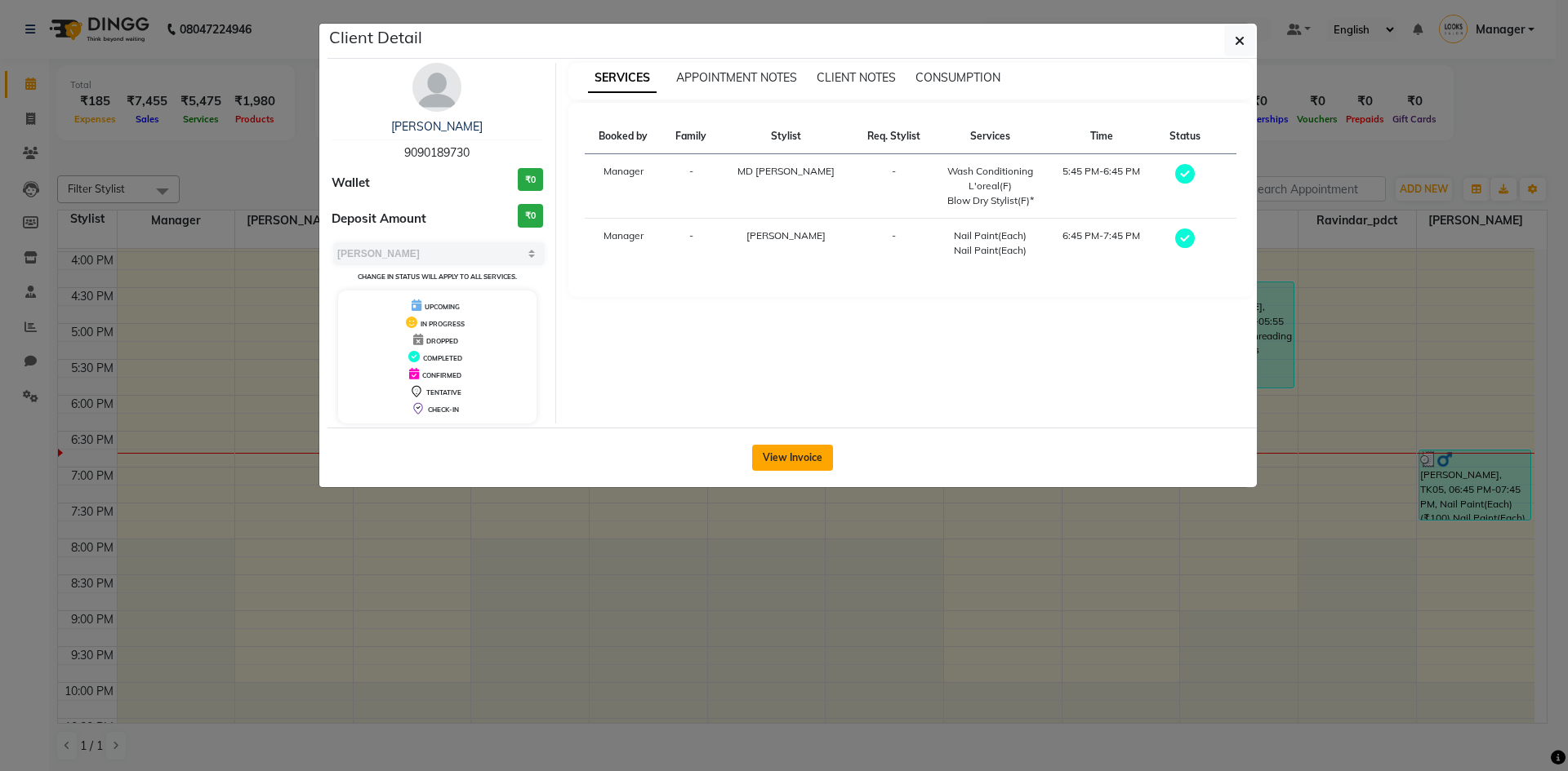
click at [776, 452] on button "View Invoice" at bounding box center [792, 458] width 80 height 26
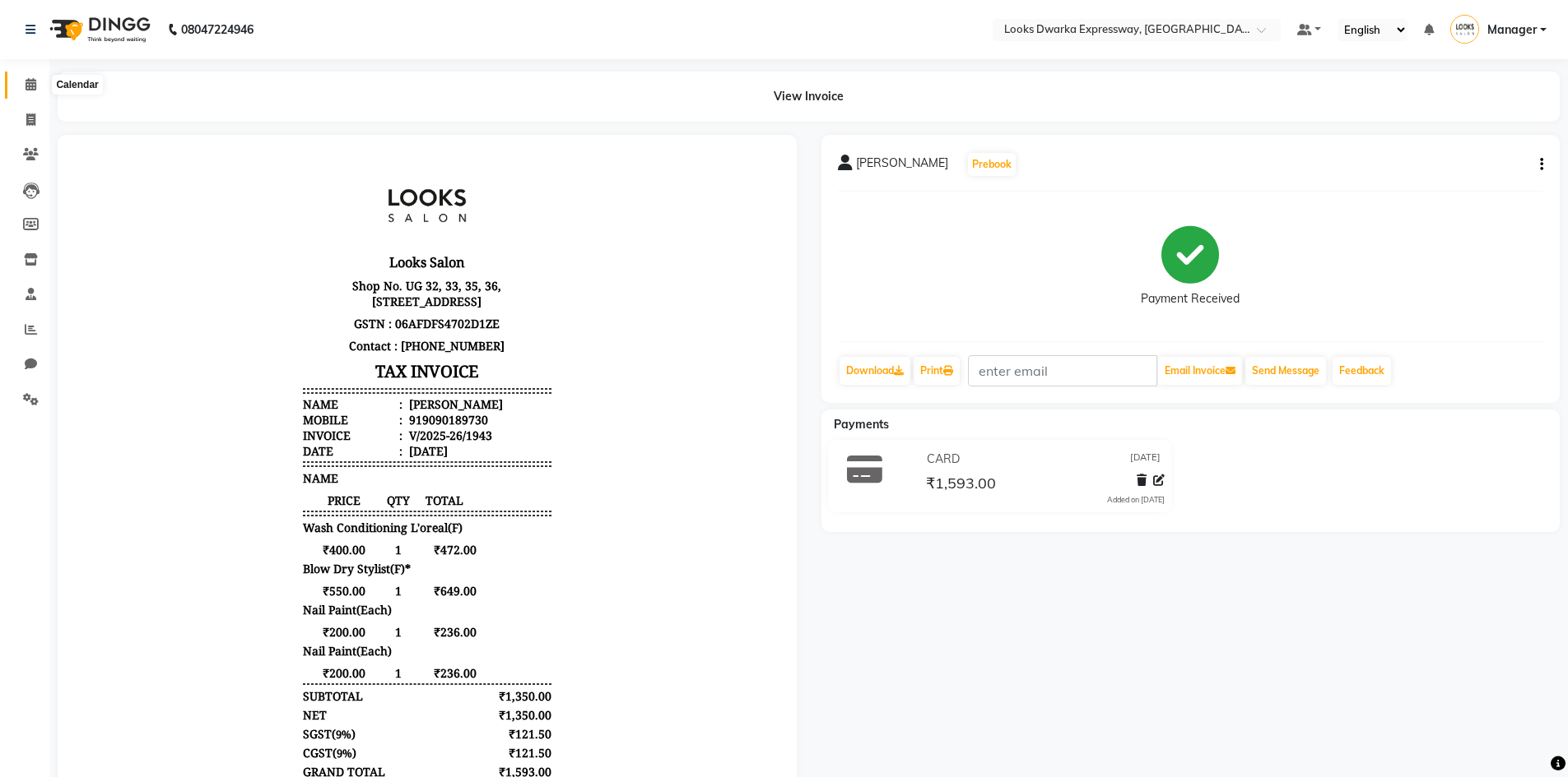
click at [28, 86] on icon at bounding box center [31, 85] width 11 height 12
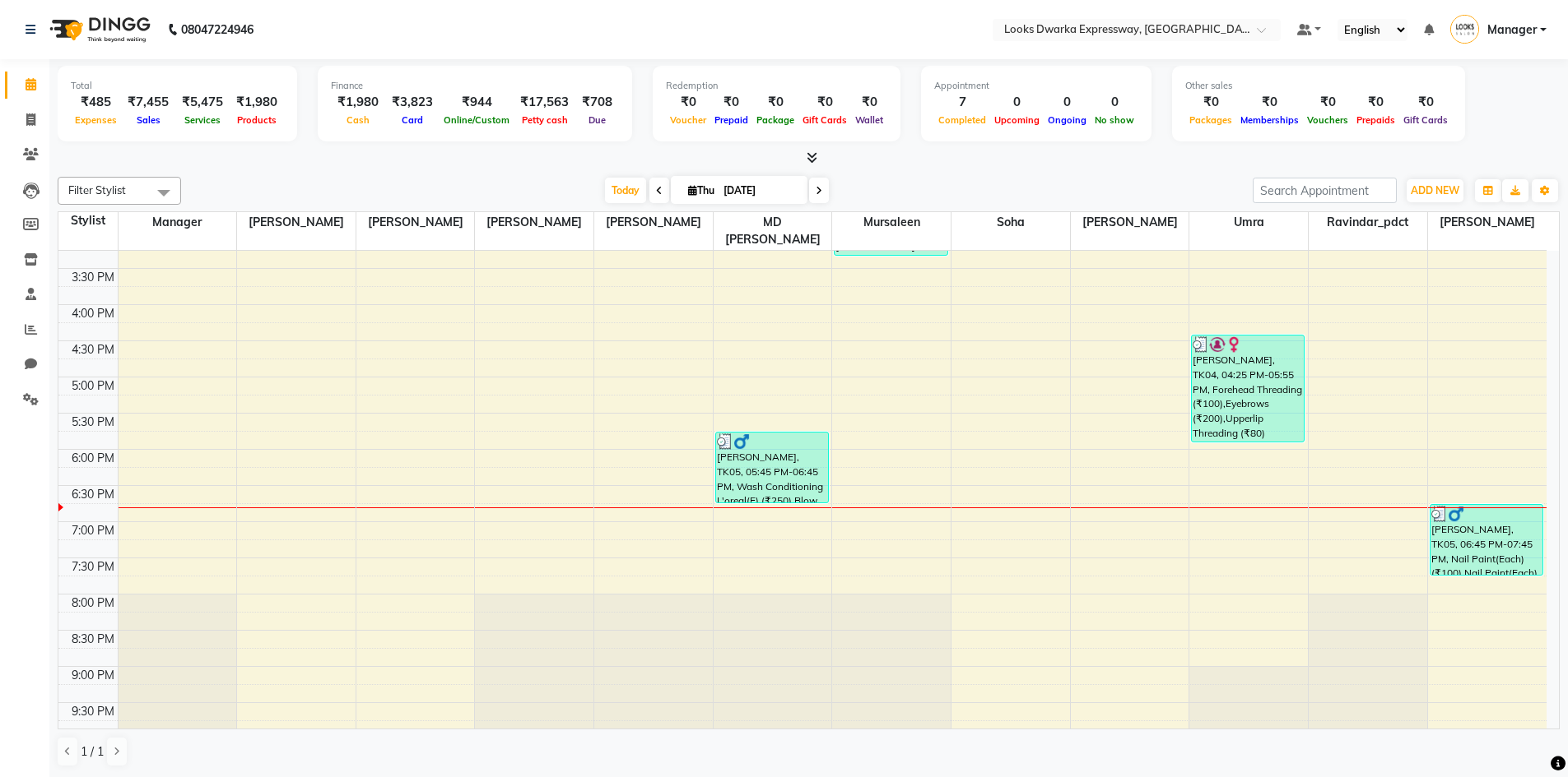
scroll to position [576, 0]
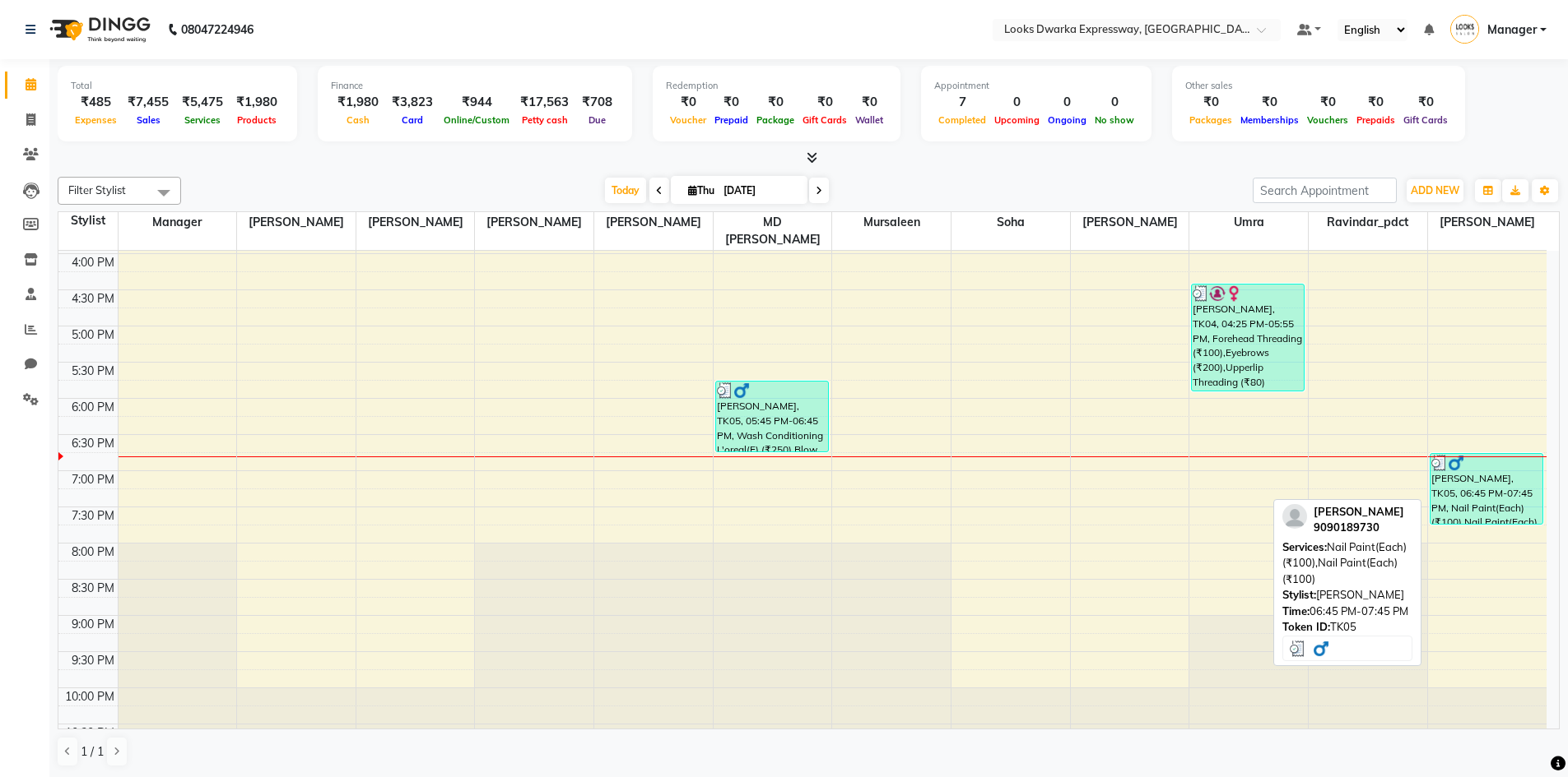
click at [1452, 467] on div "[PERSON_NAME], TK05, 06:45 PM-07:45 PM, Nail Paint(Each) (₹100),Nail Paint(Each…" at bounding box center [1487, 488] width 113 height 70
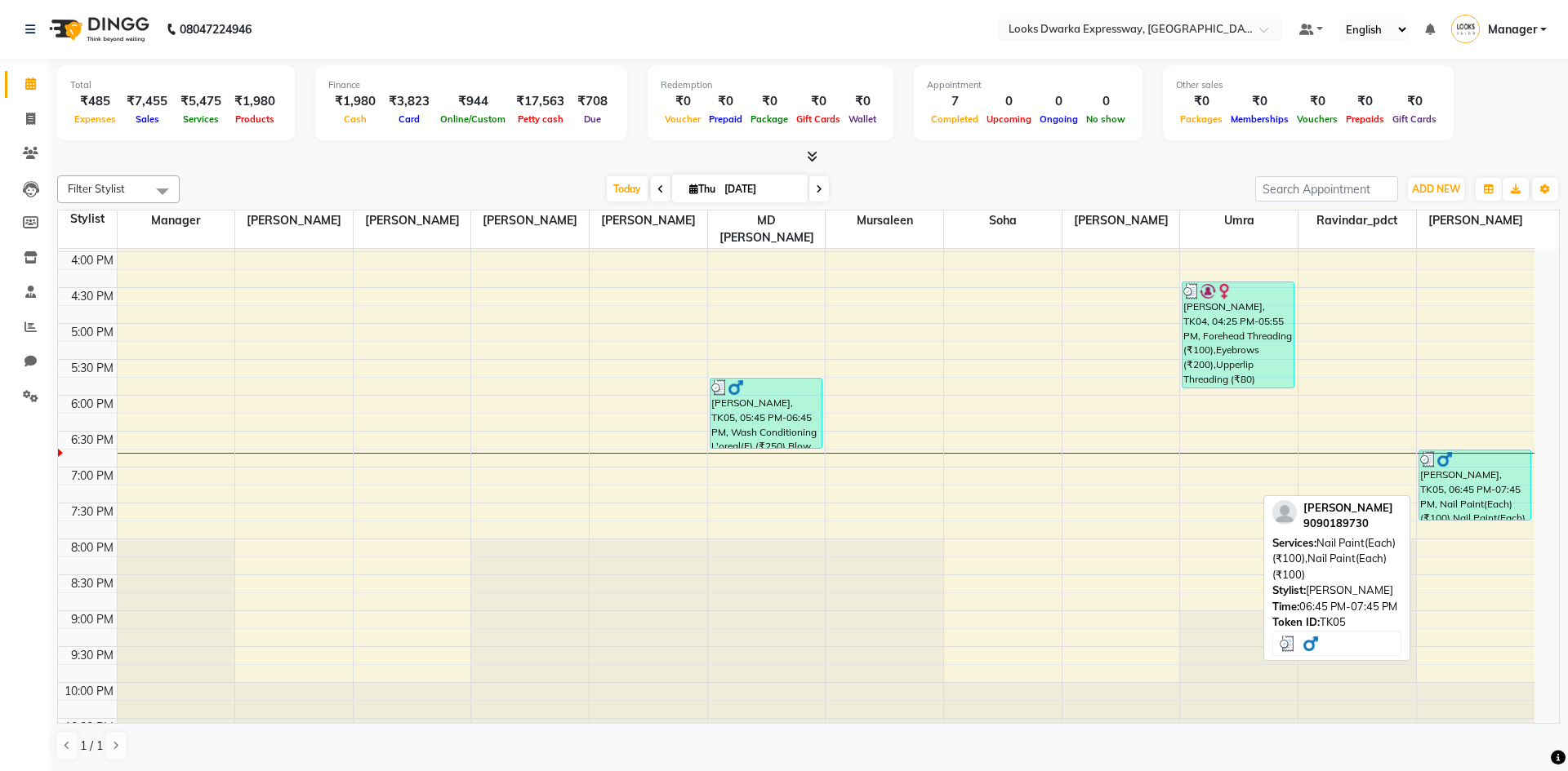
select select "3"
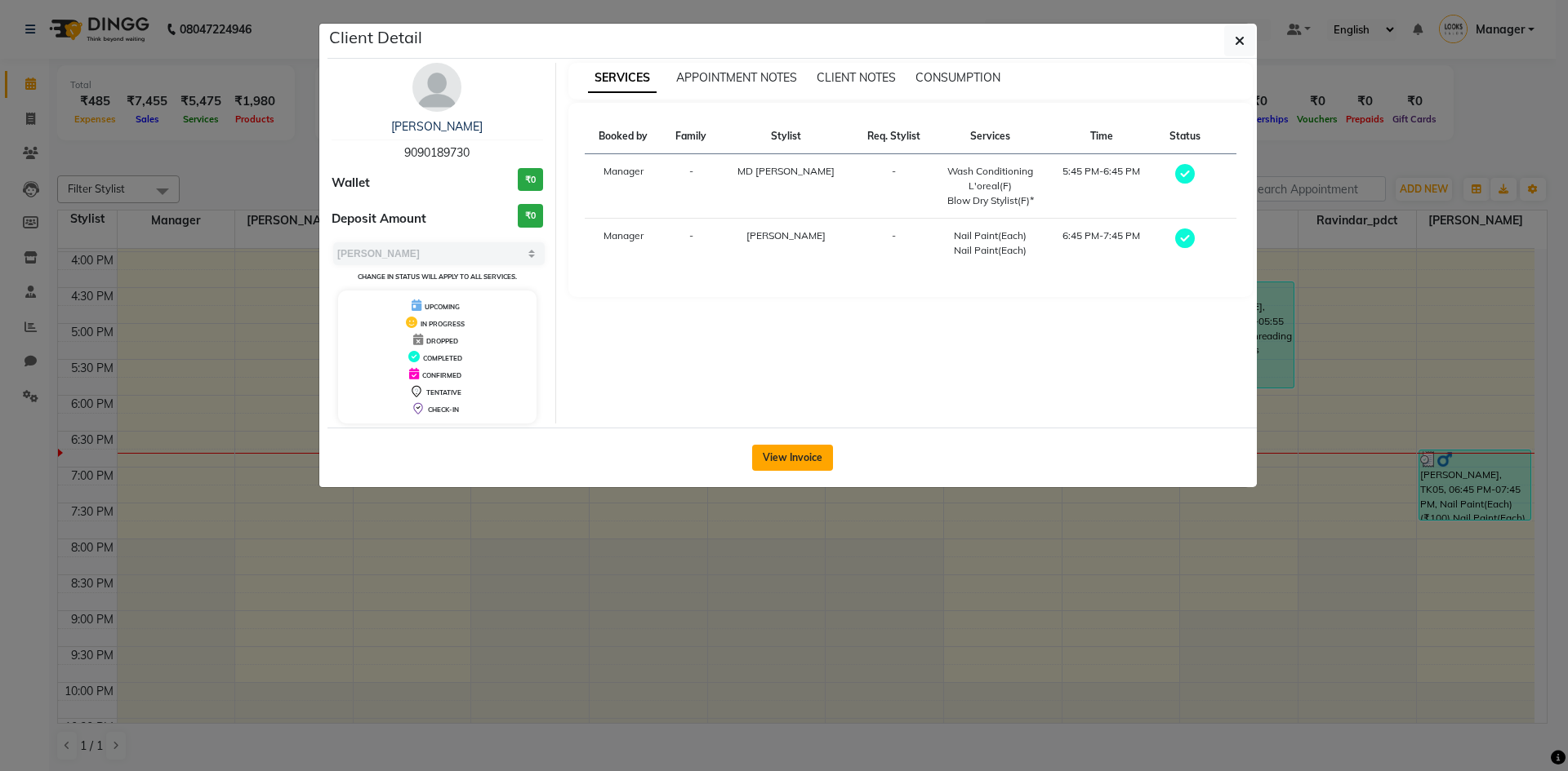
click at [768, 457] on button "View Invoice" at bounding box center [792, 458] width 80 height 26
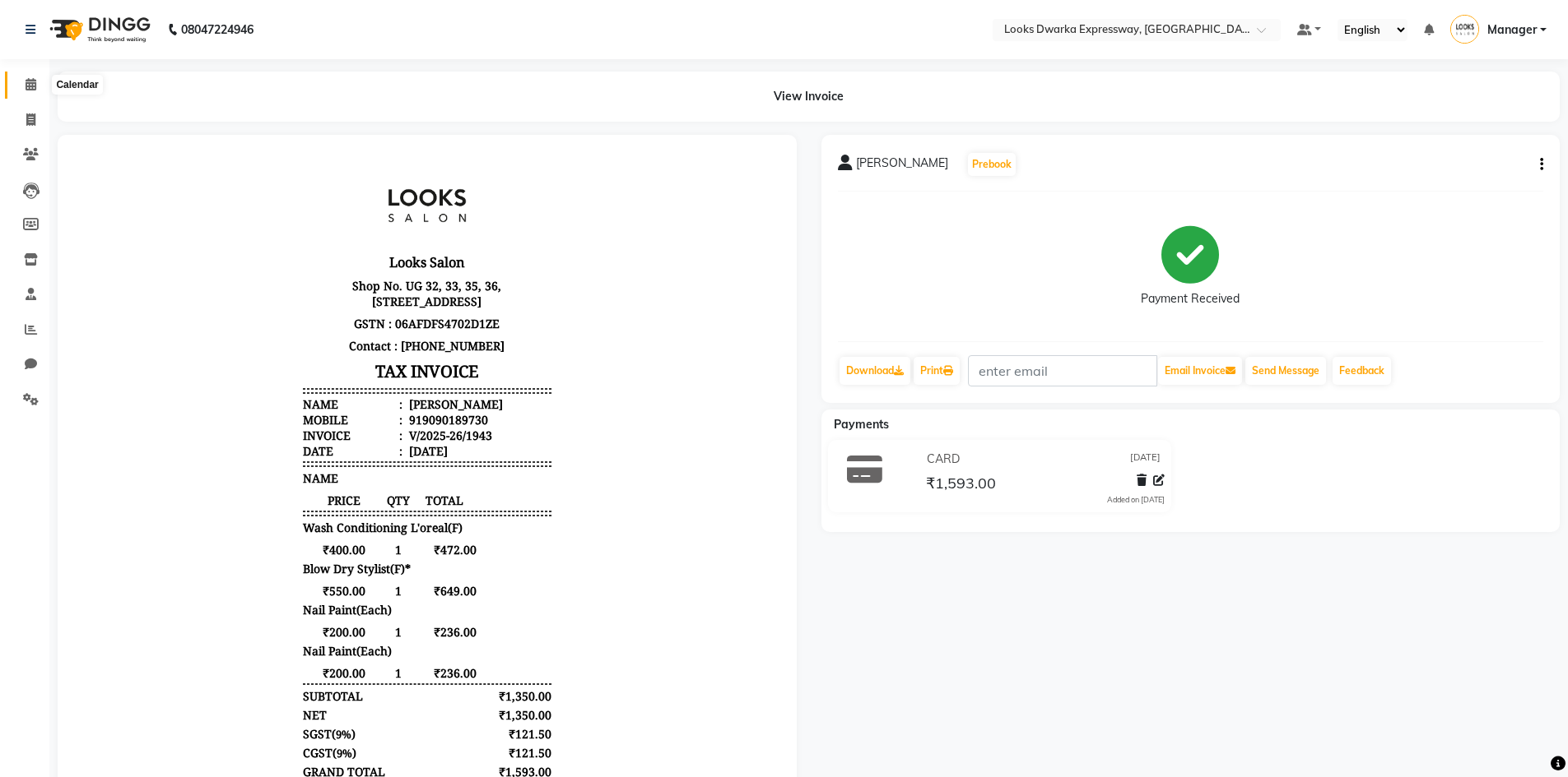
click at [36, 81] on icon at bounding box center [31, 85] width 11 height 12
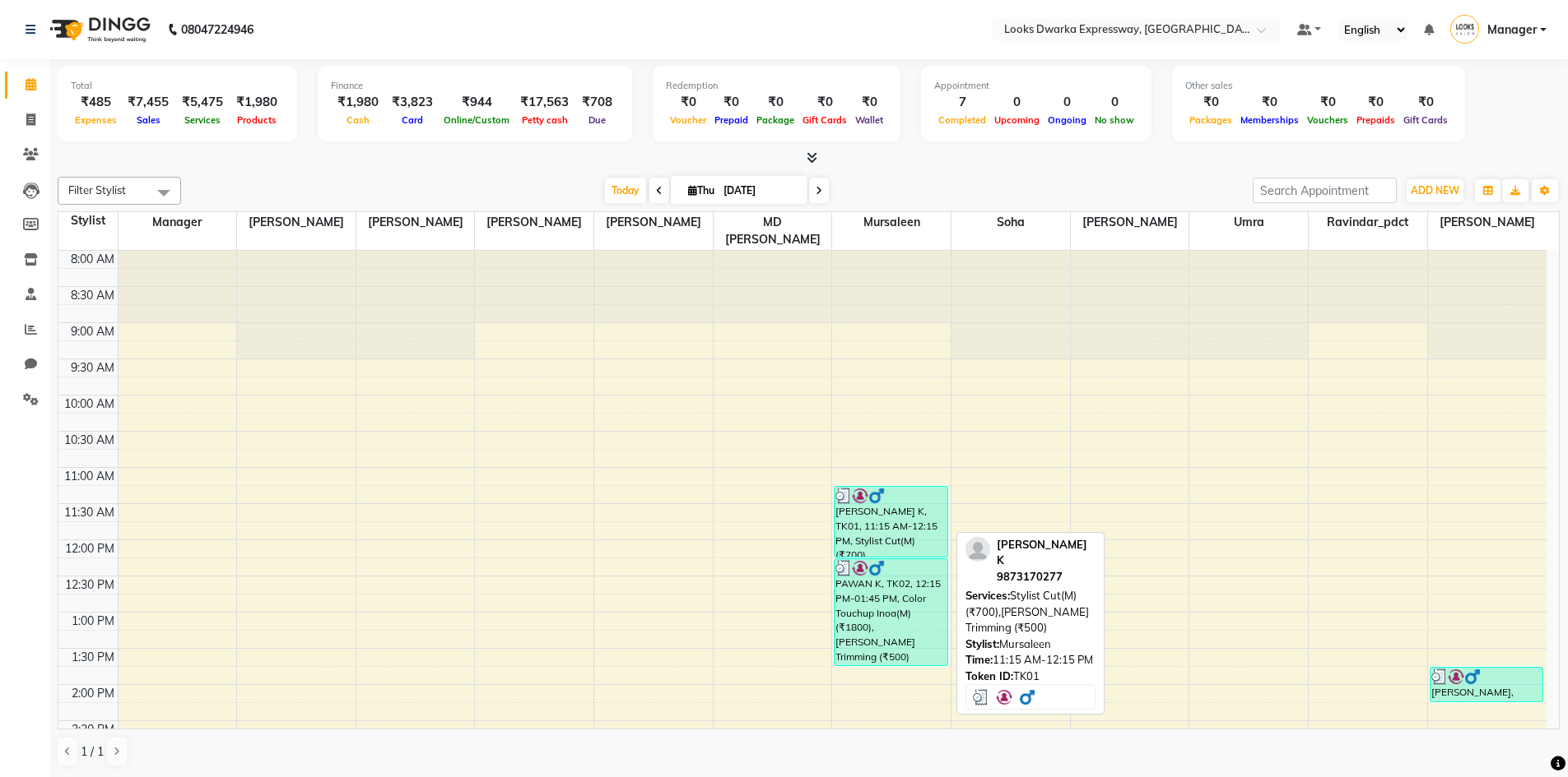
click at [895, 488] on div at bounding box center [890, 496] width 110 height 17
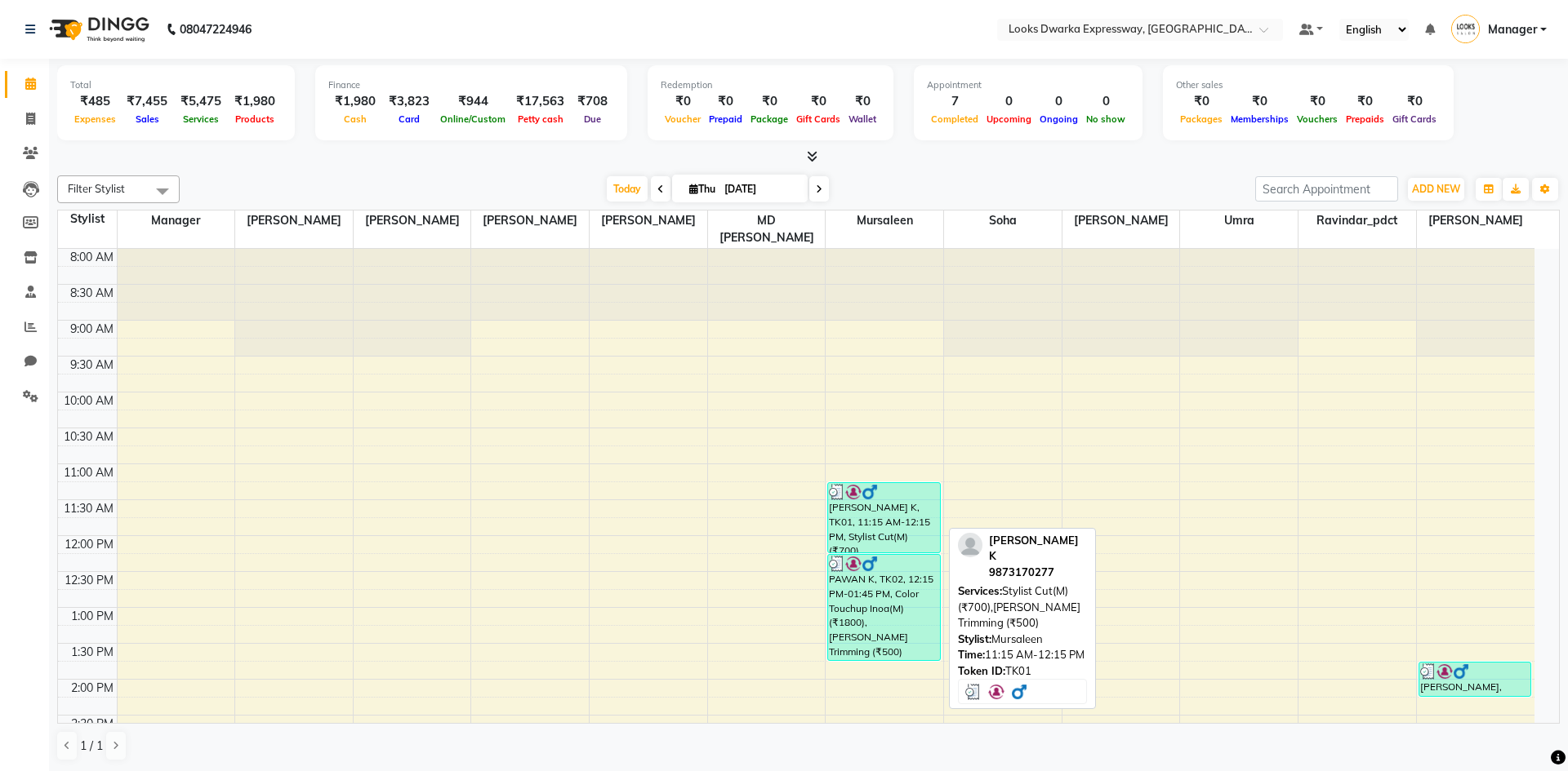
select select "3"
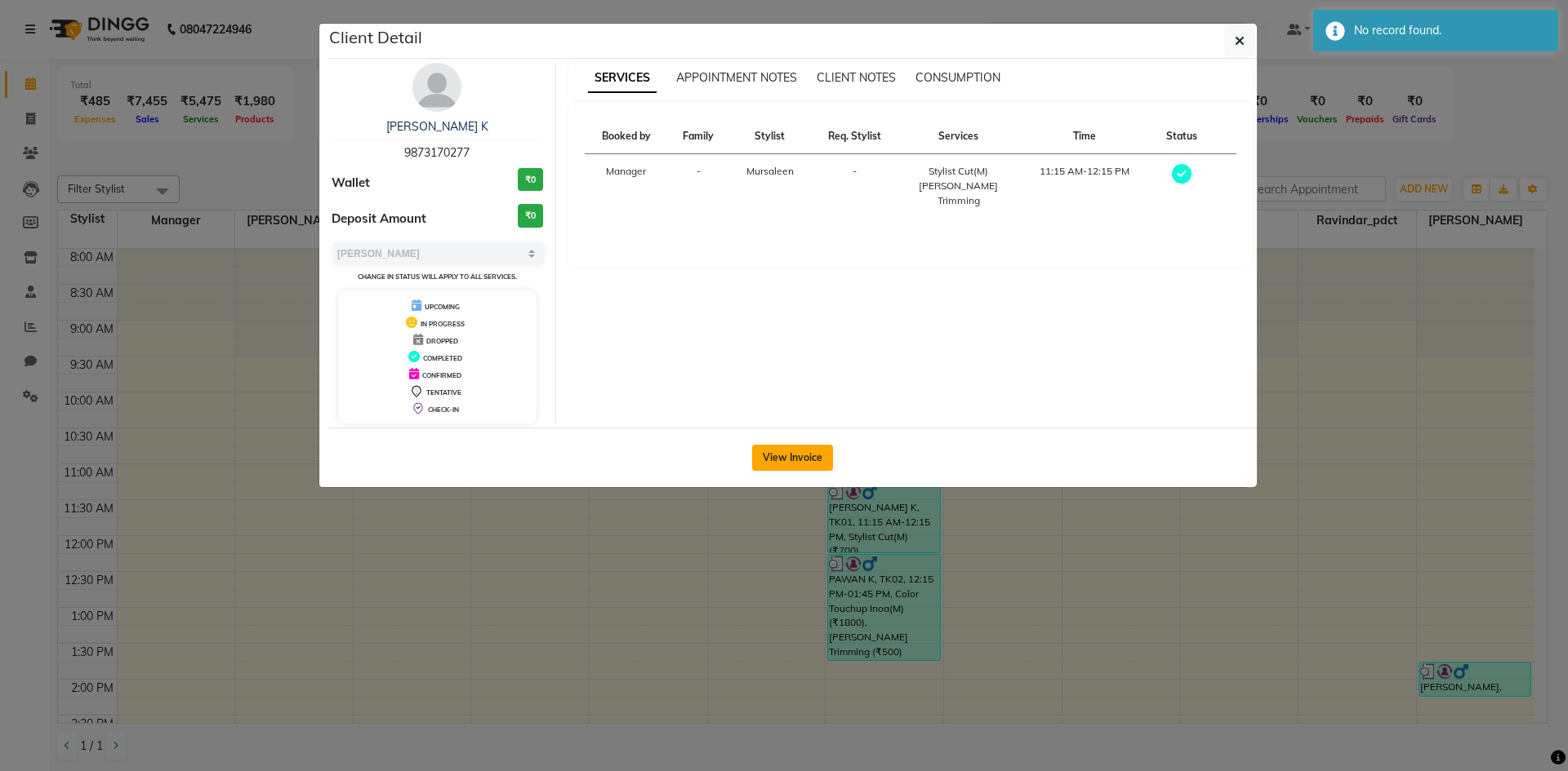
click at [799, 462] on button "View Invoice" at bounding box center [792, 458] width 80 height 26
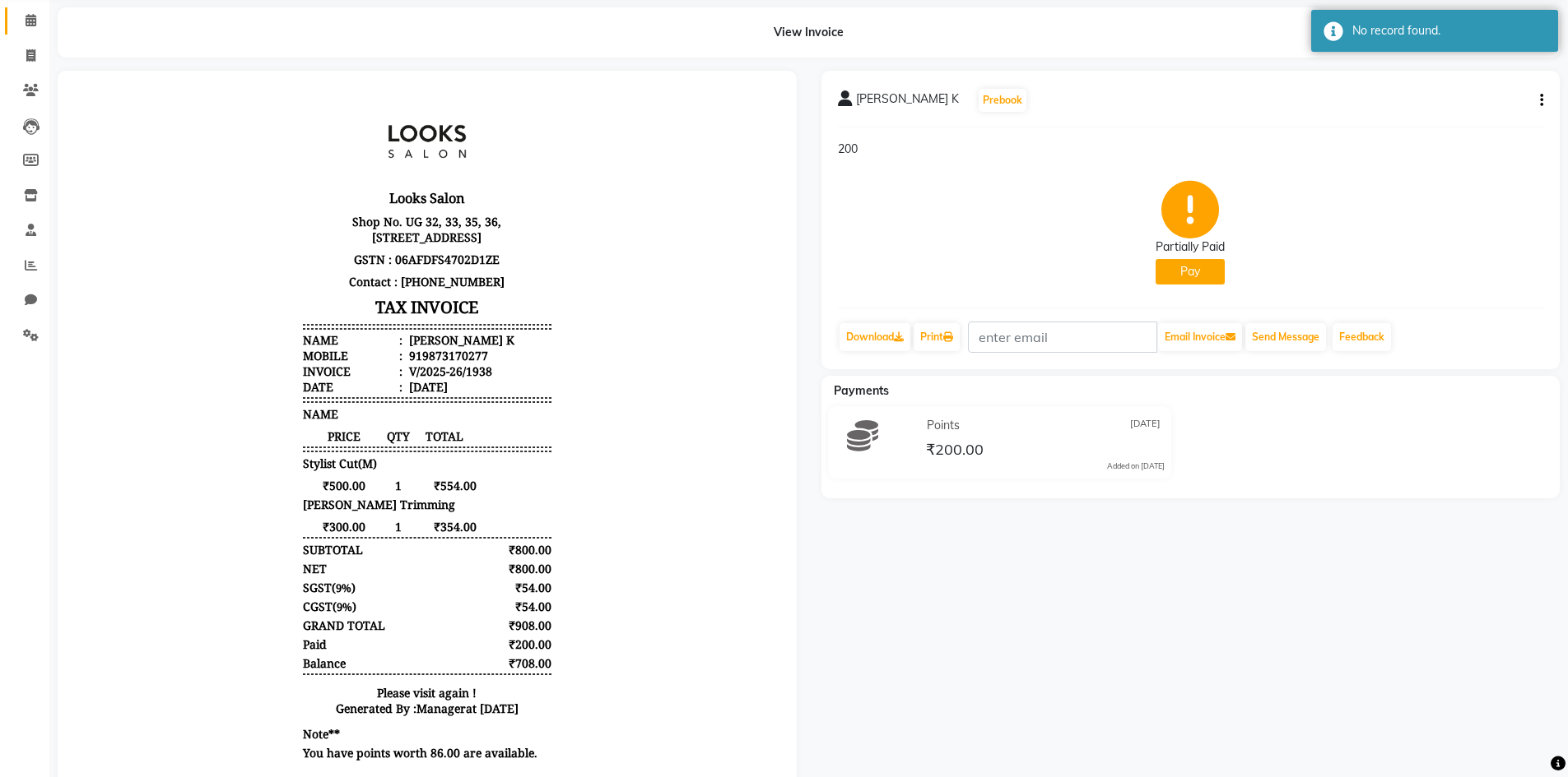
scroll to position [125, 0]
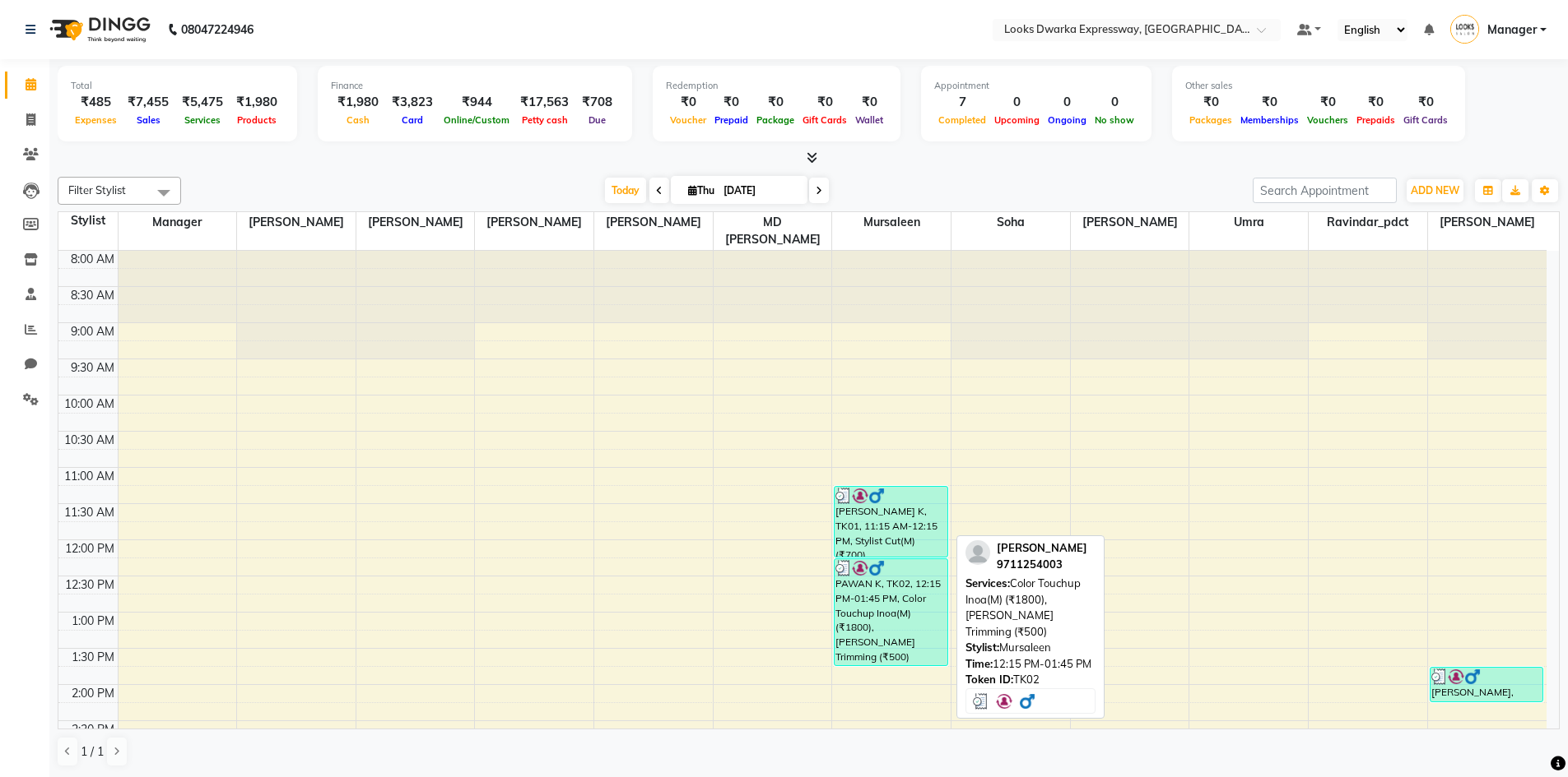
click at [855, 599] on div "PAWAN K, TK02, 12:15 PM-01:45 PM, Color Touchup Inoa(M) (₹1800),[PERSON_NAME] T…" at bounding box center [890, 612] width 112 height 106
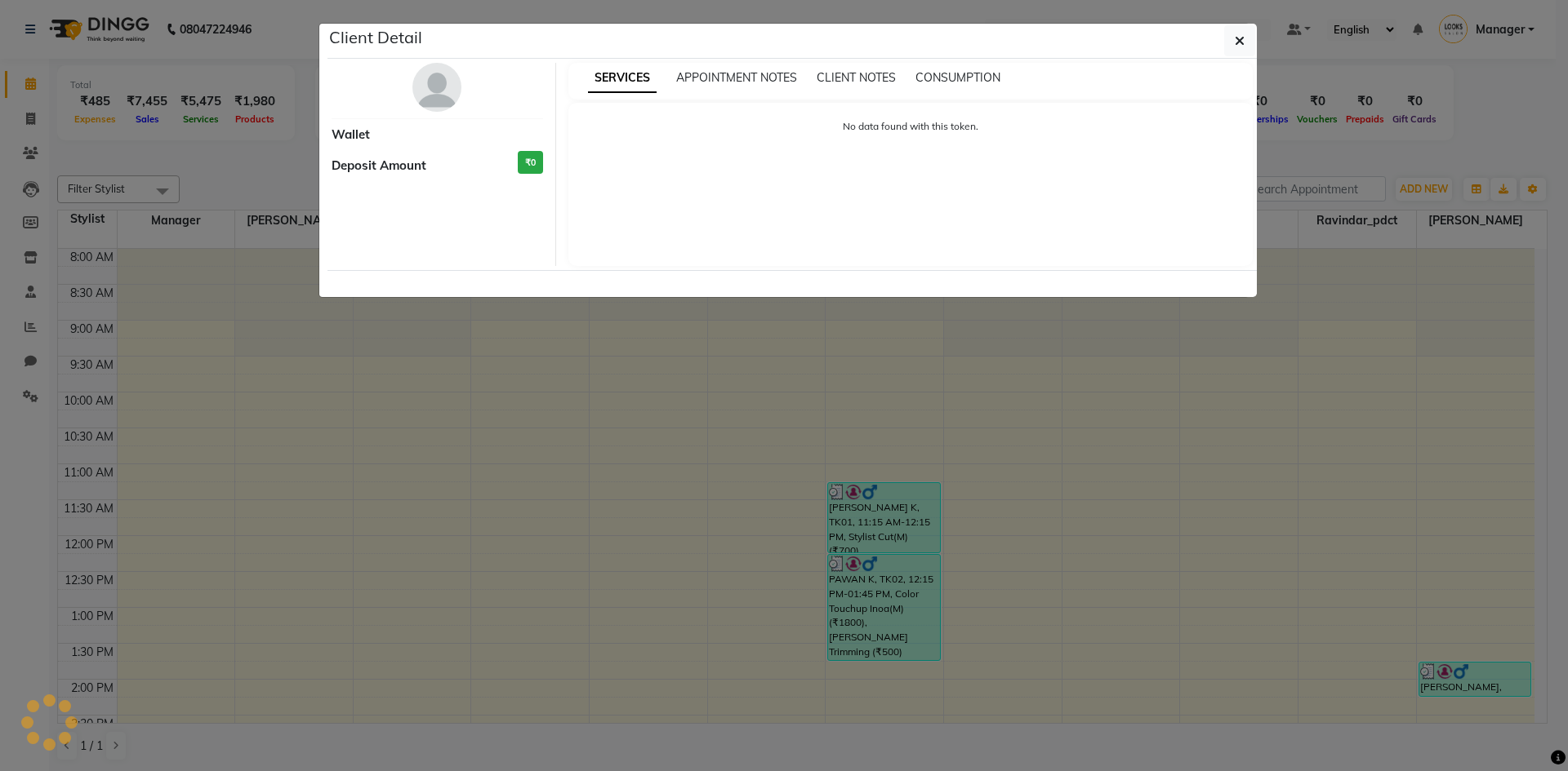
select select "3"
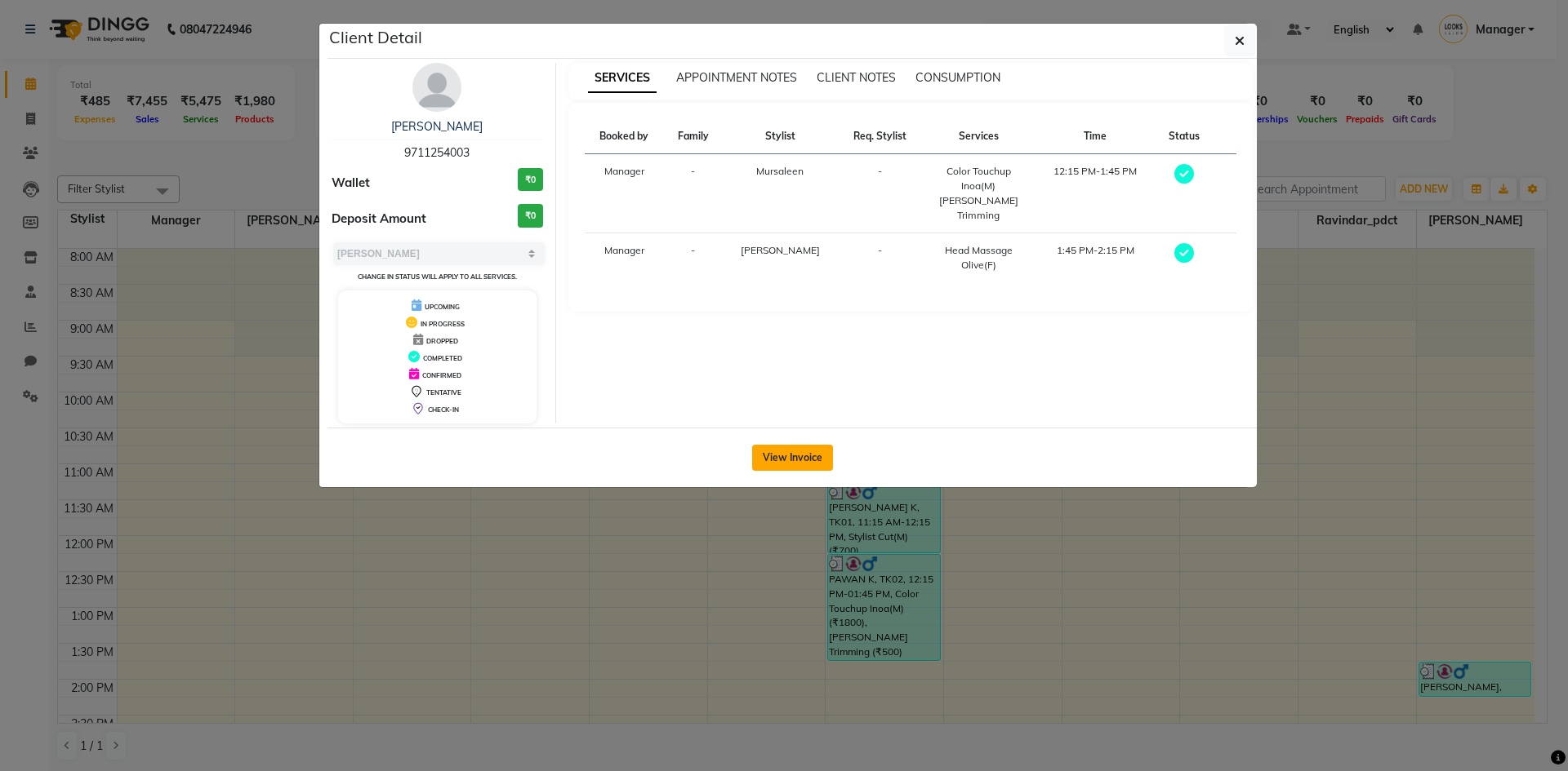
click at [797, 455] on button "View Invoice" at bounding box center [792, 458] width 80 height 26
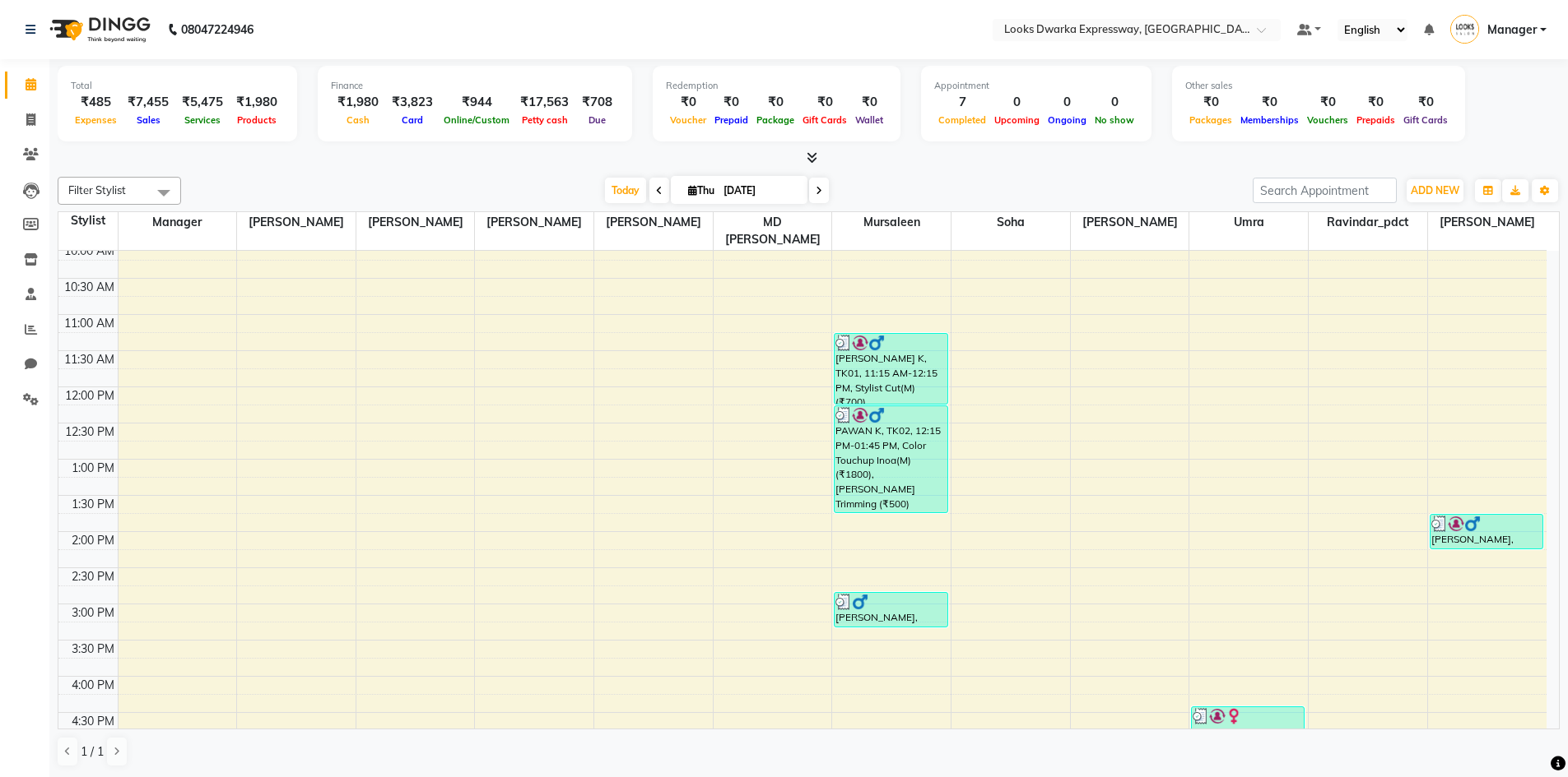
scroll to position [329, 0]
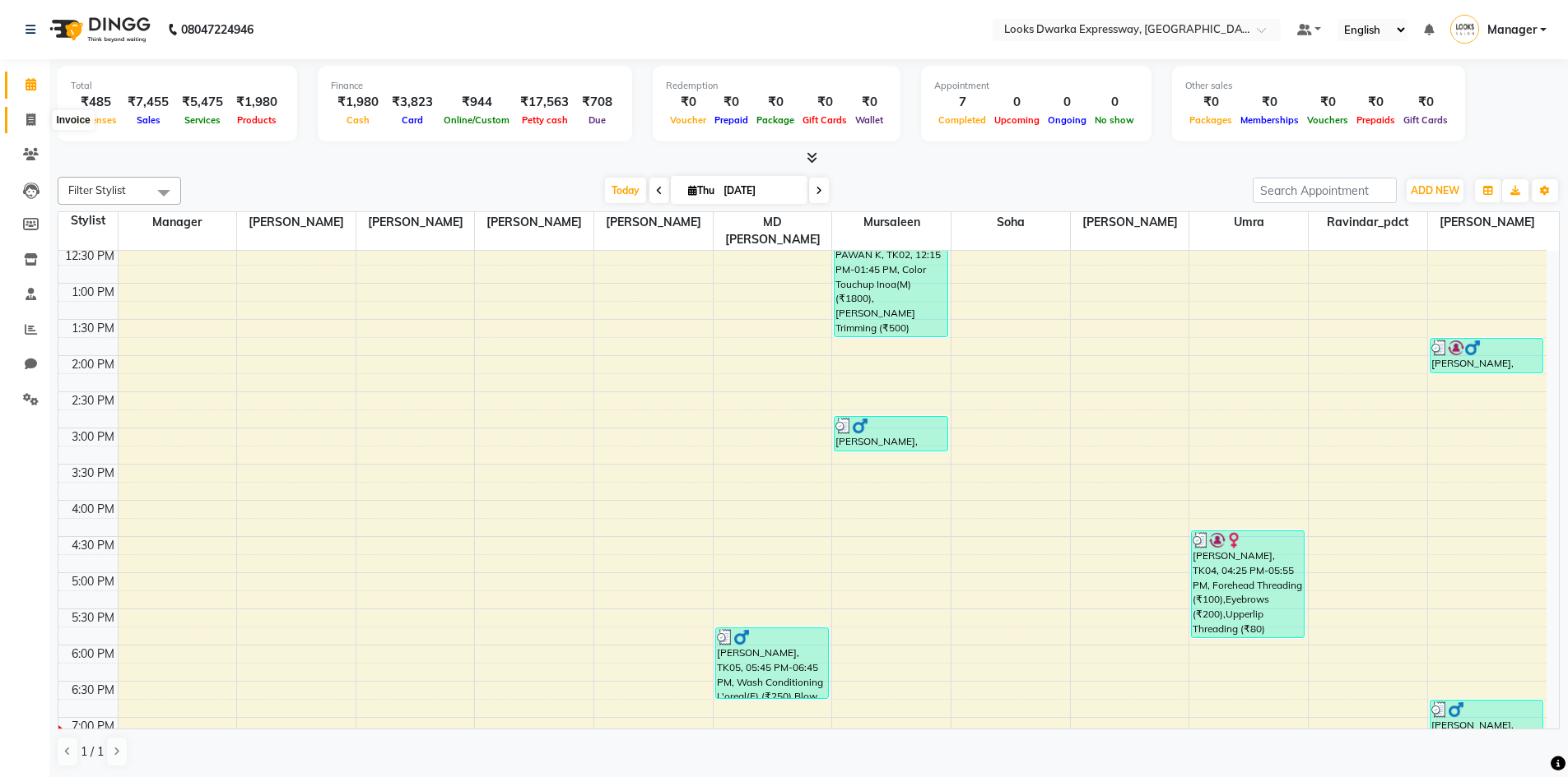
click at [24, 117] on span at bounding box center [31, 120] width 29 height 18
select select "service"
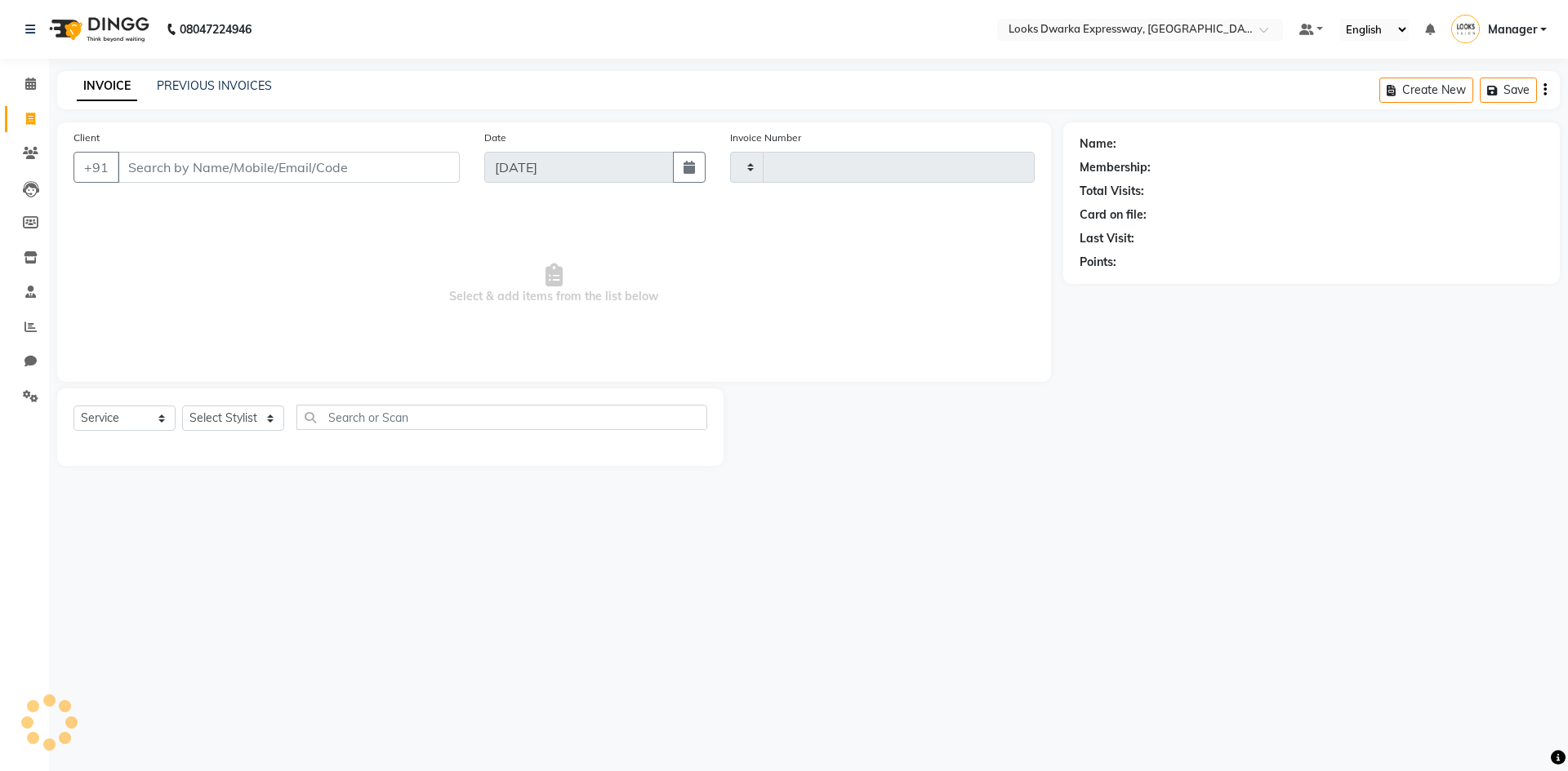
type input "1944"
select select "6011"
click at [268, 415] on select "Select Stylist" at bounding box center [233, 418] width 102 height 25
select select "79681"
click at [182, 406] on select "Select Stylist Manager MD [PERSON_NAME] [PERSON_NAME] [PERSON_NAME] [PERSON_NAM…" at bounding box center [233, 418] width 102 height 25
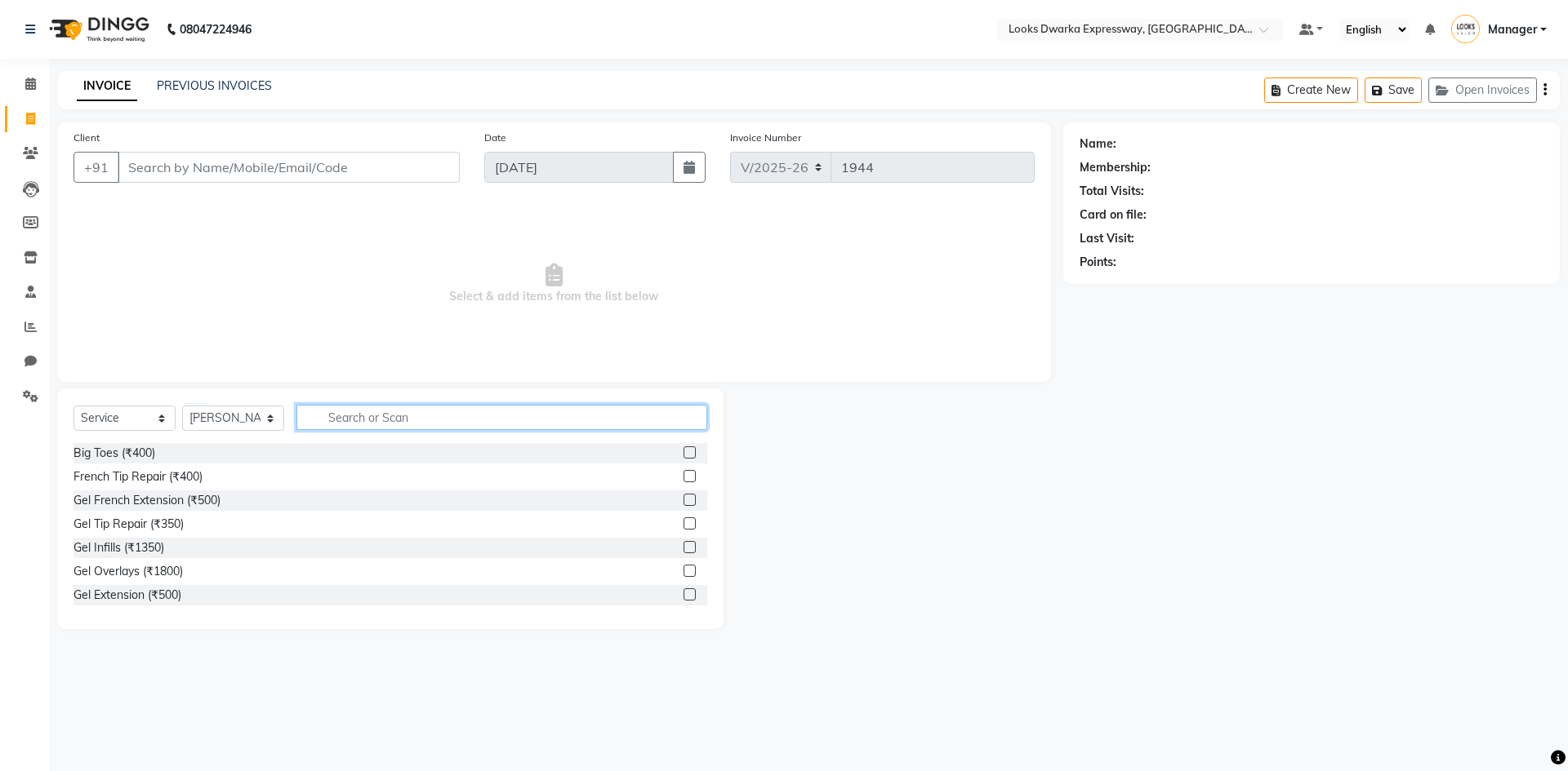
drag, startPoint x: 459, startPoint y: 407, endPoint x: 458, endPoint y: 419, distance: 12.0
click at [459, 410] on input "text" at bounding box center [502, 417] width 411 height 25
type input "was"
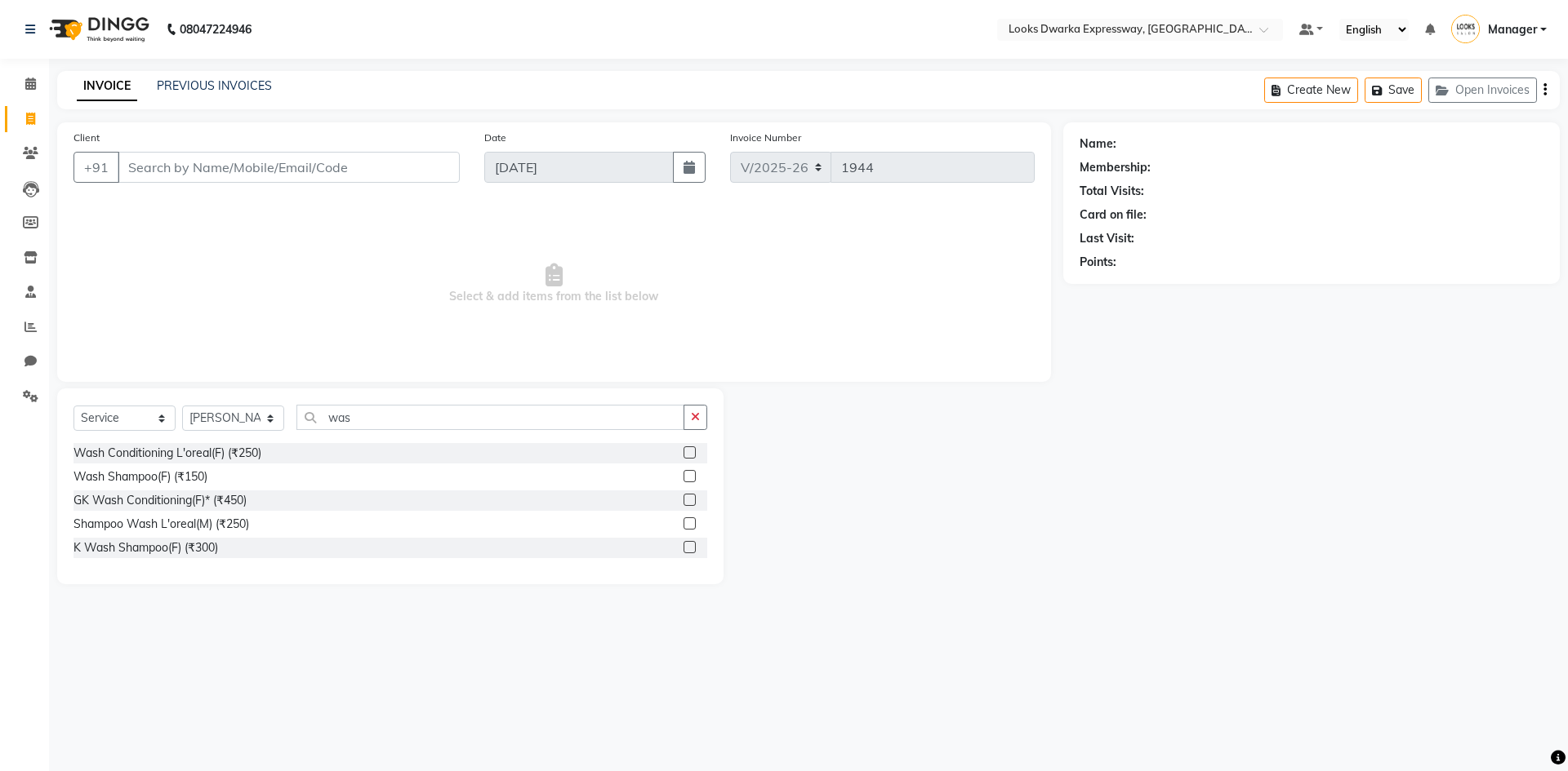
click at [686, 448] on label at bounding box center [690, 453] width 12 height 12
click at [686, 448] on input "checkbox" at bounding box center [689, 454] width 10 height 10
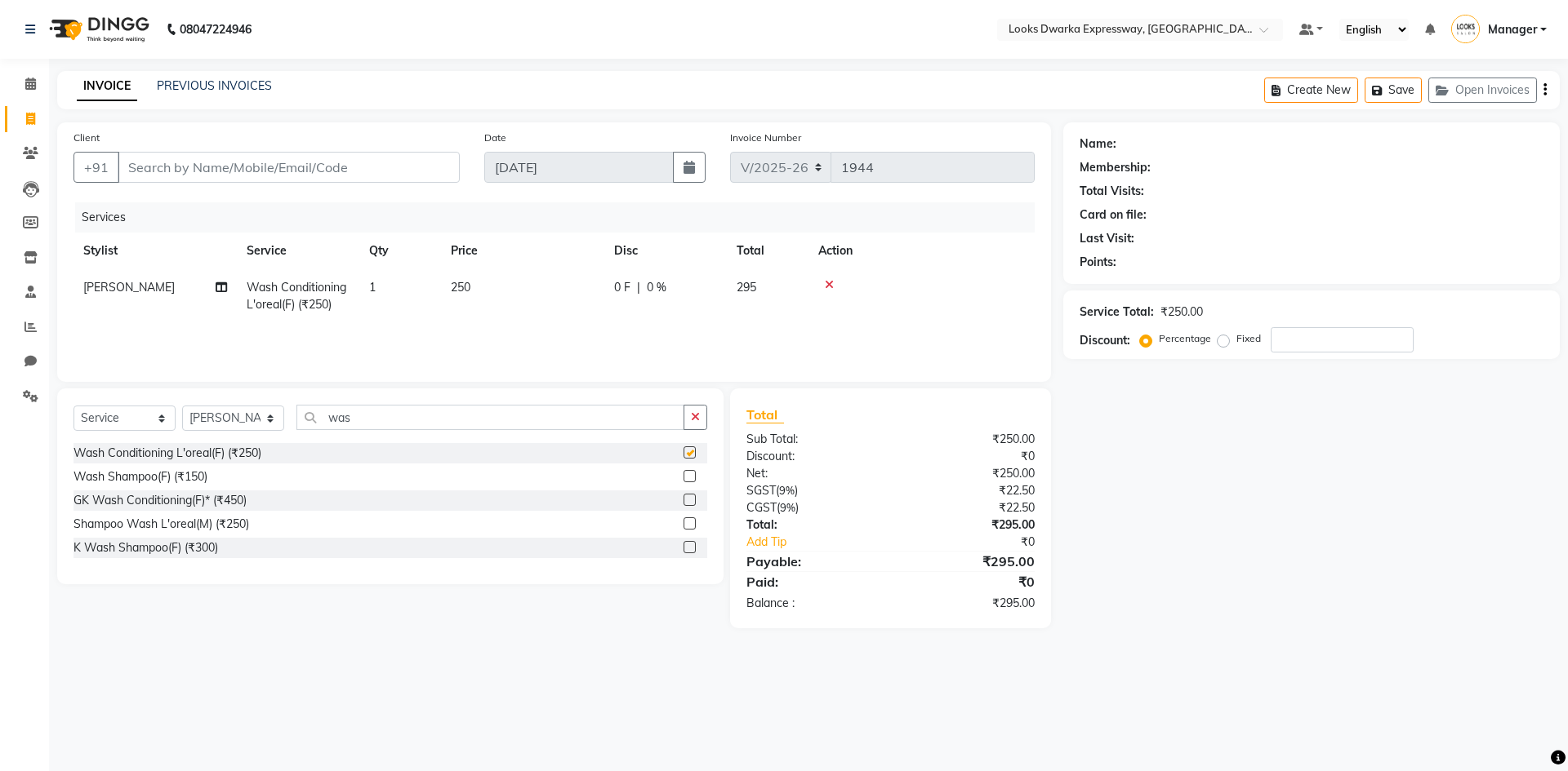
checkbox input "false"
click at [545, 277] on td "250" at bounding box center [522, 296] width 164 height 54
select select "79681"
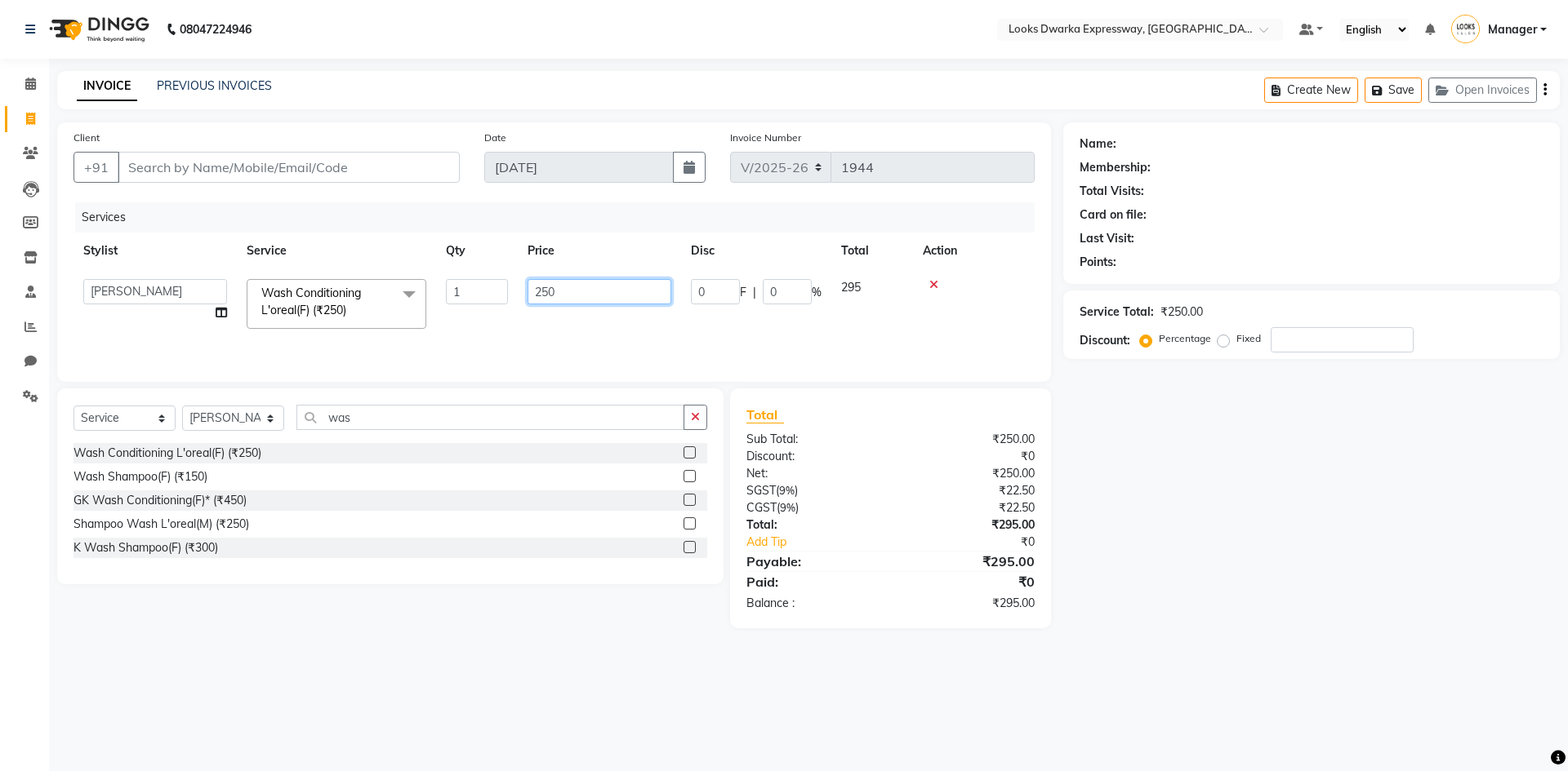
drag, startPoint x: 580, startPoint y: 271, endPoint x: 577, endPoint y: 284, distance: 13.3
click at [578, 284] on td "250" at bounding box center [599, 303] width 164 height 69
type input "2"
type input "400"
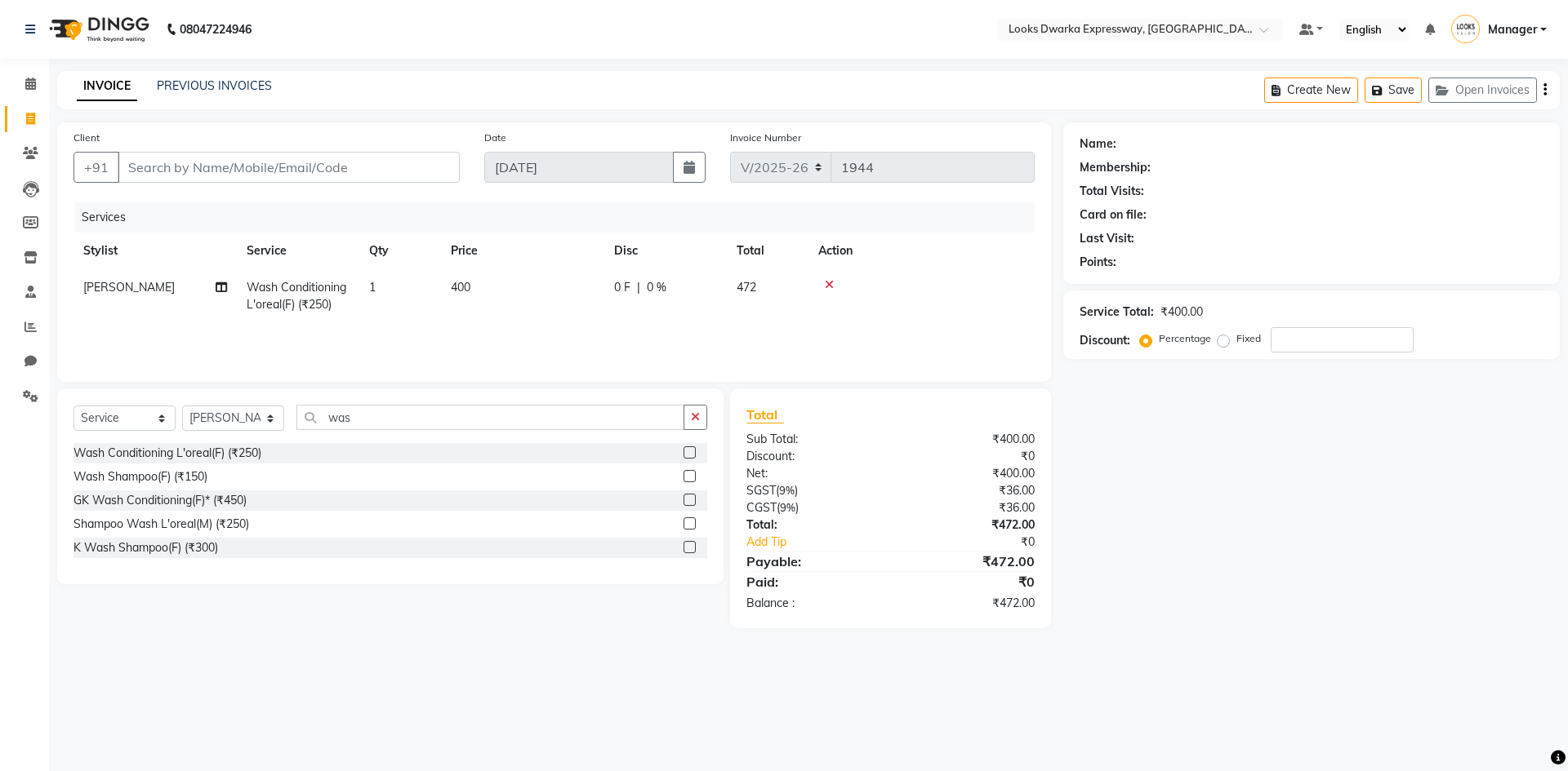
click at [559, 329] on div "Services Stylist Service Qty Price Disc Total Action Vijay_pdct Wash Conditioni…" at bounding box center [554, 284] width 961 height 163
click at [265, 417] on select "Select Stylist Manager MD [PERSON_NAME] [PERSON_NAME] [PERSON_NAME] [PERSON_NAM…" at bounding box center [233, 418] width 102 height 25
select select "61091"
click at [182, 406] on select "Select Stylist Manager MD [PERSON_NAME] [PERSON_NAME] [PERSON_NAME] [PERSON_NAM…" at bounding box center [233, 418] width 102 height 25
click at [267, 411] on select "Select Stylist Manager MD [PERSON_NAME] [PERSON_NAME] [PERSON_NAME] [PERSON_NAM…" at bounding box center [233, 418] width 102 height 25
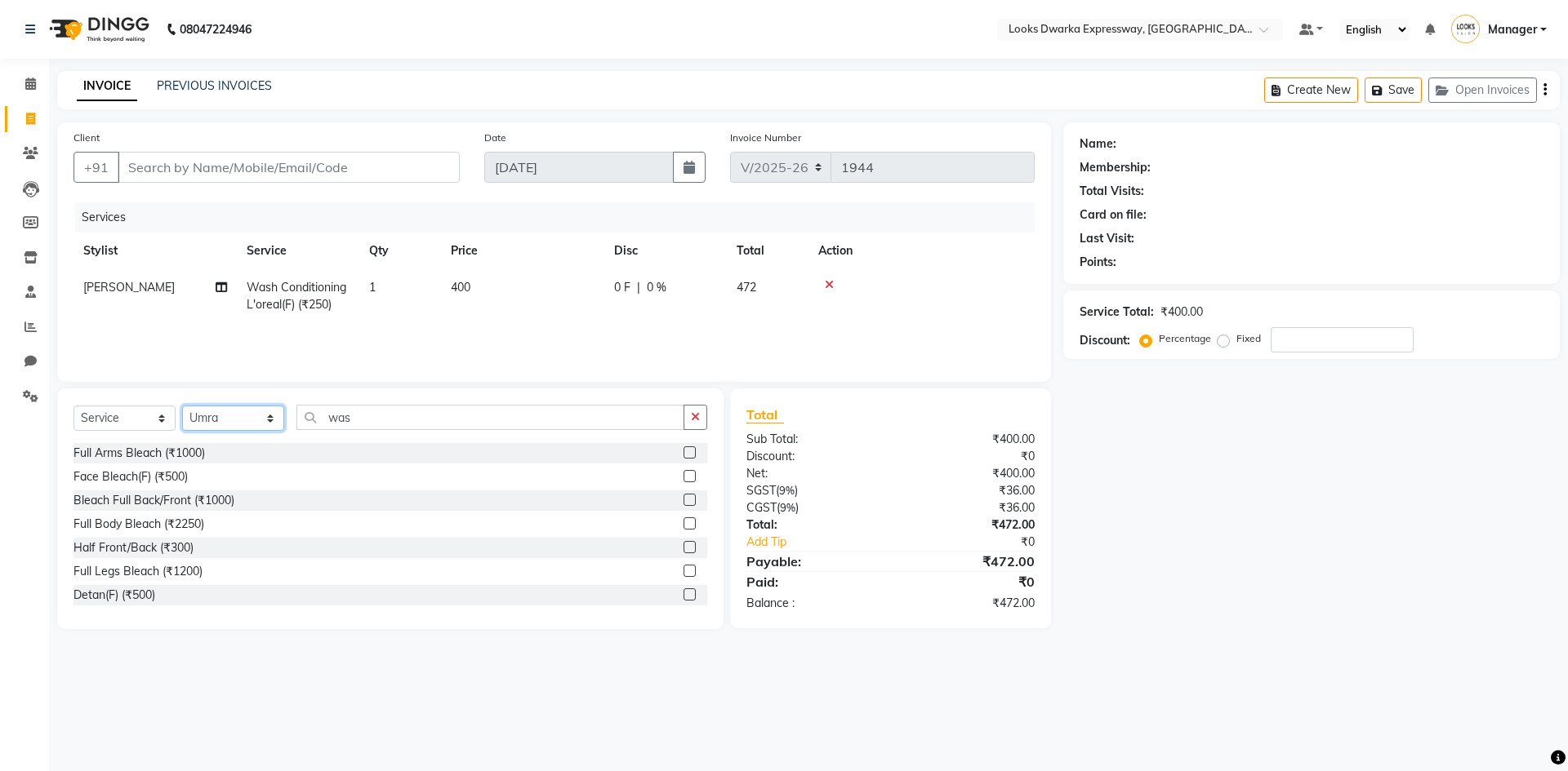
click at [182, 406] on select "Select Stylist Manager MD [PERSON_NAME] [PERSON_NAME] [PERSON_NAME] [PERSON_NAM…" at bounding box center [233, 418] width 102 height 25
click at [351, 416] on input "was" at bounding box center [491, 417] width 388 height 25
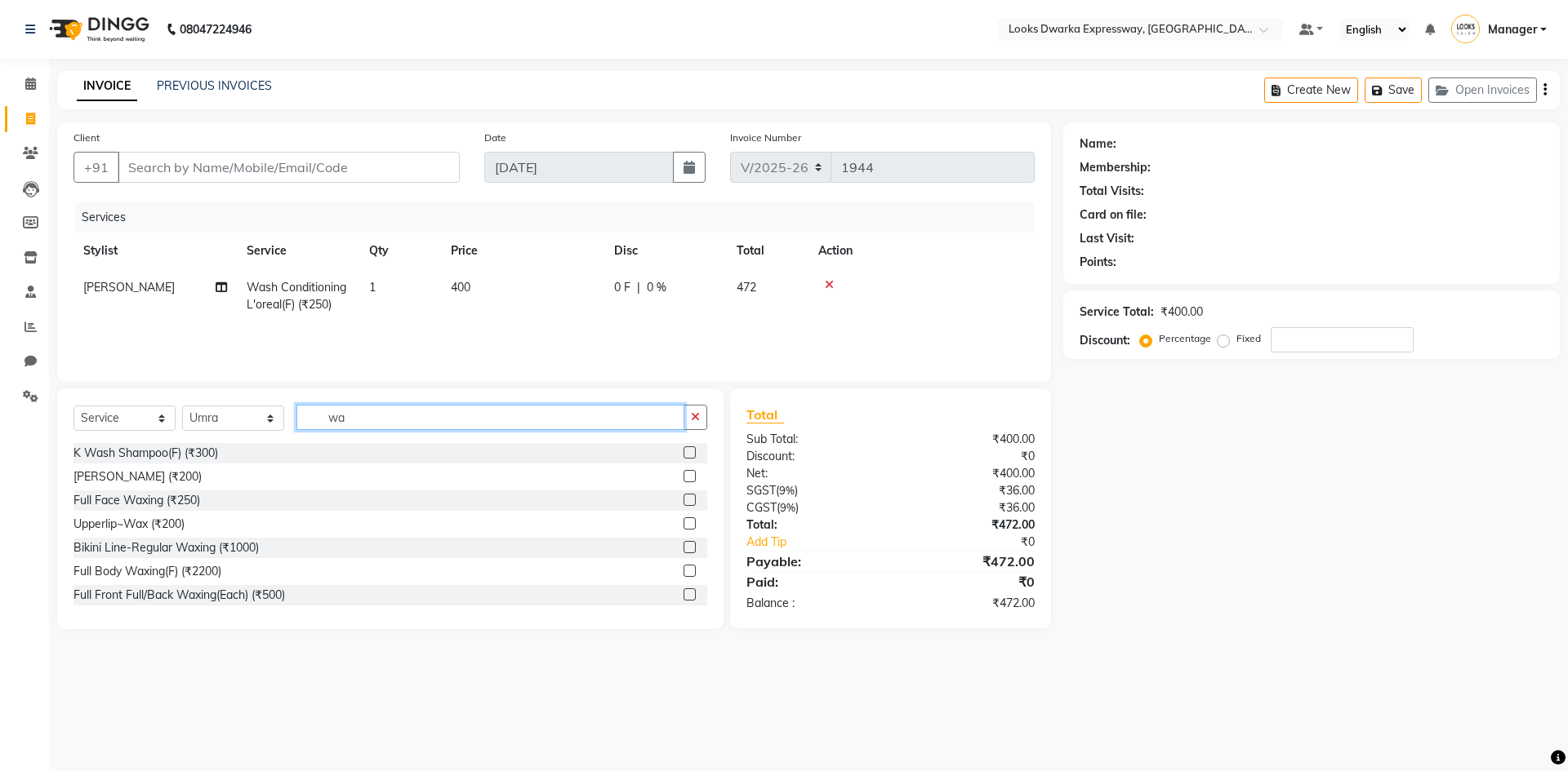
type input "w"
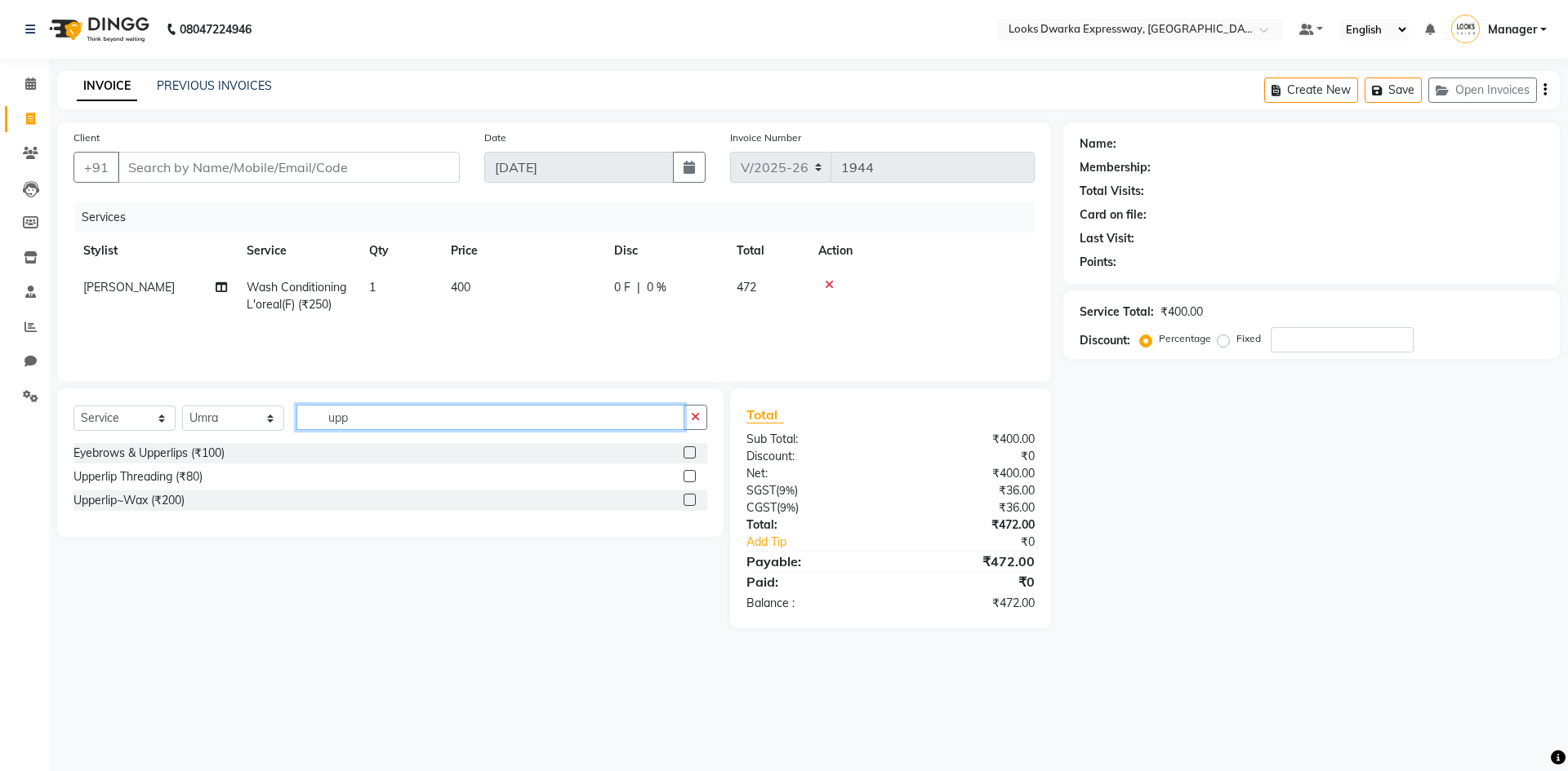
type input "upp"
click at [688, 499] on label at bounding box center [690, 500] width 12 height 12
click at [688, 499] on input "checkbox" at bounding box center [689, 501] width 10 height 10
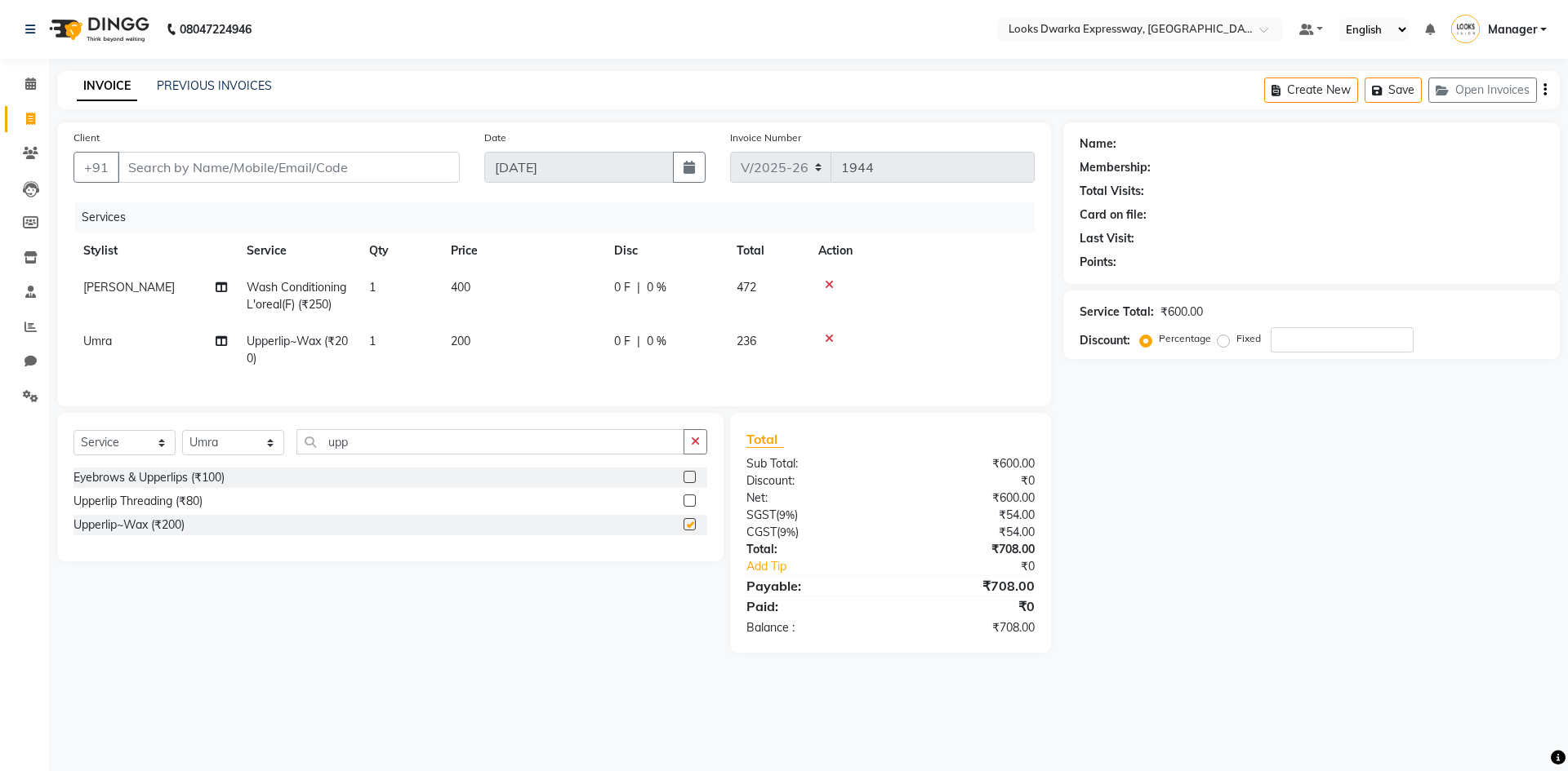
checkbox input "false"
click at [226, 167] on input "Client" at bounding box center [288, 167] width 342 height 31
click at [191, 169] on input "Client" at bounding box center [288, 167] width 342 height 31
type input "9"
type input "0"
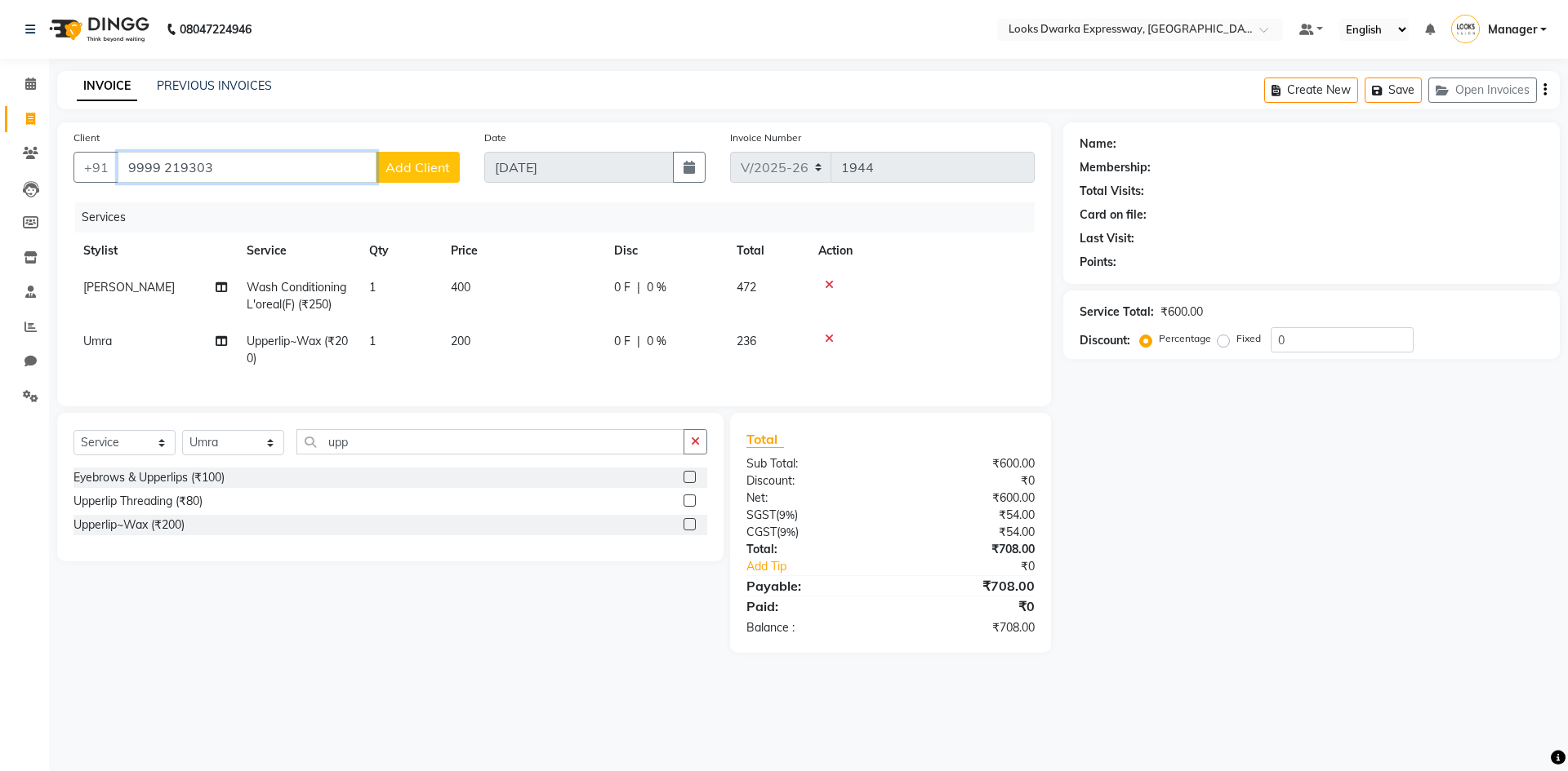
click at [220, 163] on input "9999 219303" at bounding box center [247, 167] width 259 height 31
type input "9"
click at [220, 163] on input "Client" at bounding box center [288, 167] width 342 height 31
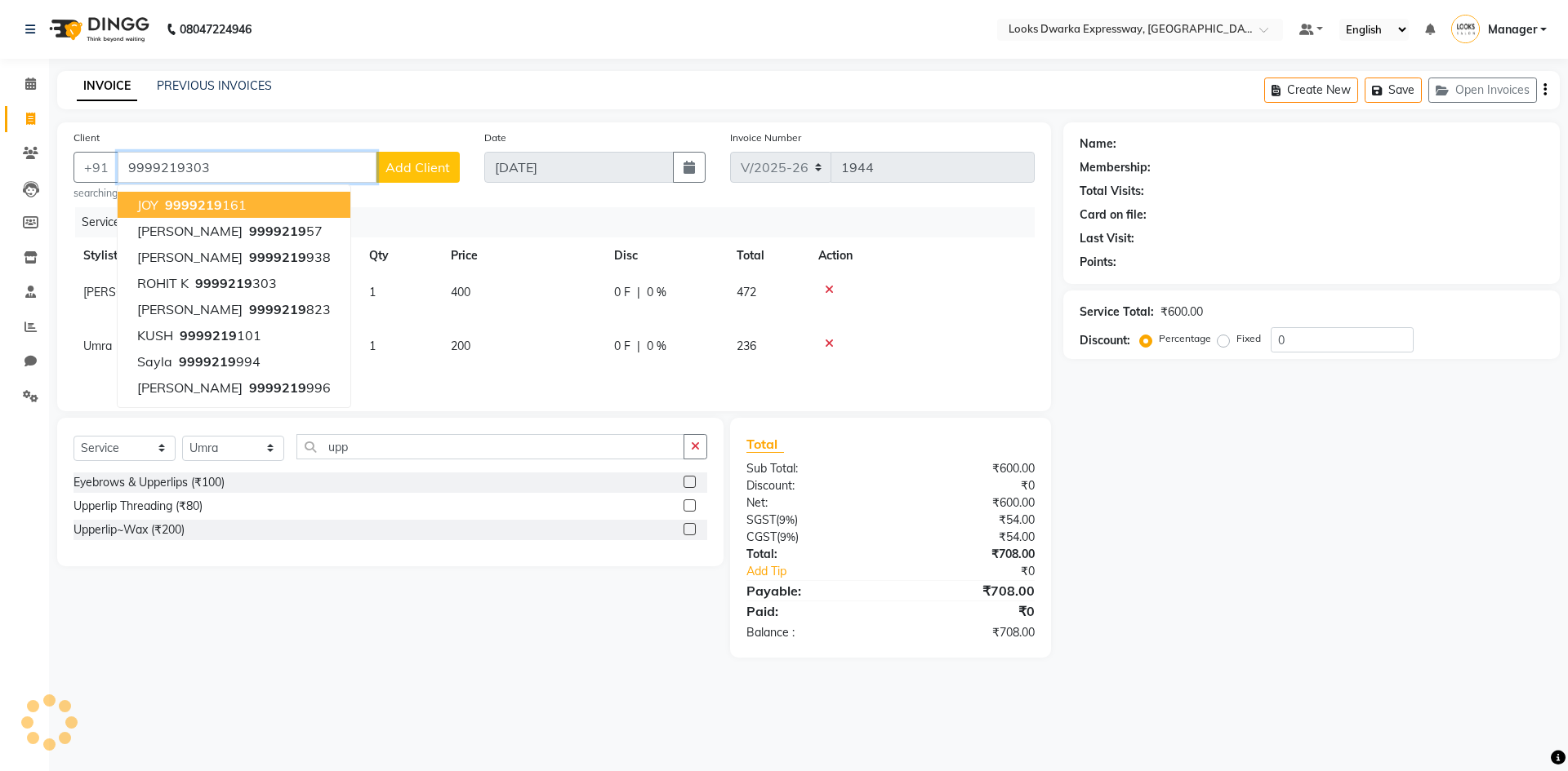
type input "9999219303"
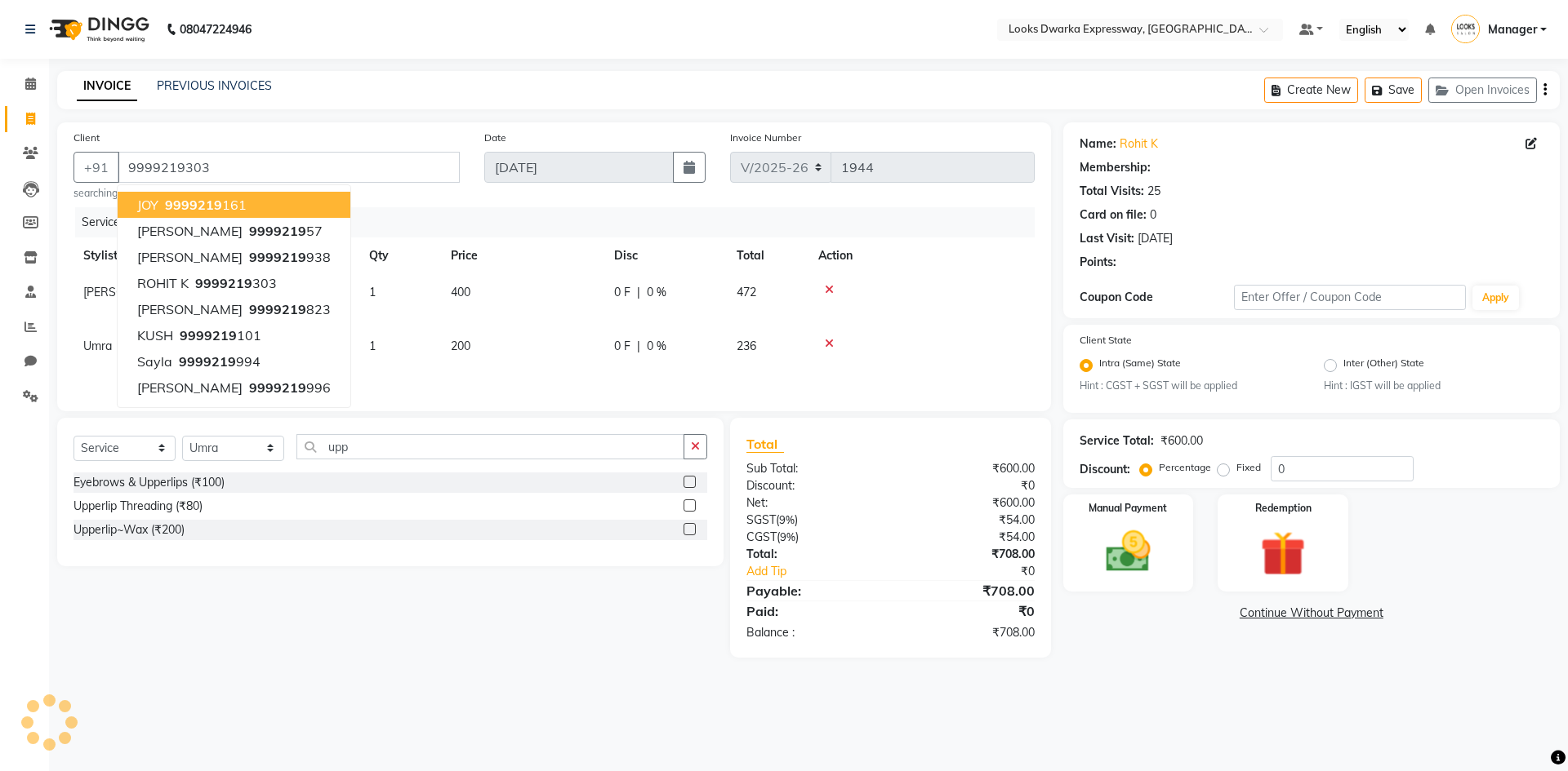
select select "1: Object"
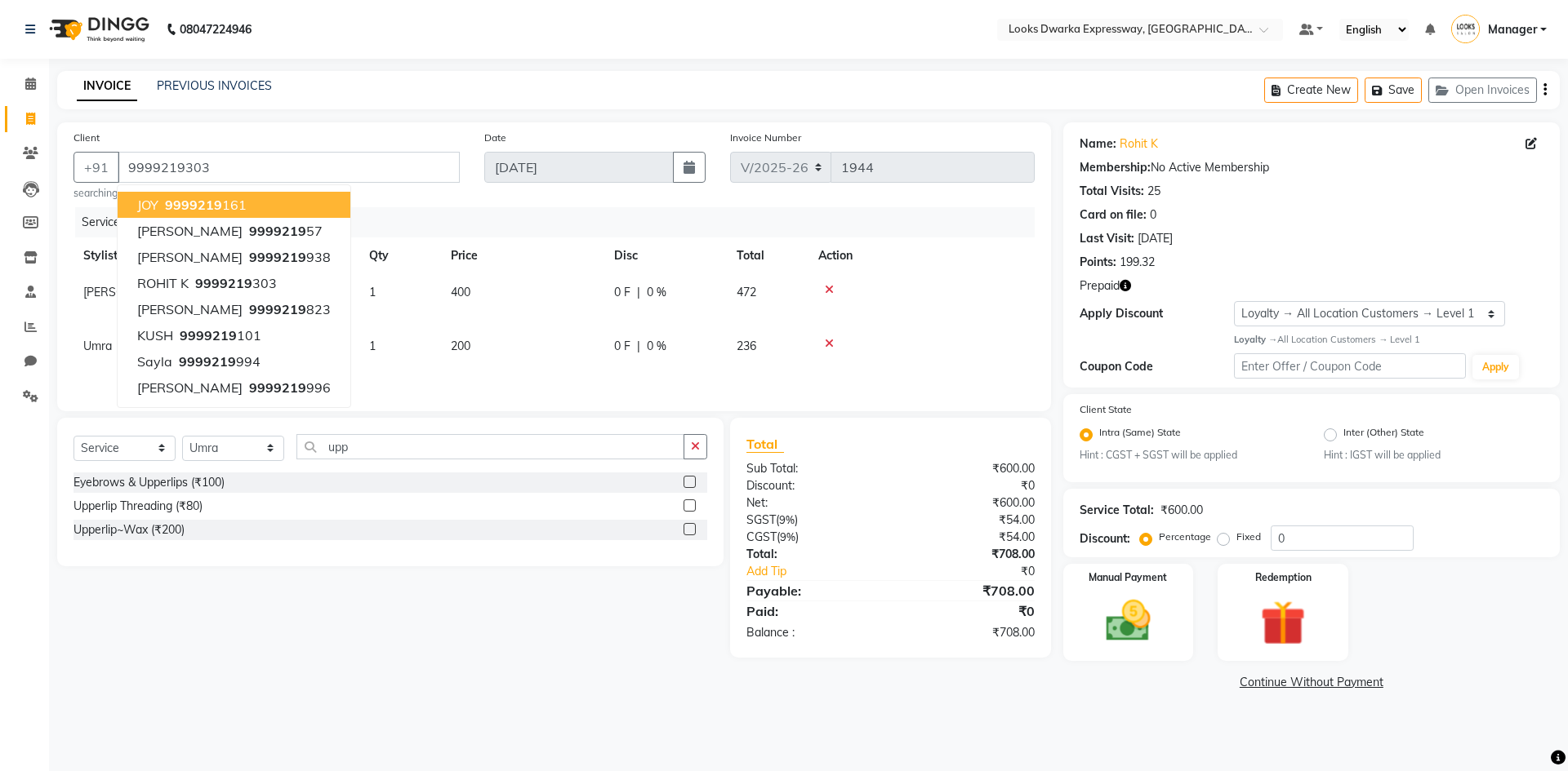
click at [507, 765] on div "08047224946 Select Location × Looks Dwarka Expressway, [GEOGRAPHIC_DATA] Defaul…" at bounding box center [784, 386] width 1568 height 771
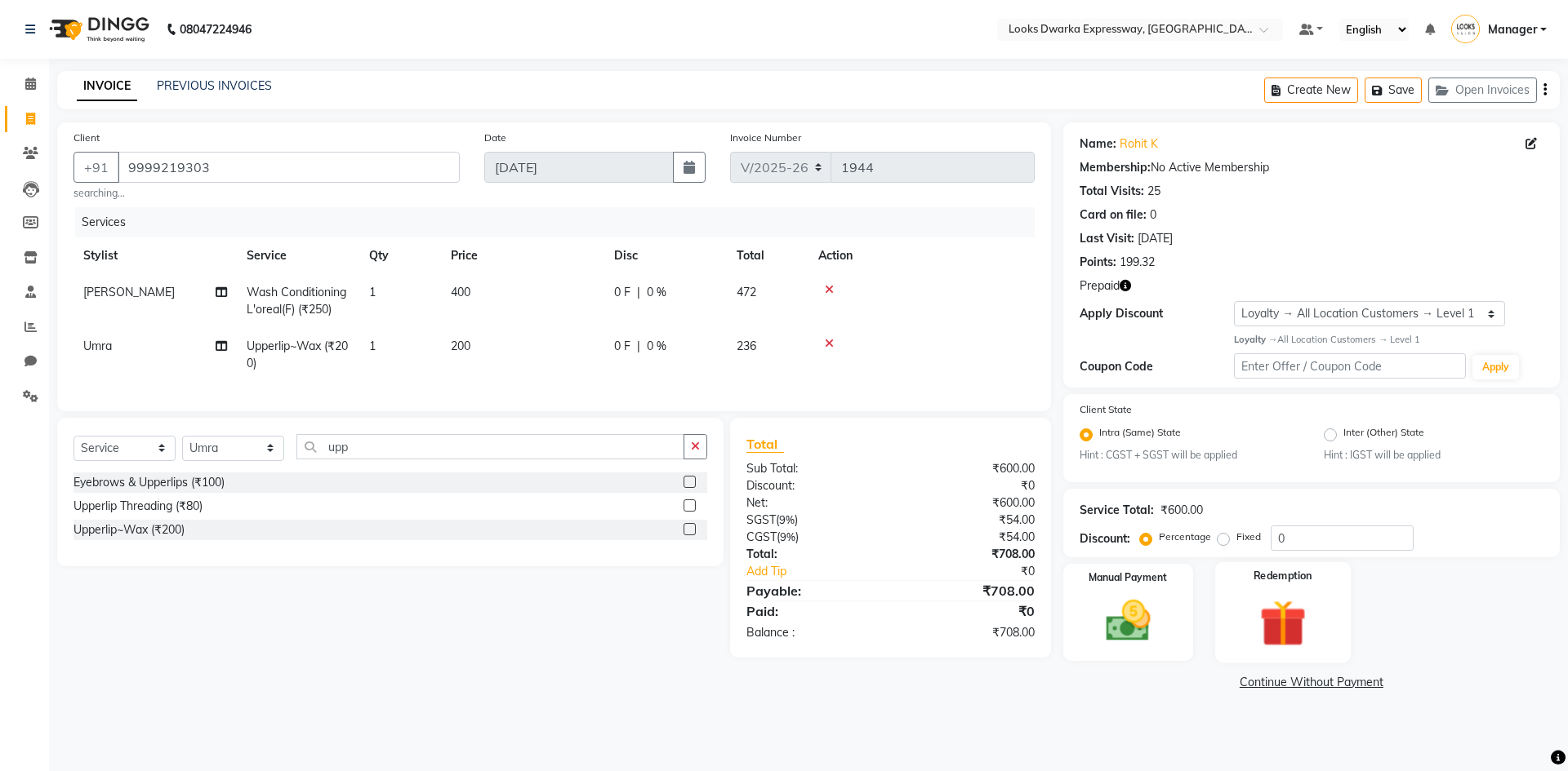
click at [1300, 647] on img at bounding box center [1282, 623] width 76 height 58
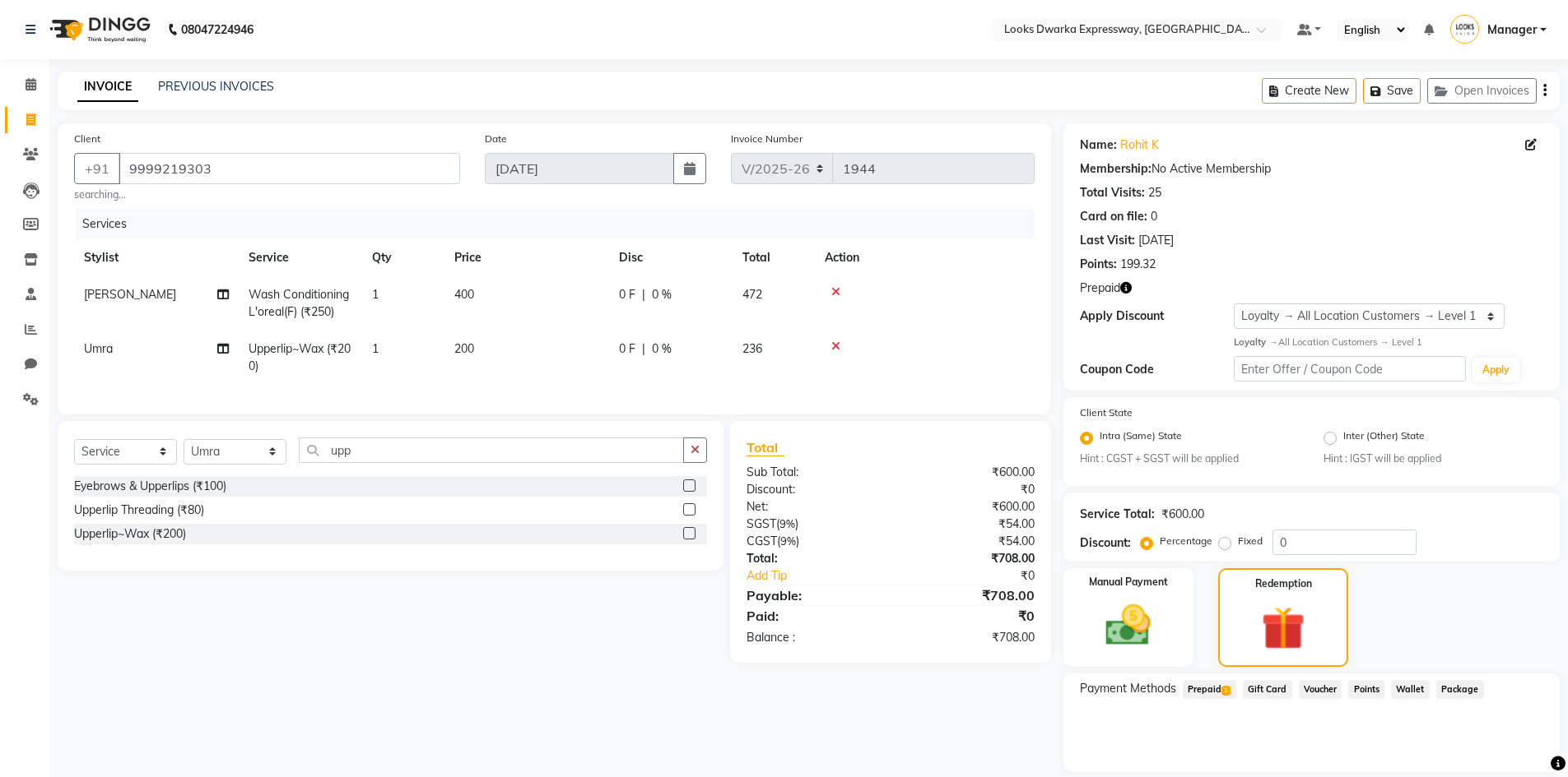
click at [1124, 293] on button "button" at bounding box center [1126, 288] width 11 height 18
click at [1215, 685] on span "Prepaid 1" at bounding box center [1209, 689] width 54 height 18
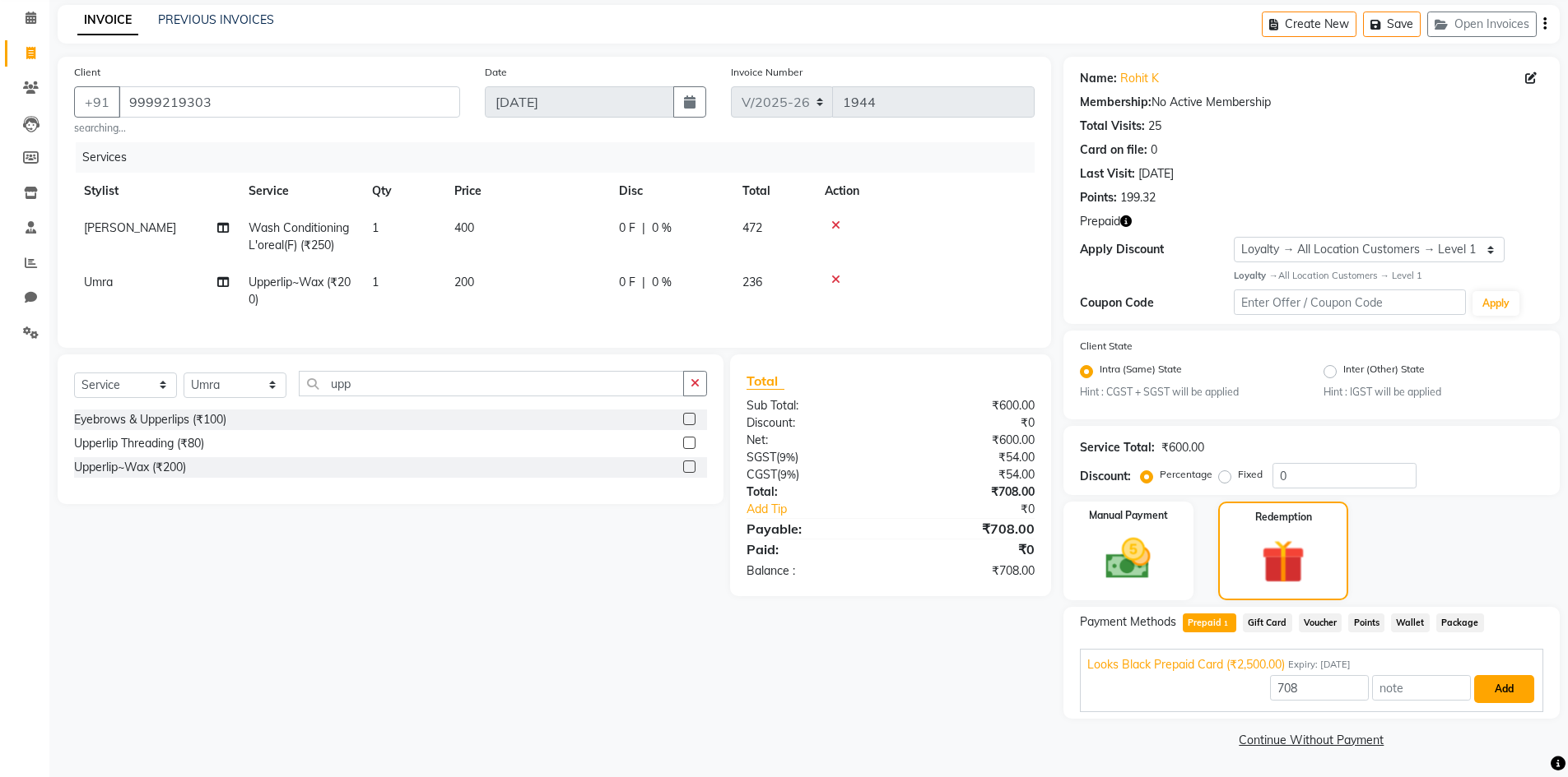
click at [1493, 684] on button "Add" at bounding box center [1504, 690] width 60 height 28
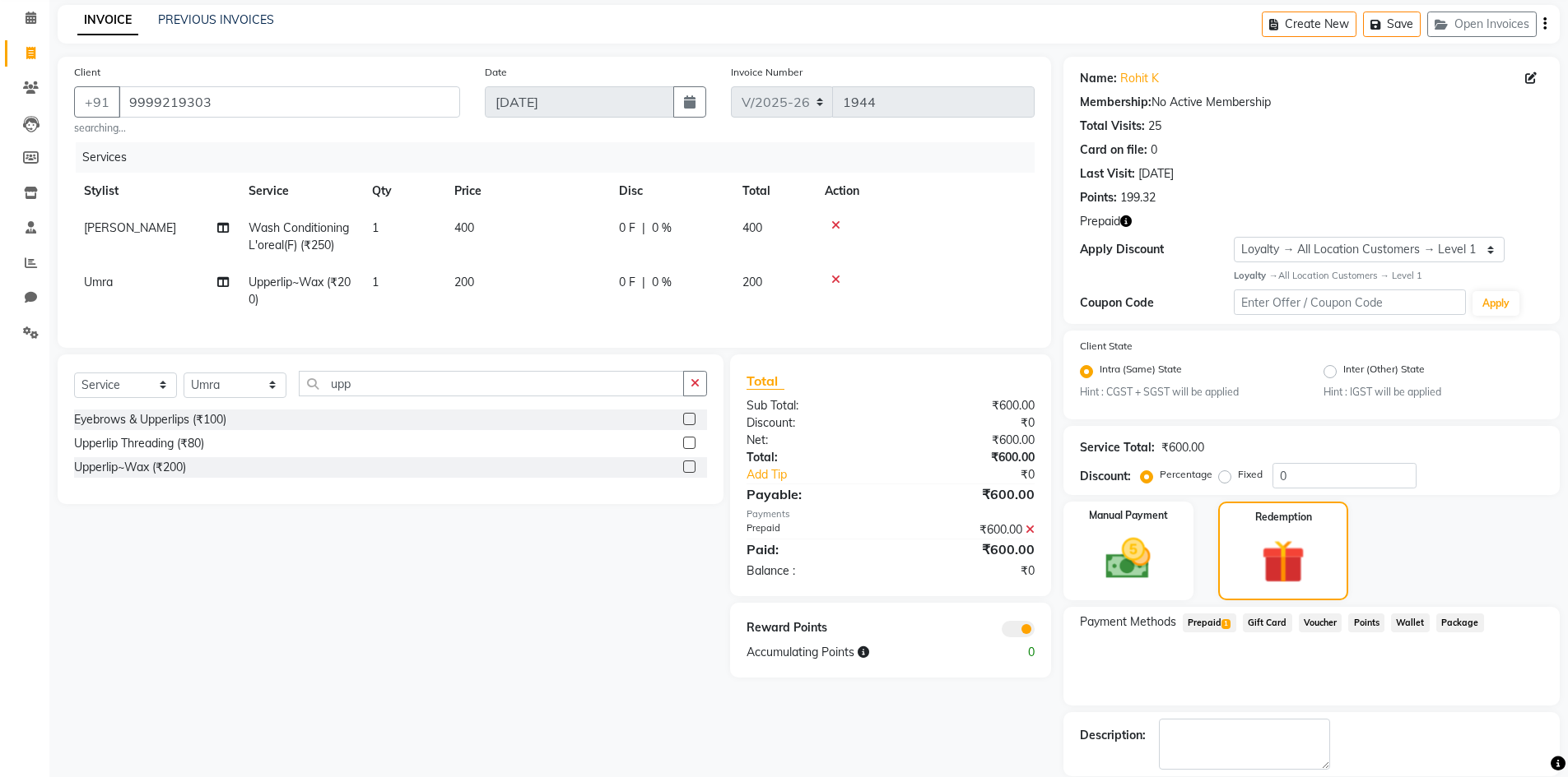
scroll to position [146, 0]
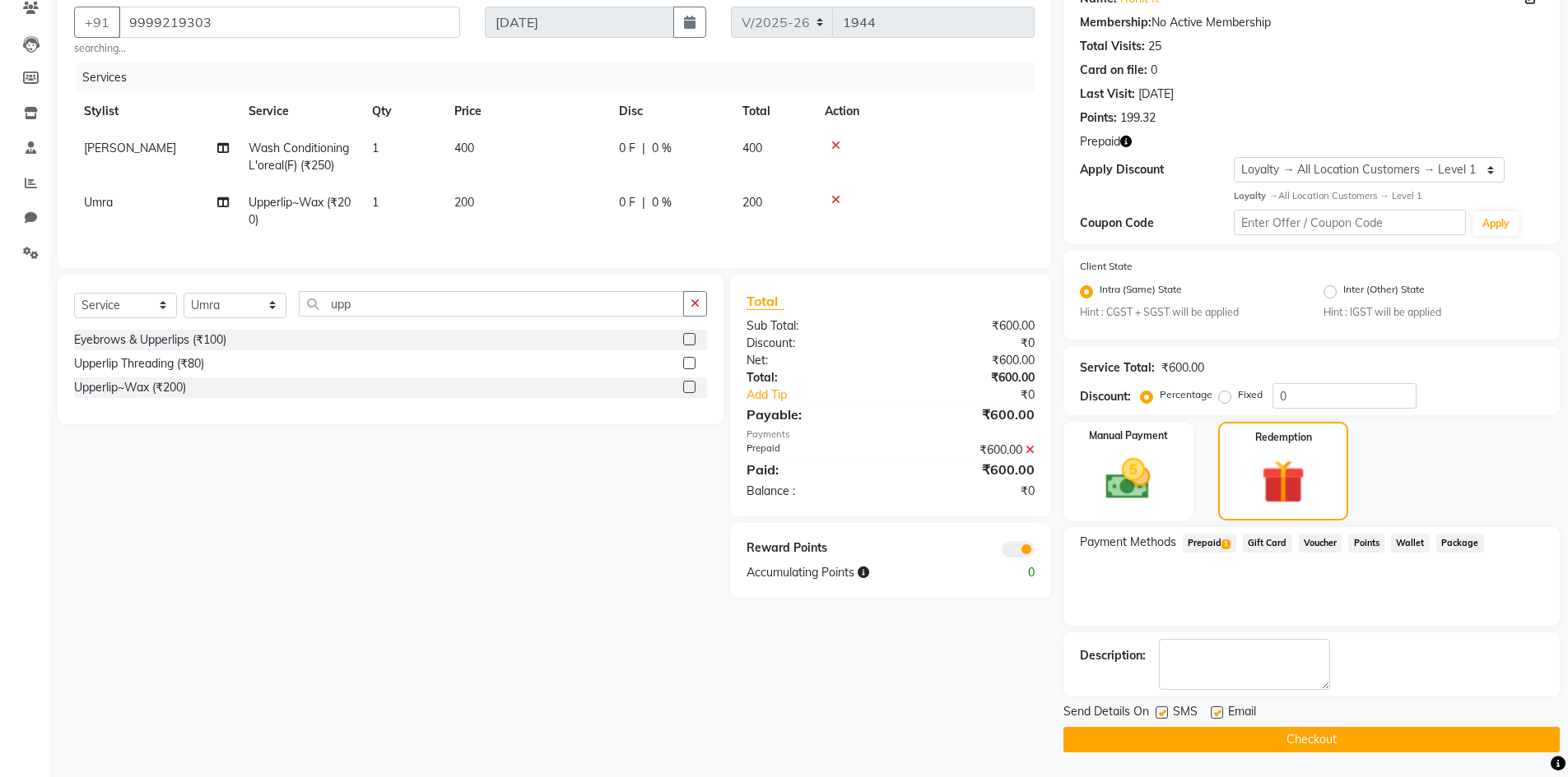
click at [1280, 744] on button "Checkout" at bounding box center [1311, 739] width 496 height 26
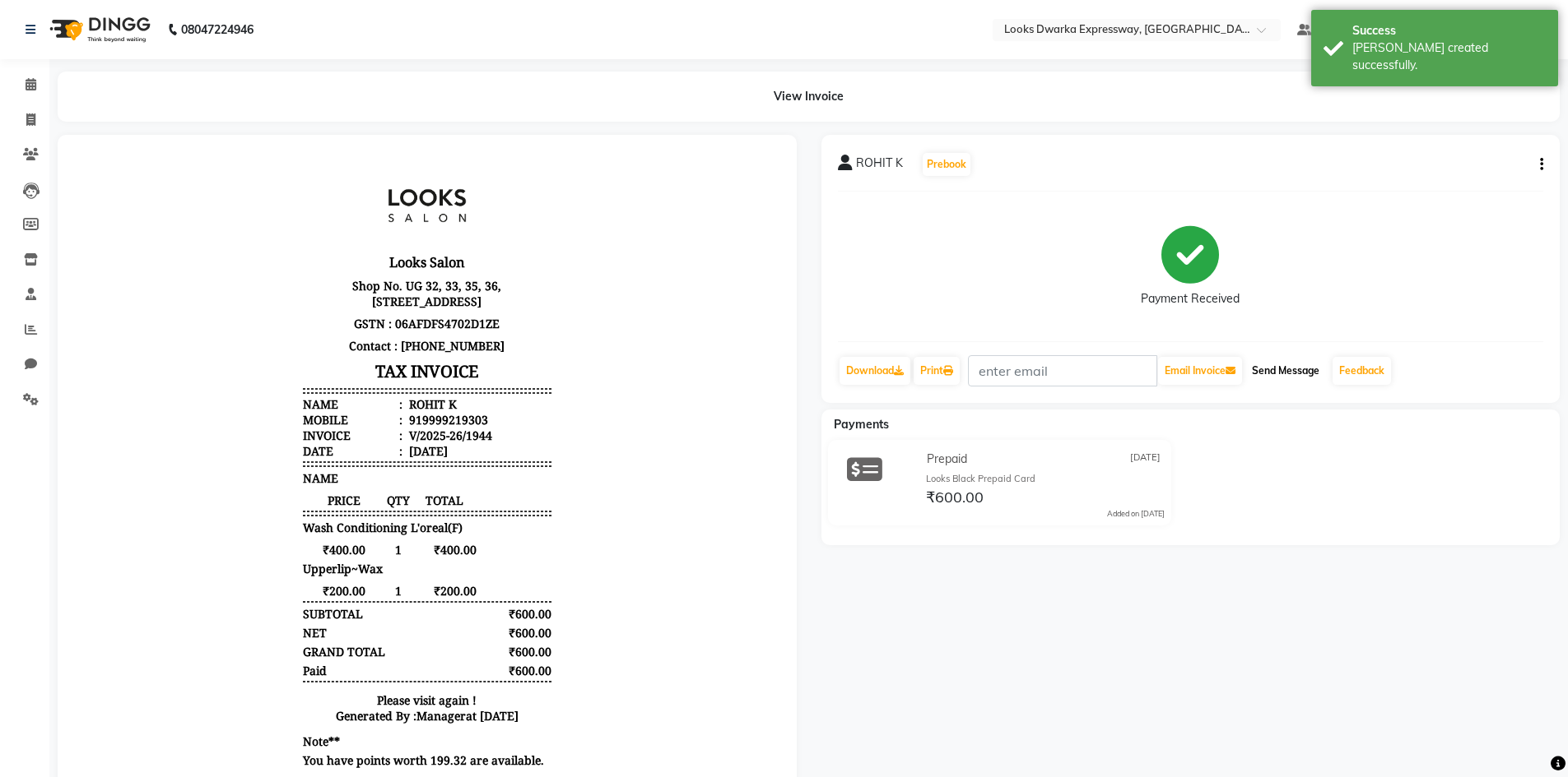
click at [1287, 365] on button "Send Message" at bounding box center [1286, 371] width 81 height 28
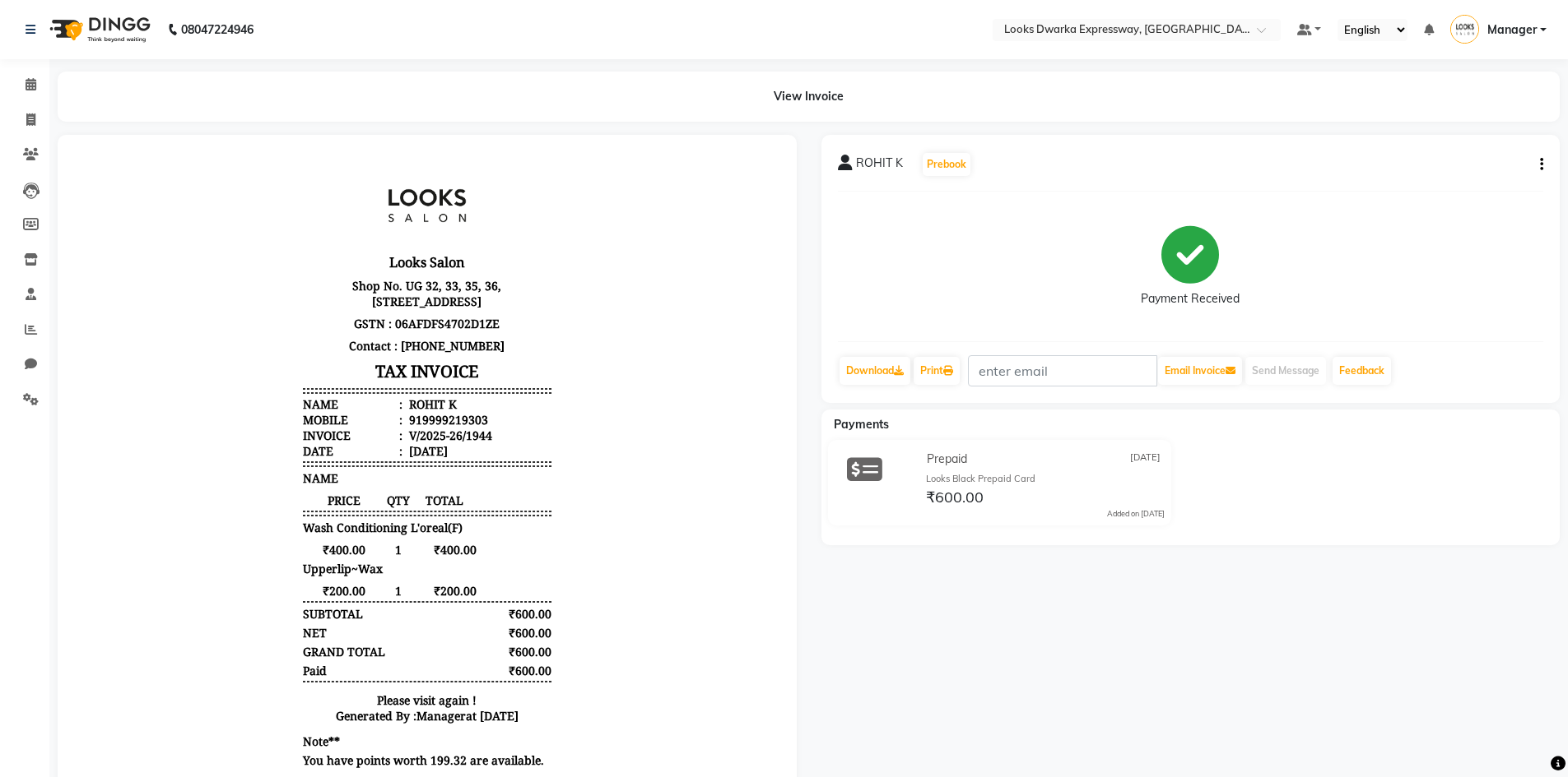
click at [336, 459] on div "Date :" at bounding box center [353, 451] width 100 height 16
click at [30, 87] on icon at bounding box center [31, 85] width 11 height 12
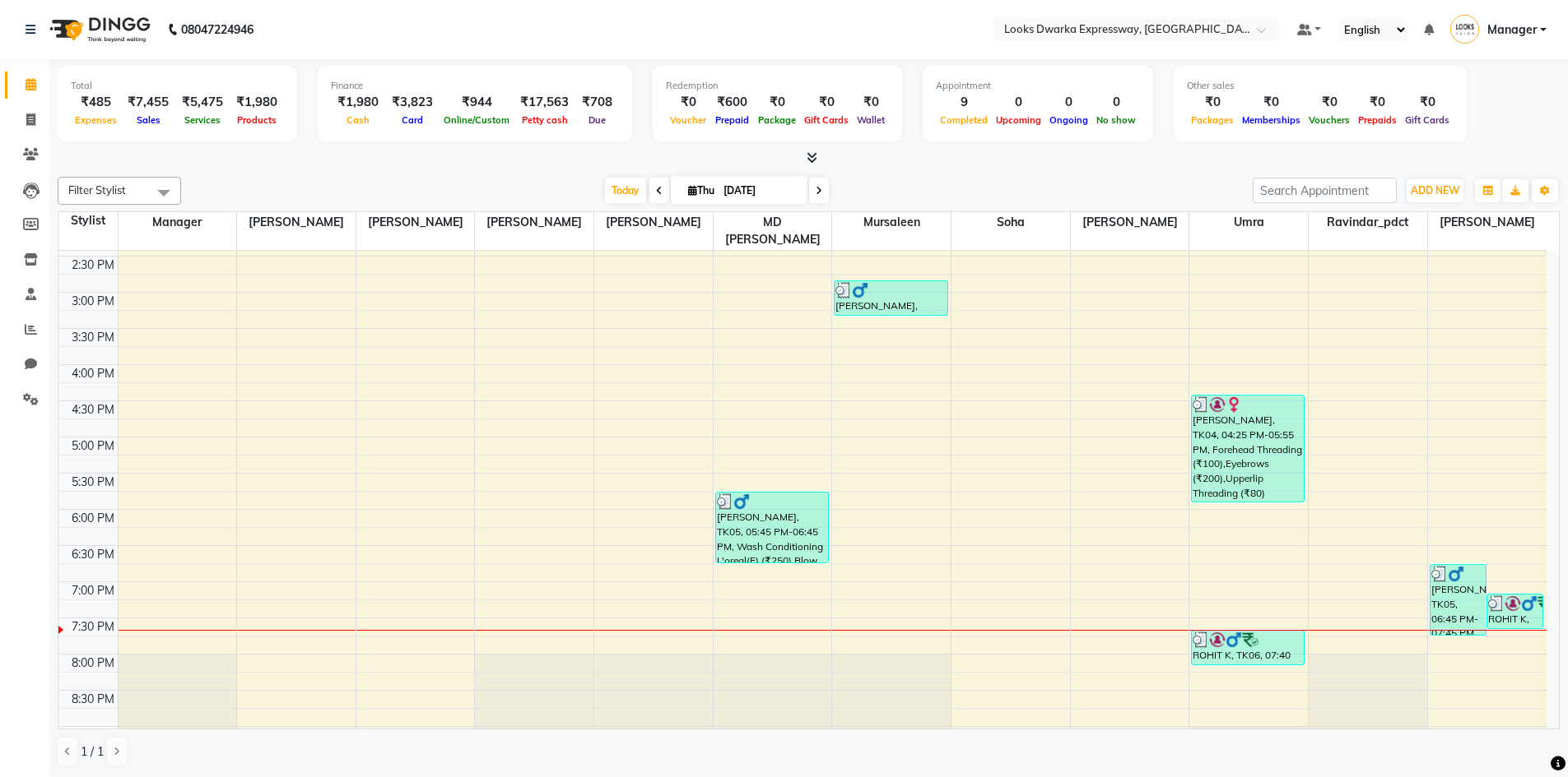
scroll to position [493, 0]
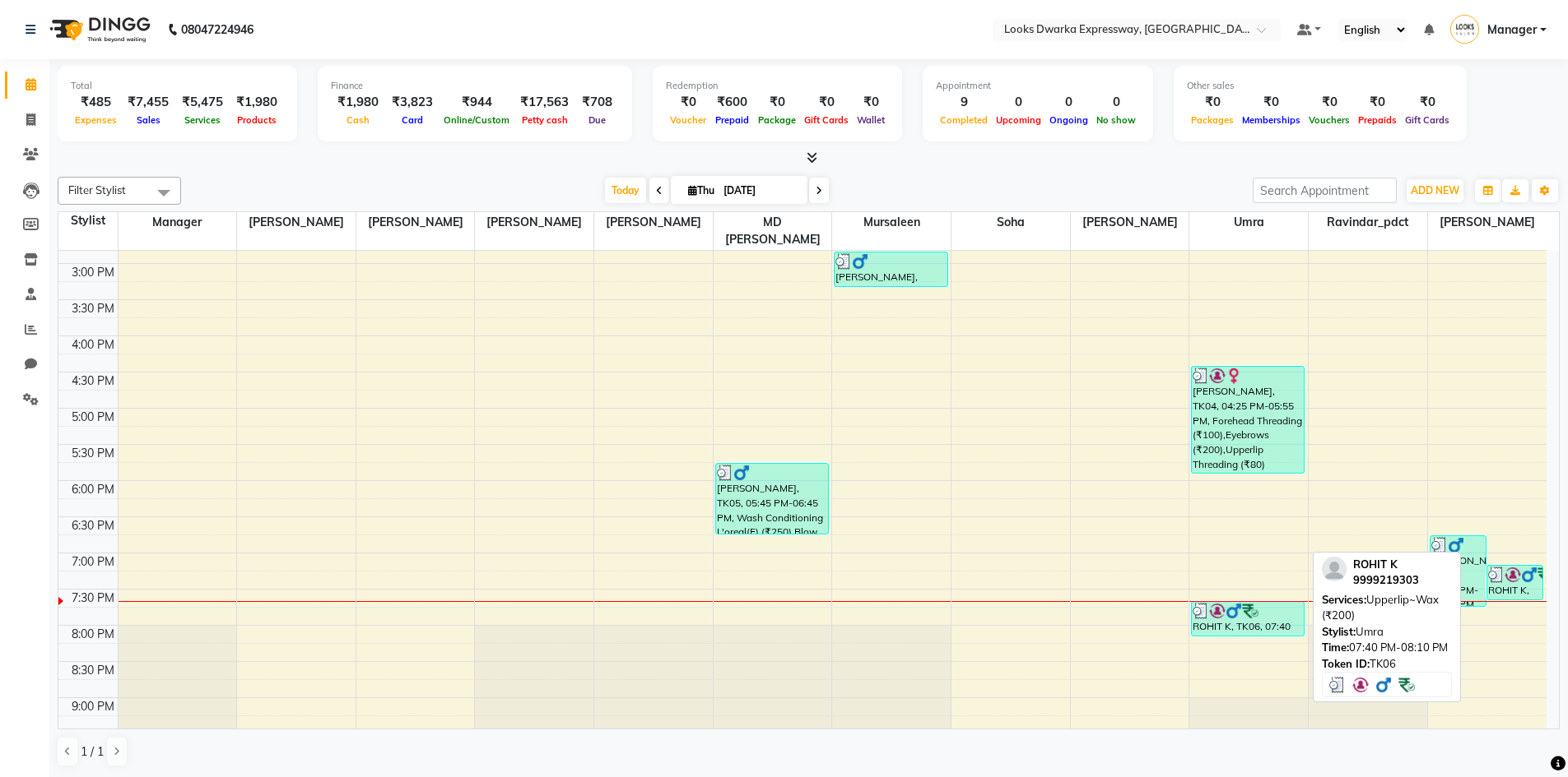
click at [1199, 603] on div "ROHIT K, TK06, 07:40 PM-08:10 PM, [GEOGRAPHIC_DATA]~Wax (₹200)" at bounding box center [1247, 619] width 112 height 33
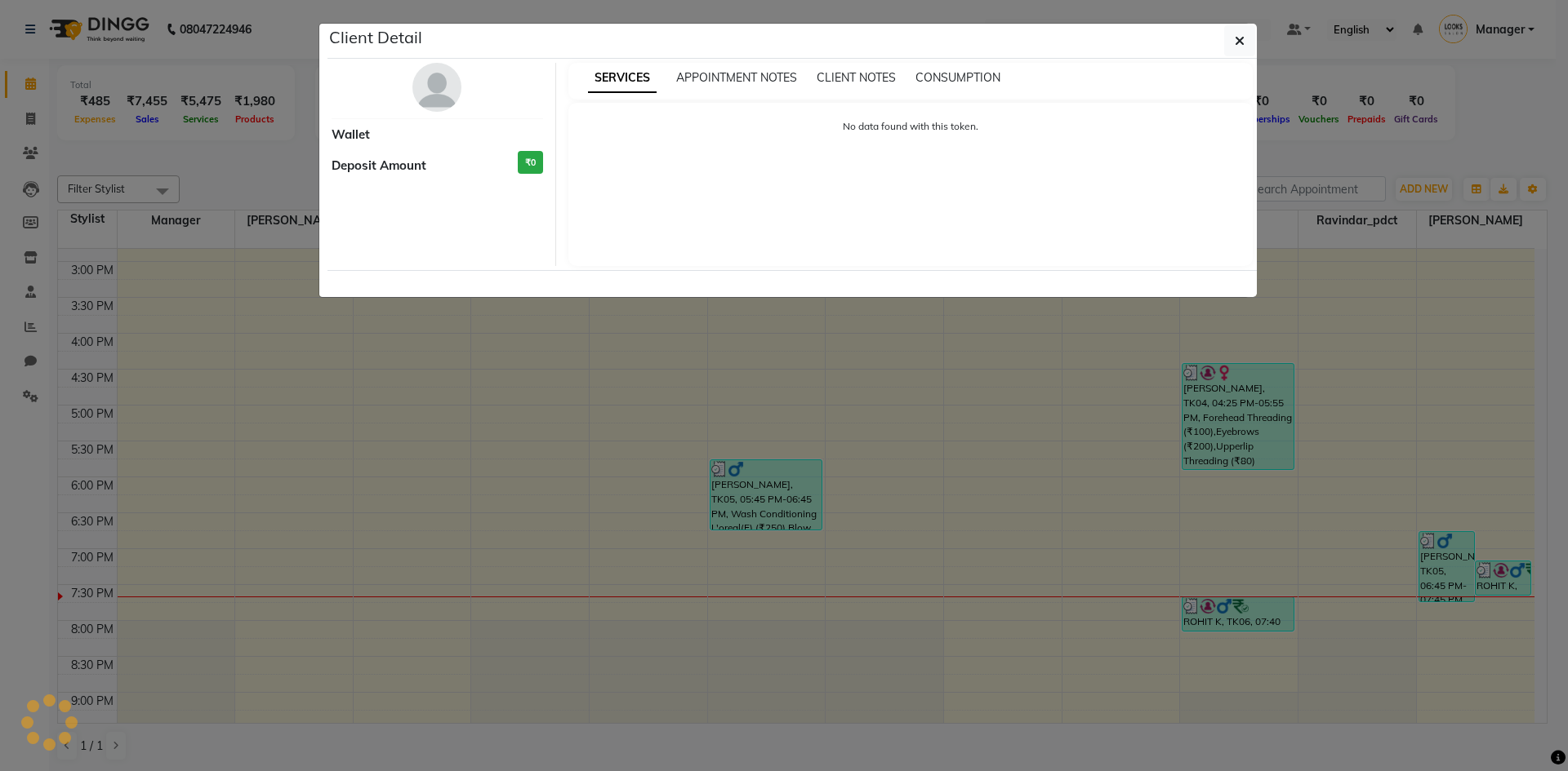
select select "3"
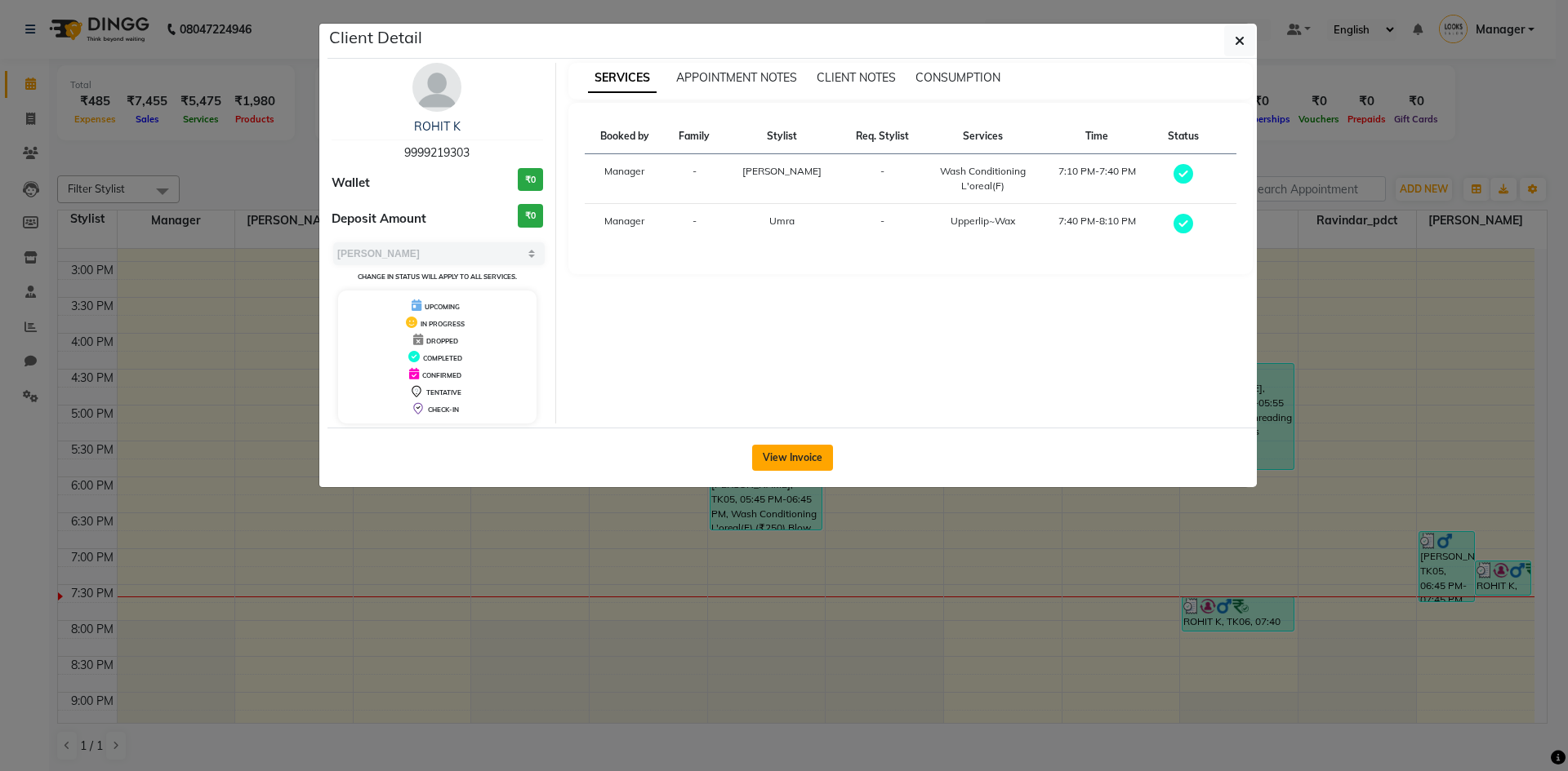
click at [808, 462] on button "View Invoice" at bounding box center [792, 458] width 80 height 26
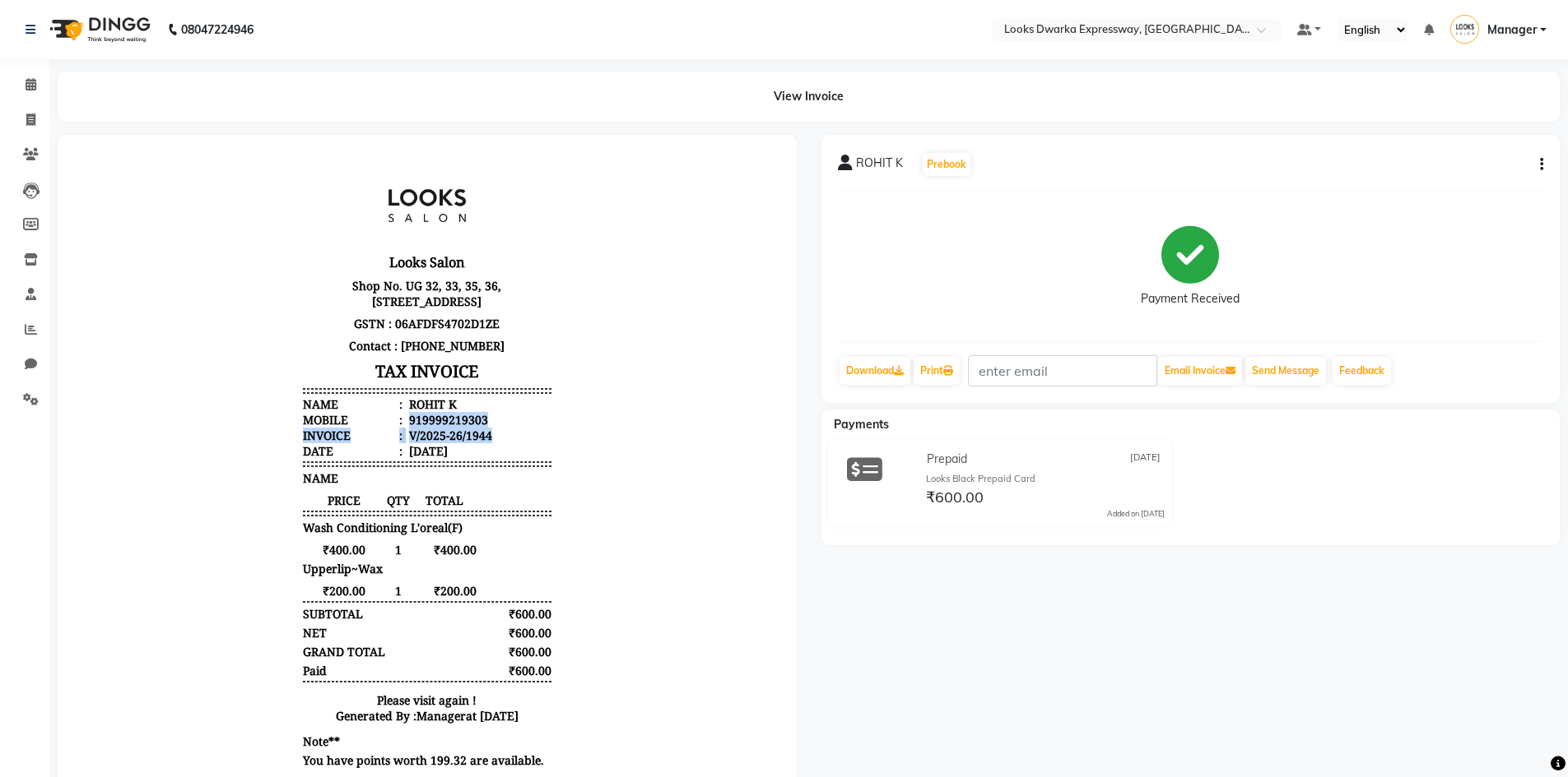
drag, startPoint x: 399, startPoint y: 433, endPoint x: 510, endPoint y: 445, distance: 111.6
click at [510, 445] on ul "Name : [PERSON_NAME] Mobile : 919999219303 Invoice : V/2025-26/1944 Date : [DAT…" at bounding box center [427, 427] width 249 height 63
click at [516, 443] on li "Invoice : V/2025-26/1944" at bounding box center [427, 436] width 249 height 16
drag, startPoint x: 394, startPoint y: 429, endPoint x: 485, endPoint y: 434, distance: 91.1
click at [485, 428] on li "Mobile : 919999219303" at bounding box center [427, 420] width 249 height 16
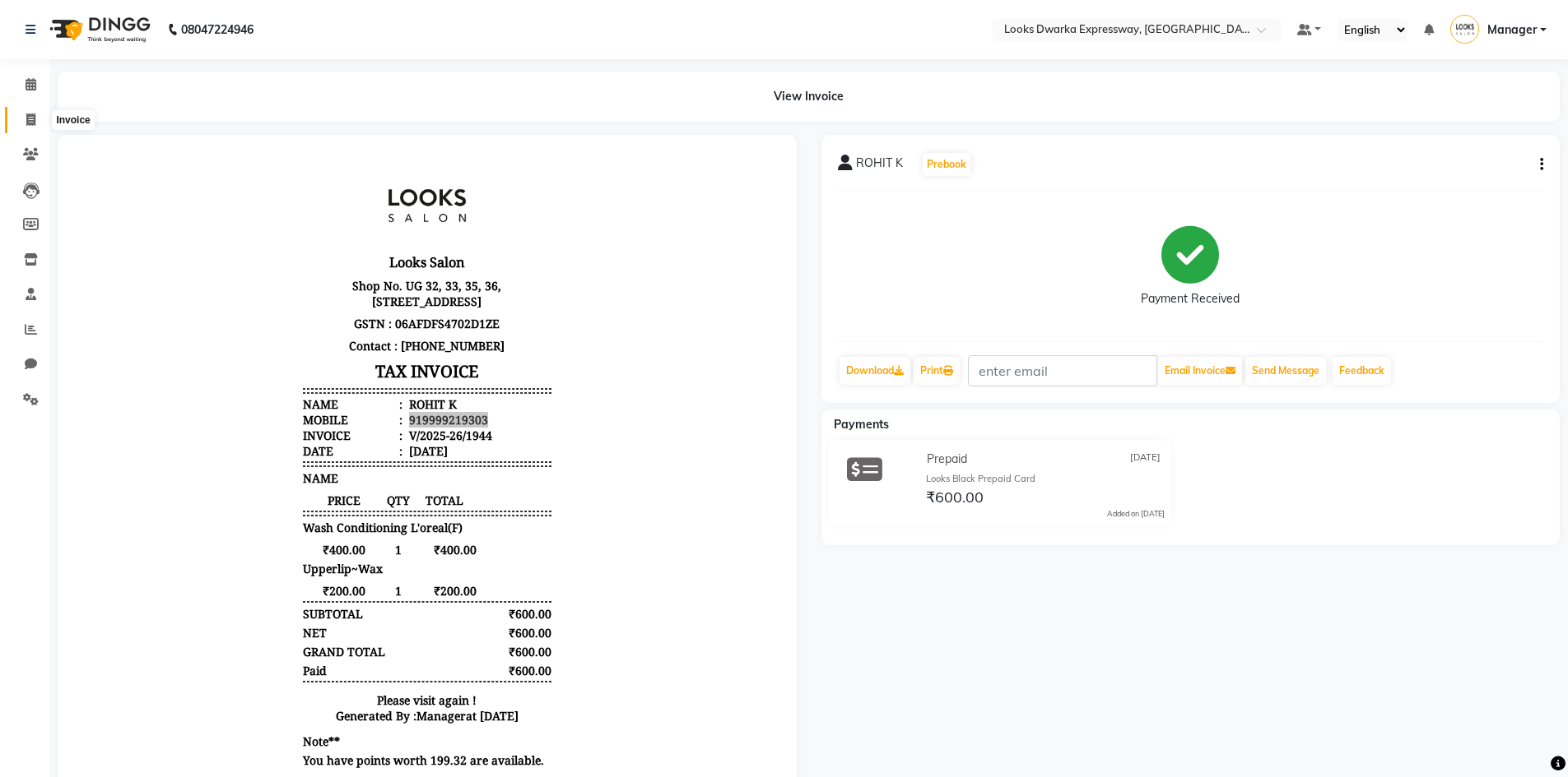
click at [34, 126] on span at bounding box center [31, 120] width 29 height 18
select select "service"
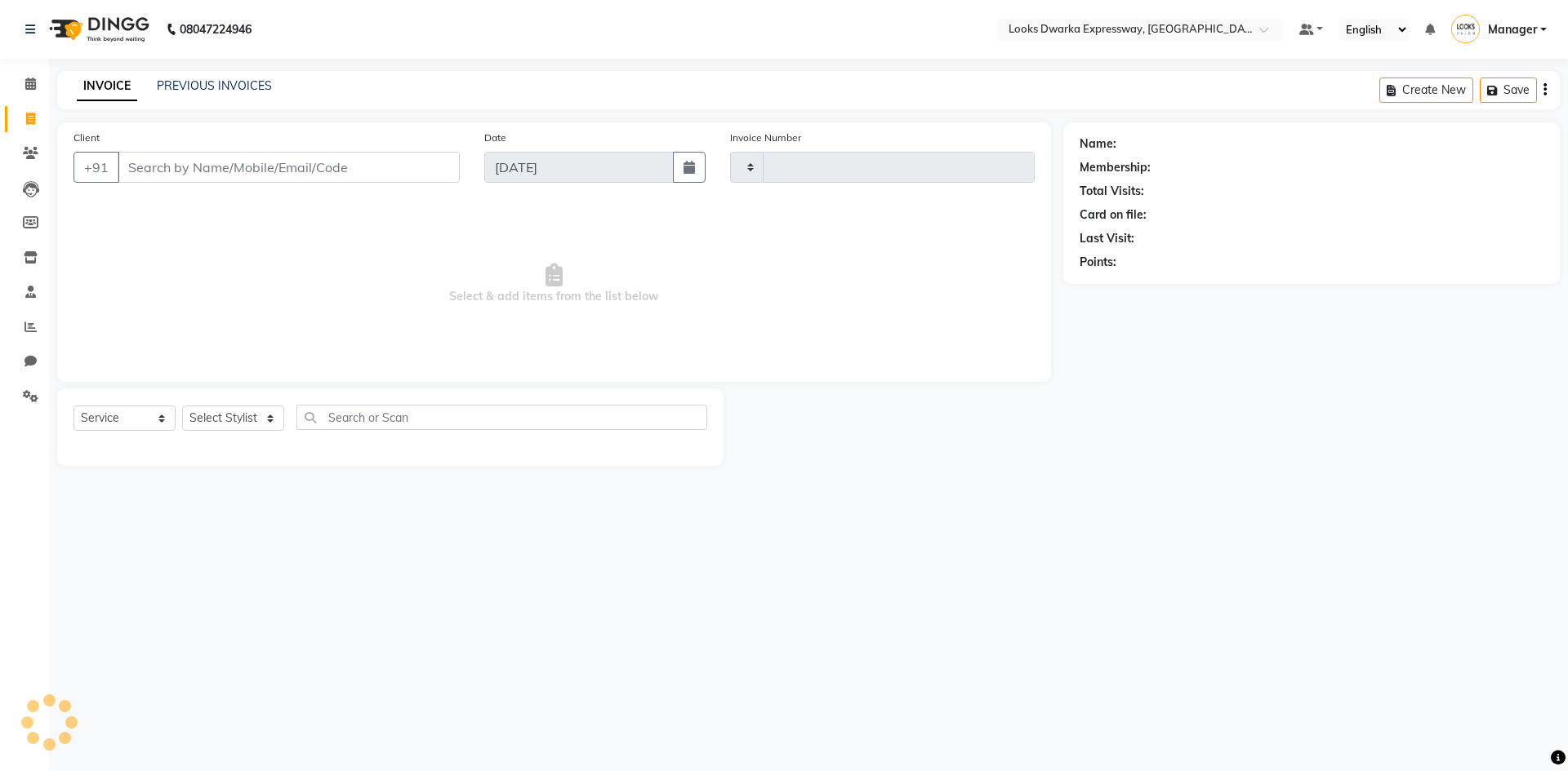
type input "1945"
select select "6011"
click at [157, 168] on input "Client" at bounding box center [288, 167] width 342 height 31
click at [39, 77] on span at bounding box center [31, 84] width 29 height 18
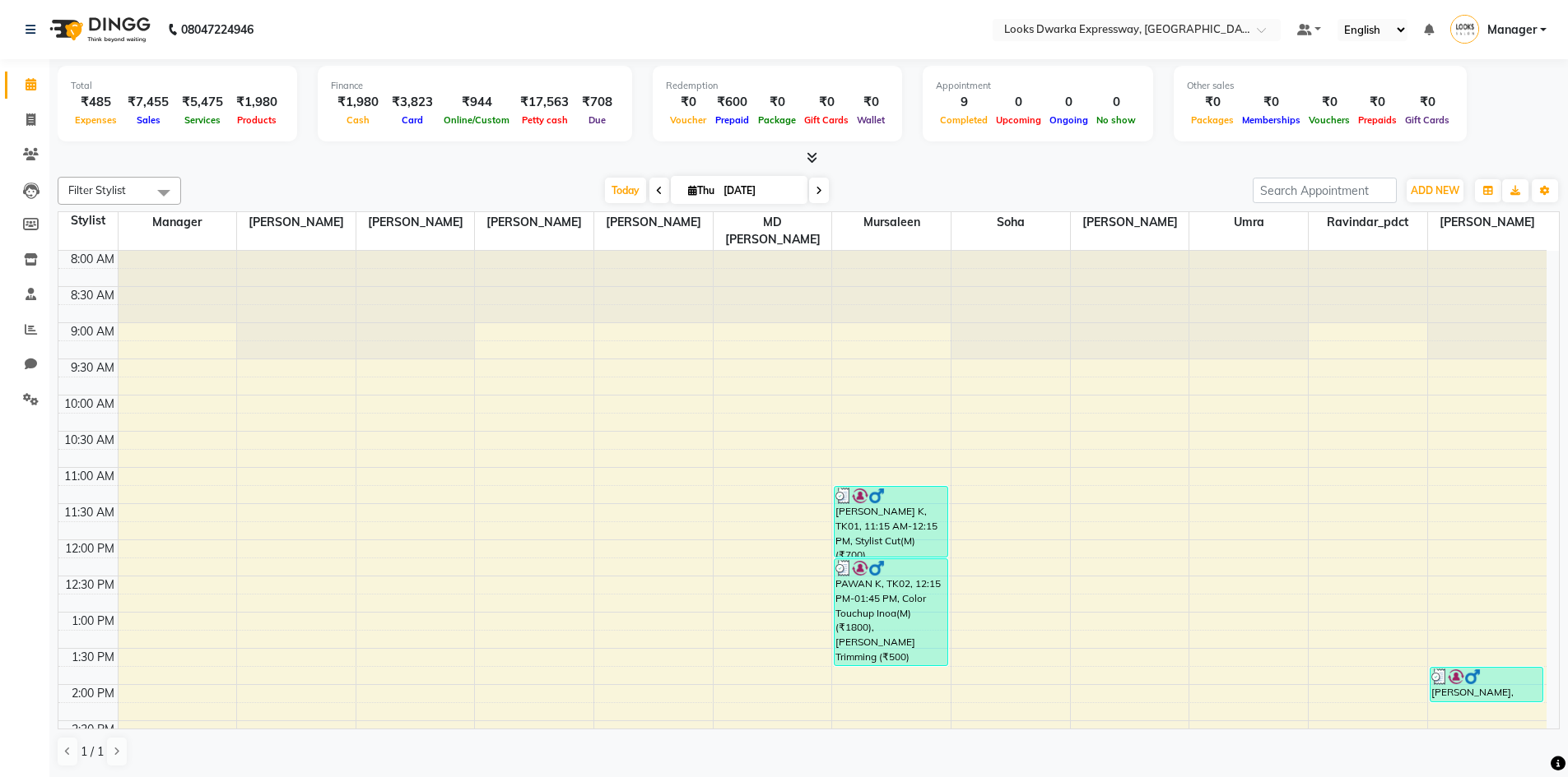
scroll to position [493, 0]
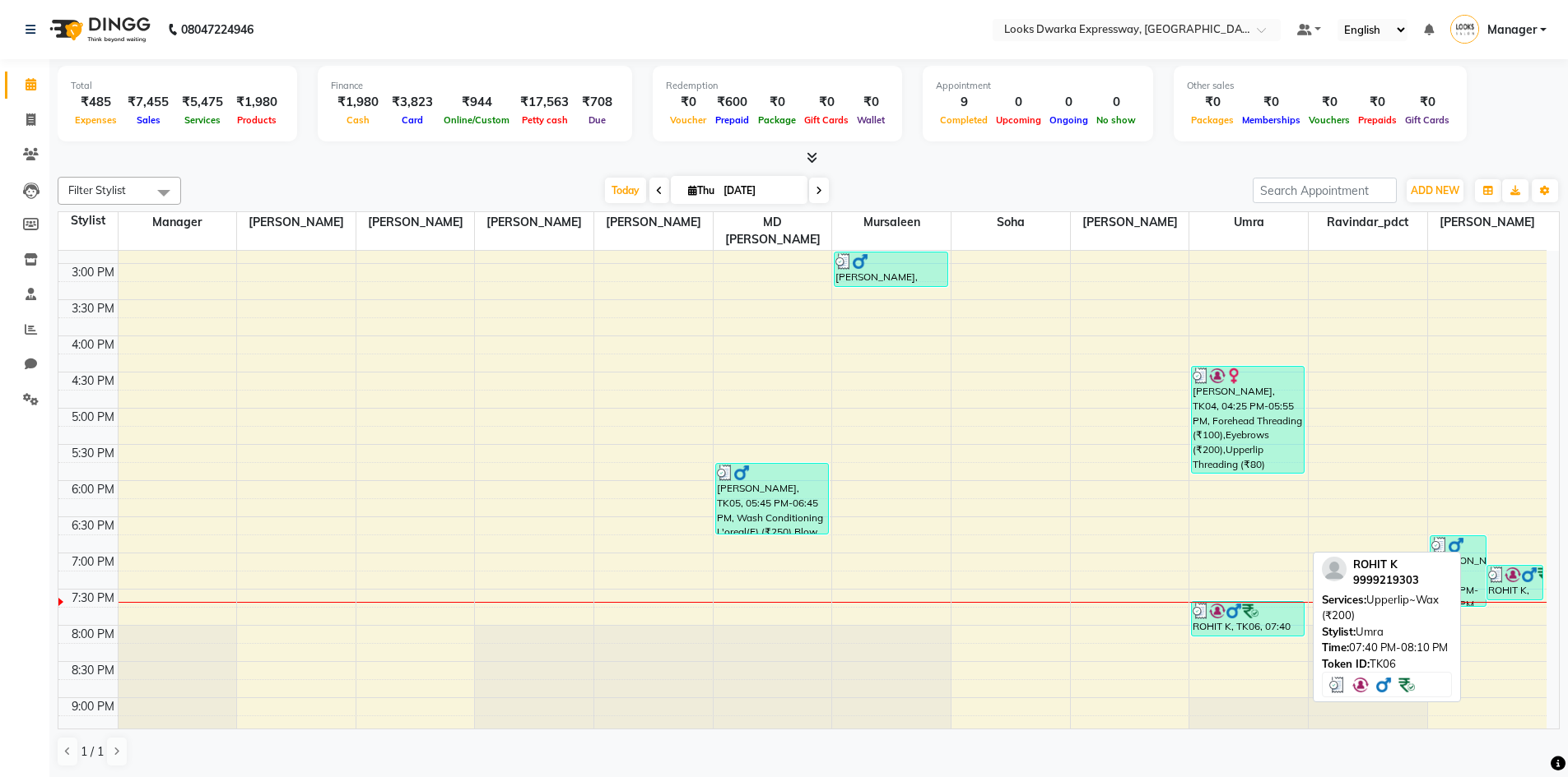
click at [1227, 605] on div "ROHIT K, TK06, 07:40 PM-08:10 PM, [GEOGRAPHIC_DATA]~Wax (₹200)" at bounding box center [1247, 619] width 112 height 33
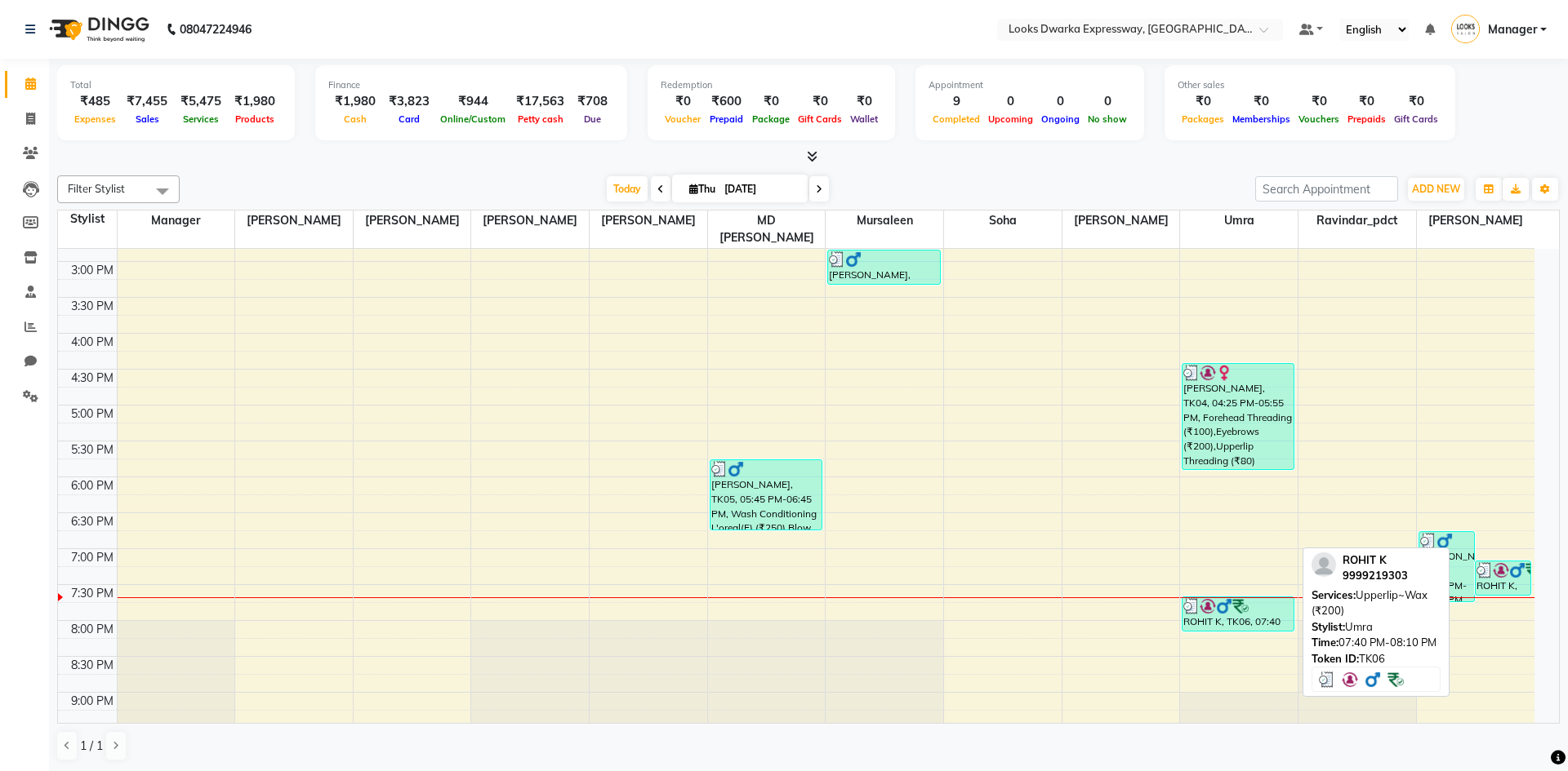
select select "3"
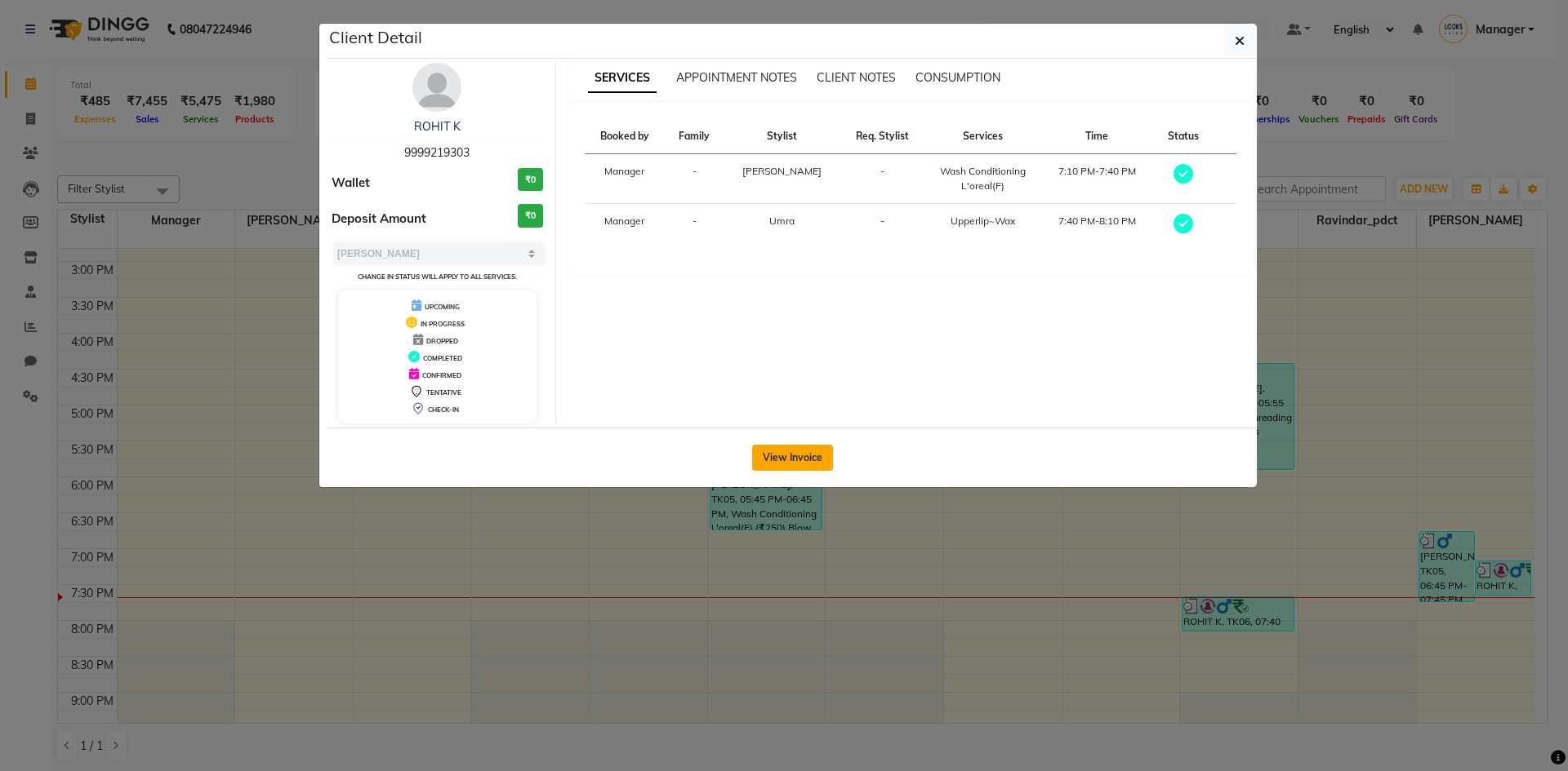
click at [815, 465] on button "View Invoice" at bounding box center [792, 458] width 80 height 26
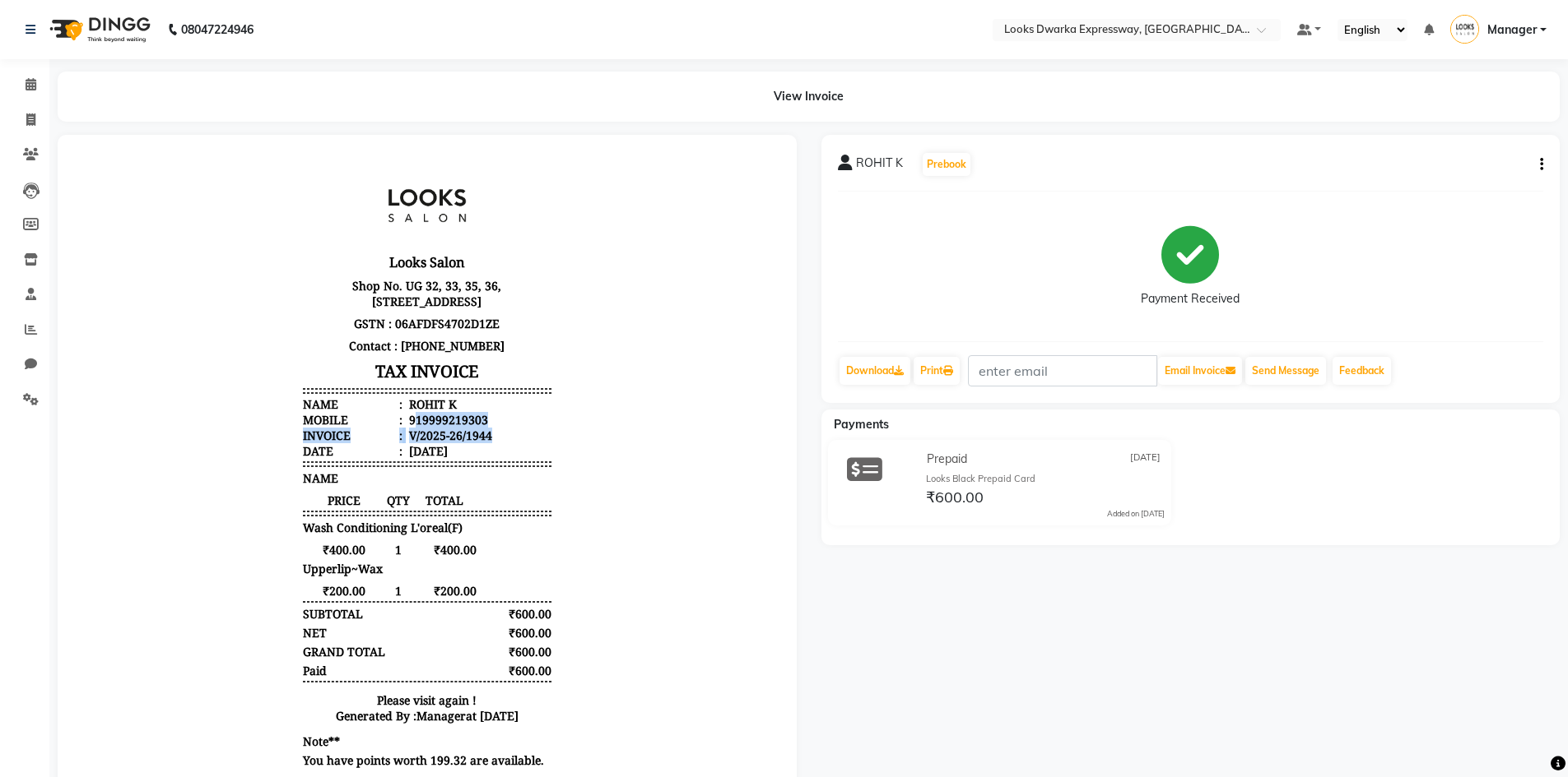
drag, startPoint x: 404, startPoint y: 435, endPoint x: 501, endPoint y: 448, distance: 97.9
click at [501, 448] on ul "Name : [PERSON_NAME] Mobile : 919999219303 Invoice : V/2025-26/1944 Date : [DAT…" at bounding box center [427, 427] width 249 height 63
click at [494, 428] on li "Mobile : 919999219303" at bounding box center [427, 420] width 249 height 16
drag, startPoint x: 416, startPoint y: 433, endPoint x: 437, endPoint y: 448, distance: 25.8
click at [443, 448] on ul "Name : [PERSON_NAME] Mobile : 919999219303 Invoice : V/2025-26/1944 Date : [DAT…" at bounding box center [427, 427] width 249 height 63
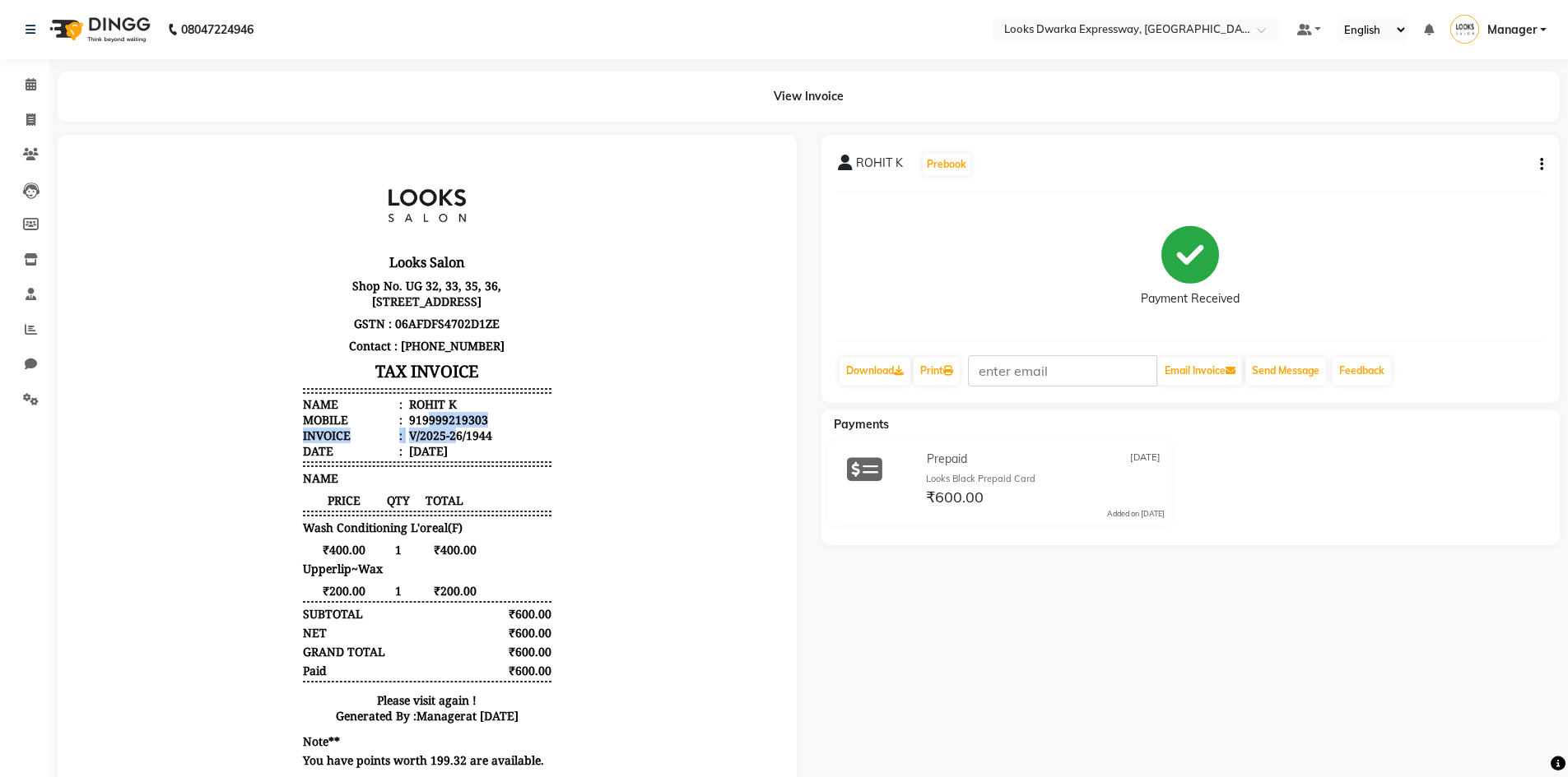
click at [412, 443] on div "V/2025-26/1944" at bounding box center [449, 436] width 86 height 16
drag, startPoint x: 392, startPoint y: 433, endPoint x: 451, endPoint y: 448, distance: 60.9
click at [451, 448] on ul "Name : [PERSON_NAME] Mobile : 919999219303 Invoice : V/2025-26/1944 Date : [DAT…" at bounding box center [427, 427] width 249 height 63
click at [496, 443] on li "Invoice : V/2025-26/1944" at bounding box center [427, 436] width 249 height 16
drag, startPoint x: 407, startPoint y: 433, endPoint x: 493, endPoint y: 440, distance: 86.3
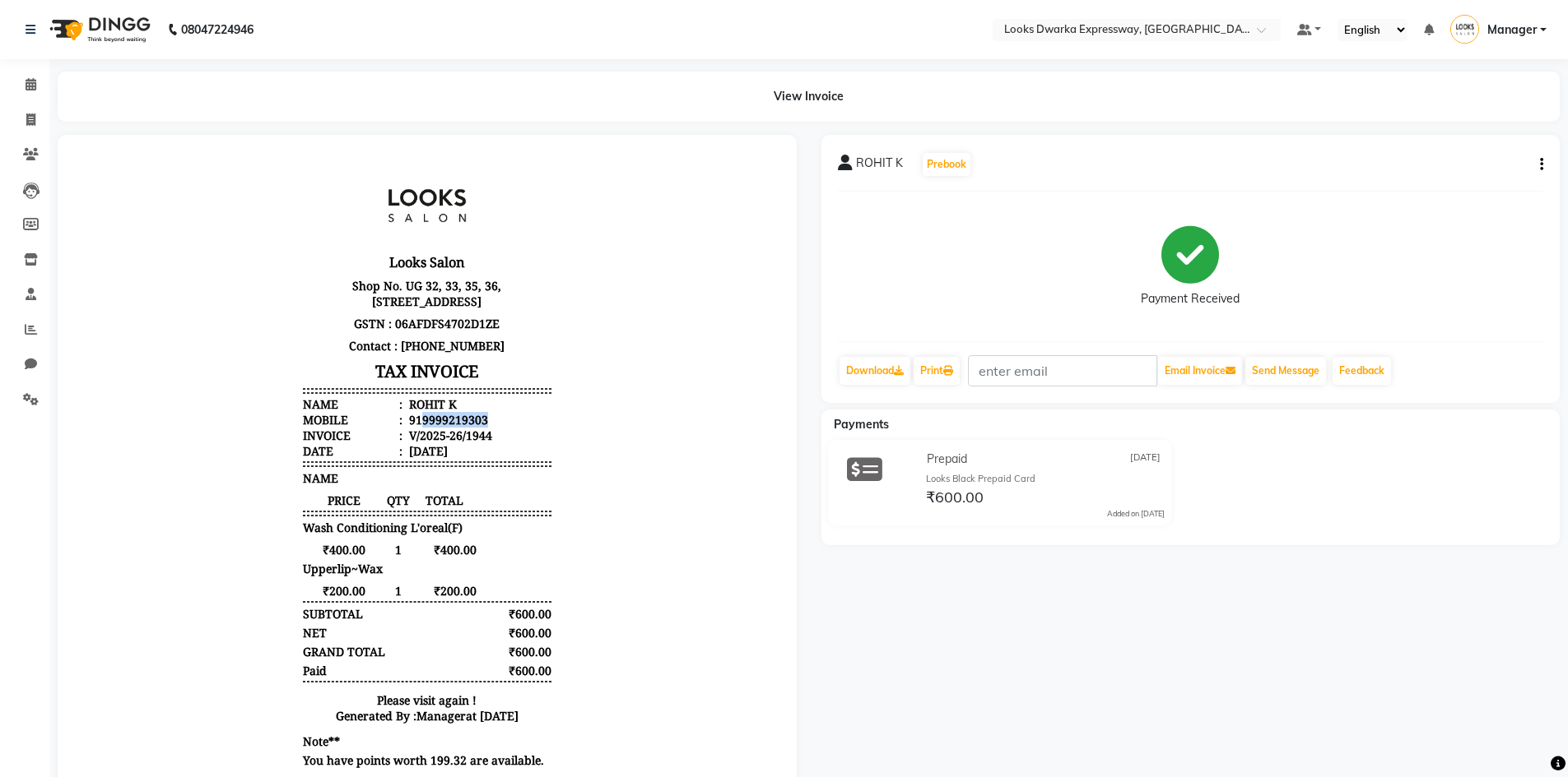
click at [493, 428] on li "Mobile : 919999219303" at bounding box center [427, 420] width 249 height 16
copy div "9999219303"
click at [35, 114] on icon at bounding box center [31, 120] width 9 height 12
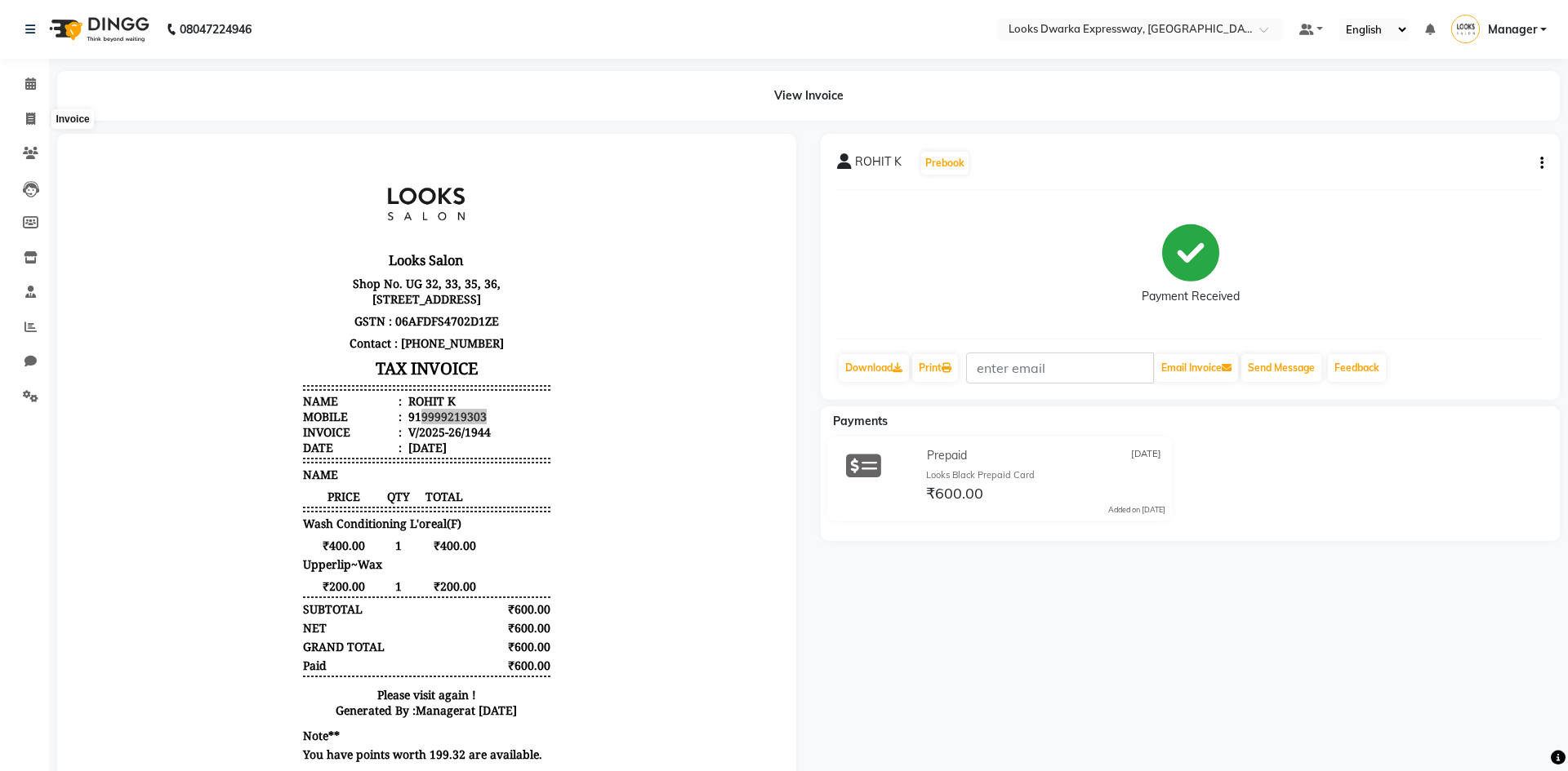
select select "6011"
select select "service"
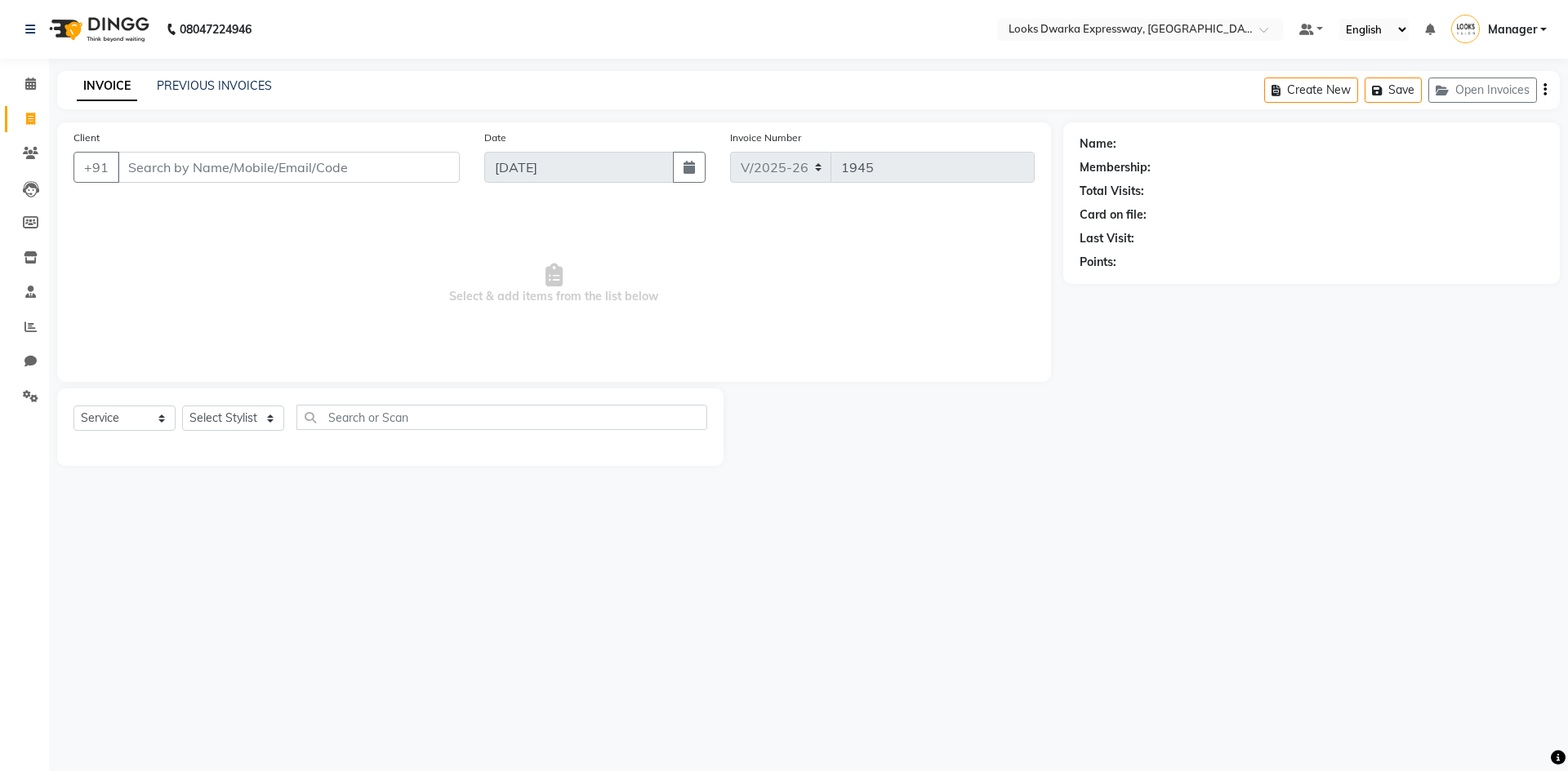
click at [145, 166] on input "Client" at bounding box center [288, 167] width 342 height 31
type input "9999219303"
select select "1: Object"
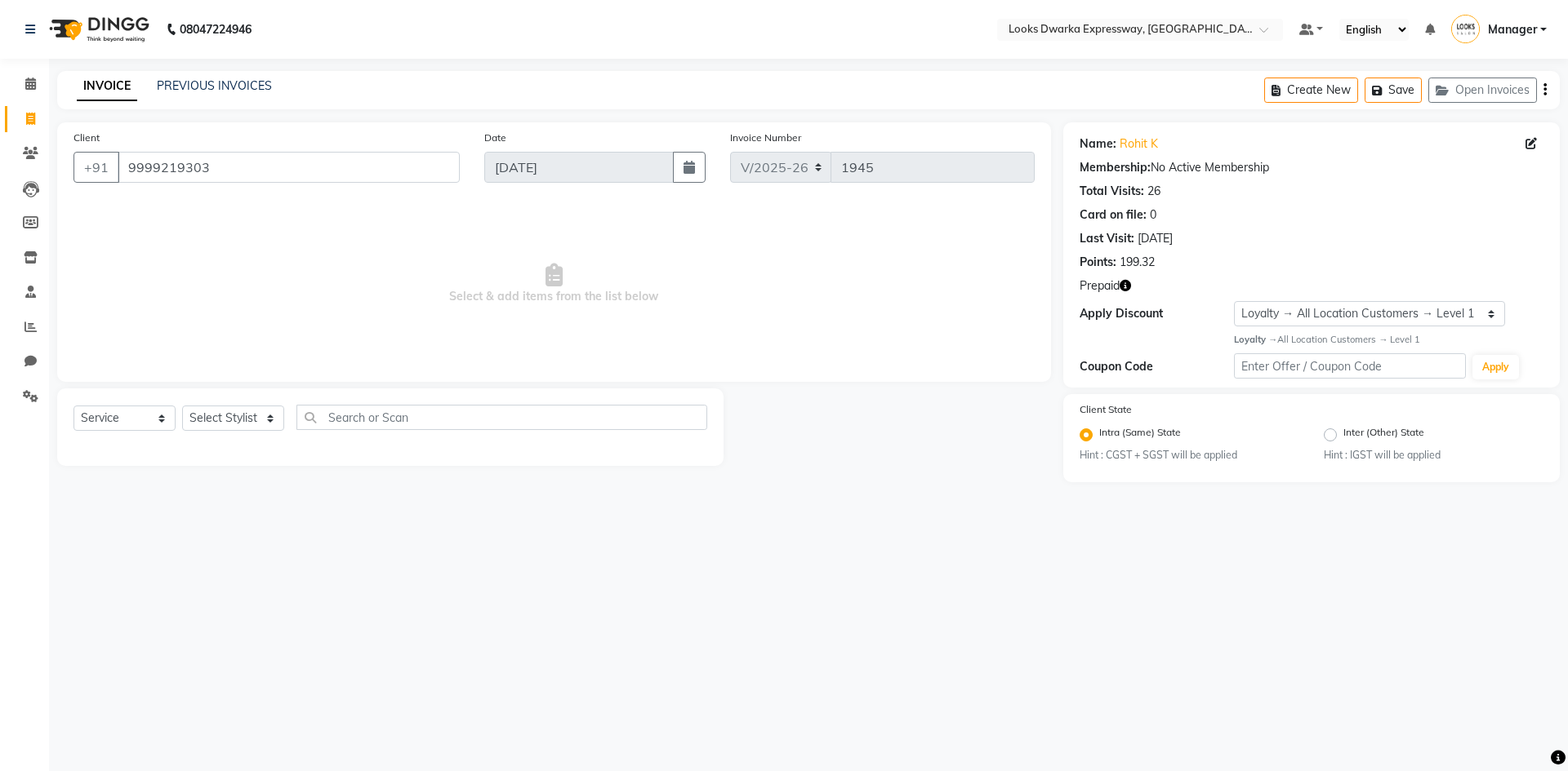
click at [1103, 285] on span "Prepaid" at bounding box center [1099, 286] width 40 height 17
click at [1112, 296] on div "Name: Rohit K Membership: No Active Membership Total Visits: 26 Card on file: 0…" at bounding box center [1312, 254] width 497 height 265
click at [1115, 287] on span "Prepaid" at bounding box center [1099, 286] width 40 height 17
click at [1128, 281] on icon "button" at bounding box center [1125, 285] width 11 height 11
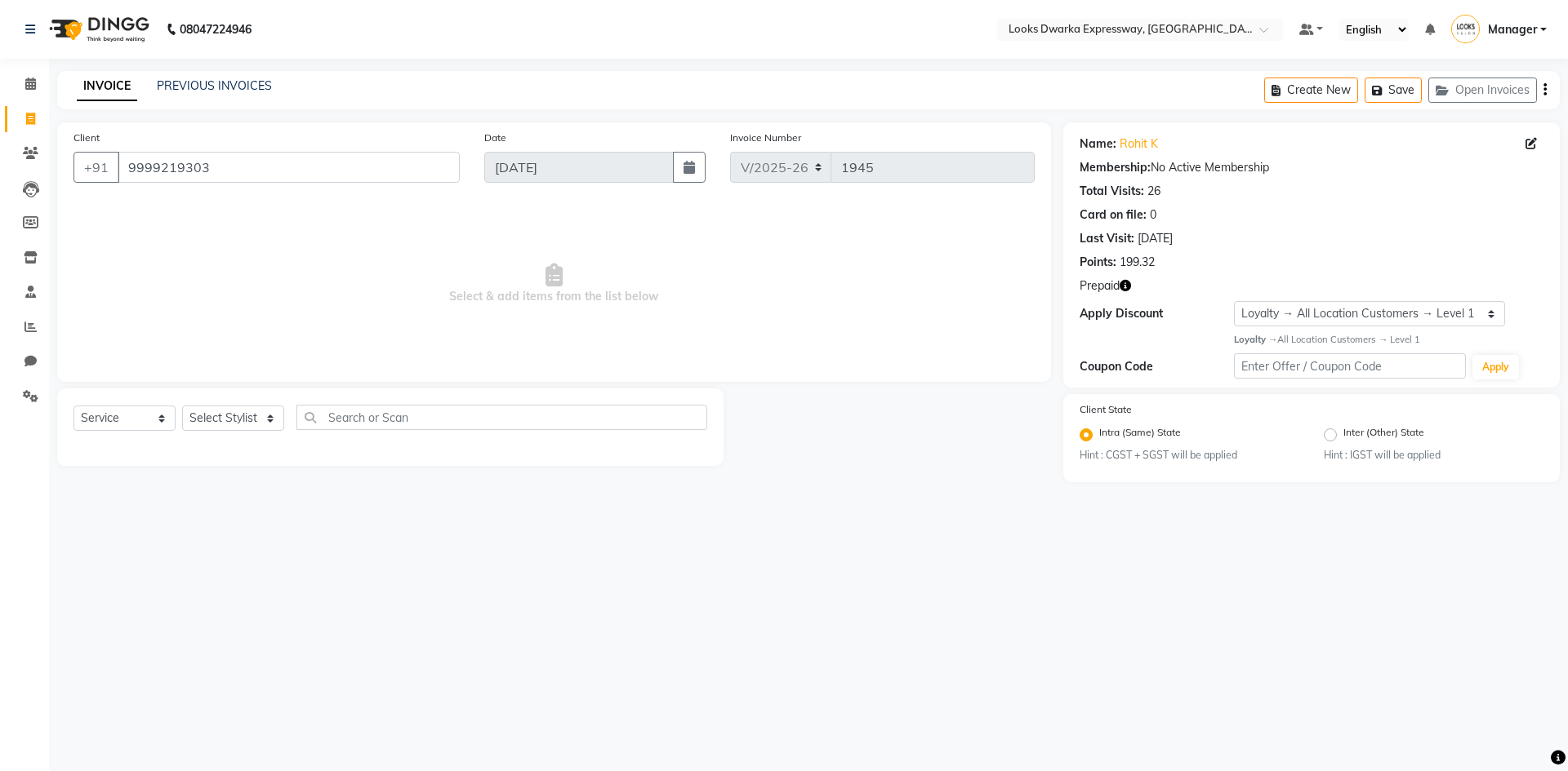
click at [1128, 281] on icon "button" at bounding box center [1125, 285] width 11 height 11
drag, startPoint x: 767, startPoint y: 281, endPoint x: 607, endPoint y: 124, distance: 224.2
click at [770, 277] on span "Select & add items from the list below" at bounding box center [554, 284] width 961 height 163
click at [26, 88] on icon at bounding box center [31, 84] width 10 height 12
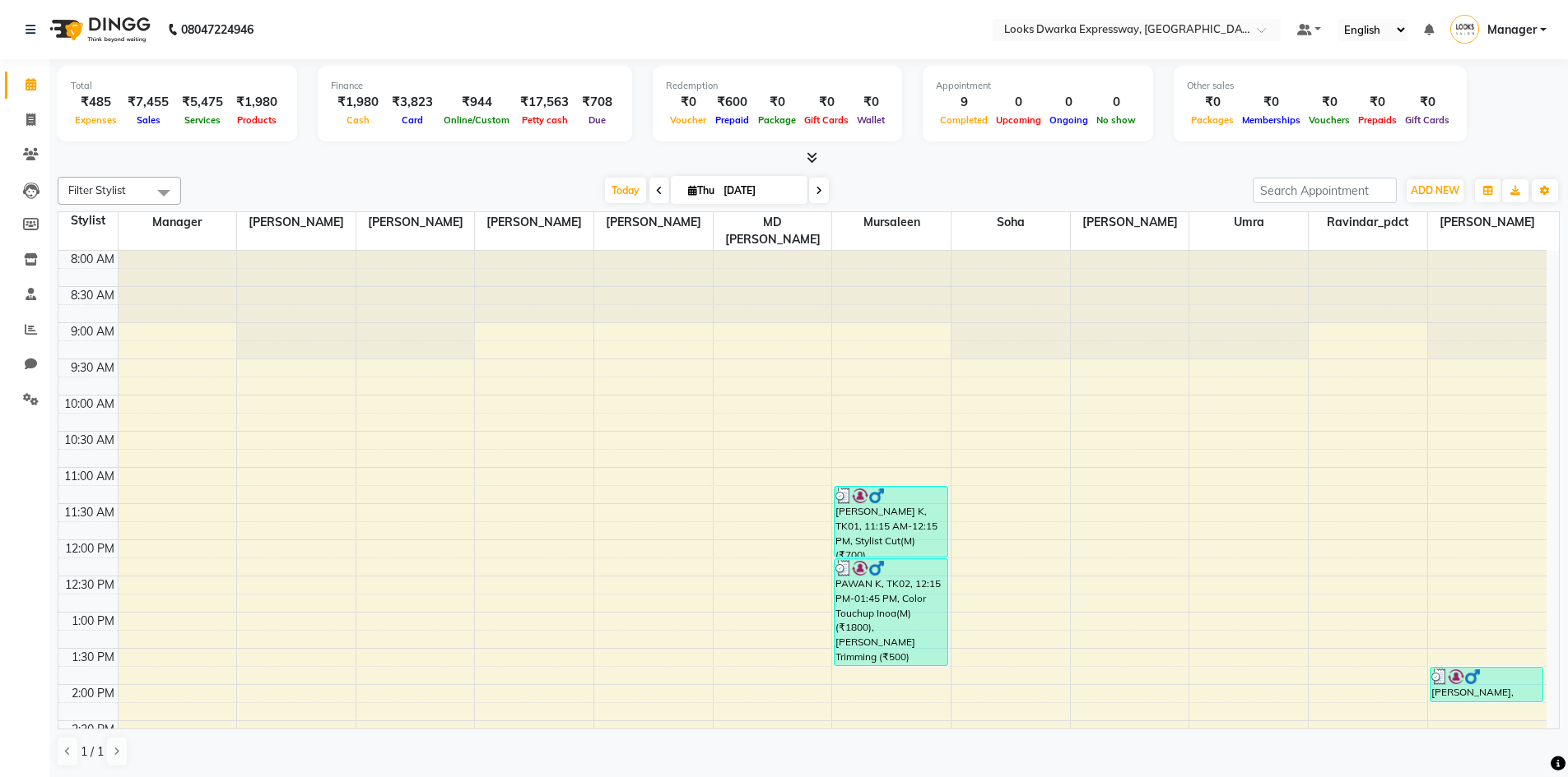
click at [89, 118] on span "Expenses" at bounding box center [95, 120] width 50 height 11
click at [98, 108] on div "₹485" at bounding box center [95, 102] width 50 height 18
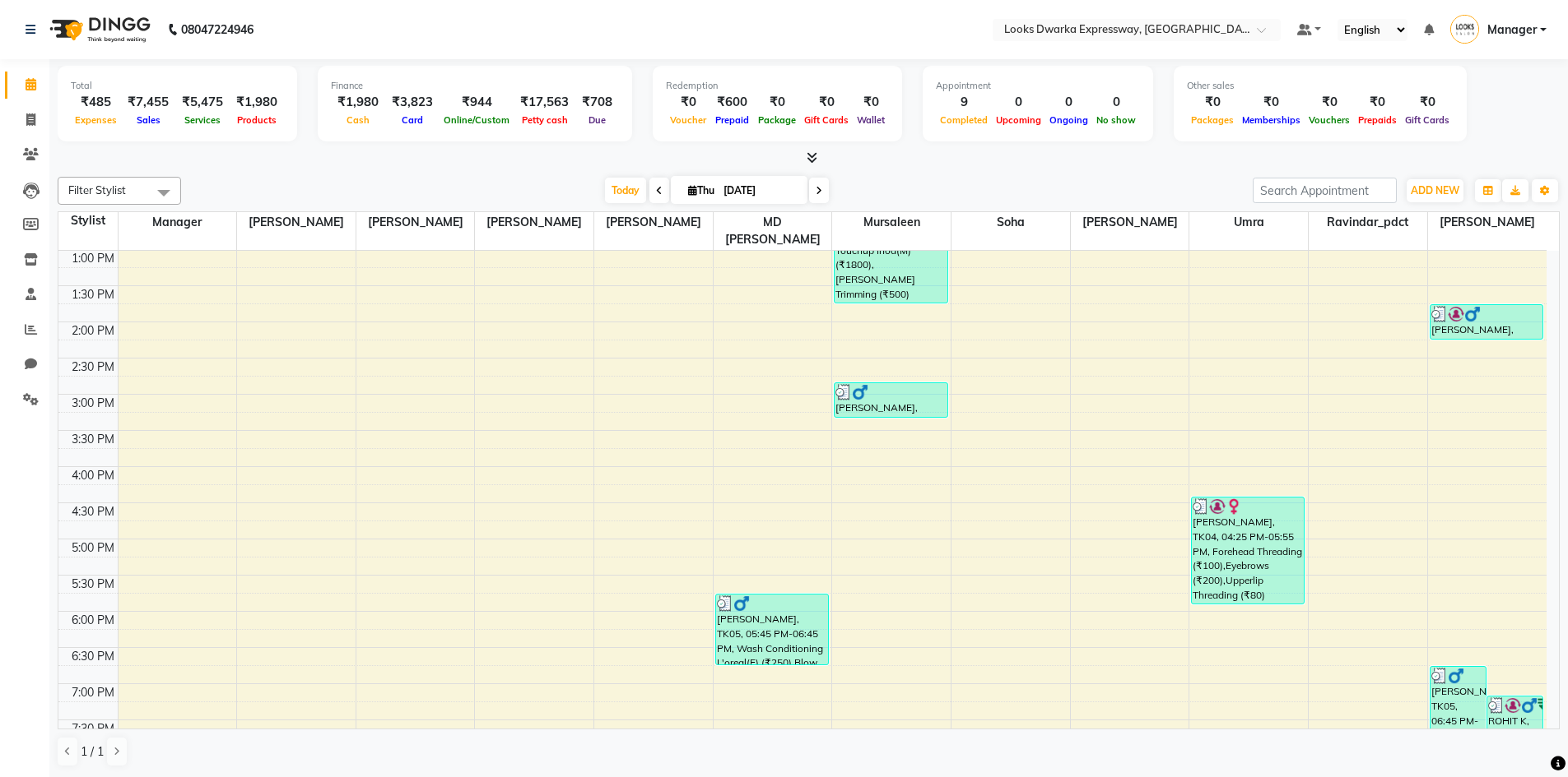
scroll to position [411, 0]
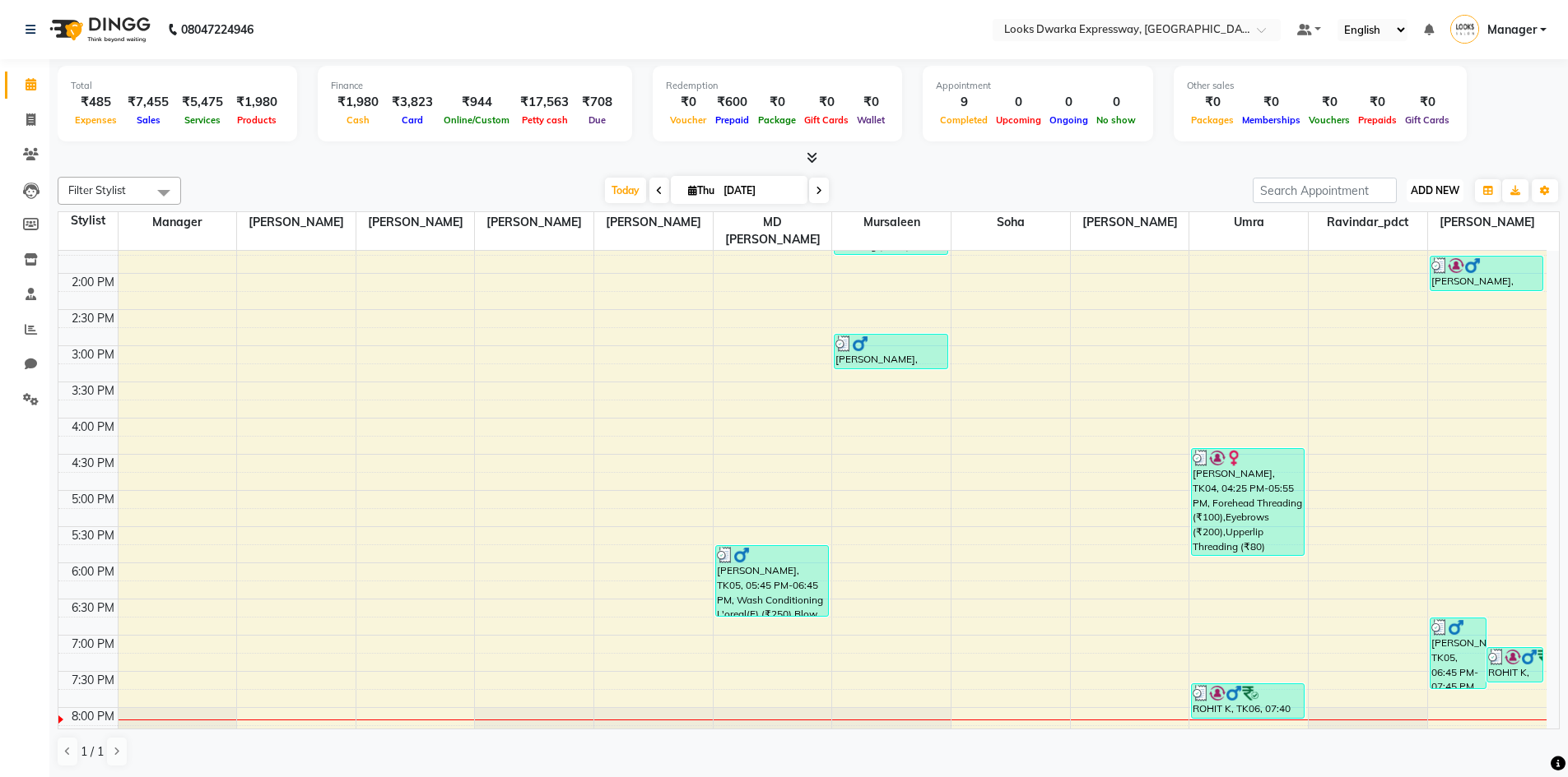
click at [1447, 189] on span "ADD NEW" at bounding box center [1434, 190] width 48 height 12
click at [1386, 259] on link "Add Expense" at bounding box center [1398, 265] width 130 height 21
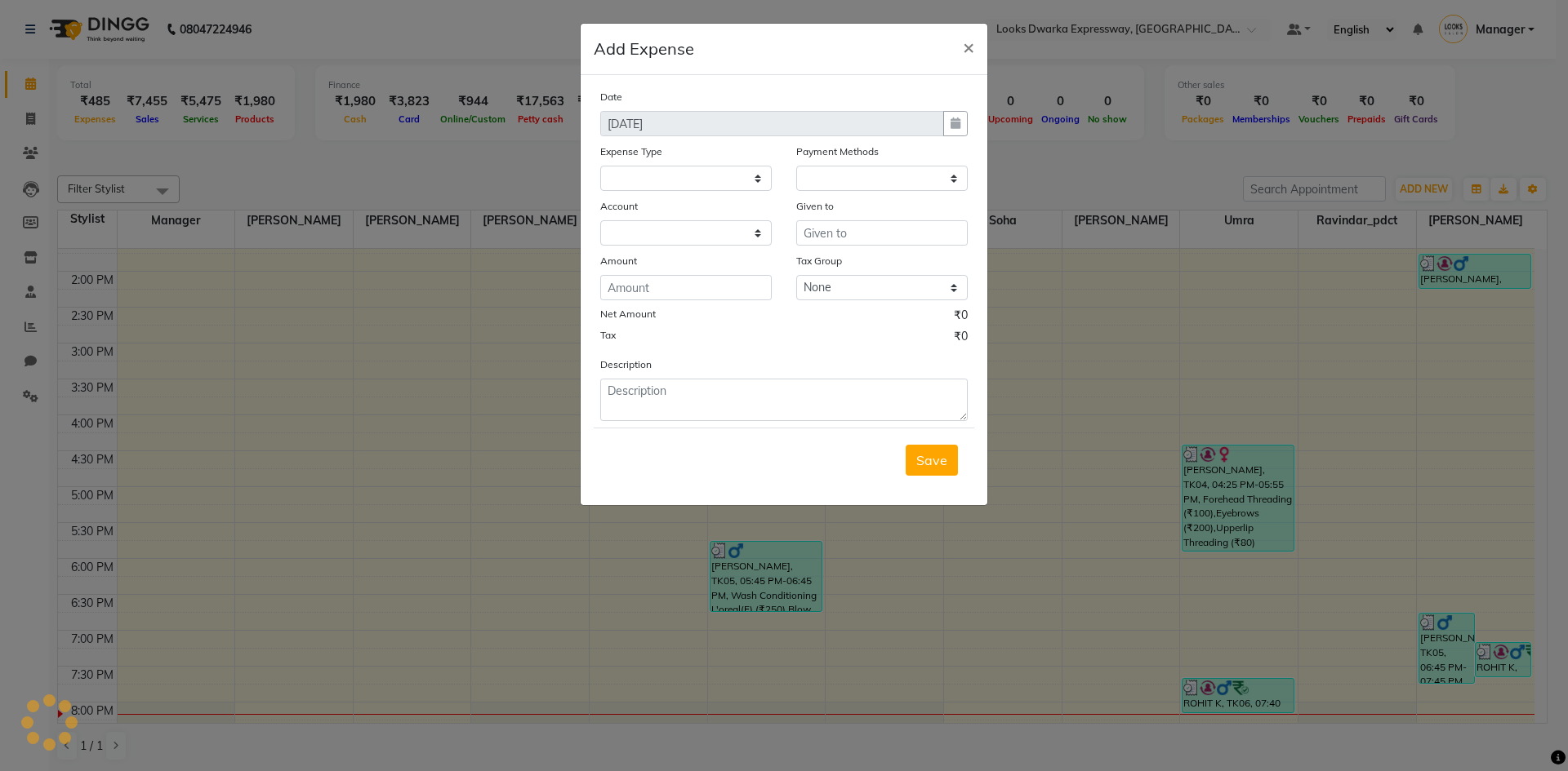
select select "1"
select select "4988"
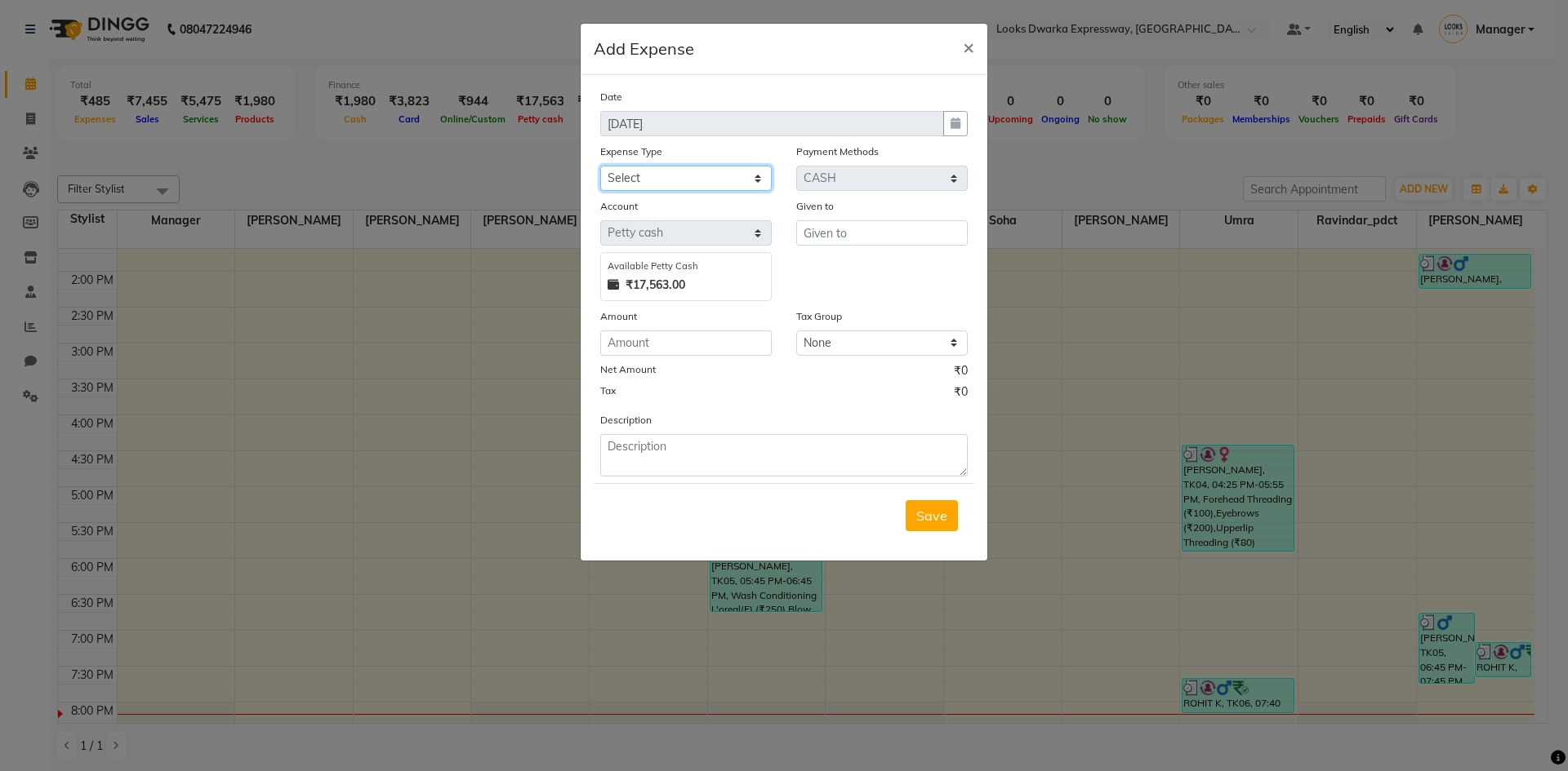
click at [731, 178] on select "Select Bank Deposit Cash Handover Client ordered food Client Refund Agnst Bill …" at bounding box center [686, 178] width 171 height 25
click at [600, 166] on select "Select Bank Deposit Cash Handover Client ordered food Client Refund Agnst Bill …" at bounding box center [686, 178] width 171 height 25
click at [716, 164] on div "Expense Type" at bounding box center [686, 154] width 171 height 23
click at [702, 176] on select "Select Bank Deposit Cash Handover Client ordered food Client Refund Agnst Bill …" at bounding box center [686, 178] width 171 height 25
select select "24169"
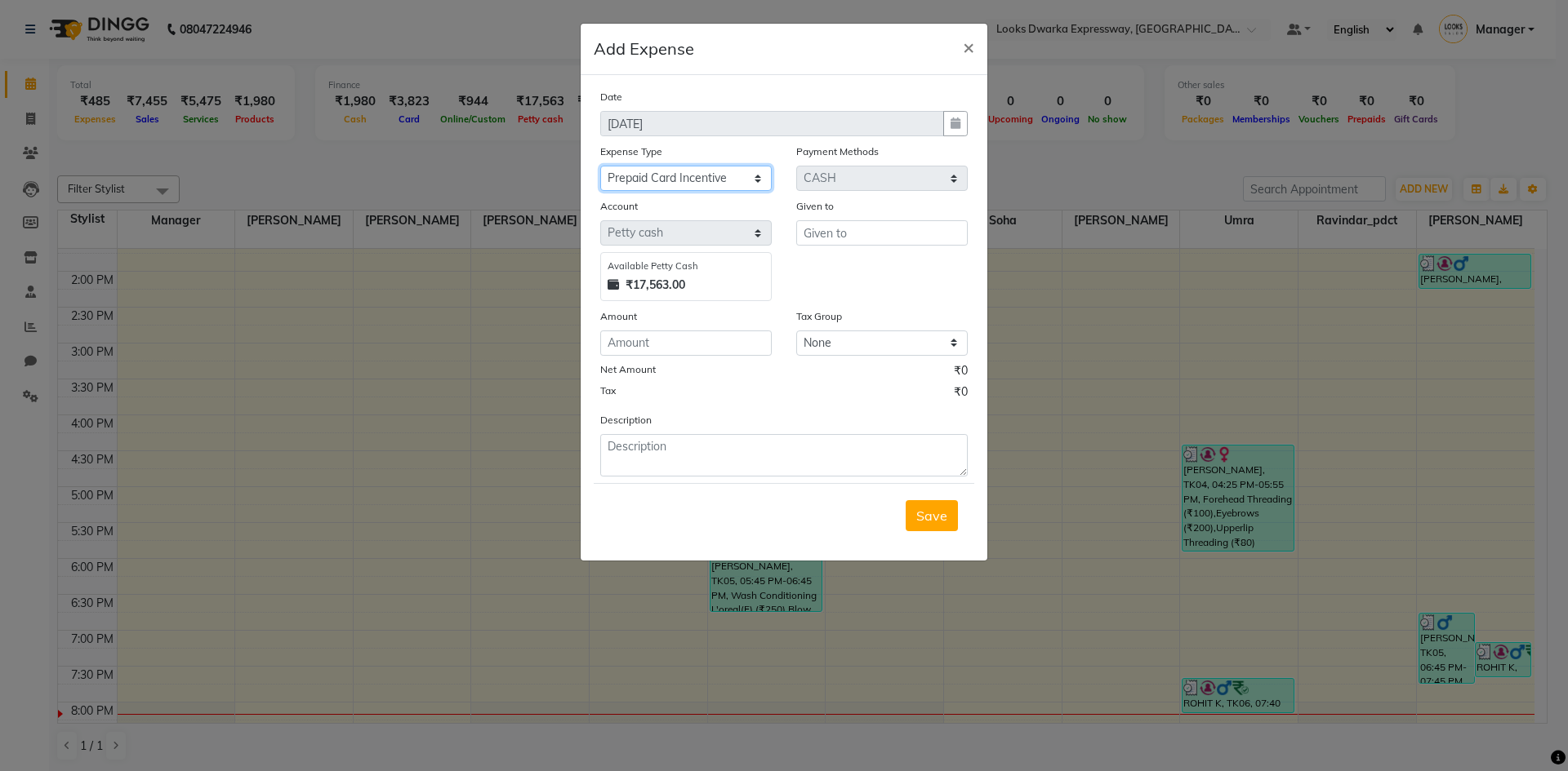
click at [600, 166] on select "Select Bank Deposit Cash Handover Client ordered food Client Refund Agnst Bill …" at bounding box center [686, 178] width 171 height 25
click at [635, 344] on input "number" at bounding box center [686, 343] width 171 height 25
click at [633, 316] on label "Amount" at bounding box center [618, 316] width 37 height 15
click at [626, 337] on input "number" at bounding box center [686, 343] width 171 height 25
type input "500"
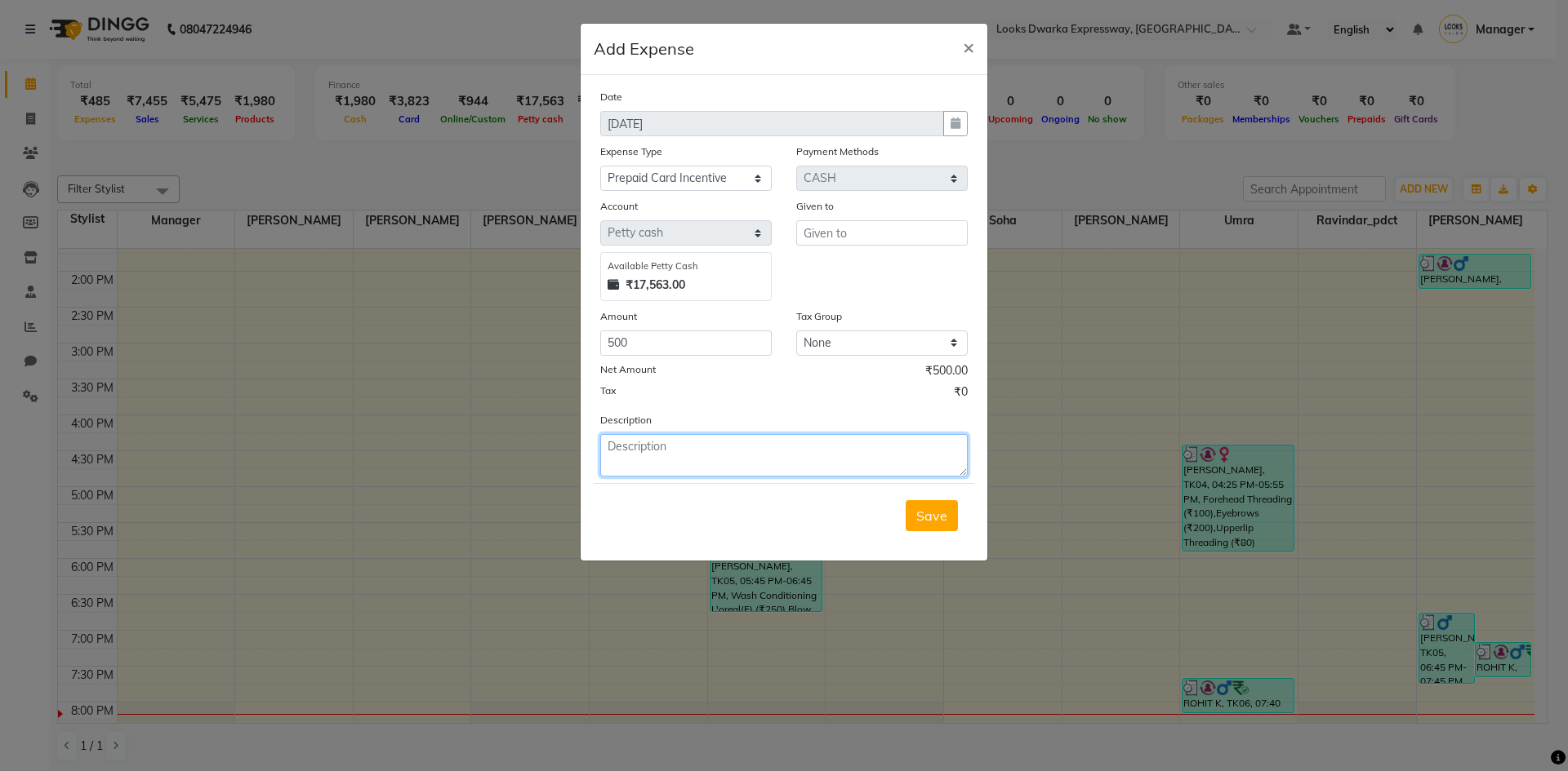
click at [638, 435] on textarea at bounding box center [784, 455] width 367 height 43
click at [756, 449] on textarea "[PERSON_NAME] prepaid card" at bounding box center [784, 455] width 367 height 43
type textarea "[PERSON_NAME] prepaid card 500"
click at [830, 233] on input "text" at bounding box center [882, 233] width 171 height 25
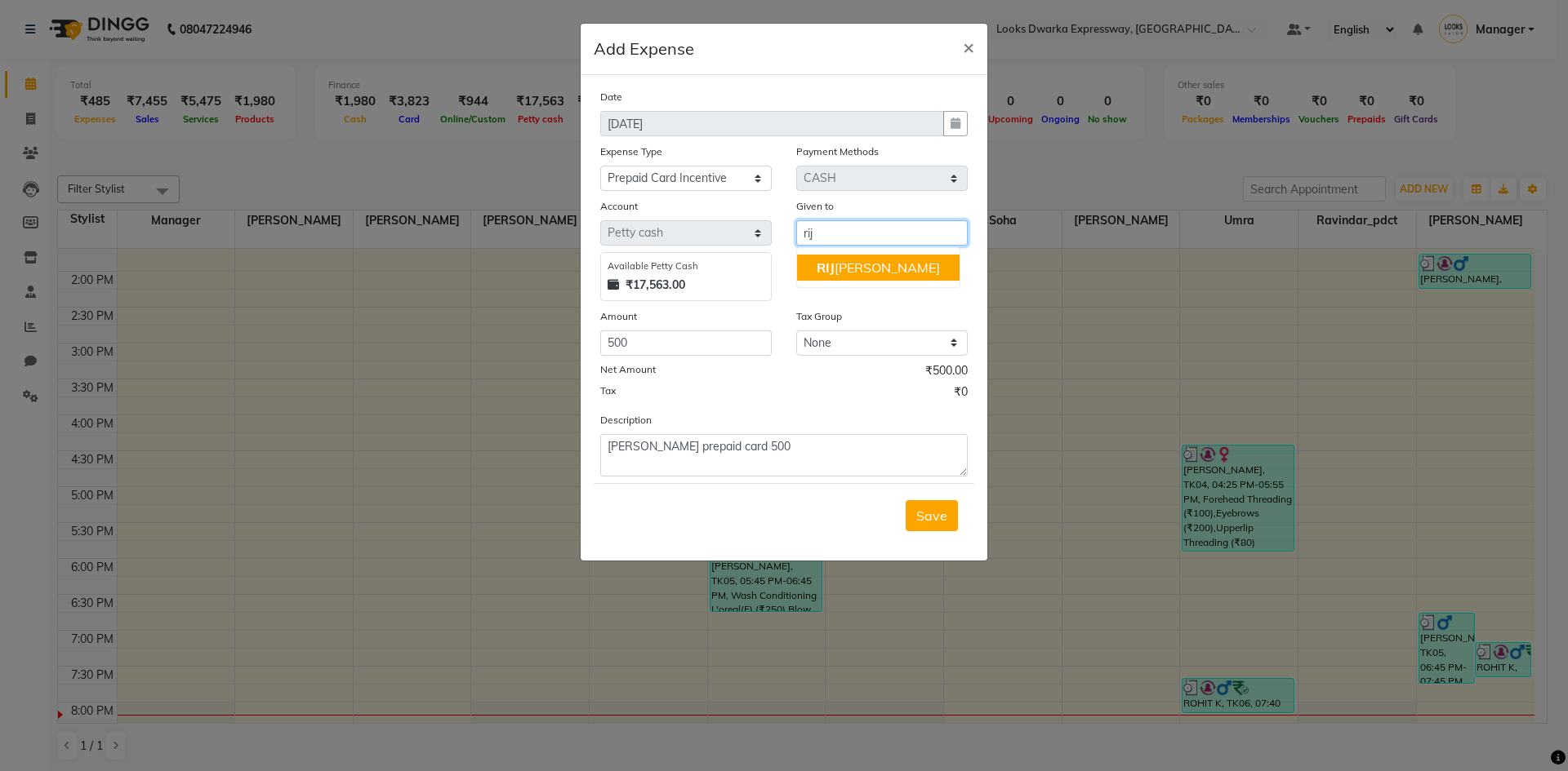
click at [854, 270] on ngb-highlight "[PERSON_NAME]" at bounding box center [878, 267] width 123 height 17
type input "[PERSON_NAME]"
click at [934, 524] on button "Save" at bounding box center [932, 515] width 52 height 31
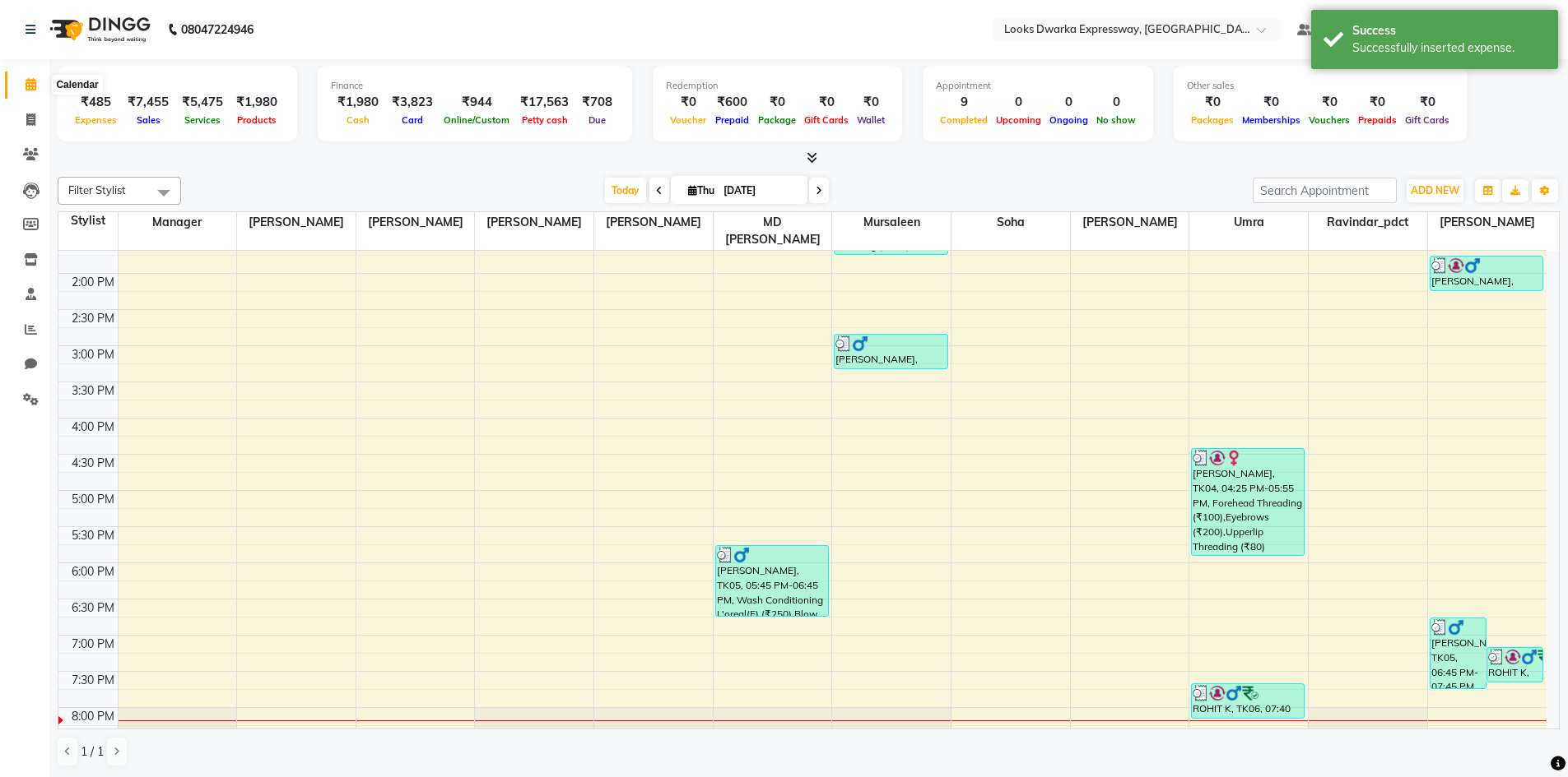
click at [31, 78] on span at bounding box center [31, 85] width 29 height 18
click at [31, 122] on icon at bounding box center [31, 120] width 9 height 12
select select "service"
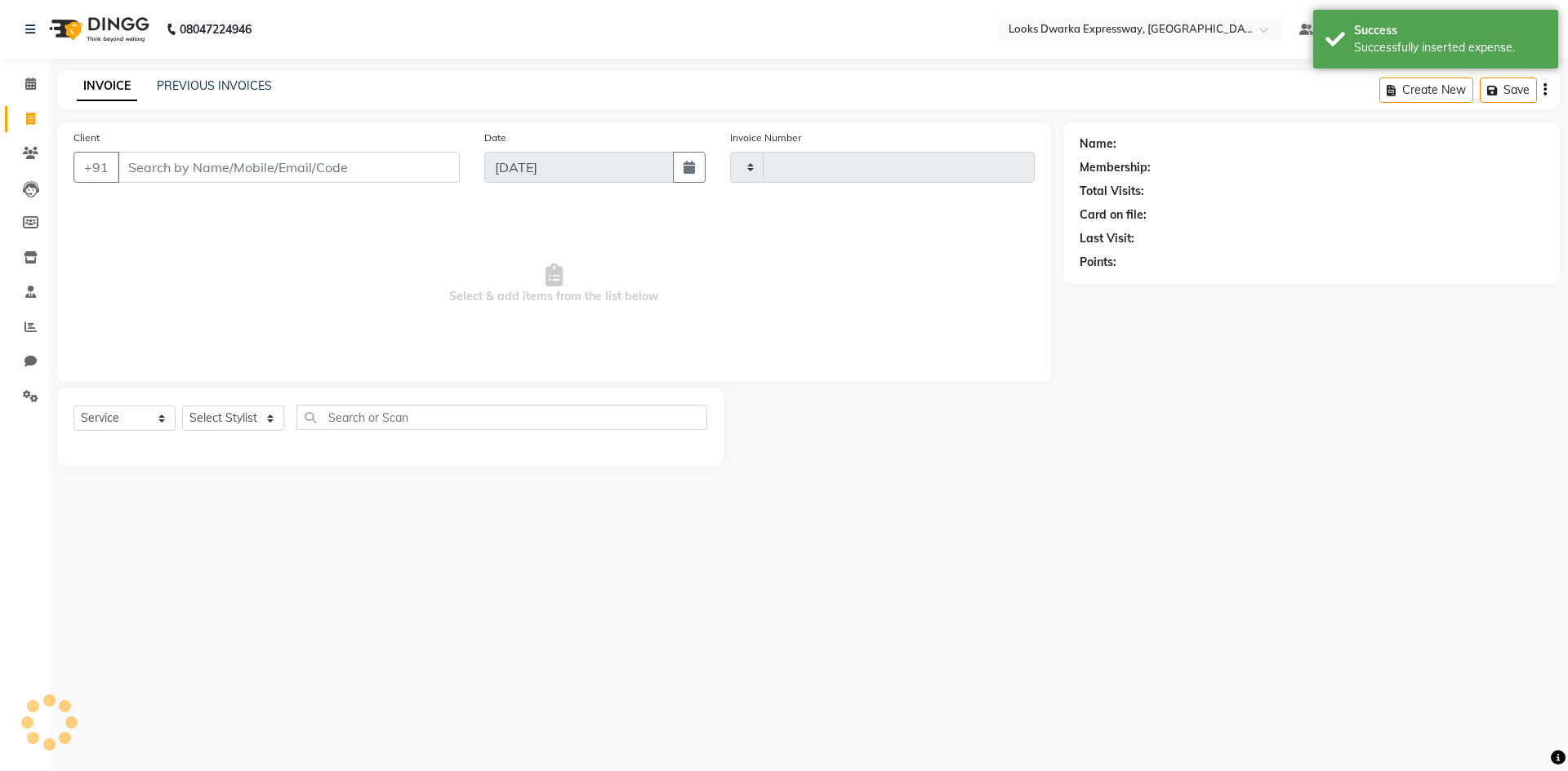
type input "1945"
select select "6011"
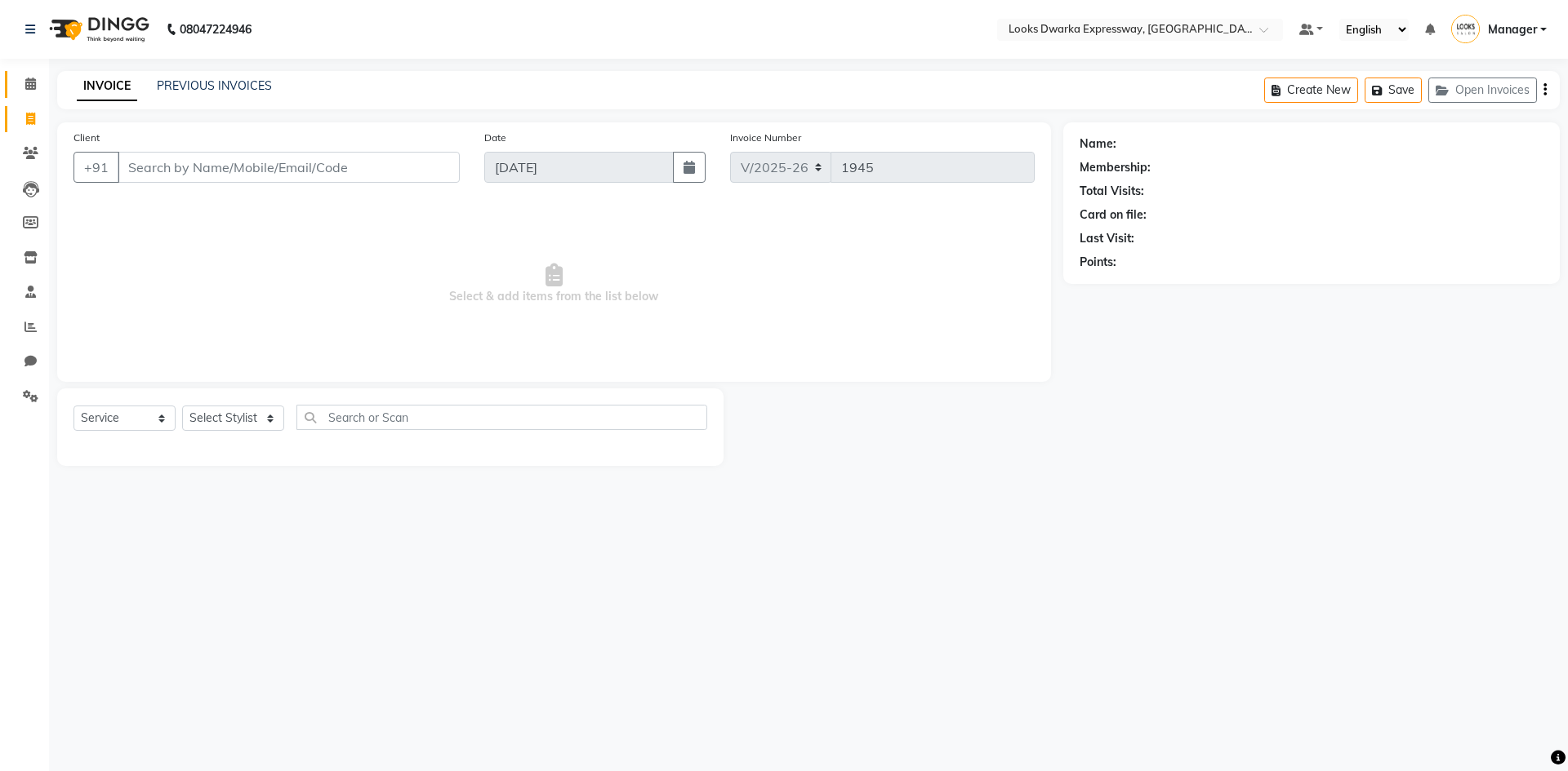
click at [33, 74] on link "Calendar" at bounding box center [24, 84] width 39 height 27
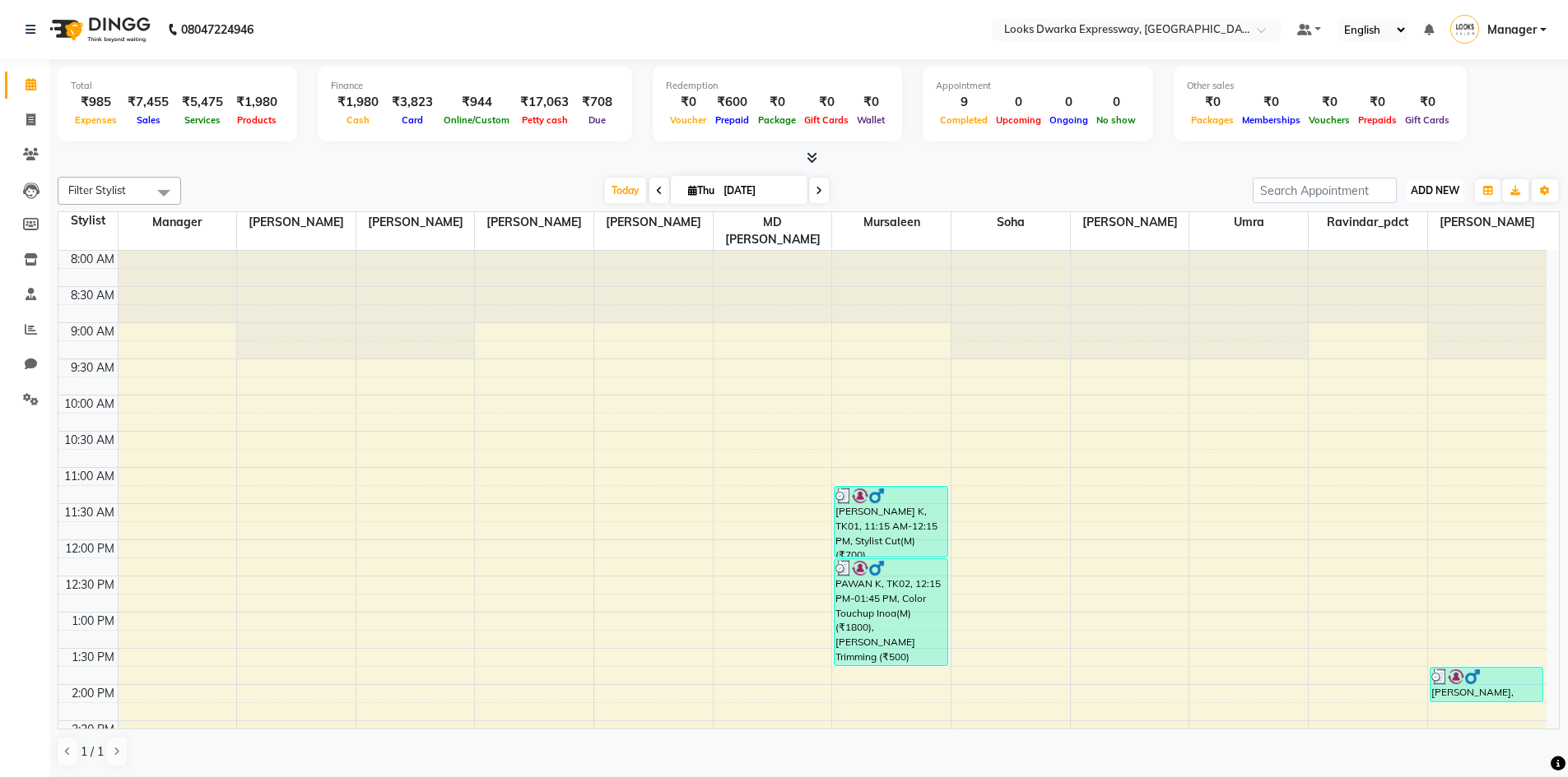
click at [1438, 187] on span "ADD NEW" at bounding box center [1434, 190] width 48 height 12
click at [1388, 268] on link "Add Expense" at bounding box center [1398, 265] width 130 height 21
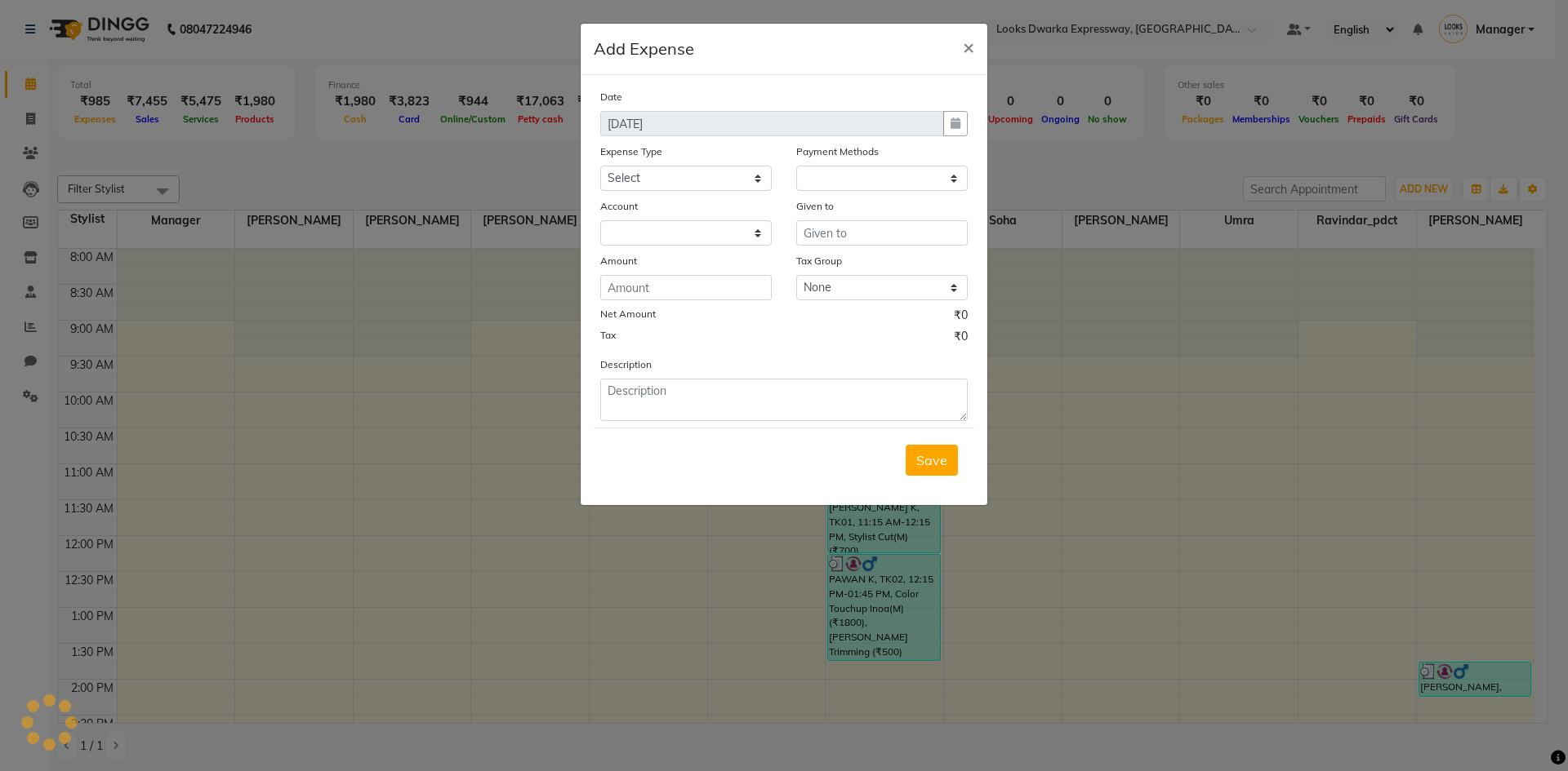
select select "1"
select select "4988"
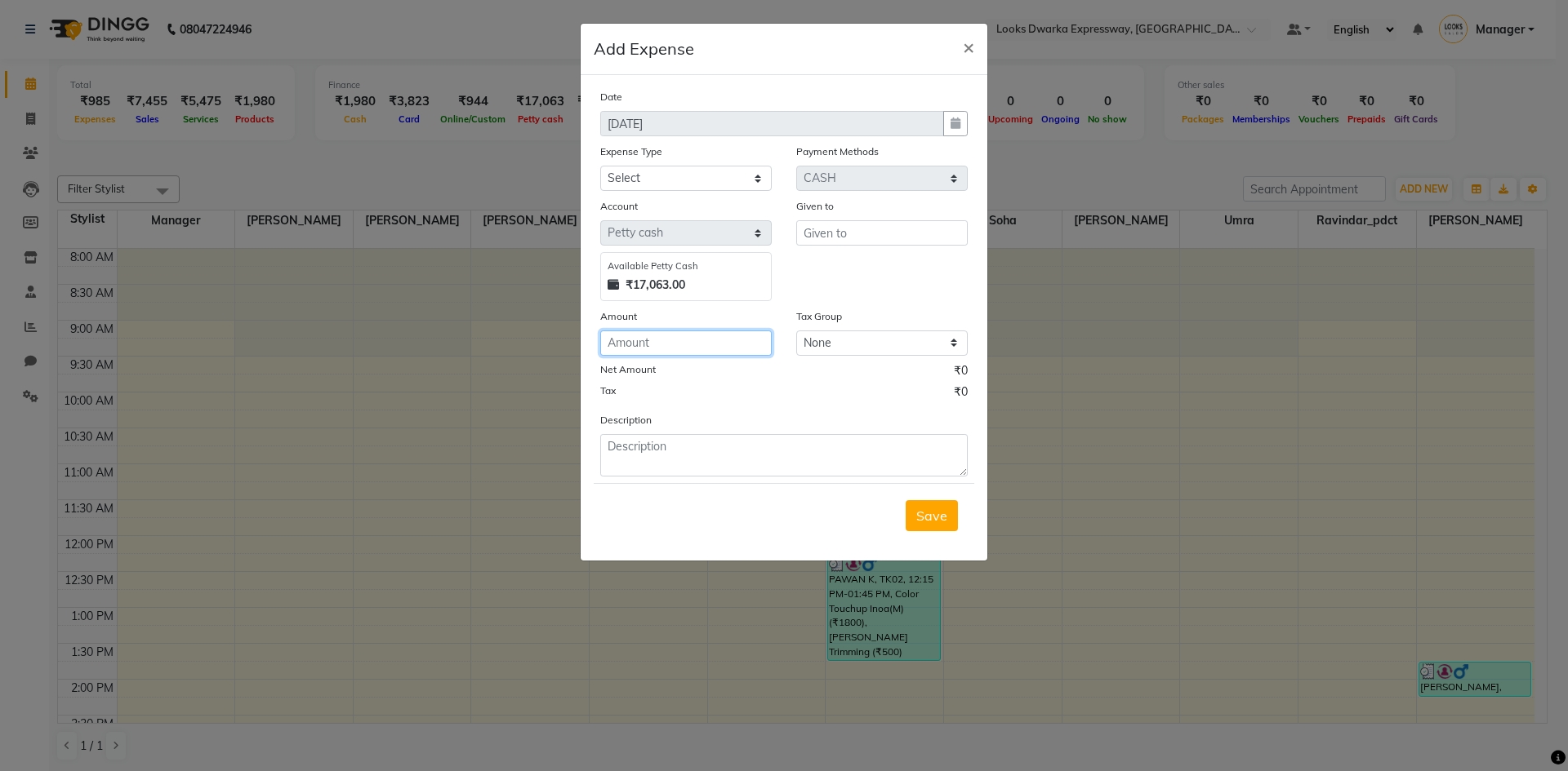
click at [635, 344] on input "number" at bounding box center [686, 343] width 171 height 25
click at [1059, 629] on ngb-modal-window "Add Expense × Date [DATE] Expense Type Select Bank Deposit Cash Handover Client…" at bounding box center [784, 386] width 1568 height 771
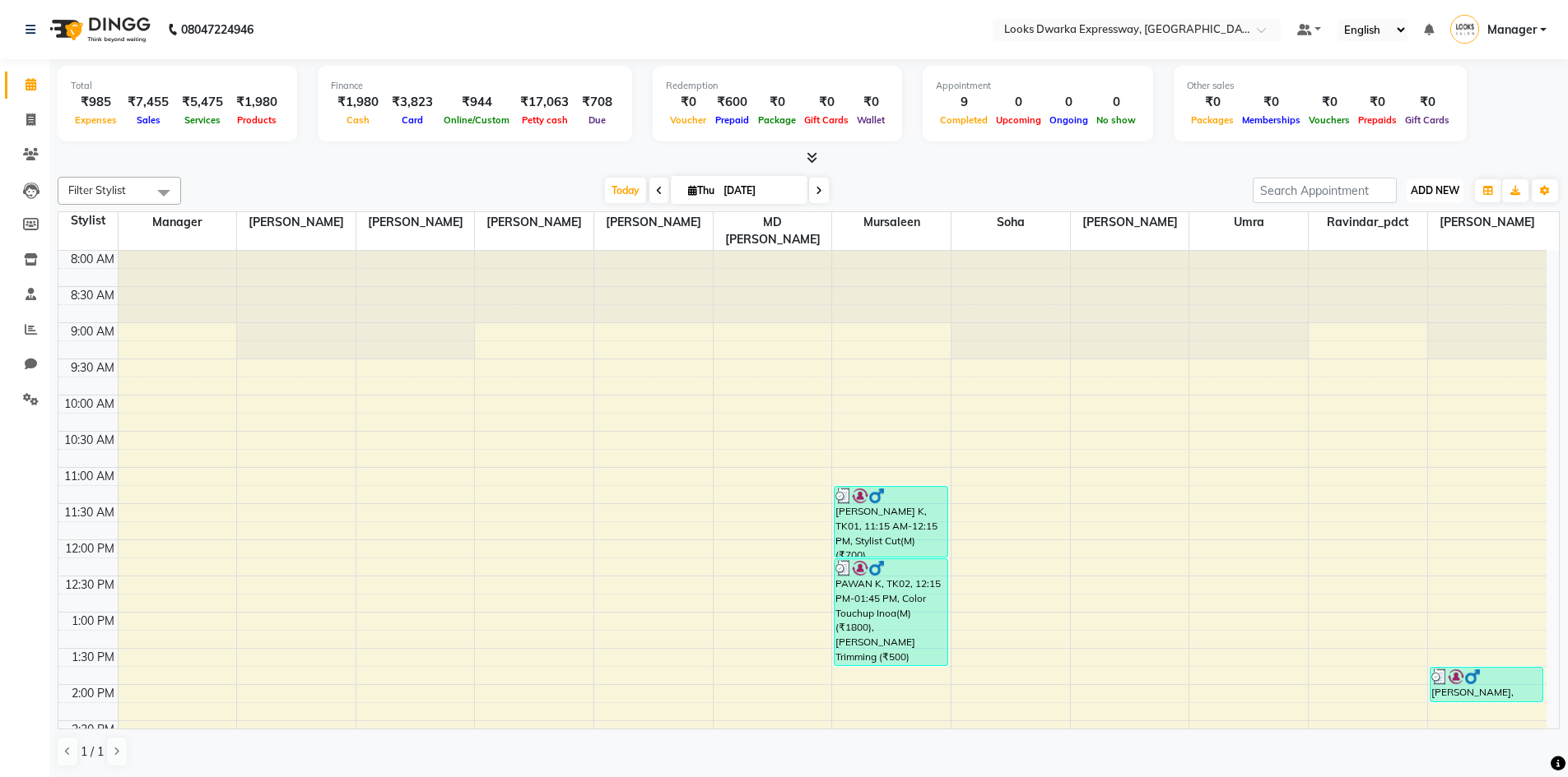
click at [1438, 192] on span "ADD NEW" at bounding box center [1434, 190] width 48 height 12
click at [1375, 261] on link "Add Expense" at bounding box center [1398, 265] width 130 height 21
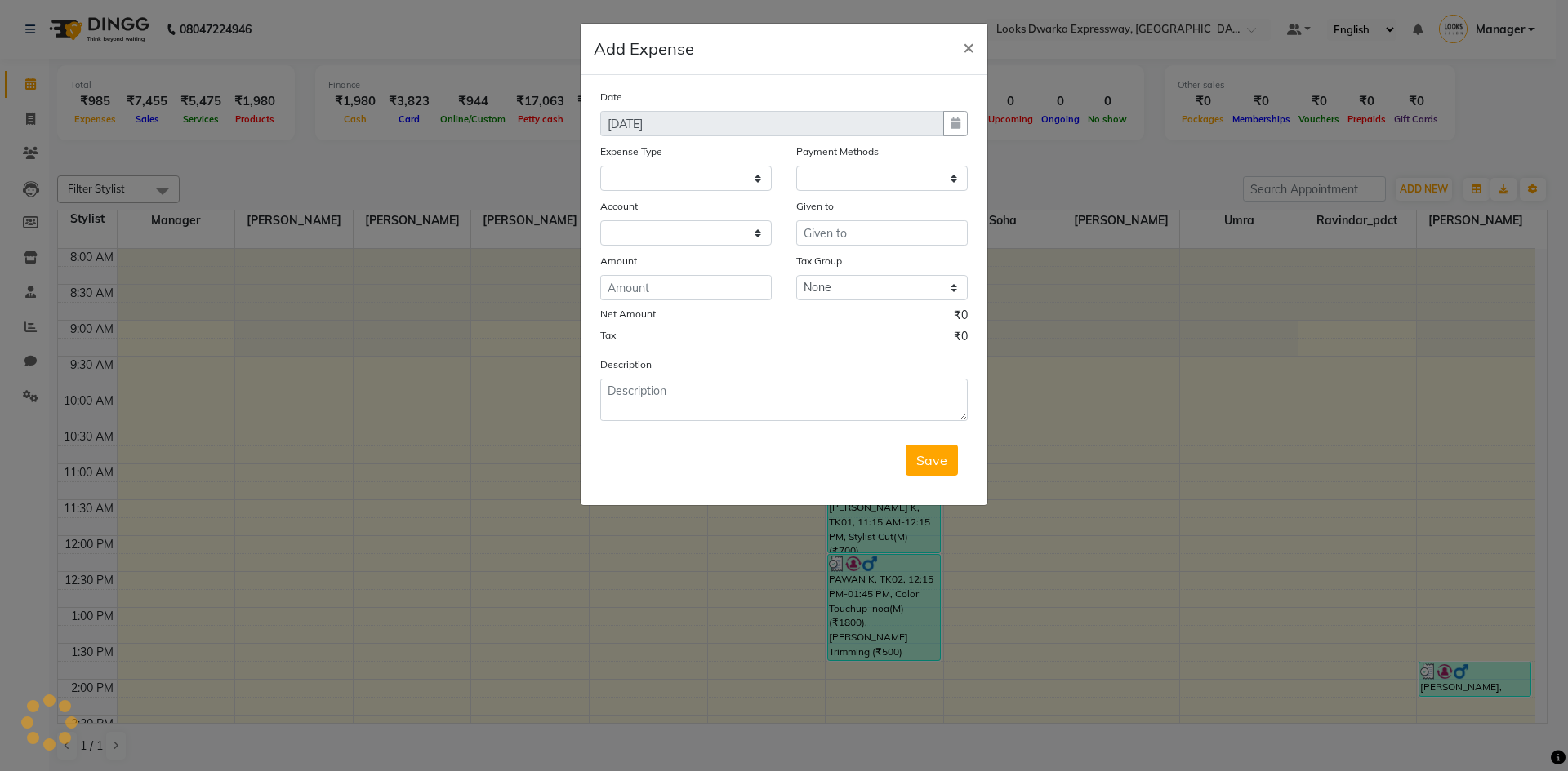
select select
select select "1"
select select "4988"
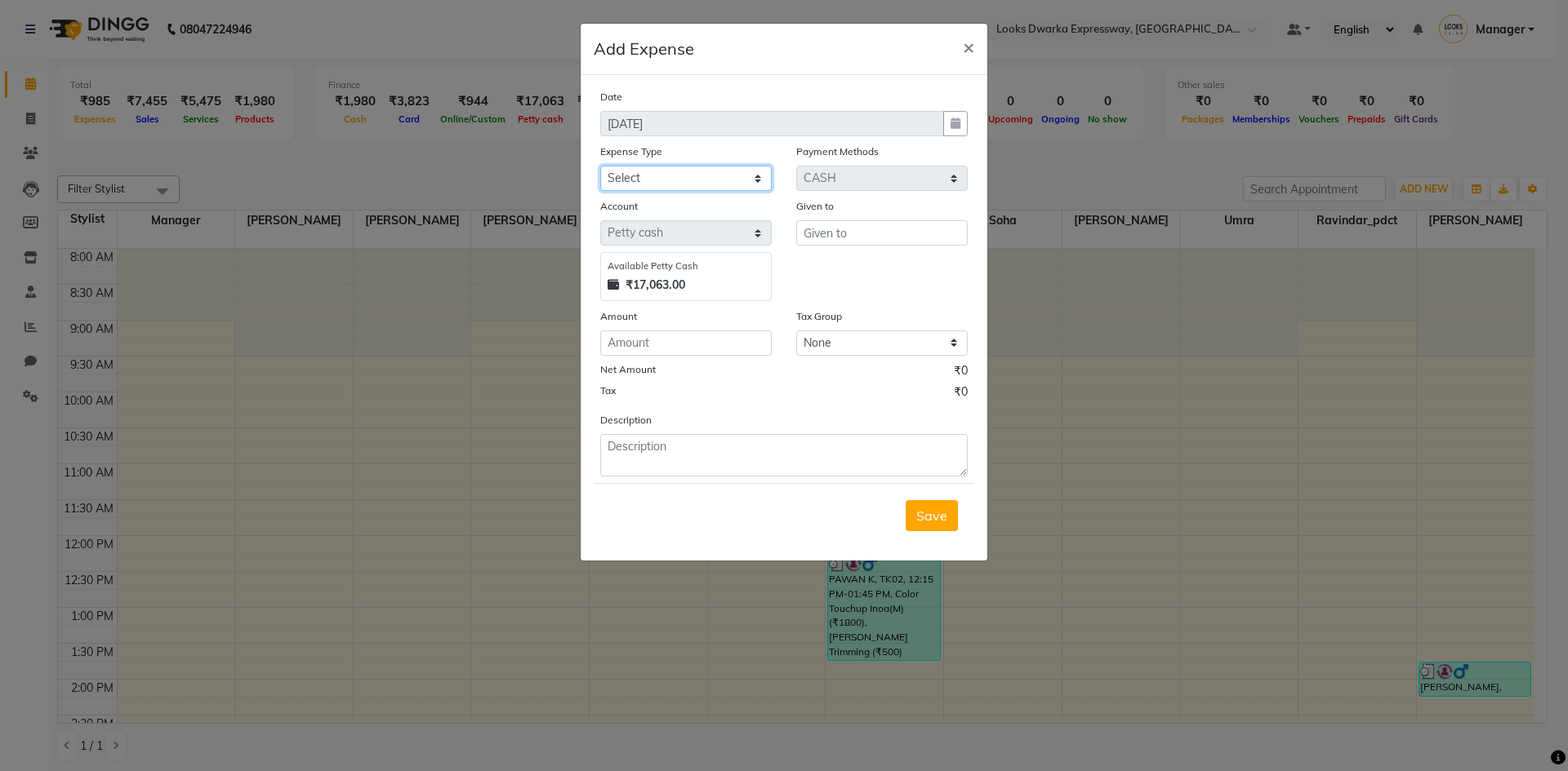
click at [741, 166] on select "Select Bank Deposit Cash Handover Client ordered food Client Refund Agnst Bill …" at bounding box center [686, 178] width 171 height 25
select select "22741"
click at [600, 166] on select "Select Bank Deposit Cash Handover Client ordered food Client Refund Agnst Bill …" at bounding box center [686, 178] width 171 height 25
click at [652, 445] on textarea at bounding box center [784, 455] width 367 height 43
type textarea "coffe 150"
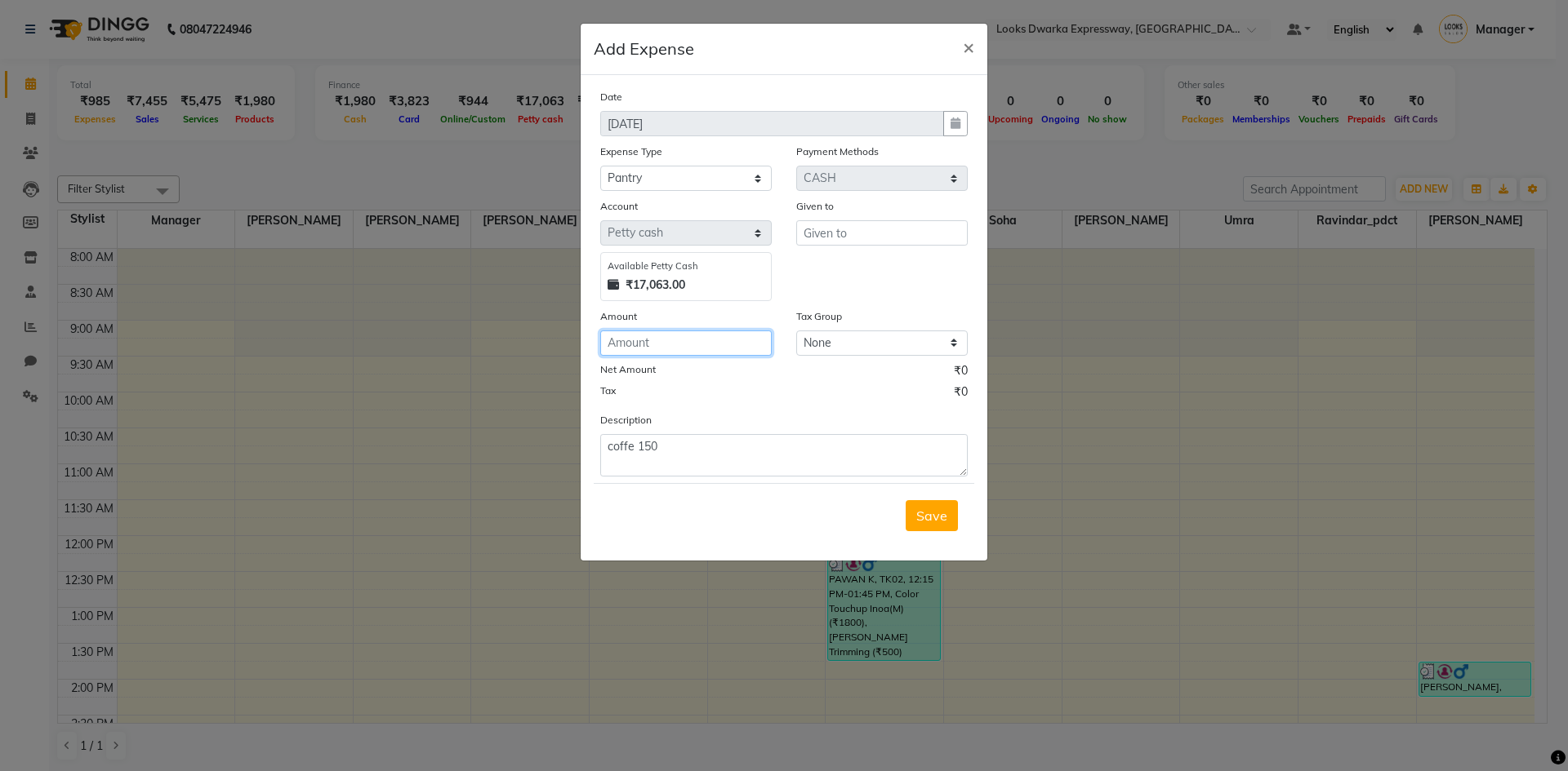
click at [630, 346] on input "number" at bounding box center [686, 343] width 171 height 25
type input "150"
click at [906, 240] on input "text" at bounding box center [882, 233] width 171 height 25
click at [867, 240] on input "[PERSON_NAME]" at bounding box center [882, 233] width 171 height 25
click at [827, 236] on input "[PERSON_NAME]" at bounding box center [882, 233] width 171 height 25
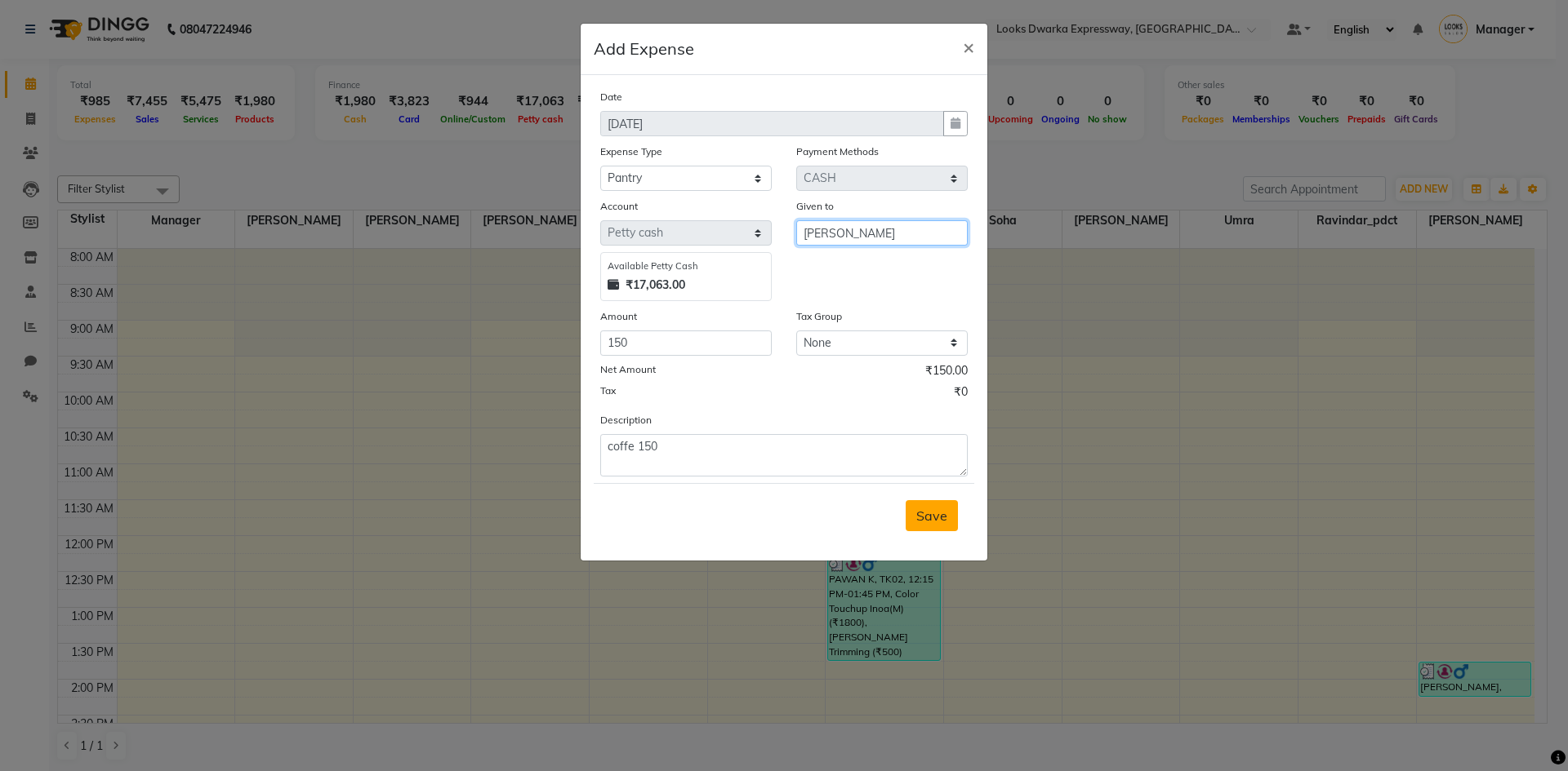
type input "[PERSON_NAME]"
click at [933, 508] on span "Save" at bounding box center [931, 516] width 31 height 17
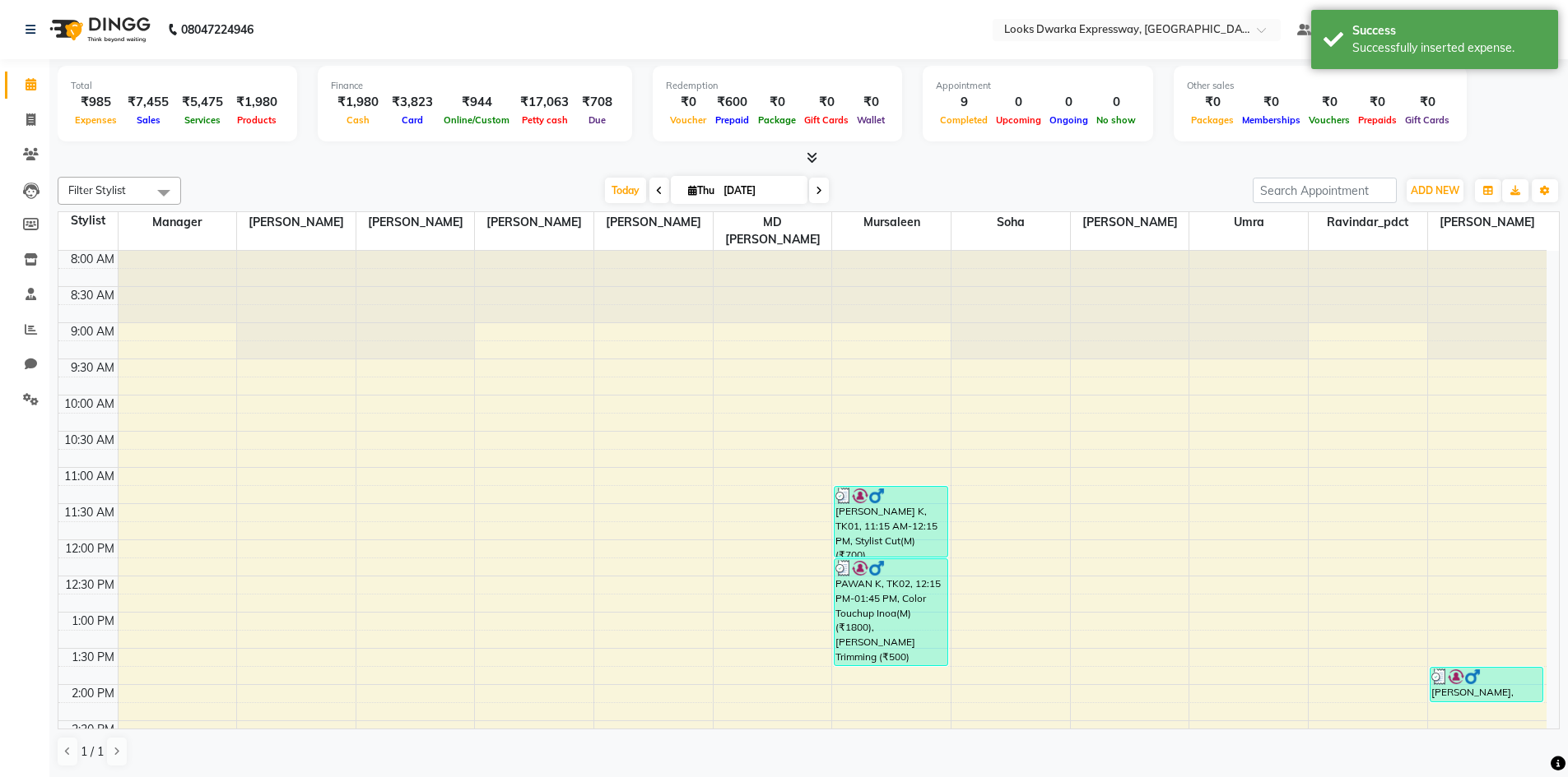
select select "service"
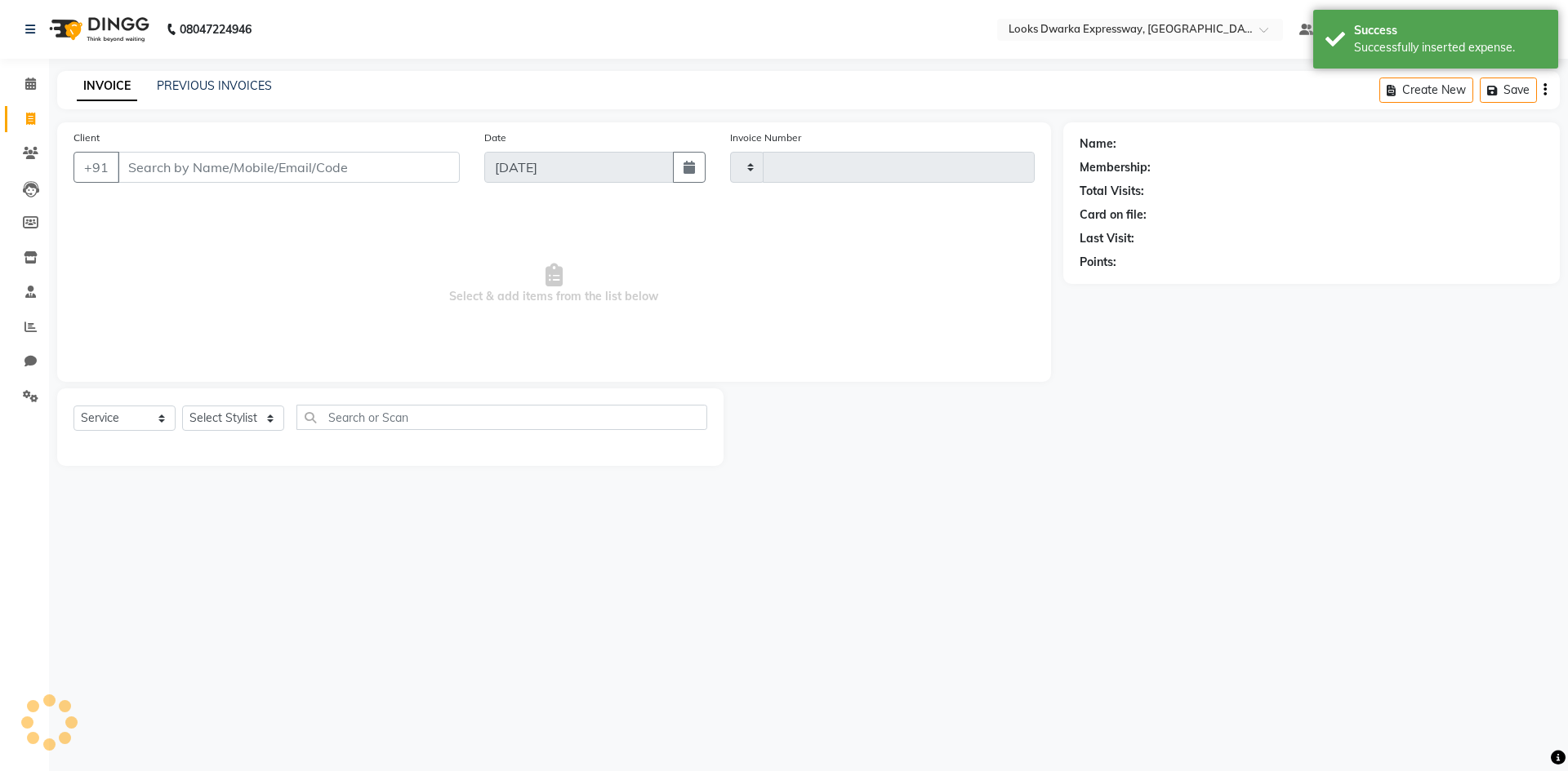
type input "1945"
select select "6011"
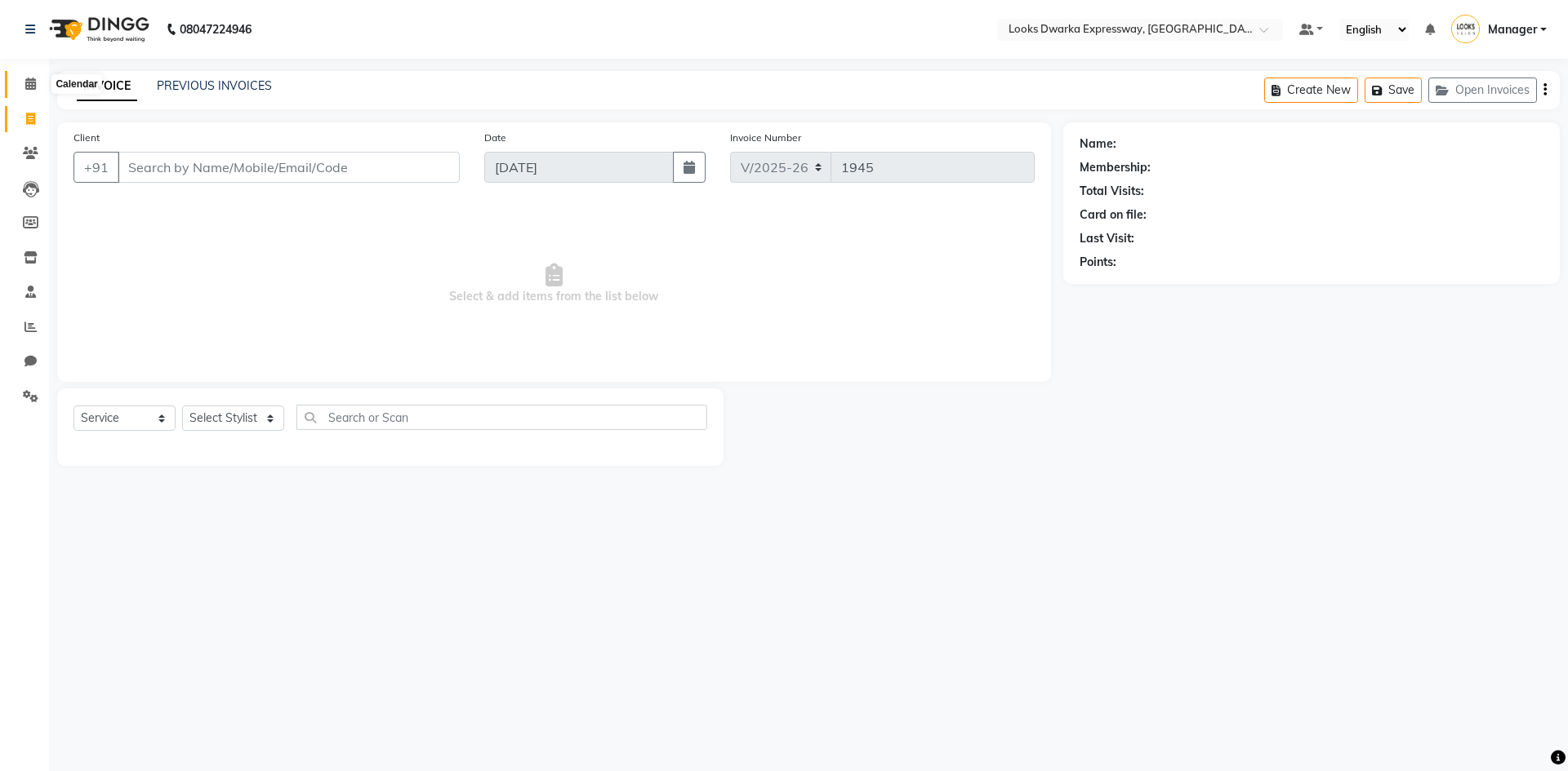
click at [27, 83] on icon at bounding box center [31, 84] width 10 height 12
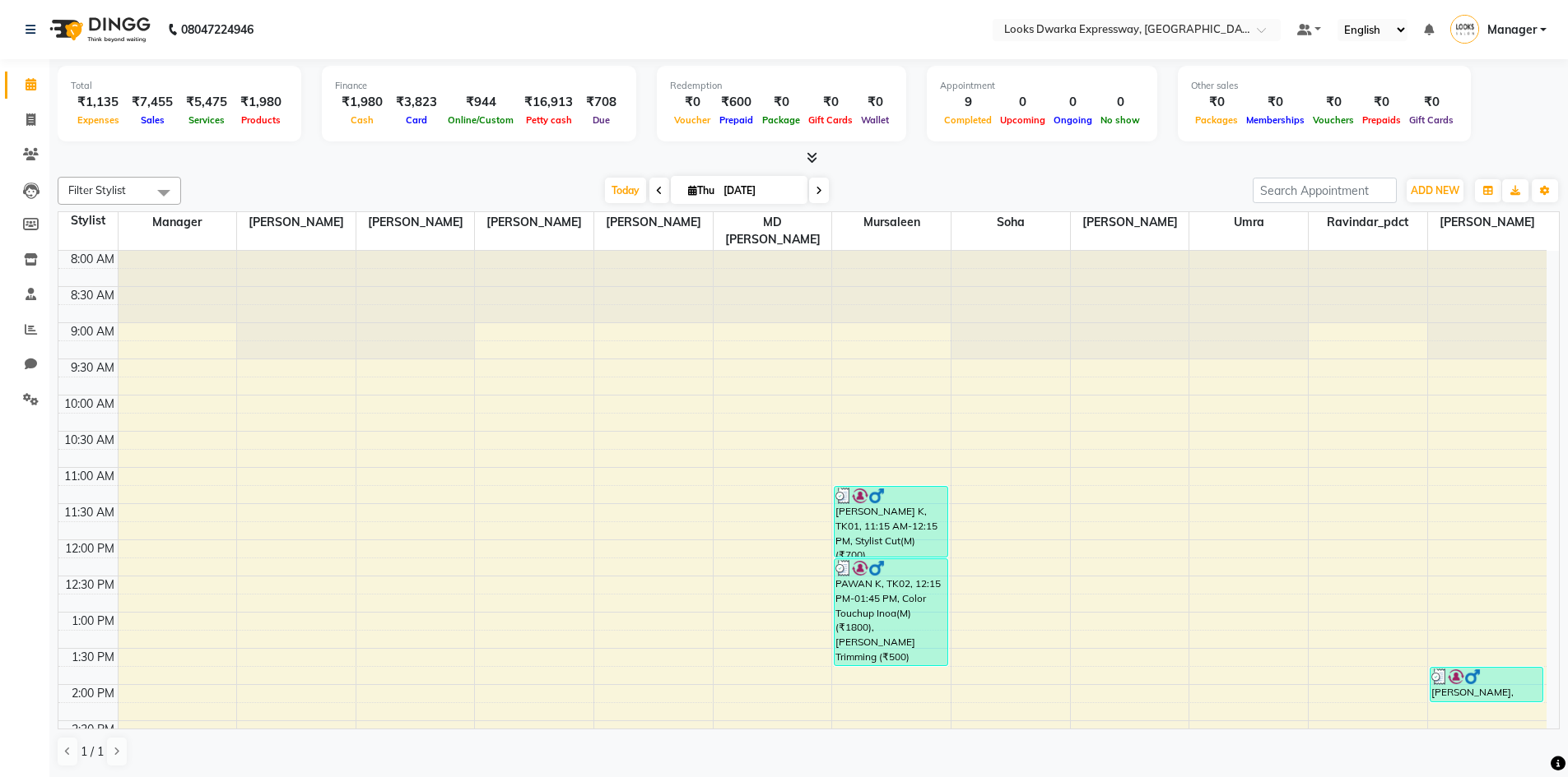
click at [89, 124] on span "Expenses" at bounding box center [98, 120] width 50 height 11
click at [82, 98] on div "₹1,135" at bounding box center [98, 102] width 55 height 18
click at [82, 111] on div "Expenses" at bounding box center [98, 120] width 55 height 18
click at [1174, 544] on div "8:00 AM 8:30 AM 9:00 AM 9:30 AM 10:00 AM 10:30 AM 11:00 AM 11:30 AM 12:00 PM 12…" at bounding box center [802, 684] width 1488 height 868
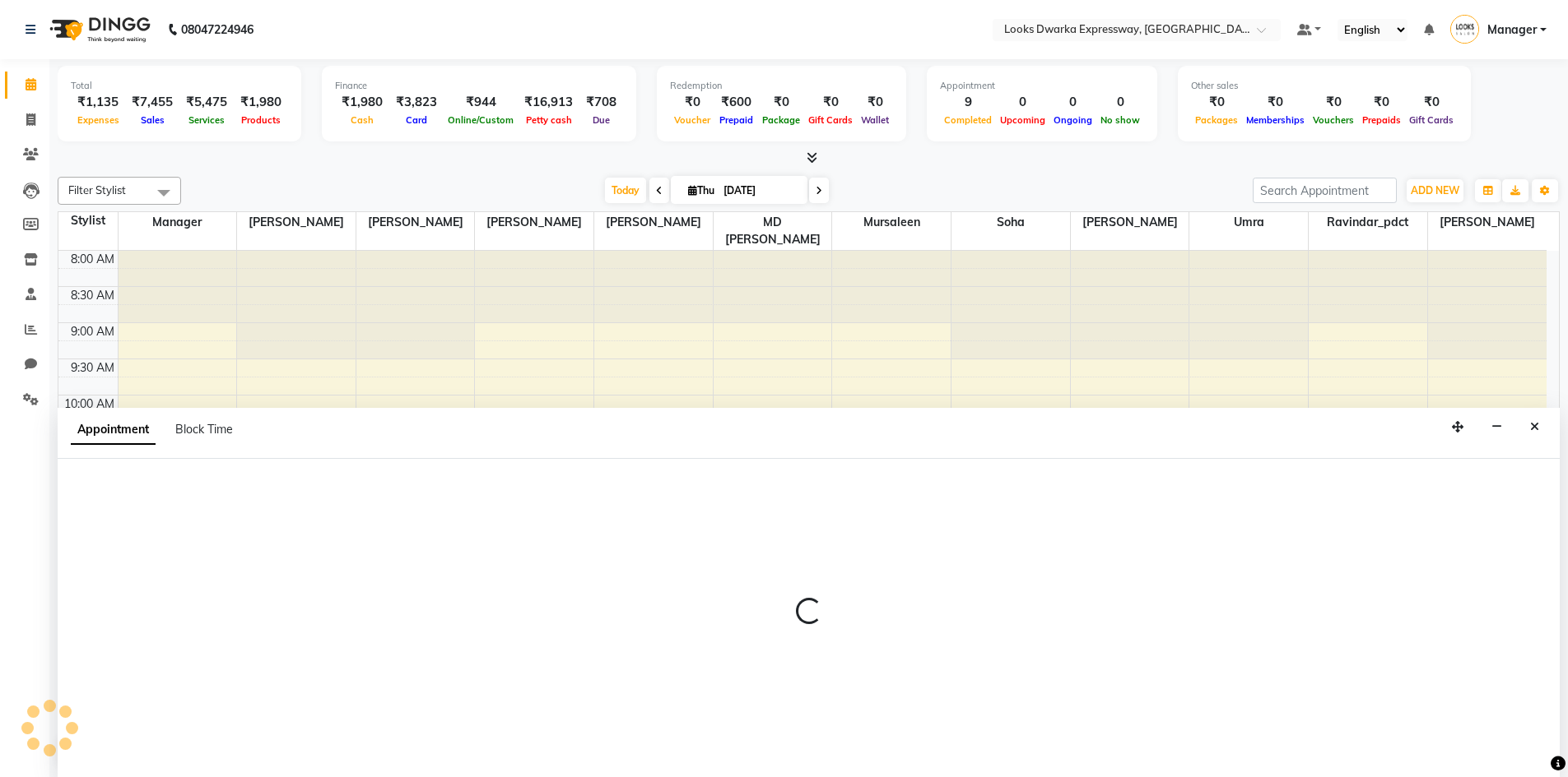
scroll to position [1, 0]
select select "76841"
select select "tentative"
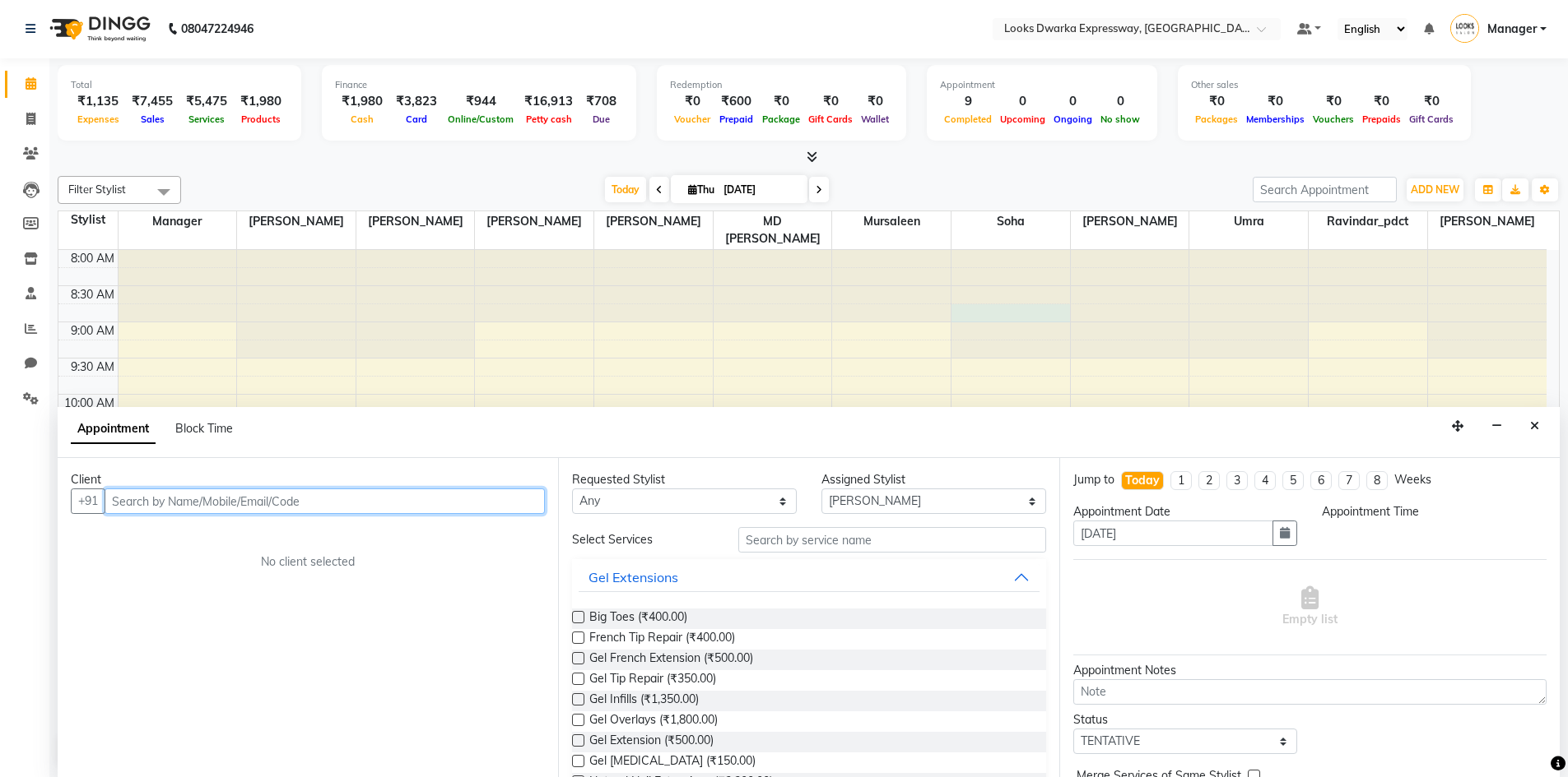
click at [955, 250] on div at bounding box center [1010, 250] width 118 height 0
click at [23, 118] on span at bounding box center [31, 119] width 29 height 18
select select "service"
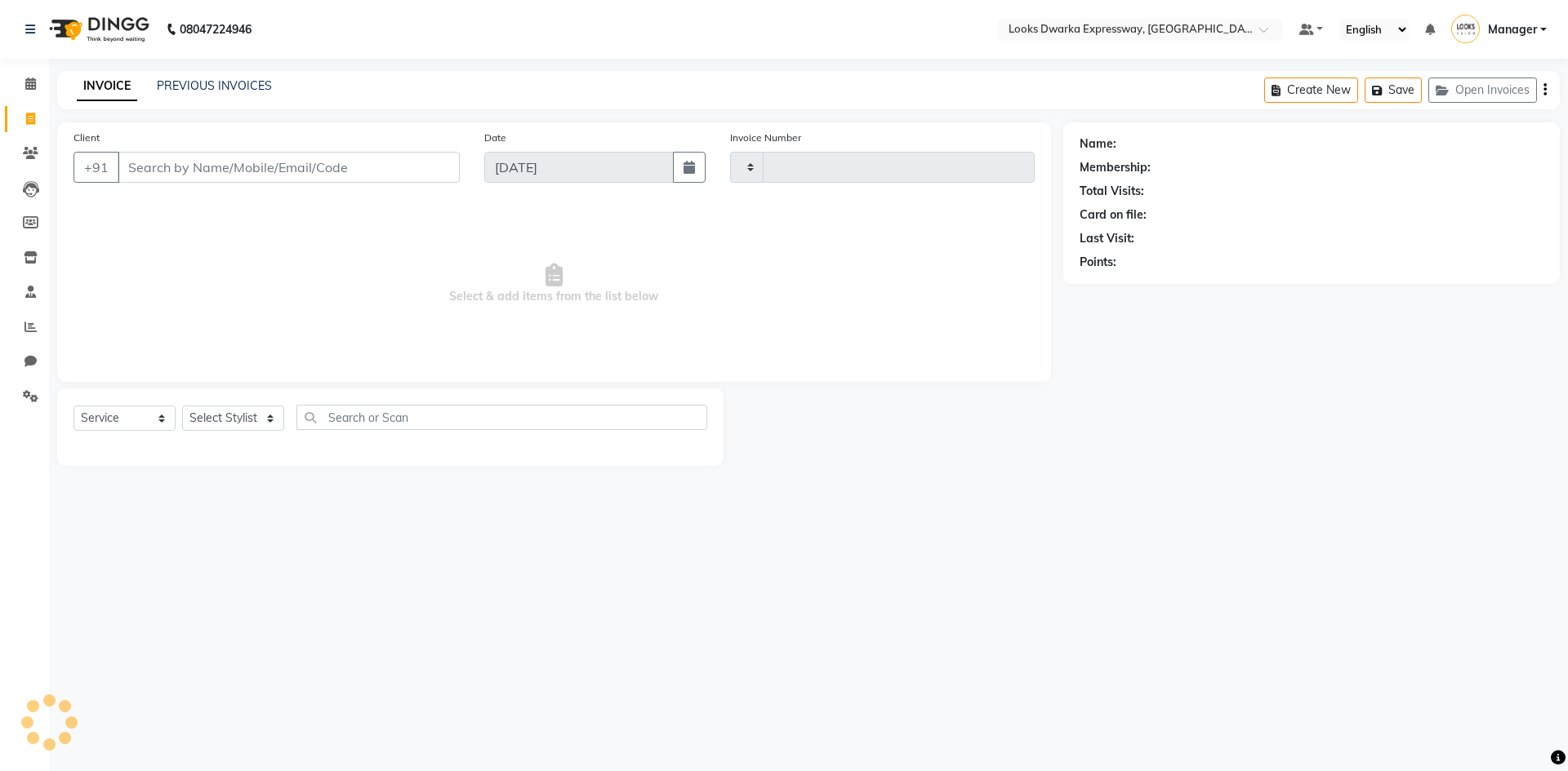
type input "1945"
select select "6011"
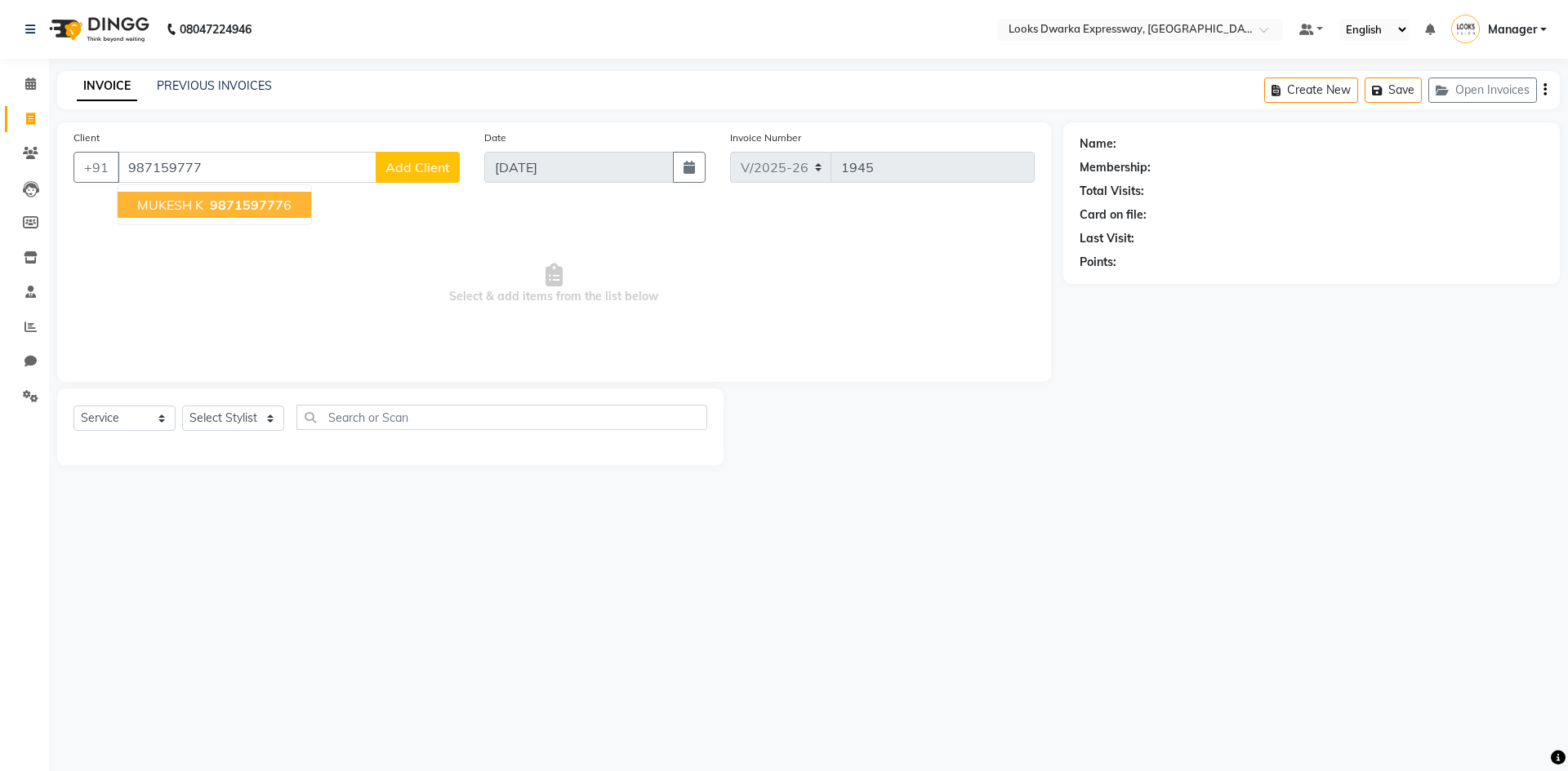
click at [175, 212] on span "MUKESH K" at bounding box center [171, 205] width 66 height 17
type input "9871597776"
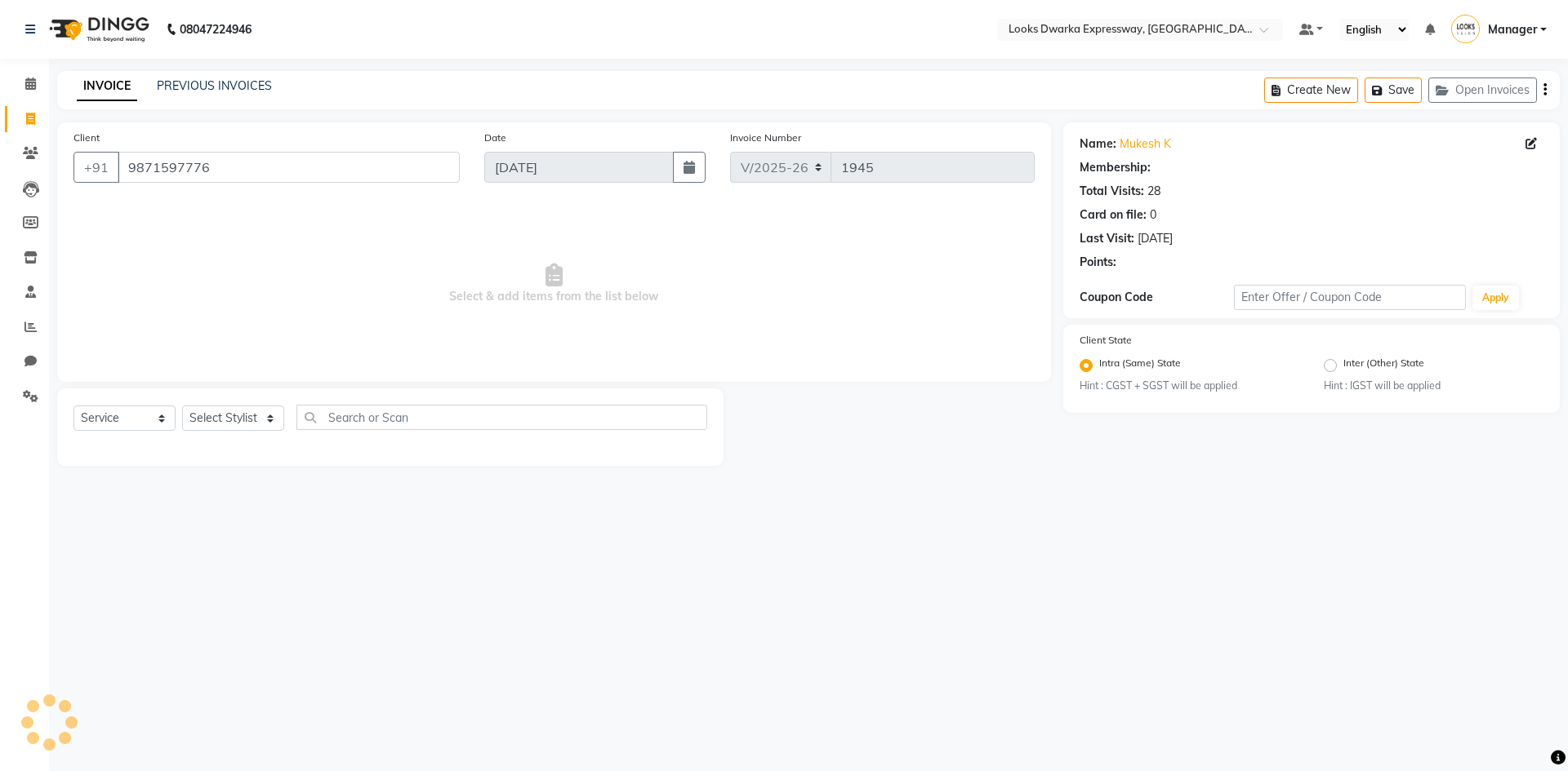
select select "1: Object"
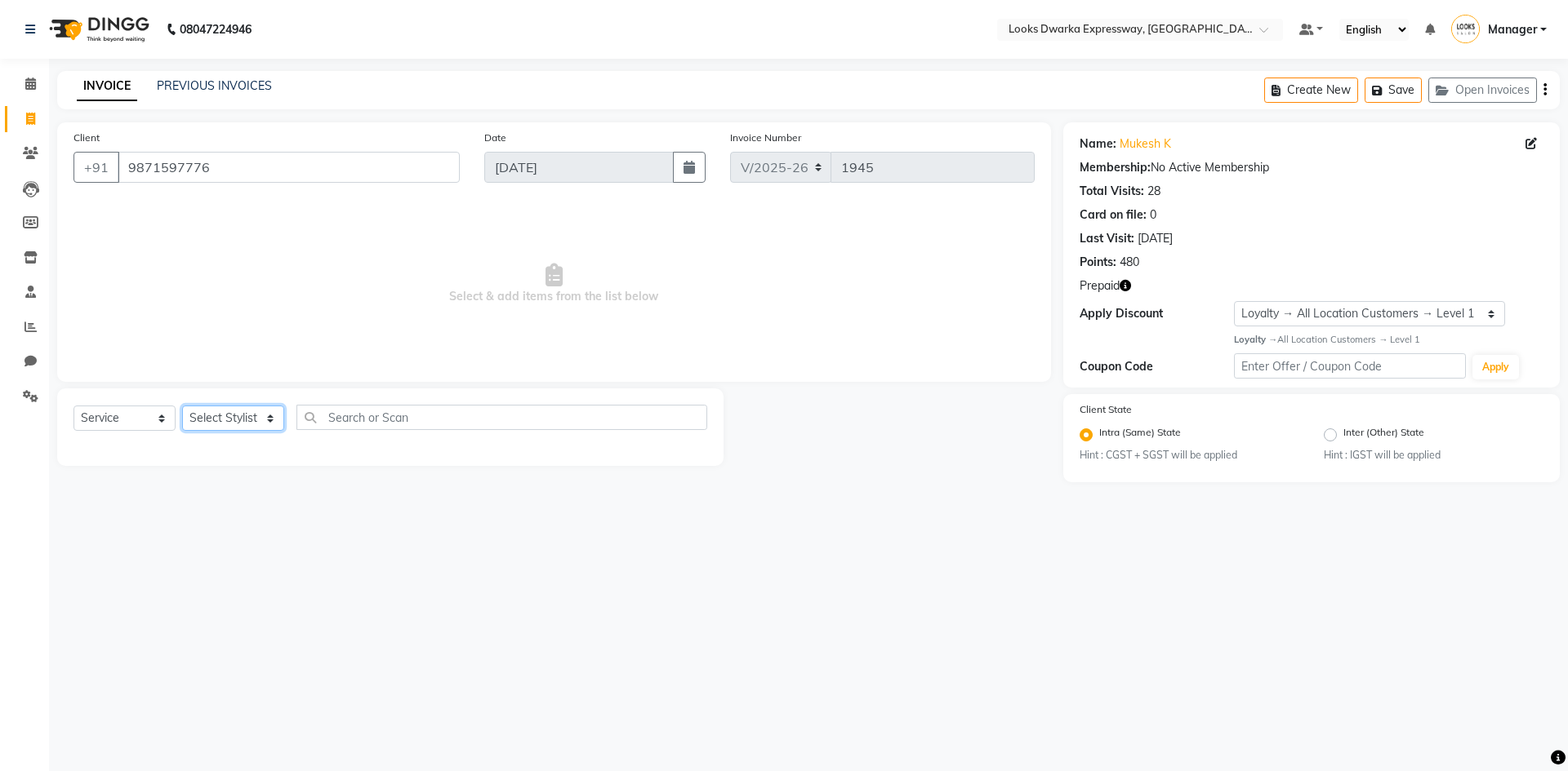
click at [240, 431] on select "Select Stylist Manager MD [PERSON_NAME] [PERSON_NAME] [PERSON_NAME] [PERSON_NAM…" at bounding box center [233, 418] width 102 height 25
select select "43892"
click at [182, 406] on select "Select Stylist Manager MD [PERSON_NAME] [PERSON_NAME] [PERSON_NAME] [PERSON_NAM…" at bounding box center [233, 418] width 102 height 25
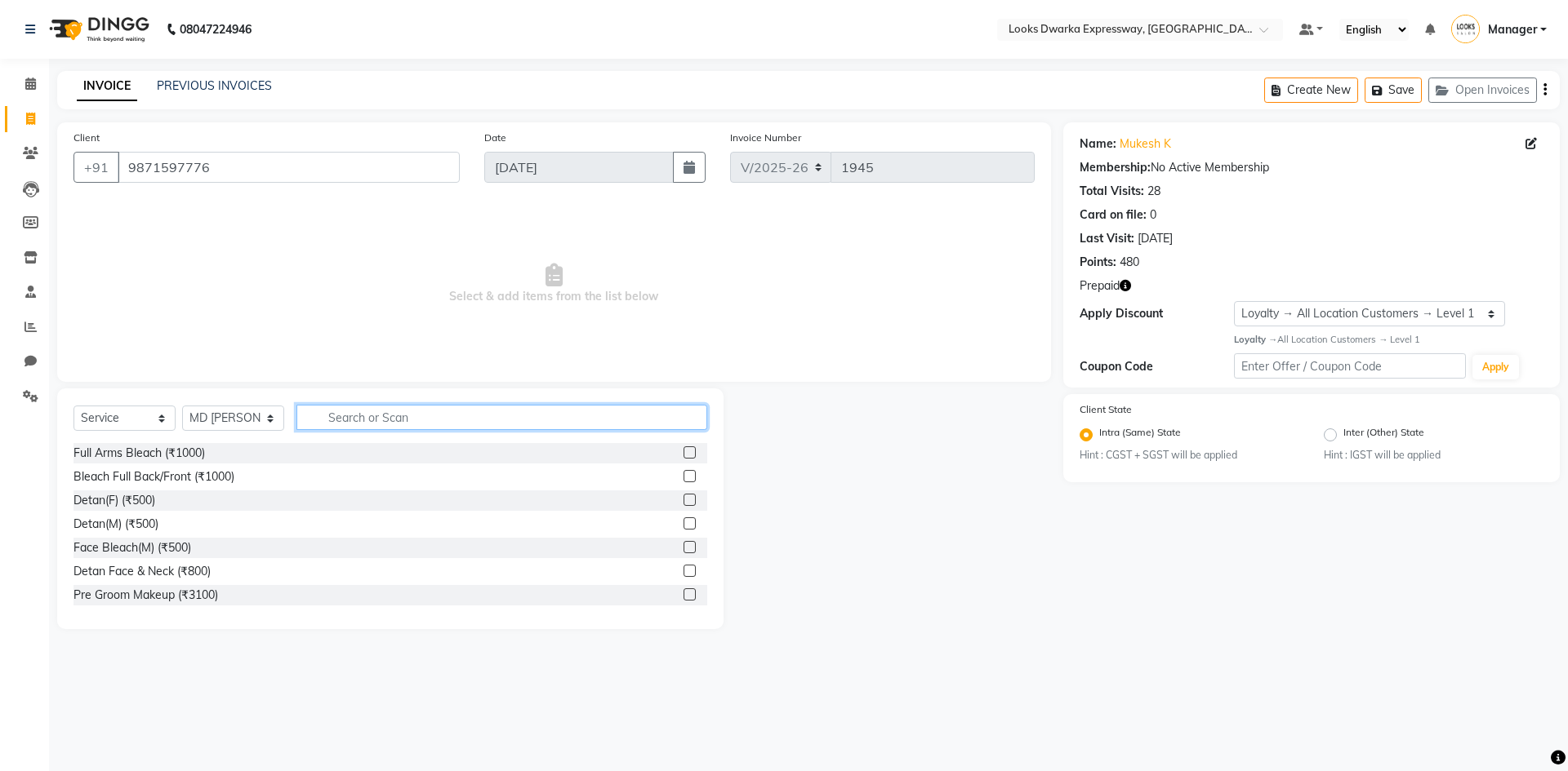
click at [356, 407] on input "text" at bounding box center [502, 417] width 411 height 25
type input "cut"
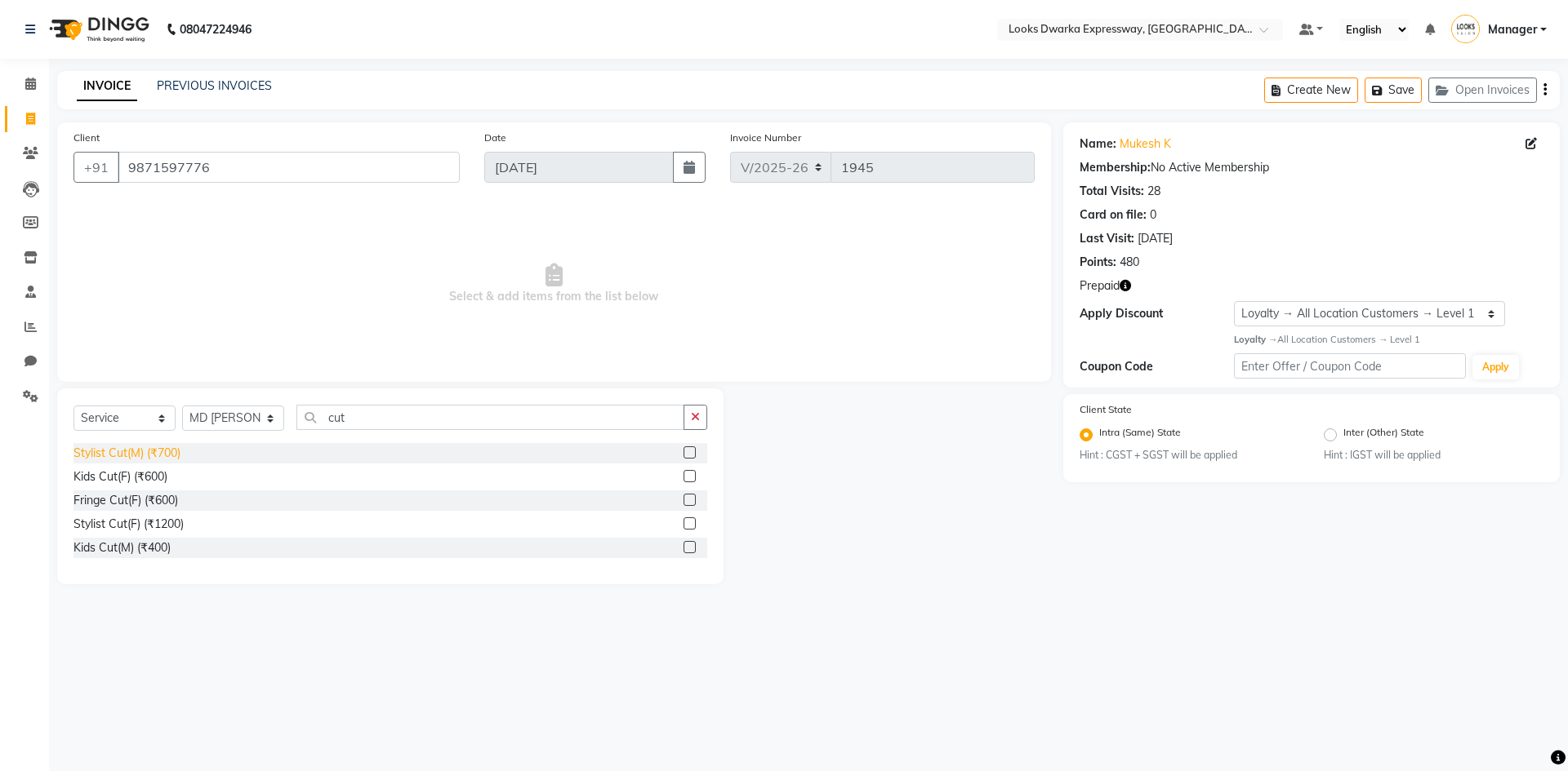
click at [175, 453] on div "Stylist Cut(M) (₹700)" at bounding box center [127, 454] width 107 height 17
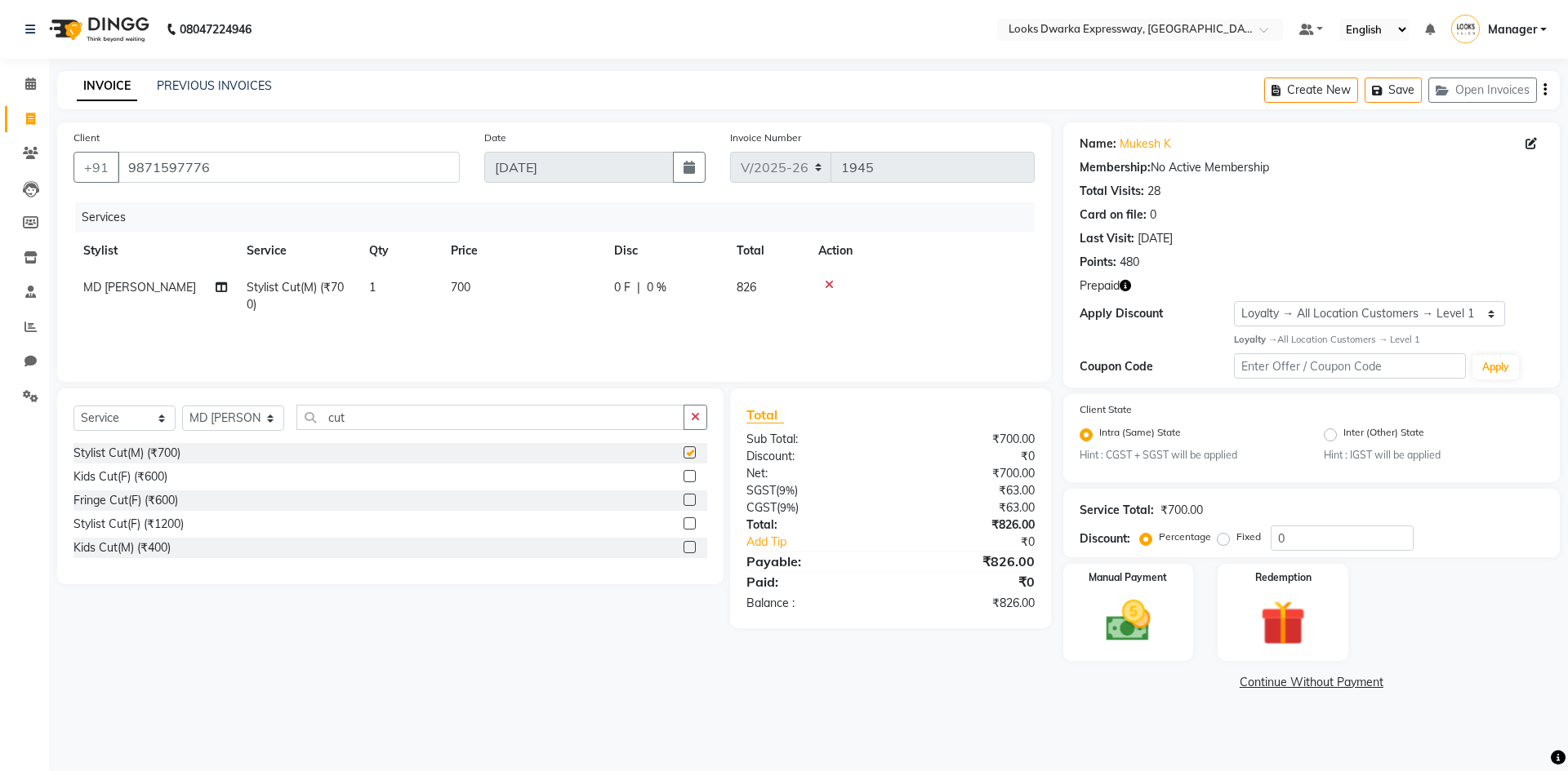
checkbox input "false"
click at [356, 423] on input "cut" at bounding box center [491, 417] width 388 height 25
type input "c"
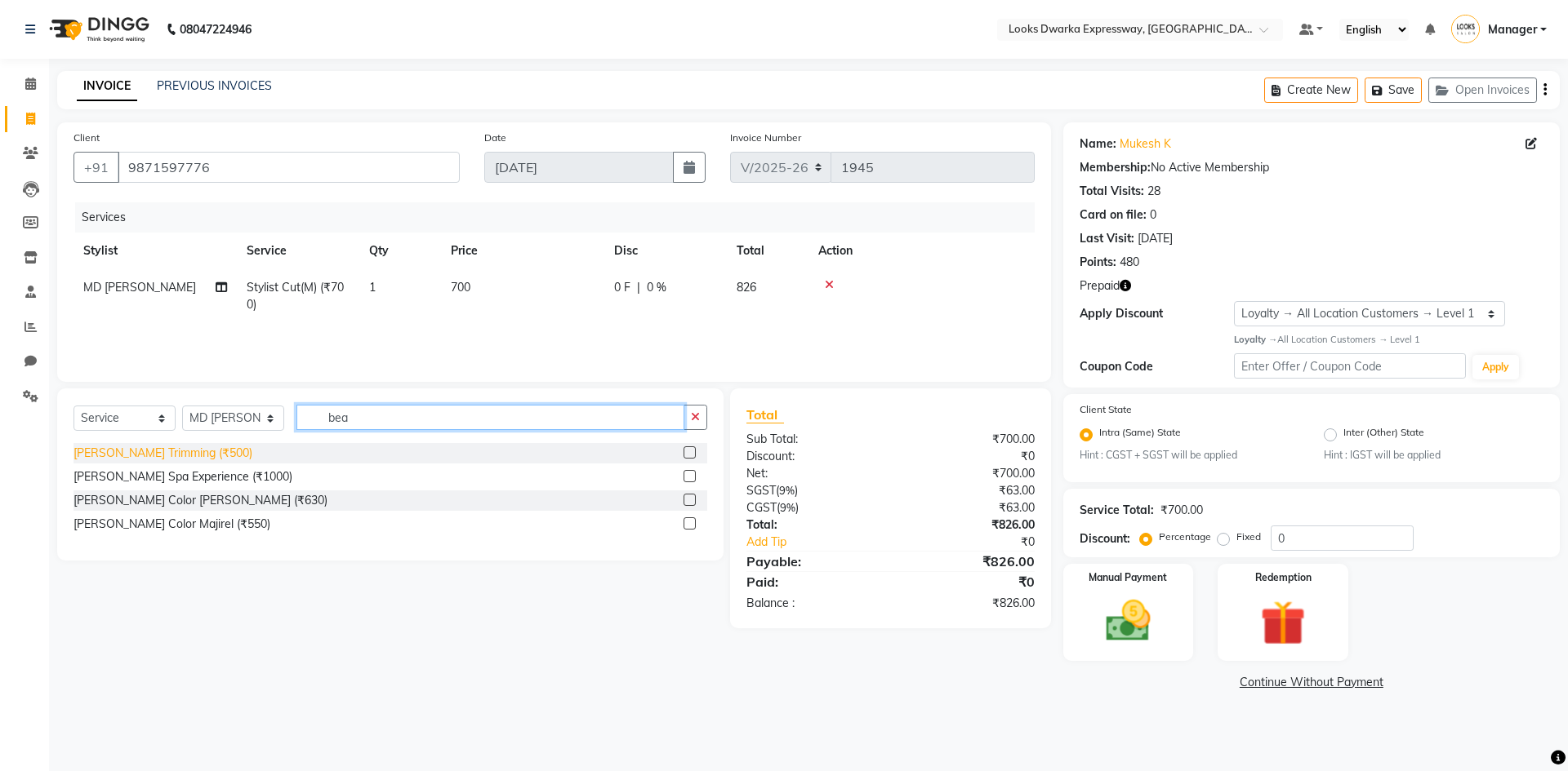
type input "bea"
click at [167, 448] on div "[PERSON_NAME] Trimming (₹500)" at bounding box center [163, 454] width 178 height 17
checkbox input "false"
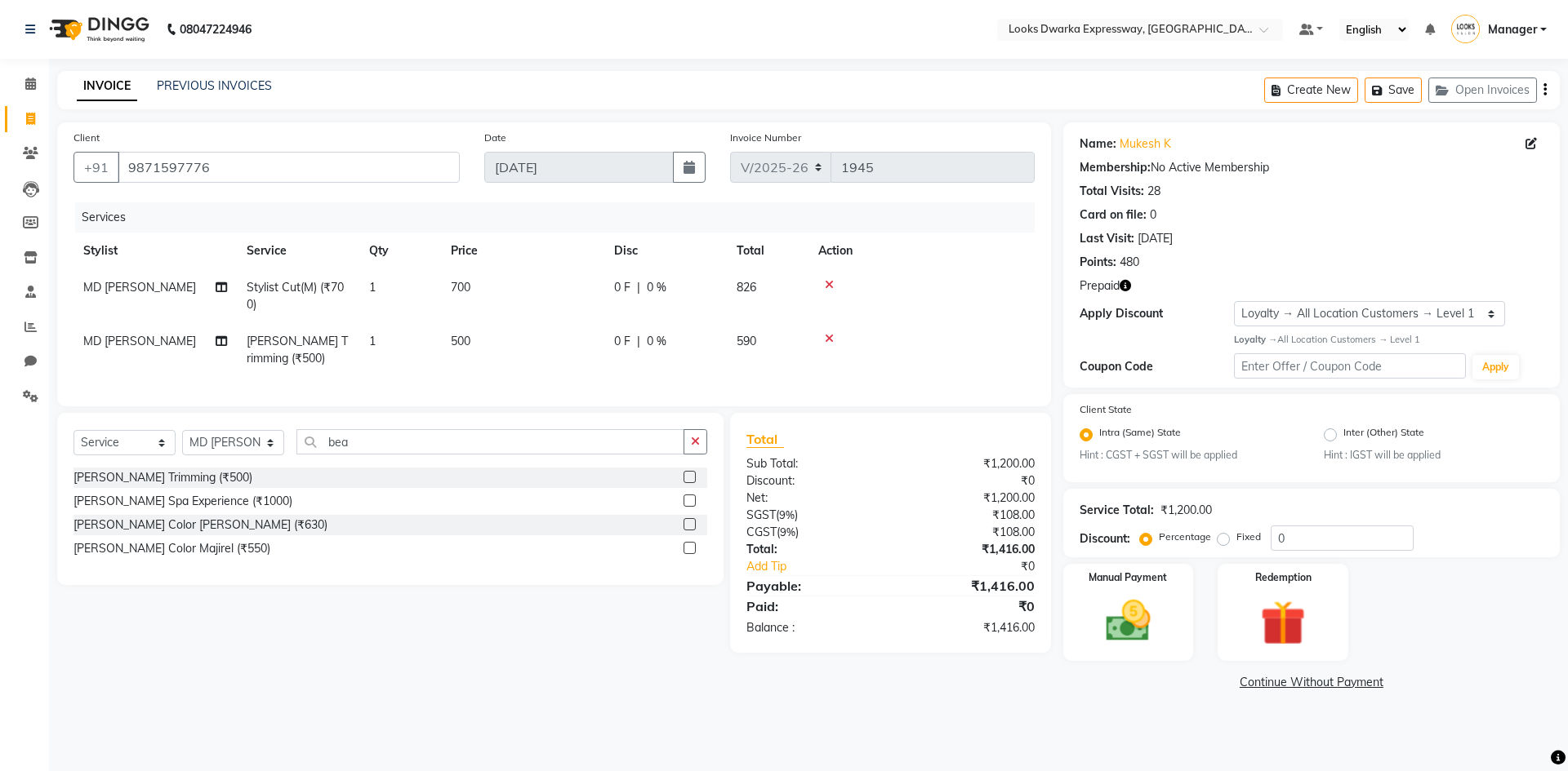
click at [512, 346] on td "500" at bounding box center [522, 351] width 164 height 54
select select "43892"
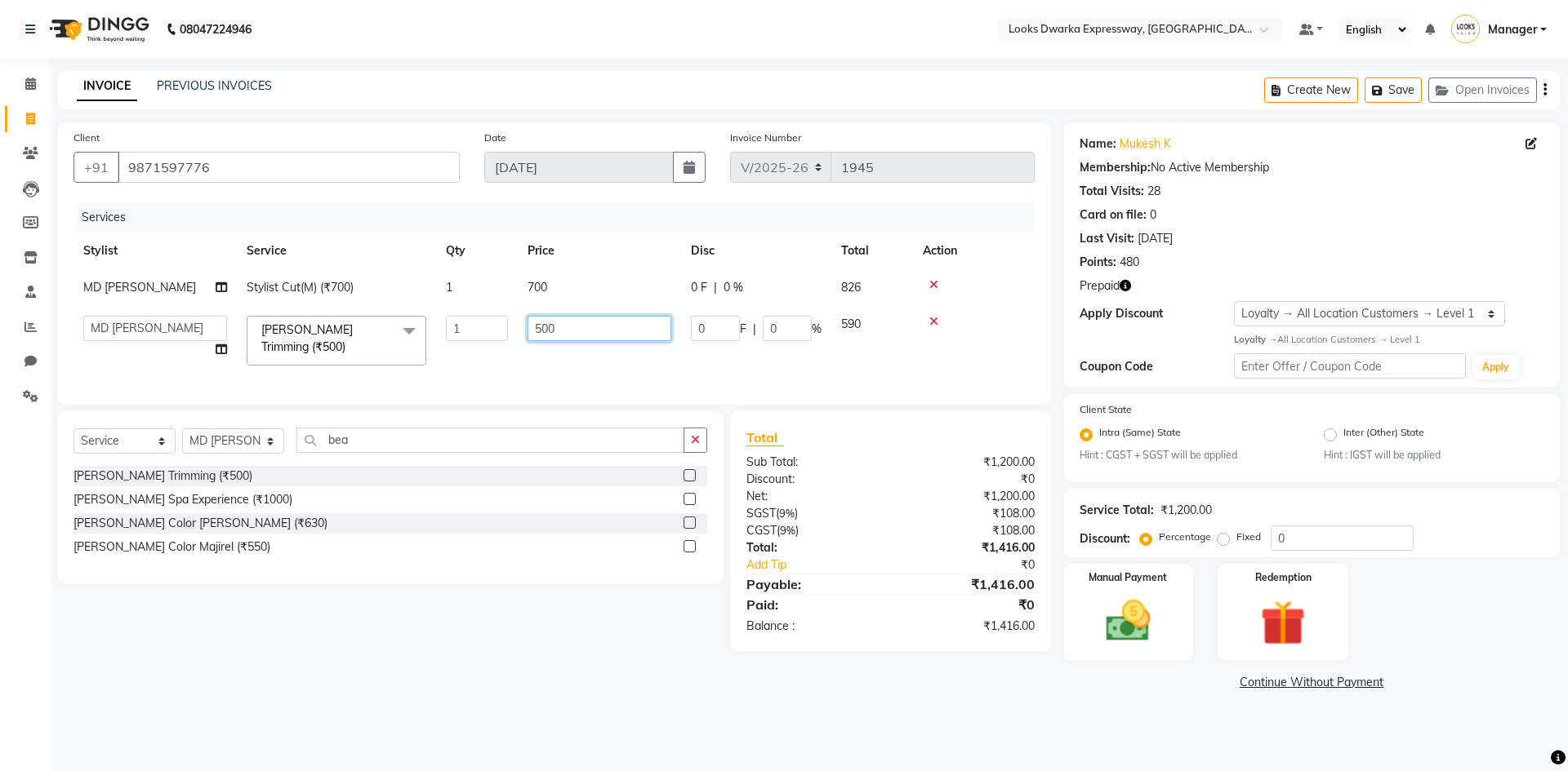
click at [580, 337] on input "500" at bounding box center [599, 328] width 143 height 25
type input "5"
type input "1"
type input "300"
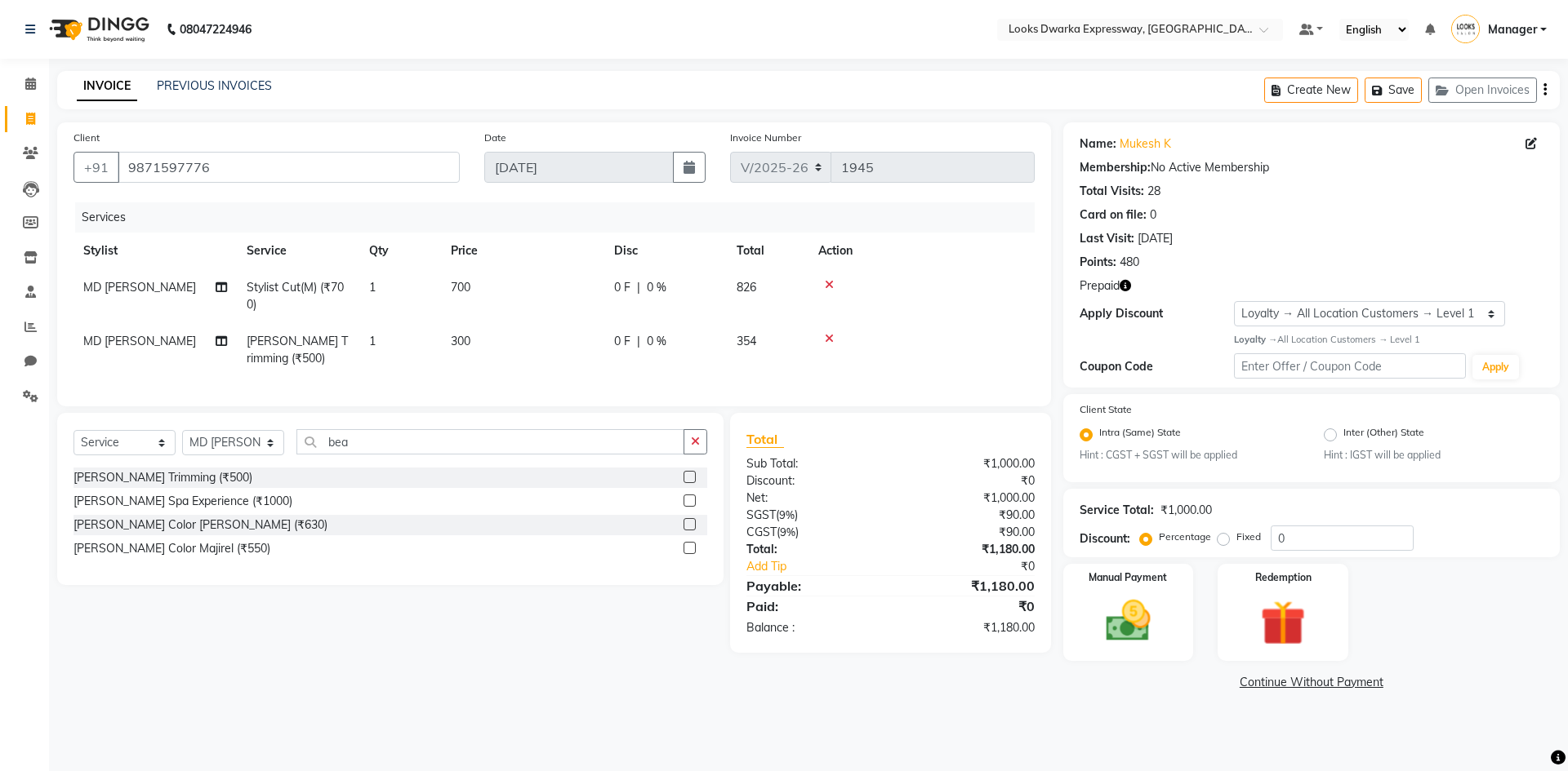
click at [613, 278] on tr "MD Irshad Stylist Cut(M) (₹700) 1 700 0 F | 0 % 826" at bounding box center [554, 296] width 961 height 54
click at [479, 279] on td "700" at bounding box center [522, 296] width 164 height 54
select select "43892"
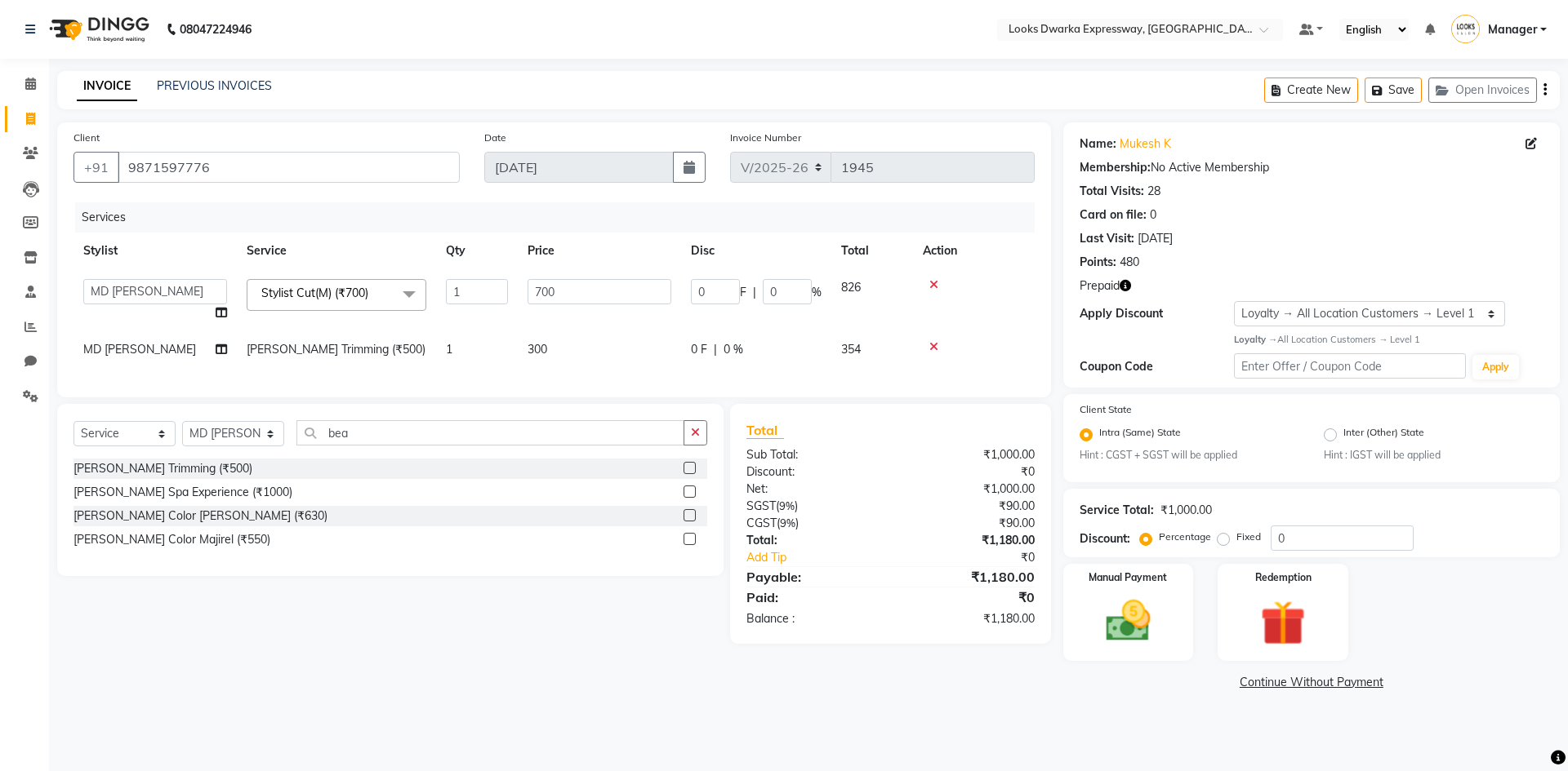
drag, startPoint x: 572, startPoint y: 277, endPoint x: 575, endPoint y: 295, distance: 18.2
click at [572, 279] on td "700" at bounding box center [599, 300] width 164 height 62
type input "7"
type input "500"
click at [442, 459] on div "Select Service Product Membership Package Voucher Prepaid Gift Card Select Styl…" at bounding box center [390, 440] width 634 height 38
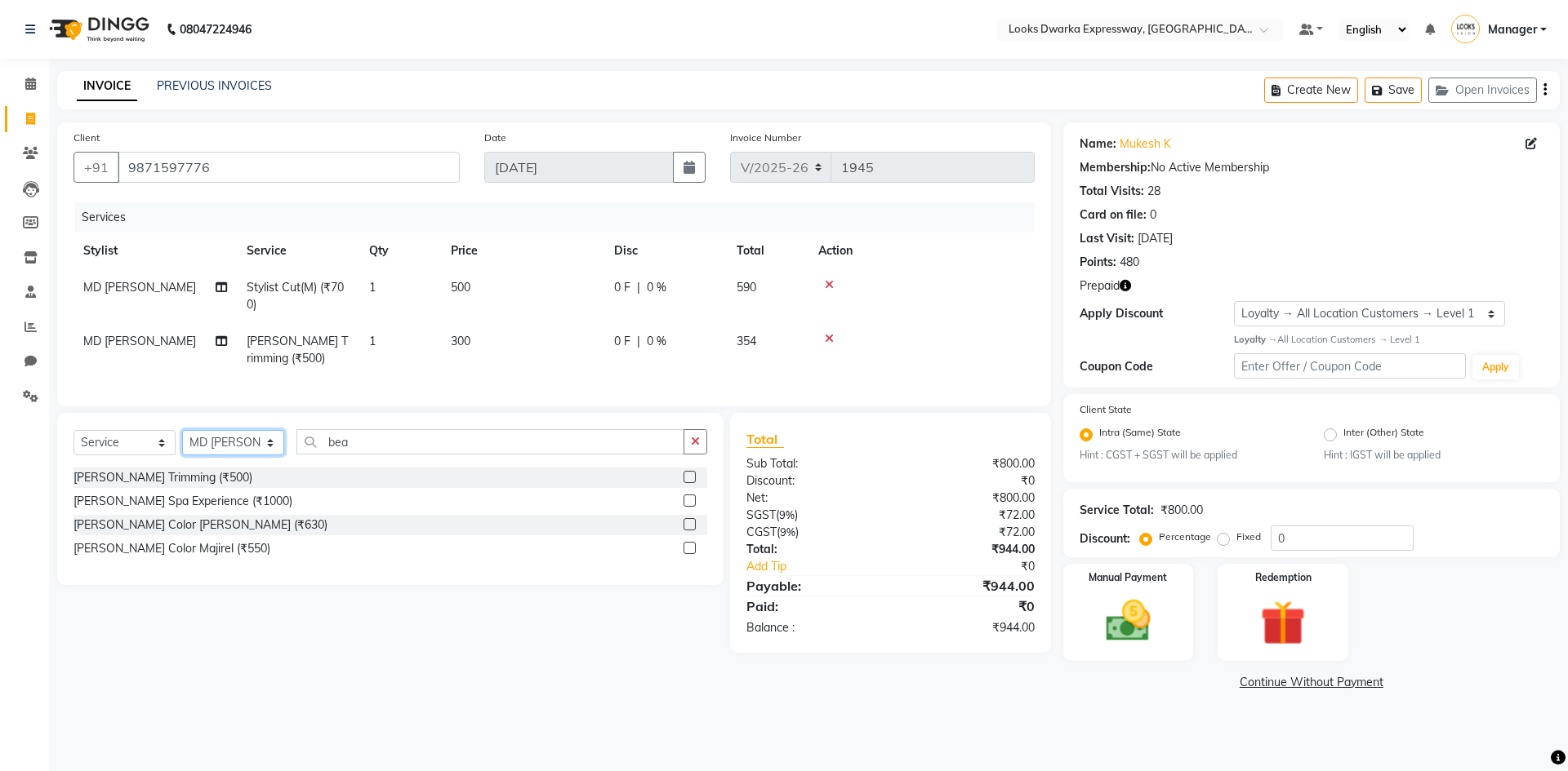
click at [260, 452] on select "Select Stylist Manager MD [PERSON_NAME] [PERSON_NAME] [PERSON_NAME] [PERSON_NAM…" at bounding box center [233, 442] width 102 height 25
select select "79681"
click at [182, 442] on select "Select Stylist Manager MD [PERSON_NAME] [PERSON_NAME] [PERSON_NAME] [PERSON_NAM…" at bounding box center [233, 442] width 102 height 25
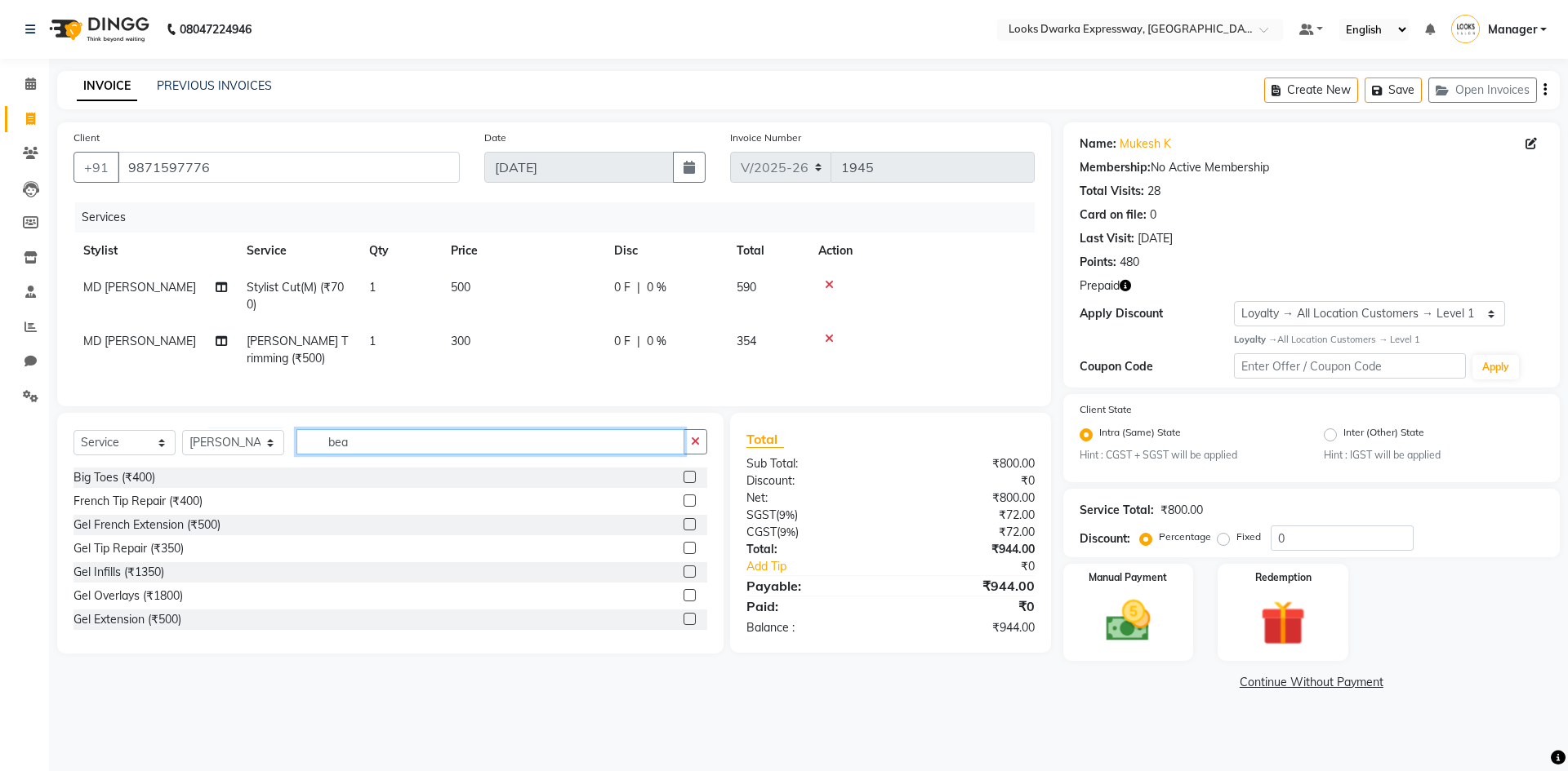
click at [436, 452] on input "bea" at bounding box center [491, 441] width 388 height 25
type input "b"
type input "head"
click at [134, 605] on div "Head Massage(M) (₹800)" at bounding box center [139, 596] width 132 height 17
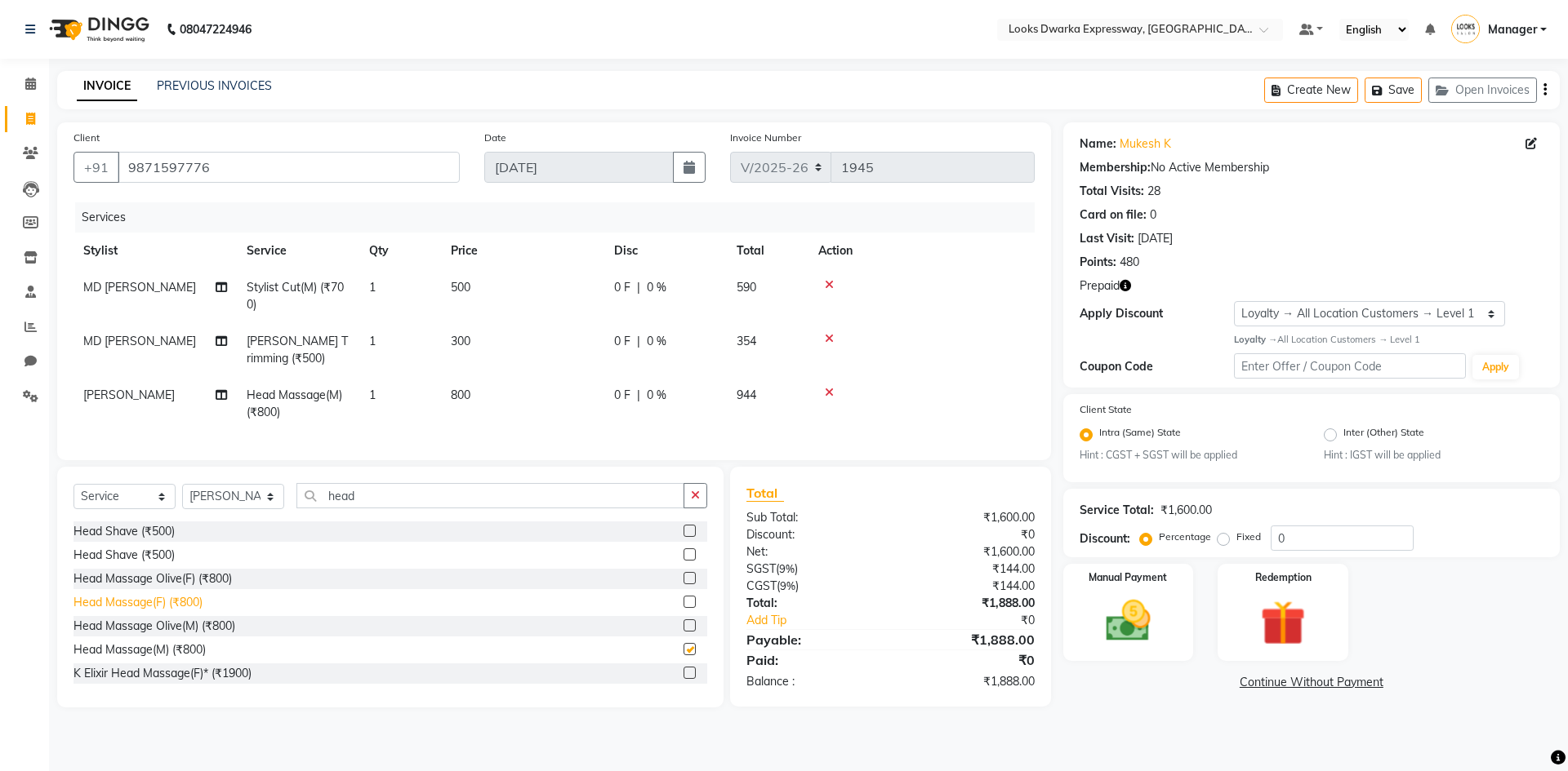
checkbox input "false"
drag, startPoint x: 470, startPoint y: 390, endPoint x: 470, endPoint y: 401, distance: 11.0
click at [470, 396] on span "800" at bounding box center [460, 395] width 19 height 15
select select "79681"
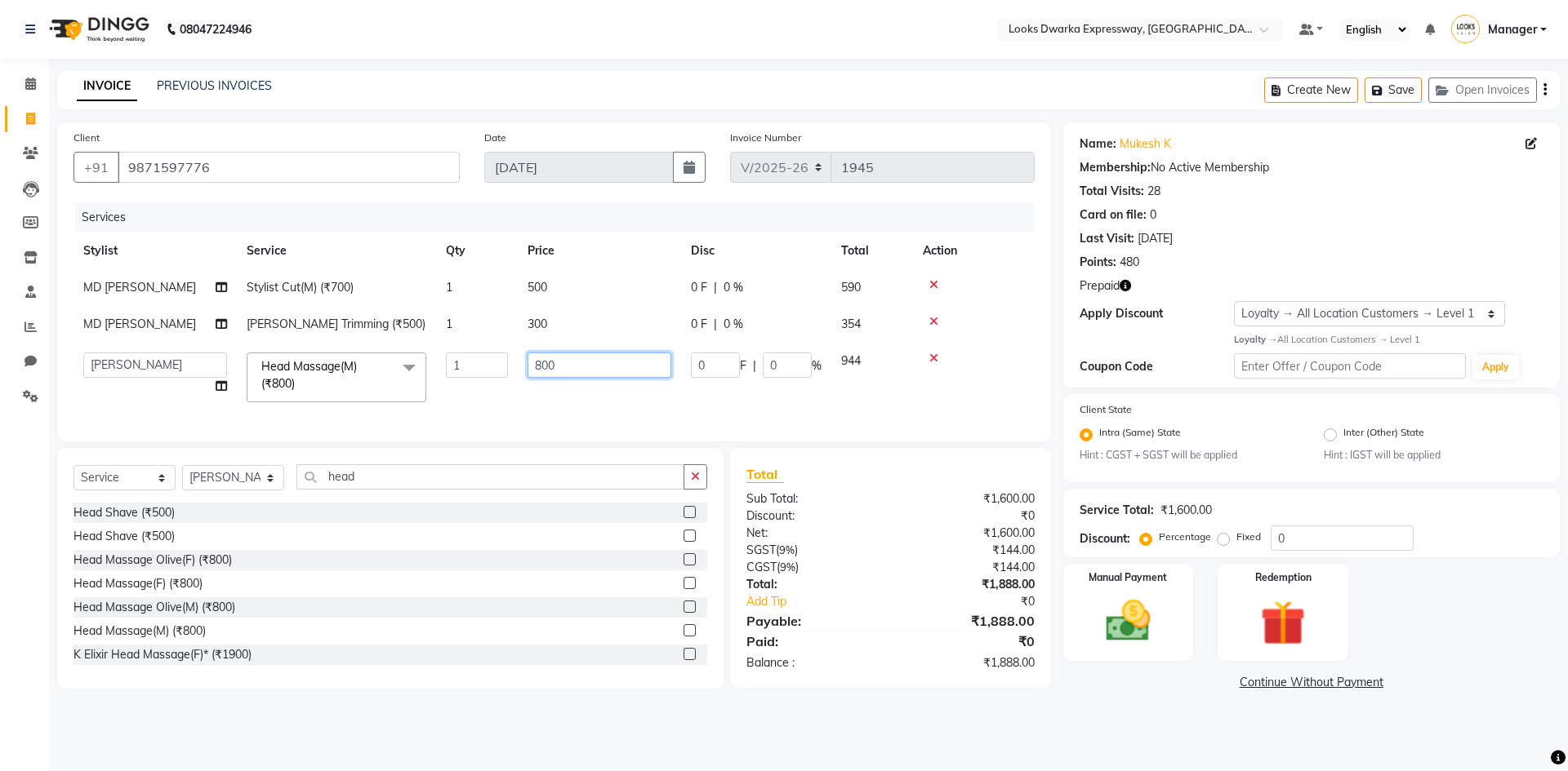
drag, startPoint x: 555, startPoint y: 363, endPoint x: 602, endPoint y: 372, distance: 47.9
click at [575, 368] on input "800" at bounding box center [599, 365] width 143 height 25
type input "8"
type input "600"
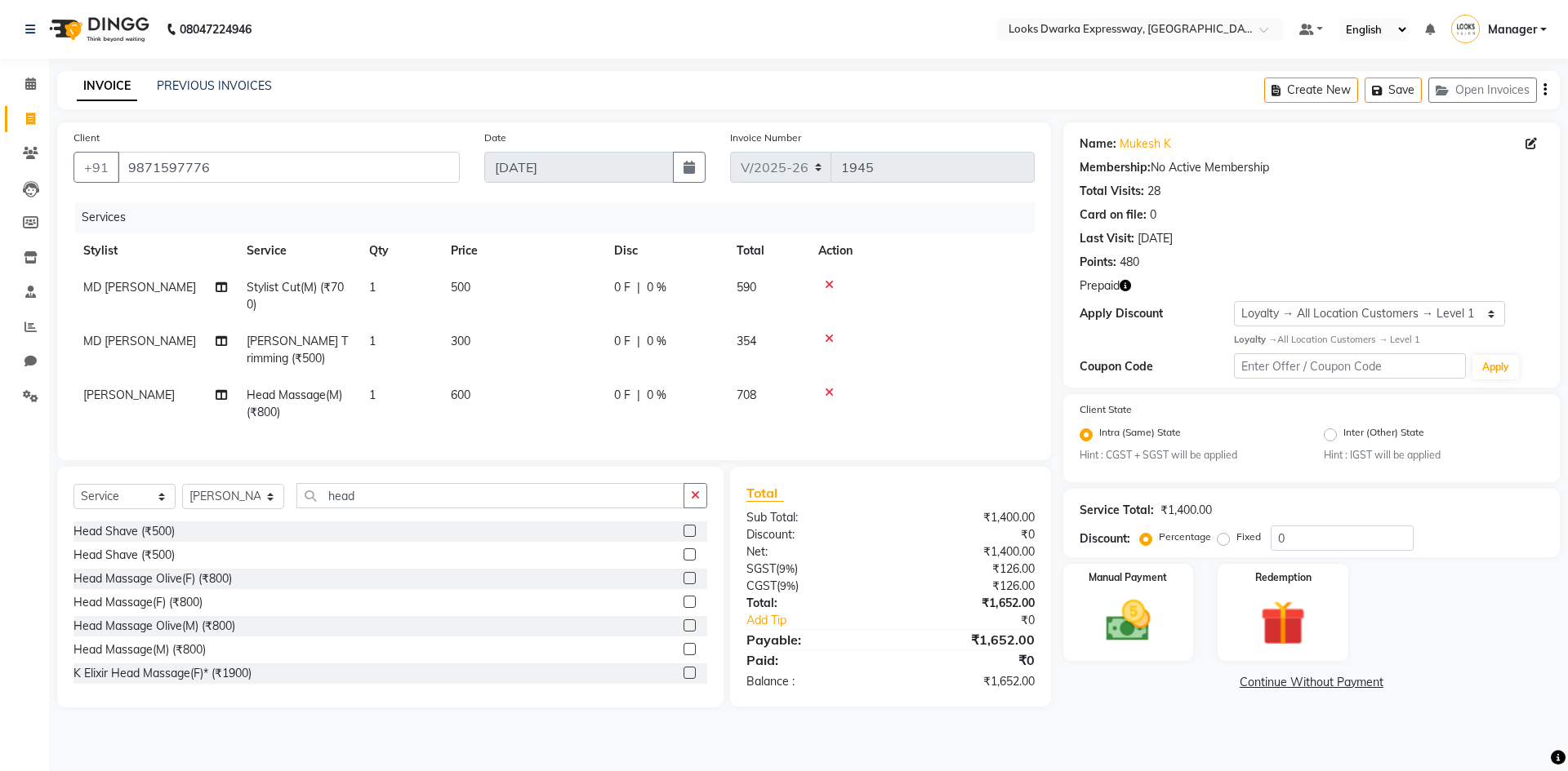
click at [623, 401] on tr "Vijay_pdct Head Massage(M) (₹800) 1 600 0 F | 0 % 708" at bounding box center [554, 404] width 961 height 54
click at [1127, 287] on icon "button" at bounding box center [1125, 285] width 11 height 11
click at [1016, 419] on td at bounding box center [921, 404] width 226 height 54
click at [1277, 629] on img at bounding box center [1282, 623] width 76 height 58
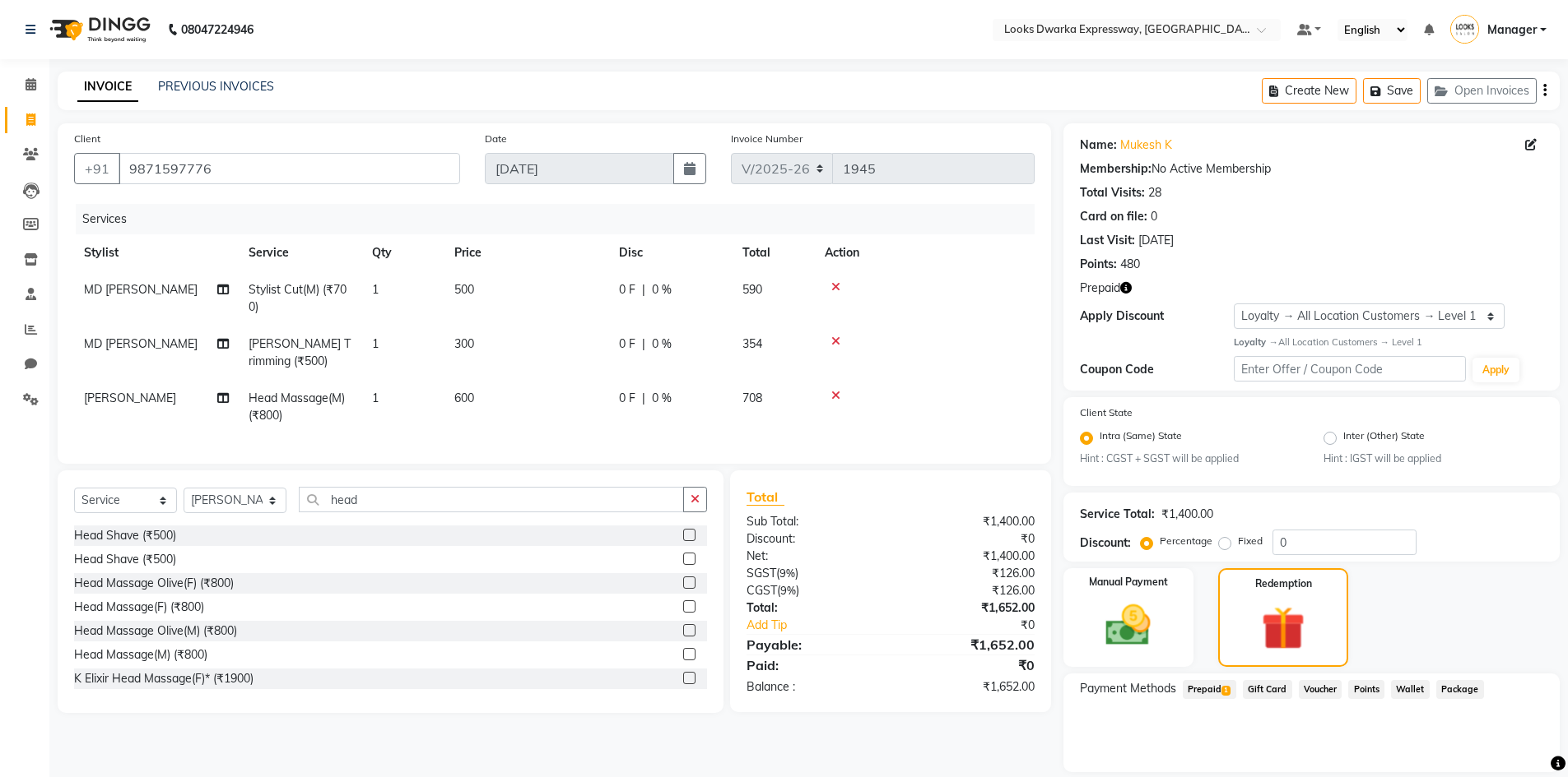
click at [1219, 689] on span "Prepaid 1" at bounding box center [1209, 689] width 54 height 18
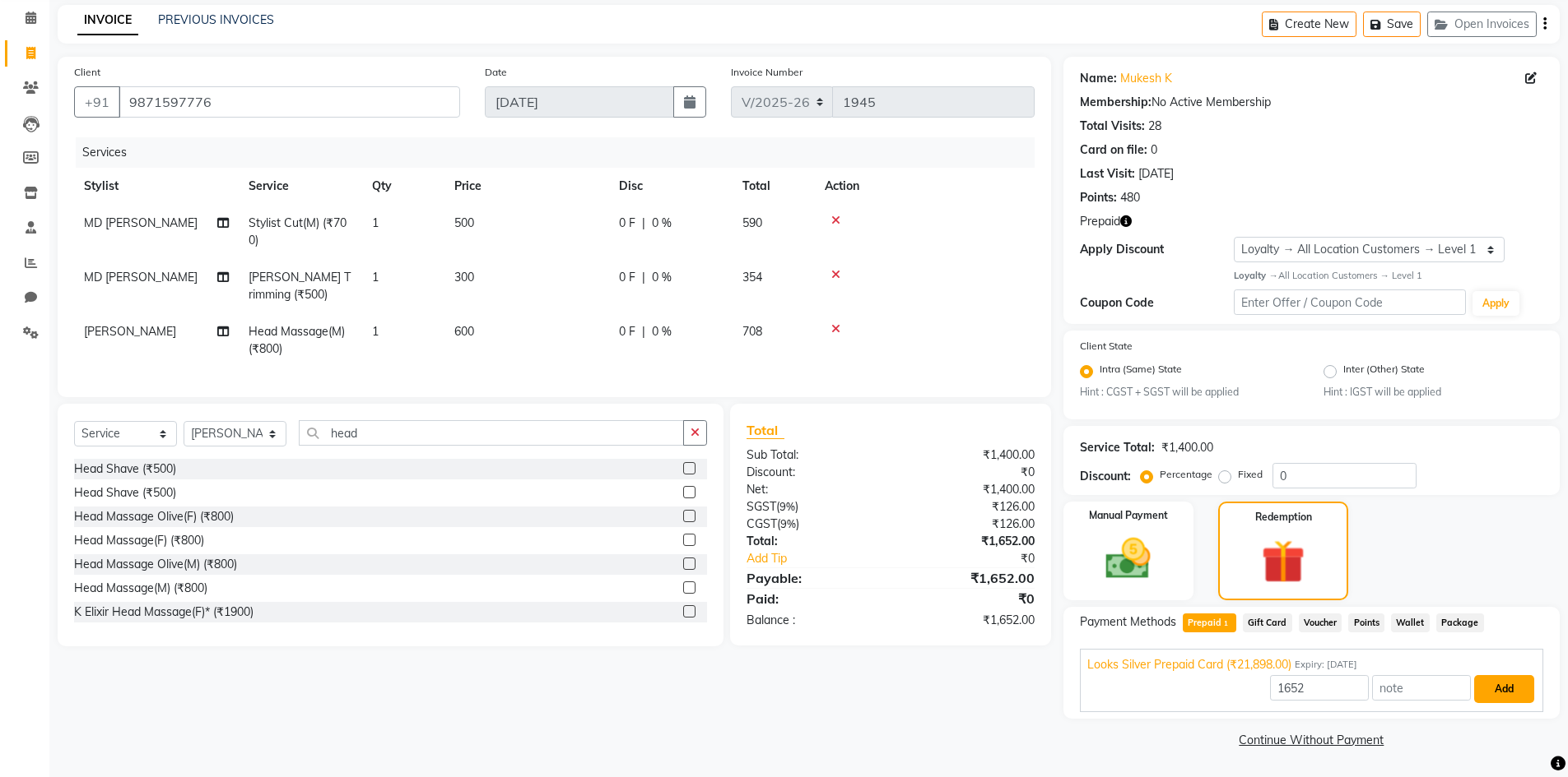
click at [1508, 689] on button "Add" at bounding box center [1504, 690] width 60 height 28
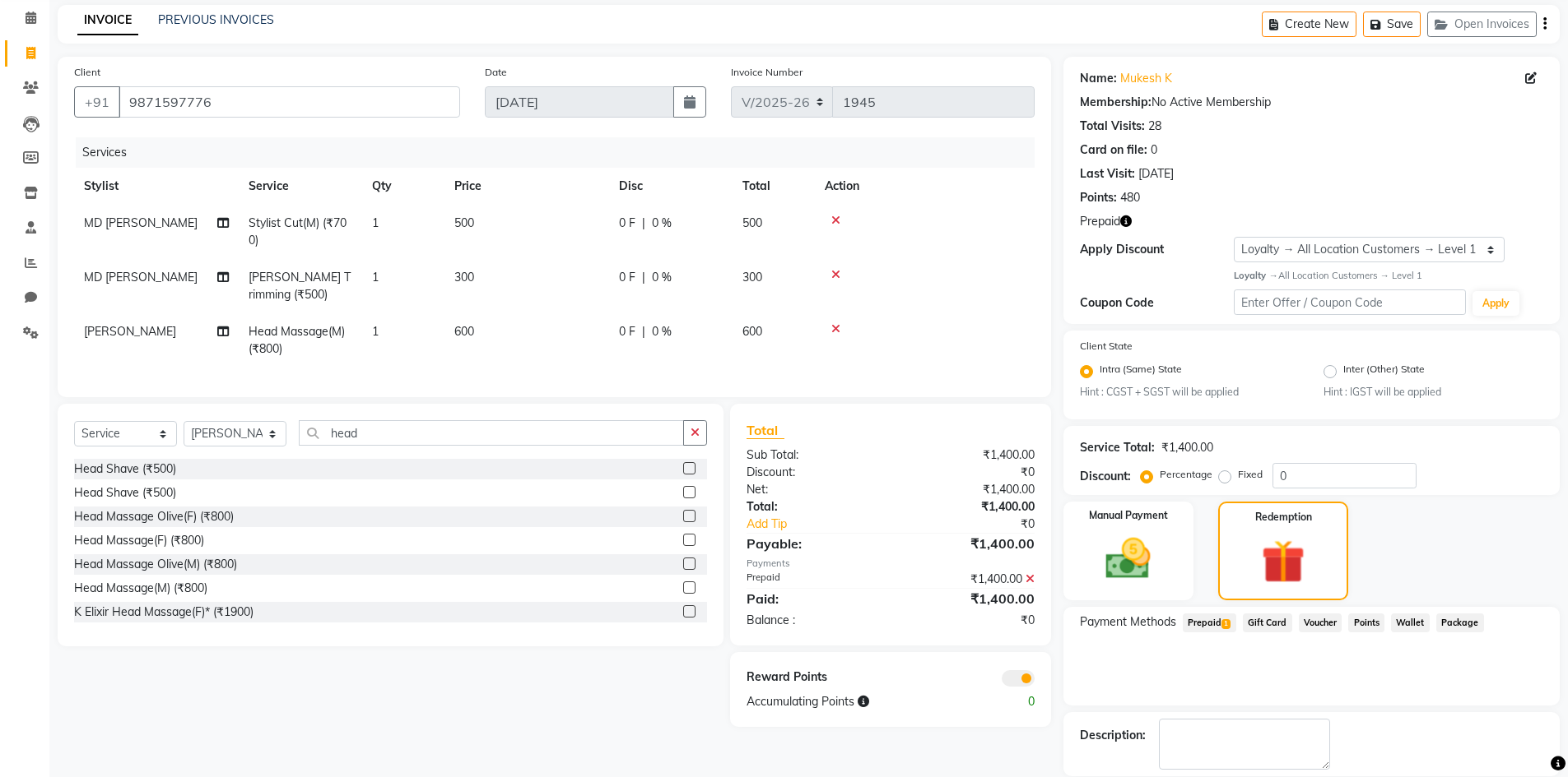
scroll to position [146, 0]
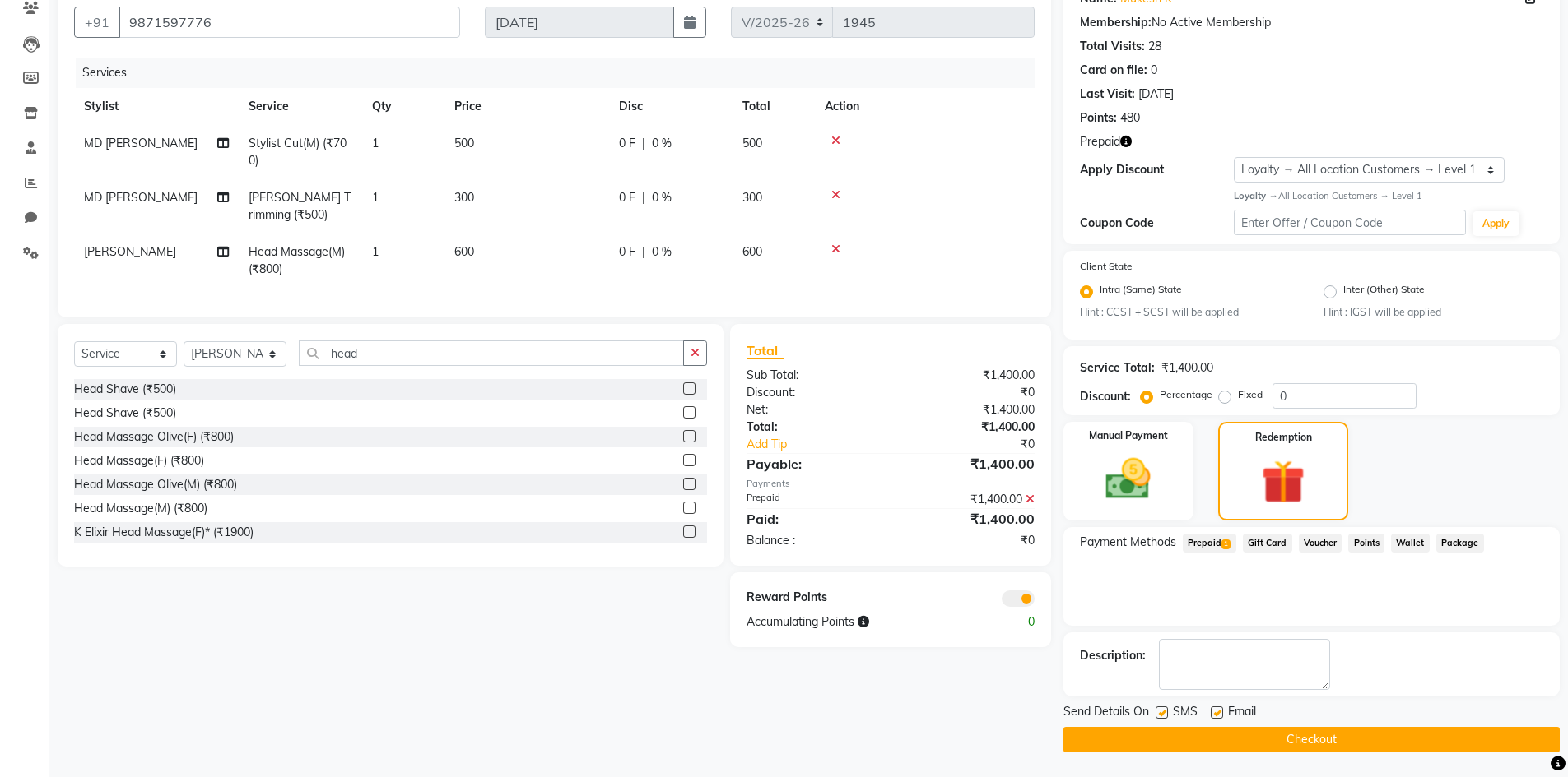
click at [1286, 748] on button "Checkout" at bounding box center [1311, 739] width 496 height 26
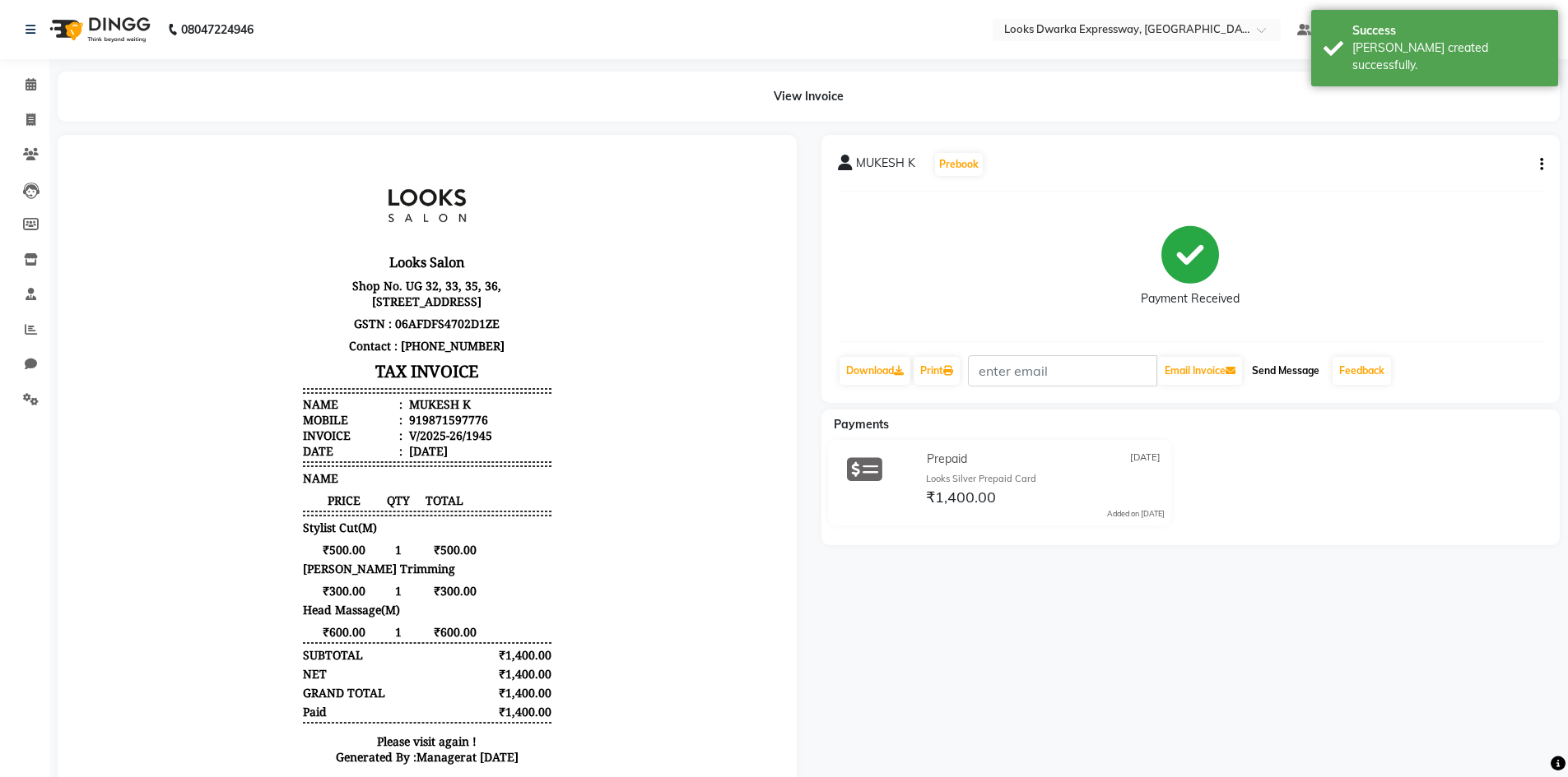
click at [1265, 372] on button "Send Message" at bounding box center [1286, 371] width 81 height 28
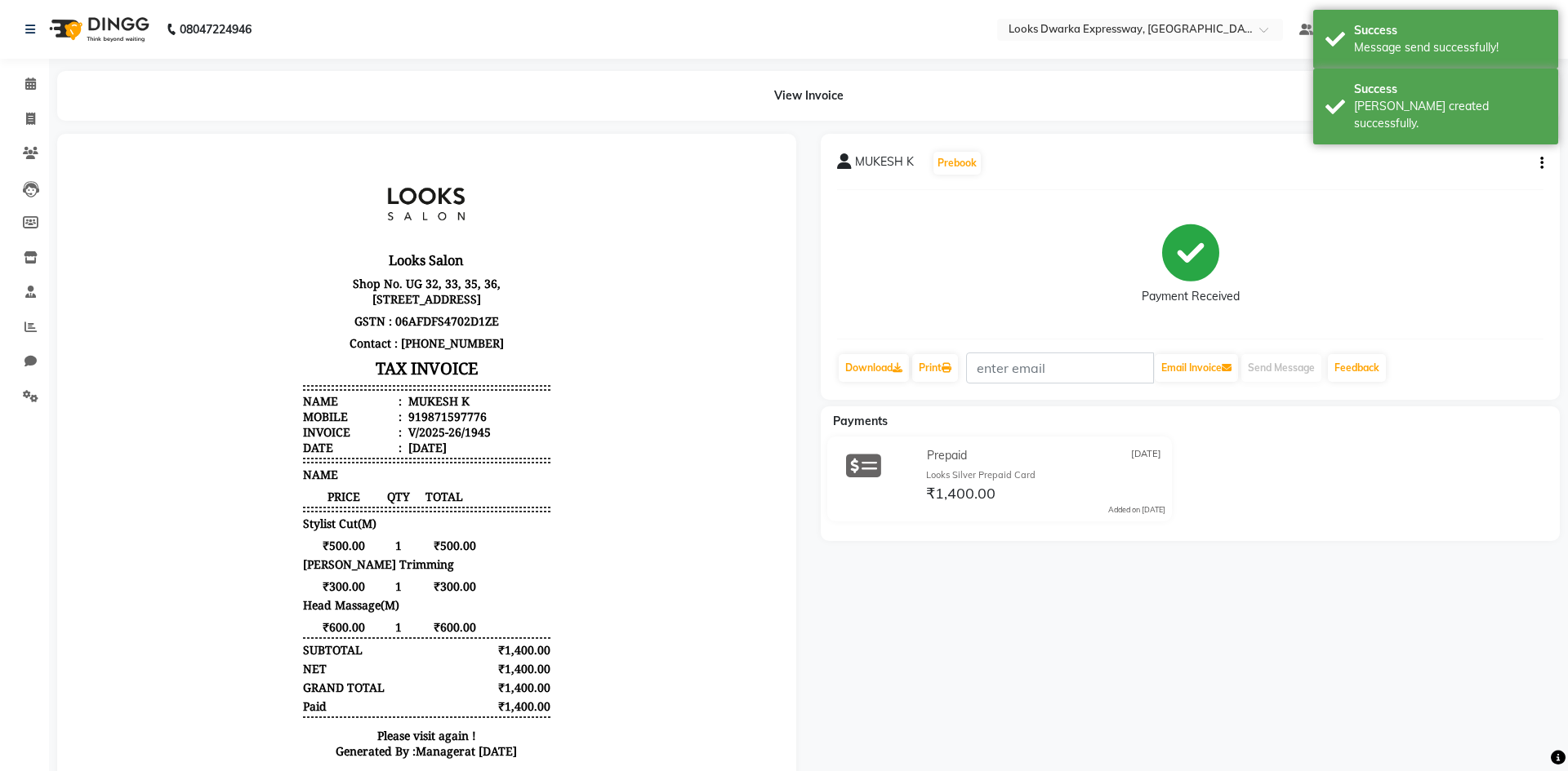
select select "6011"
select select "service"
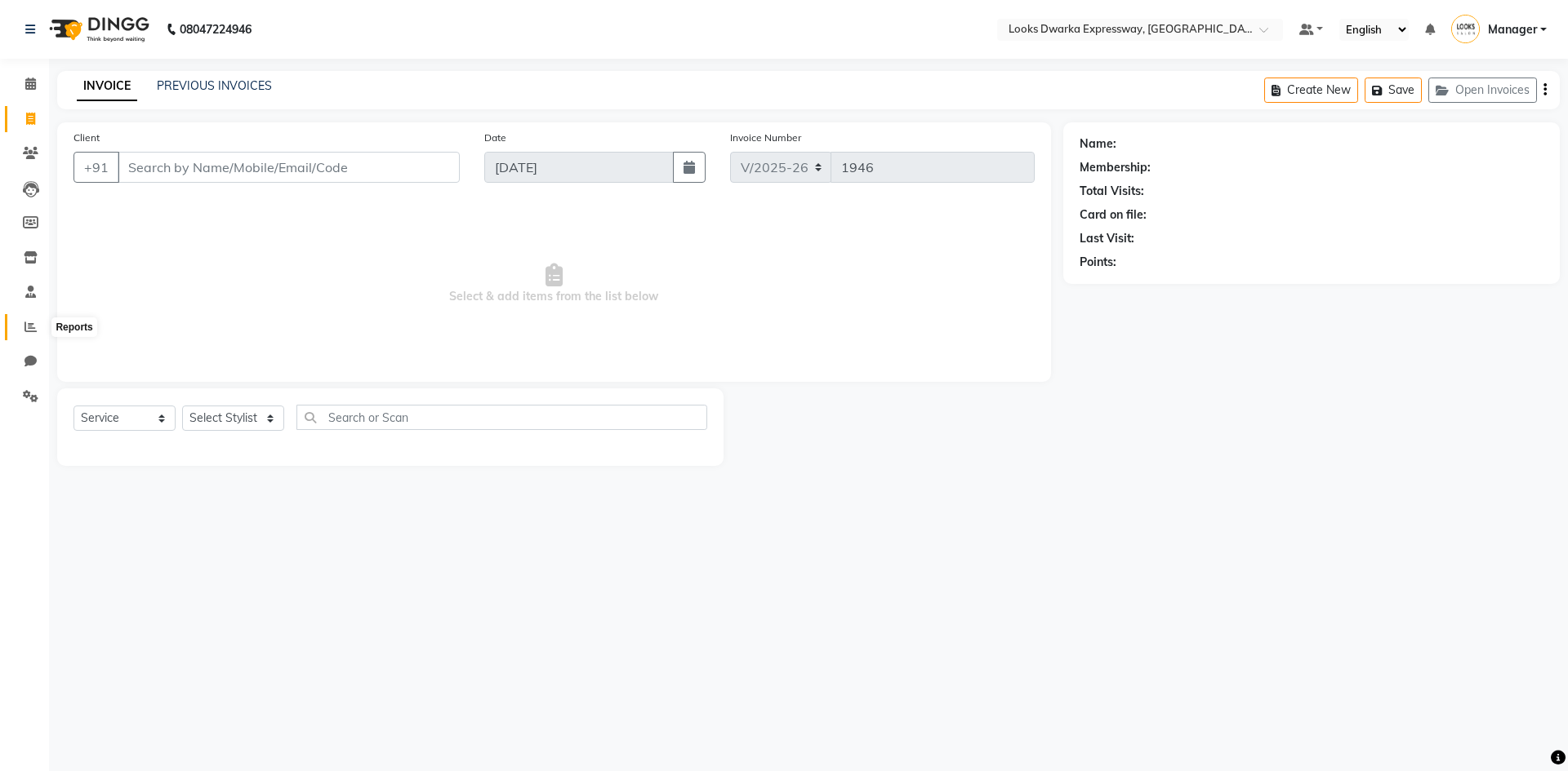
click at [32, 330] on icon at bounding box center [31, 327] width 12 height 12
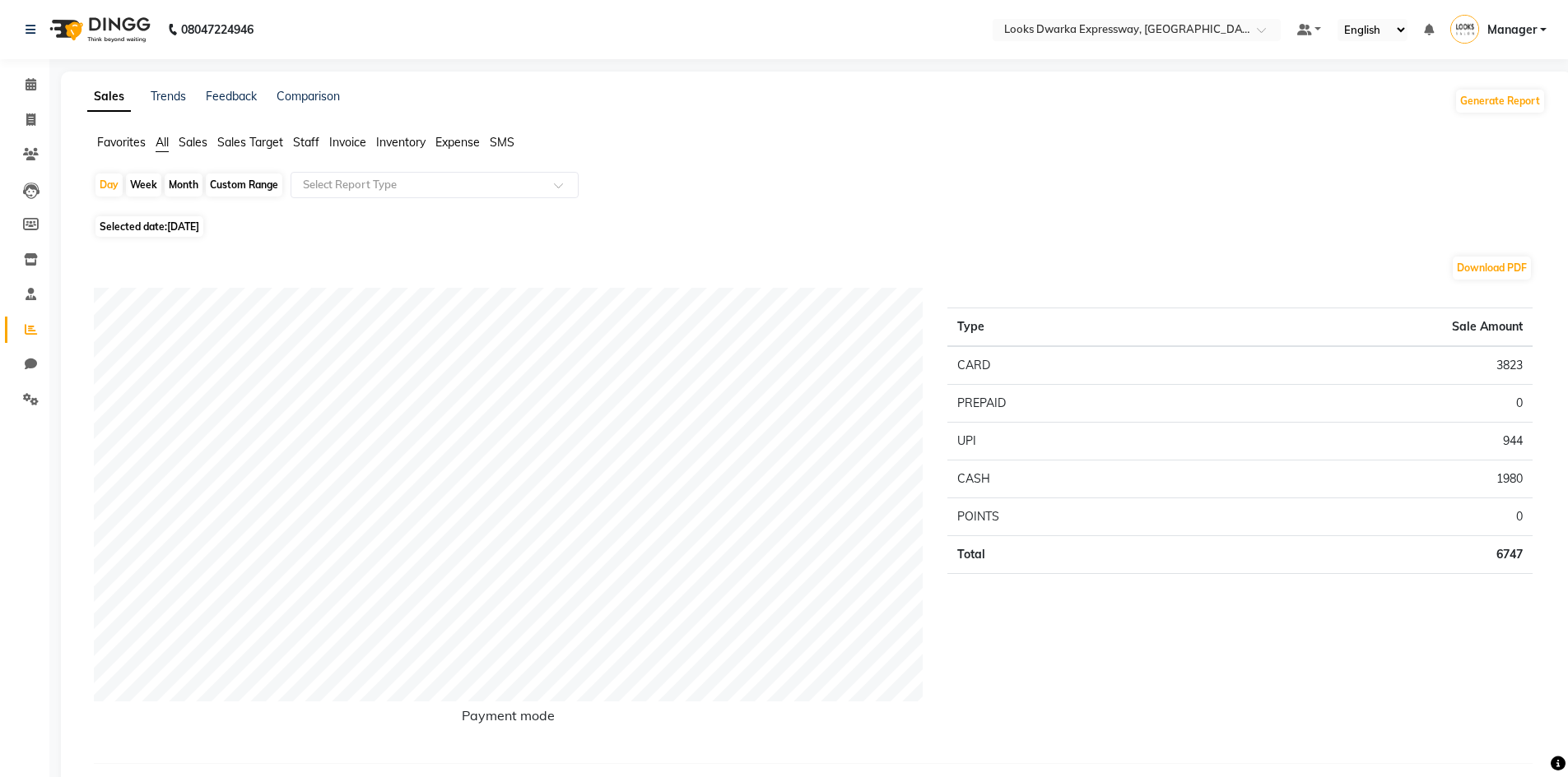
click at [167, 226] on span "Selected date: [DATE]" at bounding box center [149, 226] width 108 height 20
select select "9"
select select "2025"
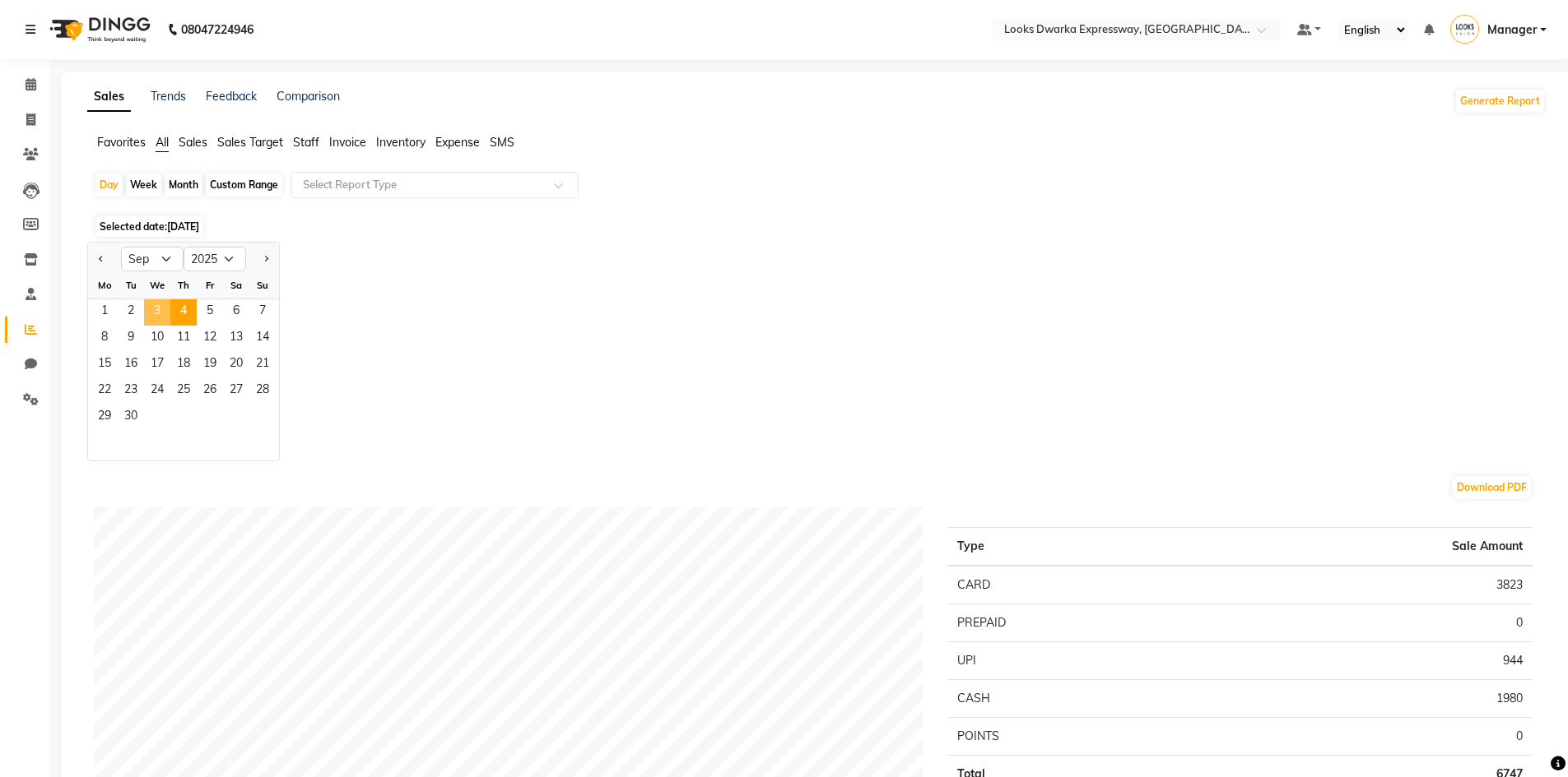
click at [169, 316] on span "3" at bounding box center [157, 313] width 26 height 26
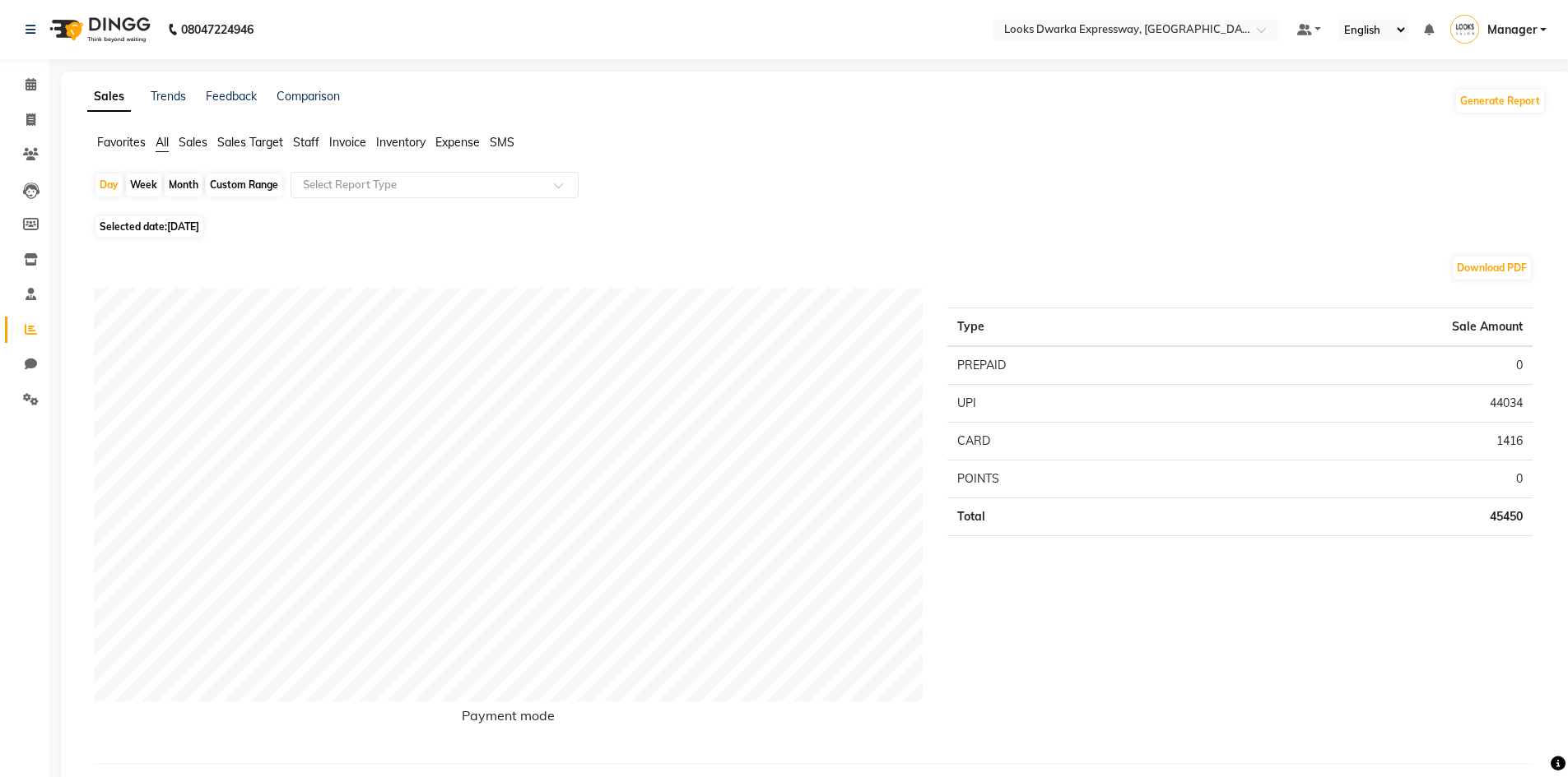
scroll to position [493, 0]
